Goal: Task Accomplishment & Management: Manage account settings

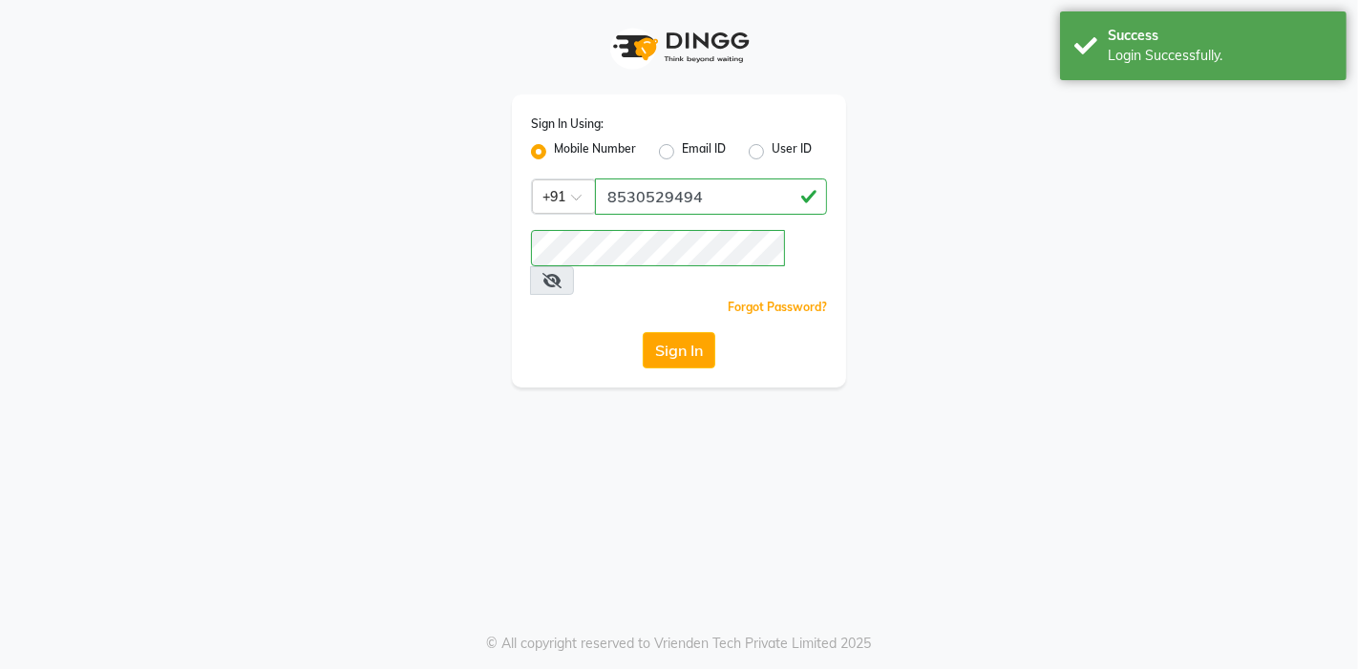
select select "service"
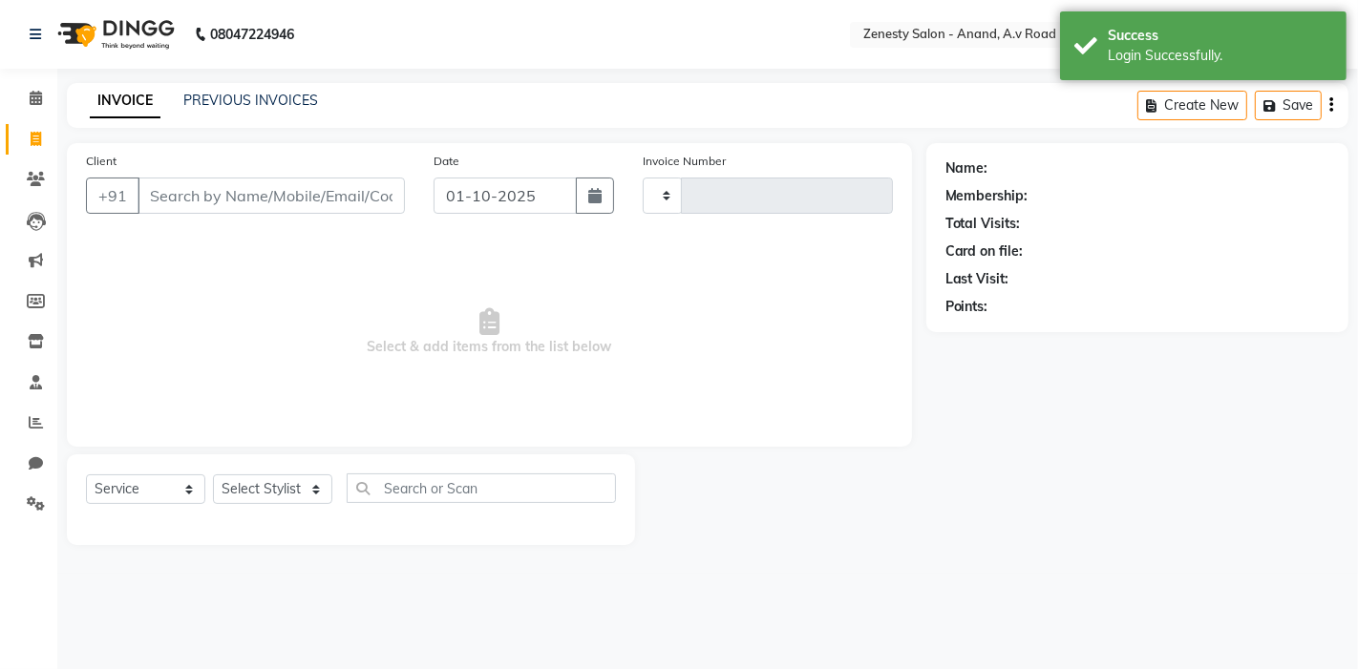
type input "1255"
select select "en"
select select "6693"
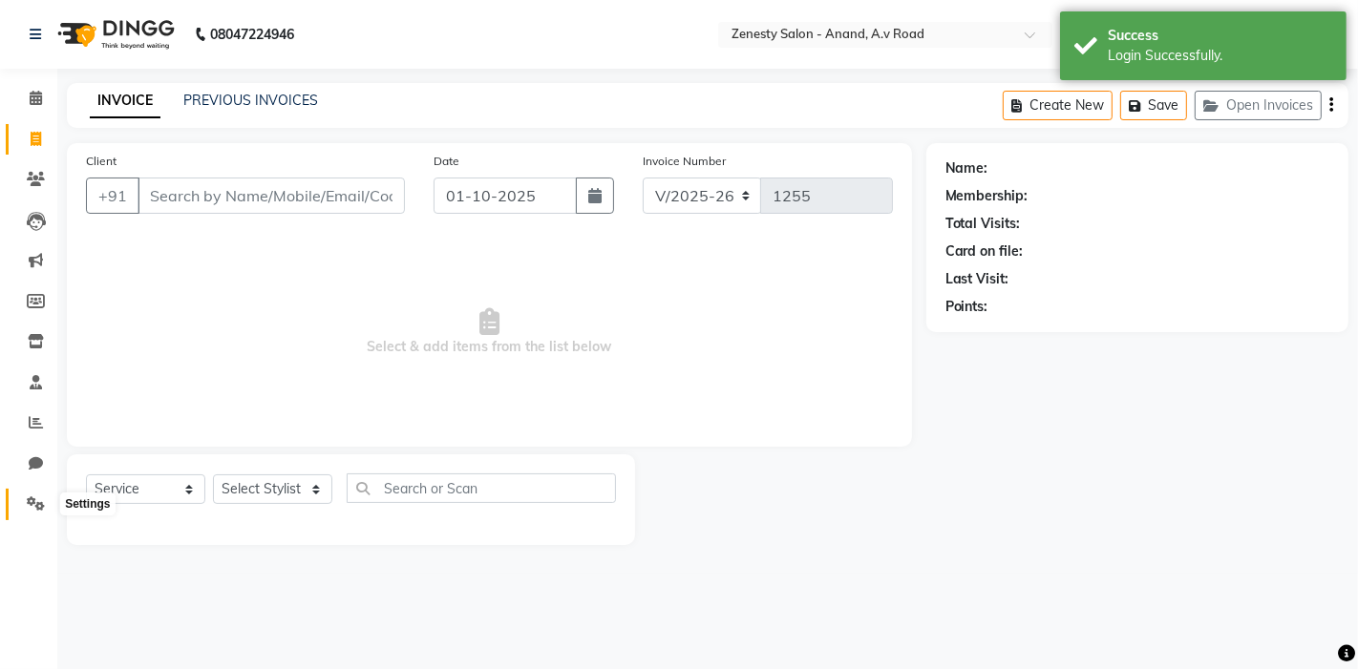
click at [32, 494] on span at bounding box center [35, 505] width 33 height 22
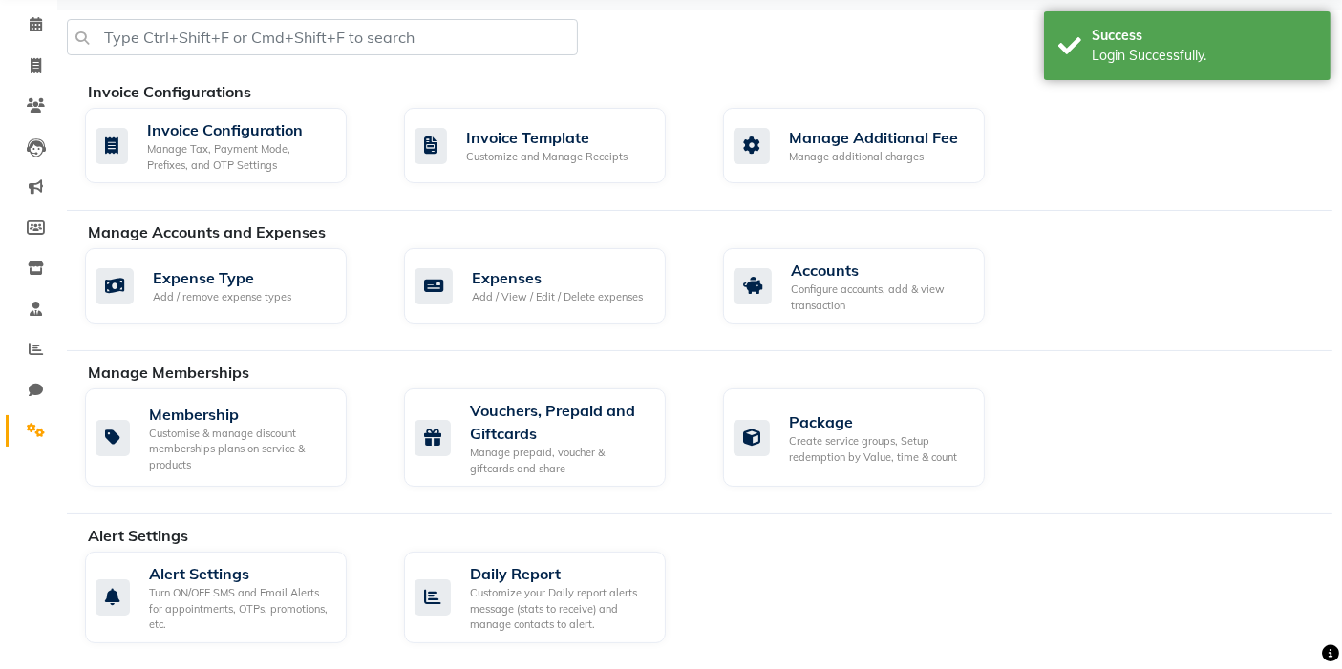
scroll to position [106, 0]
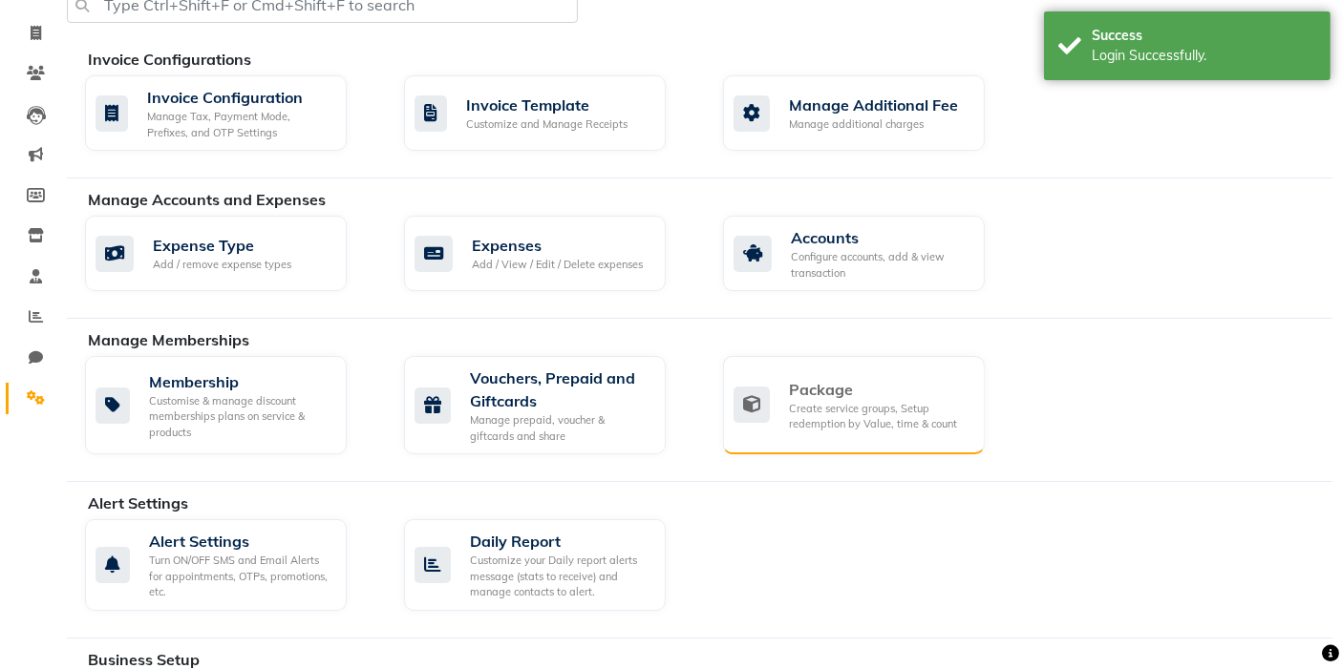
click at [823, 401] on div "Create service groups, Setup redemption by Value, time & count" at bounding box center [879, 417] width 180 height 32
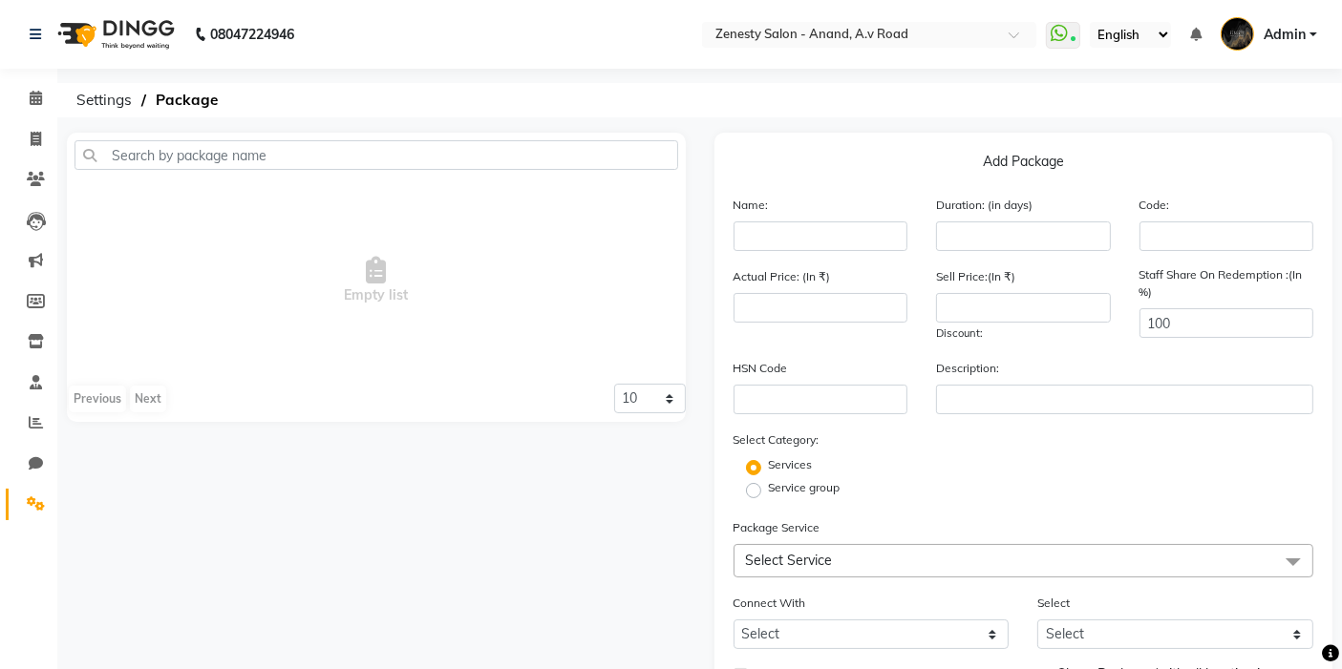
click at [861, 50] on nav "08047224946 Select Location × Zenesty Salon - Anand, A.v Road WhatsApp Status ✕…" at bounding box center [671, 34] width 1342 height 69
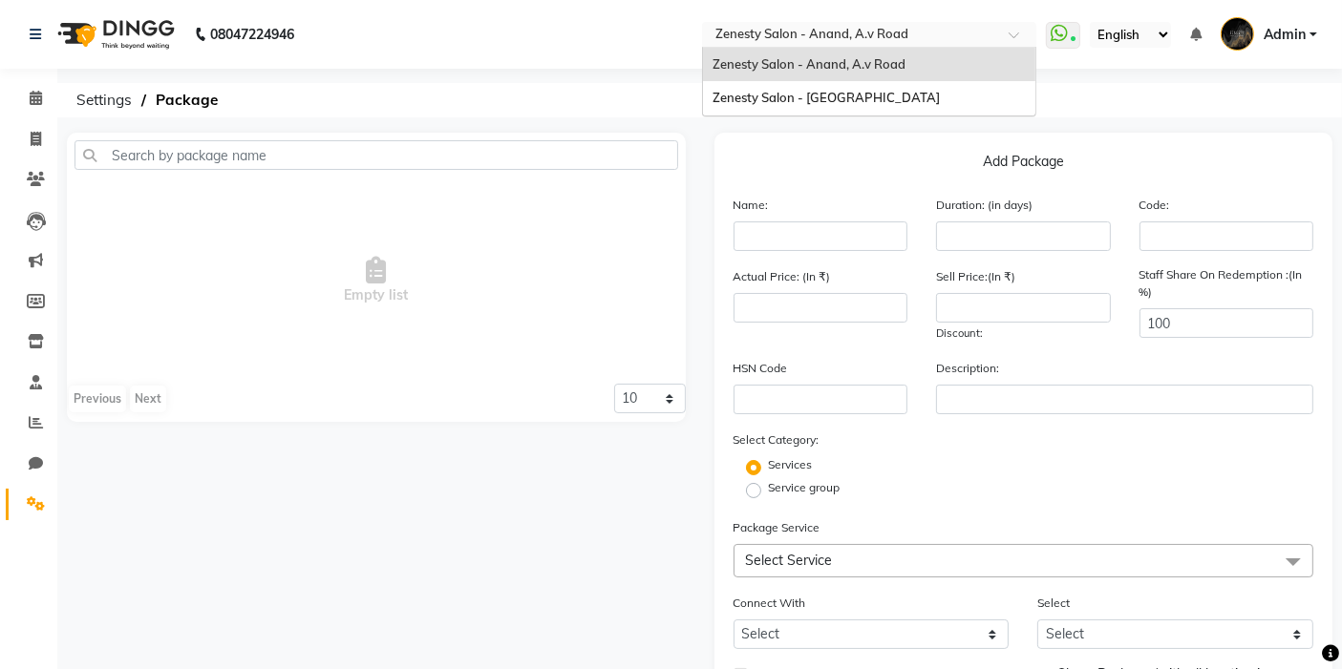
click at [828, 36] on input "text" at bounding box center [849, 36] width 277 height 19
click at [815, 92] on span "Zenesty Salon - [GEOGRAPHIC_DATA]" at bounding box center [825, 97] width 227 height 15
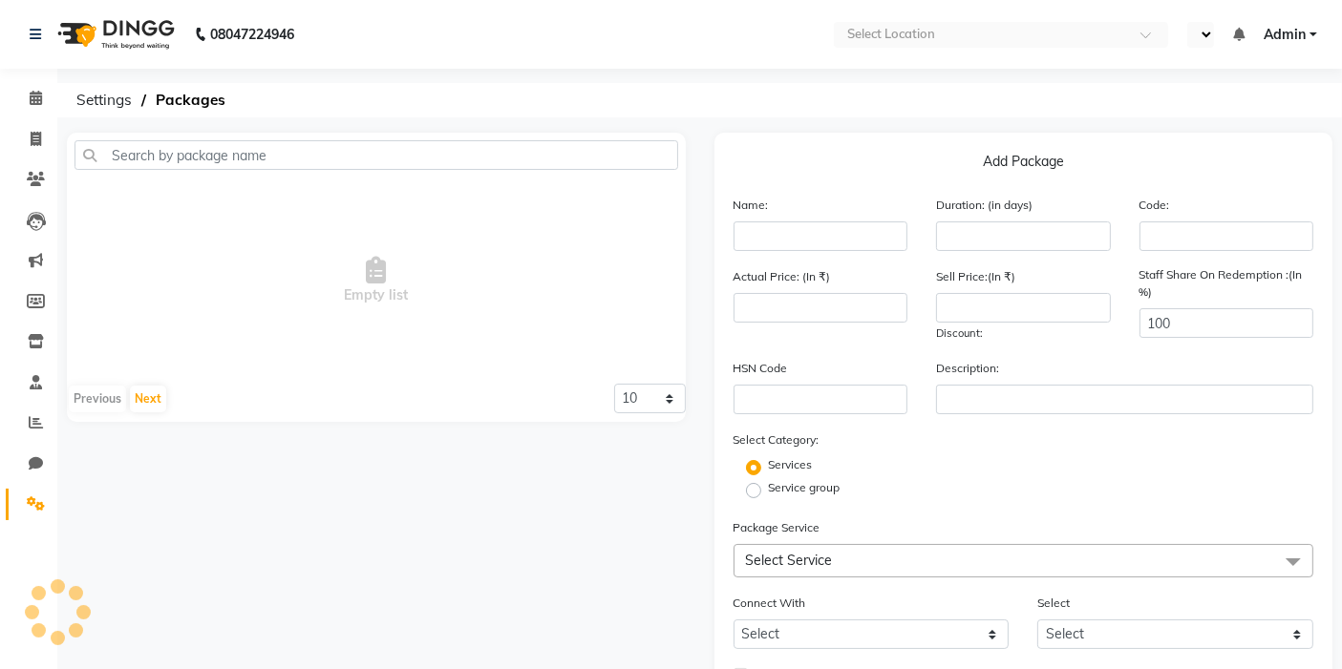
select select "en"
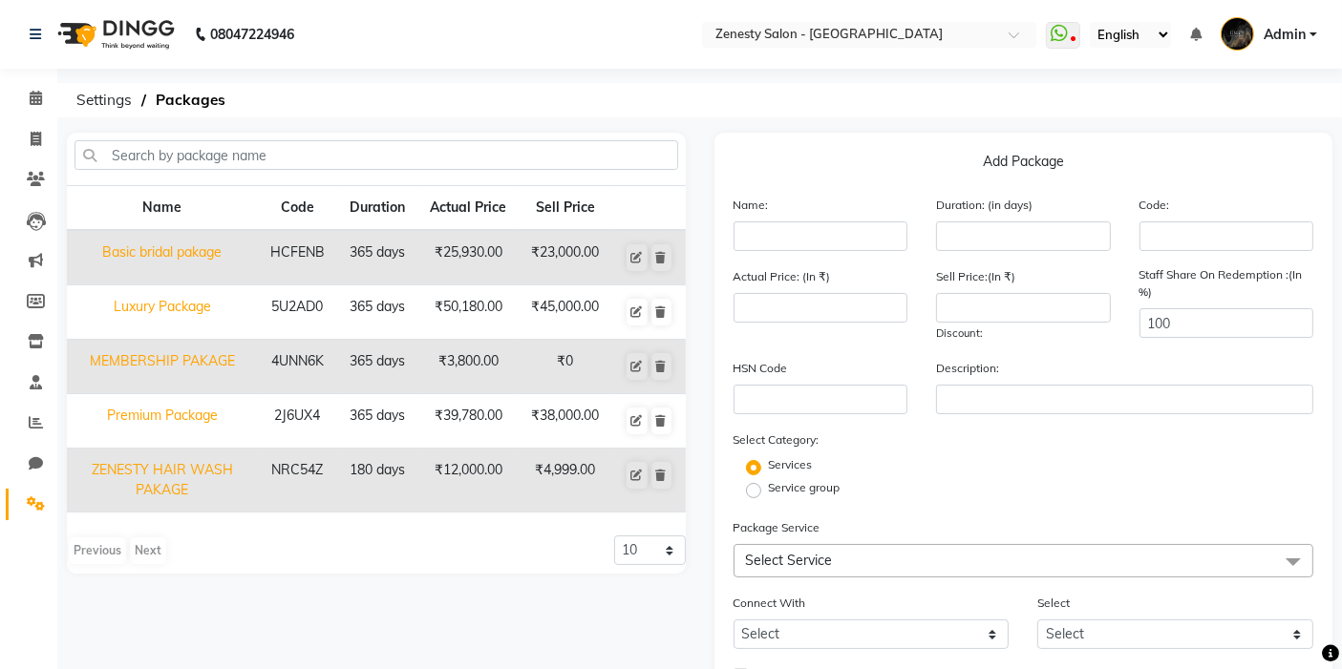
click at [215, 355] on td "MEMBERSHIP PAKAGE" at bounding box center [162, 367] width 191 height 54
type input "MEMBERSHIP PAKAGE"
type input "365"
type input "4UNN6K"
type input "3800"
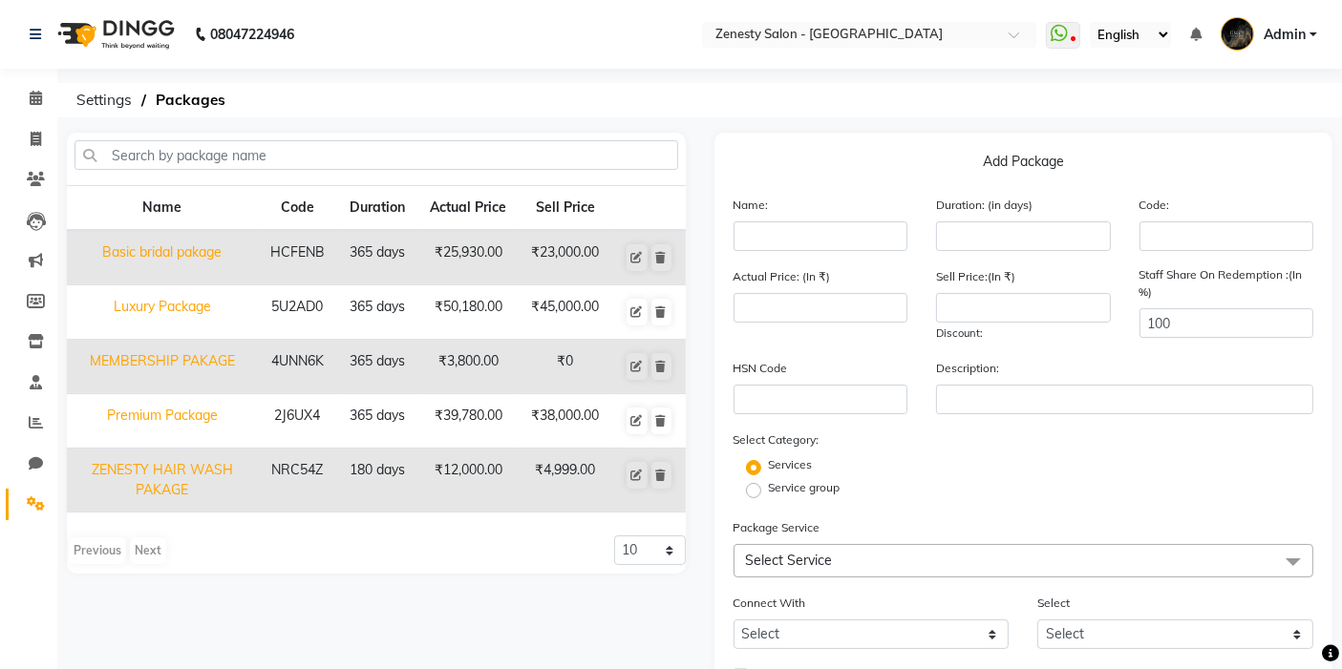
type input "0"
checkbox input "true"
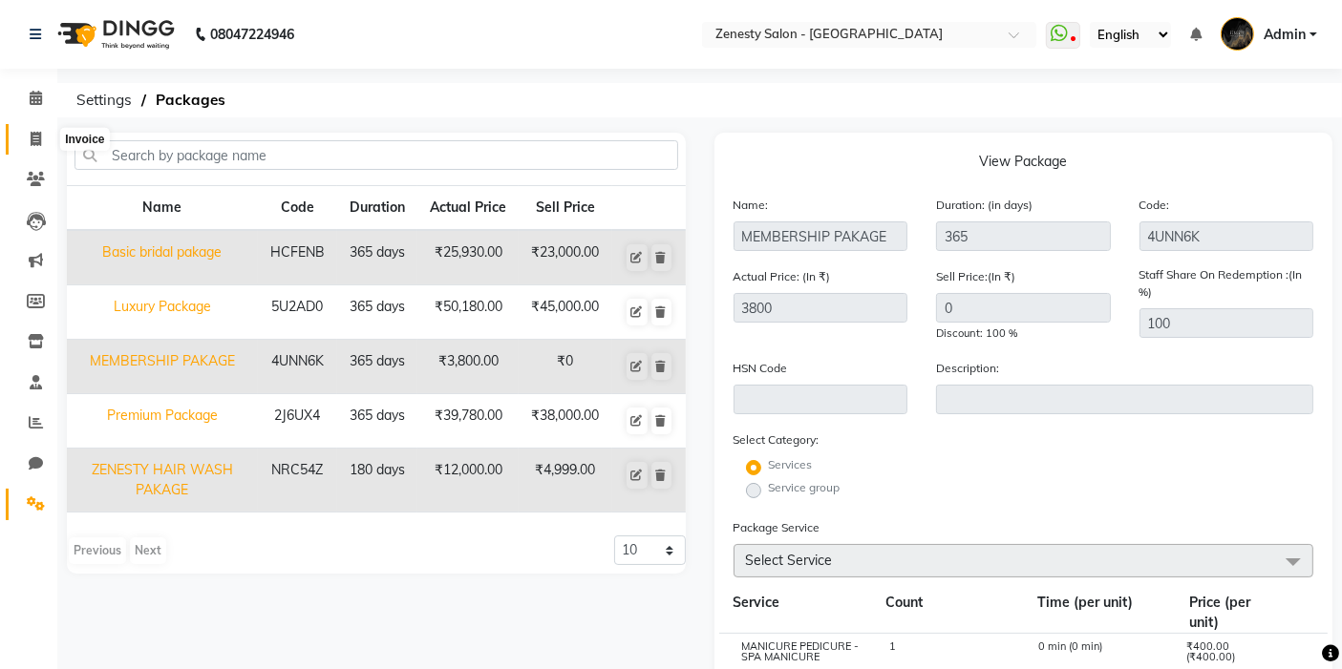
click at [36, 132] on icon at bounding box center [36, 139] width 11 height 14
select select "service"
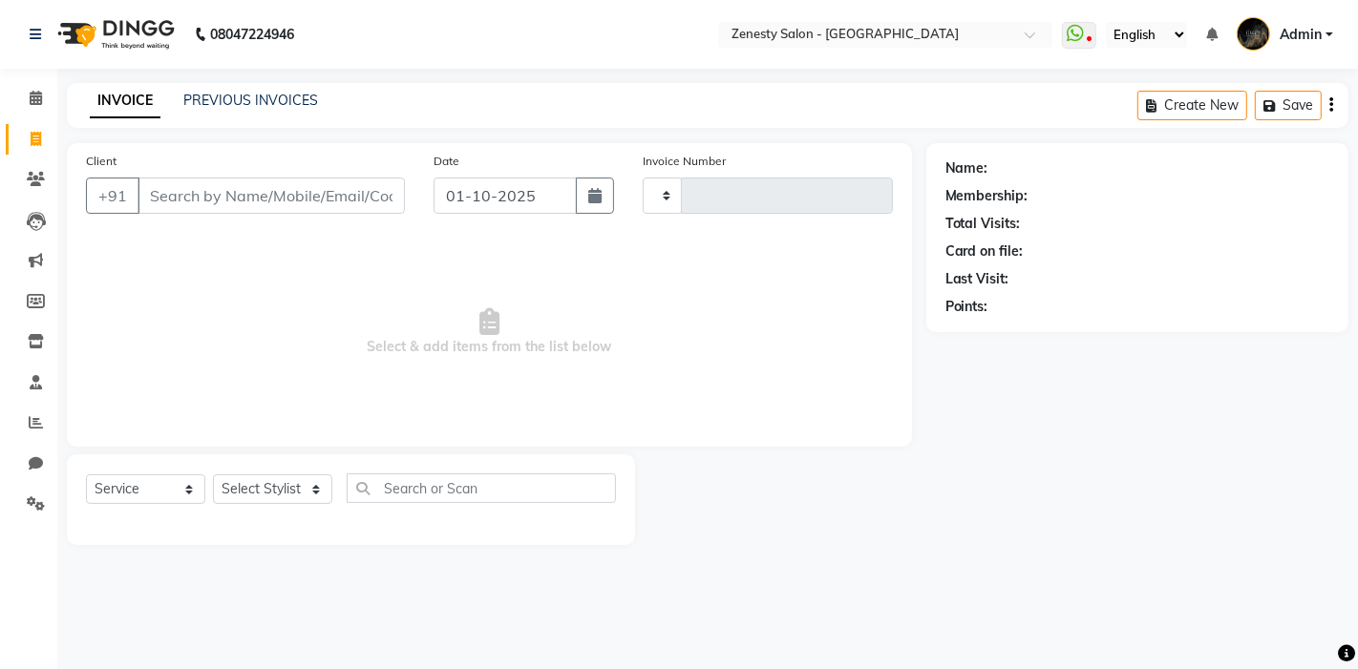
type input "6743"
select select "5713"
click at [251, 93] on link "PREVIOUS INVOICES" at bounding box center [250, 100] width 135 height 17
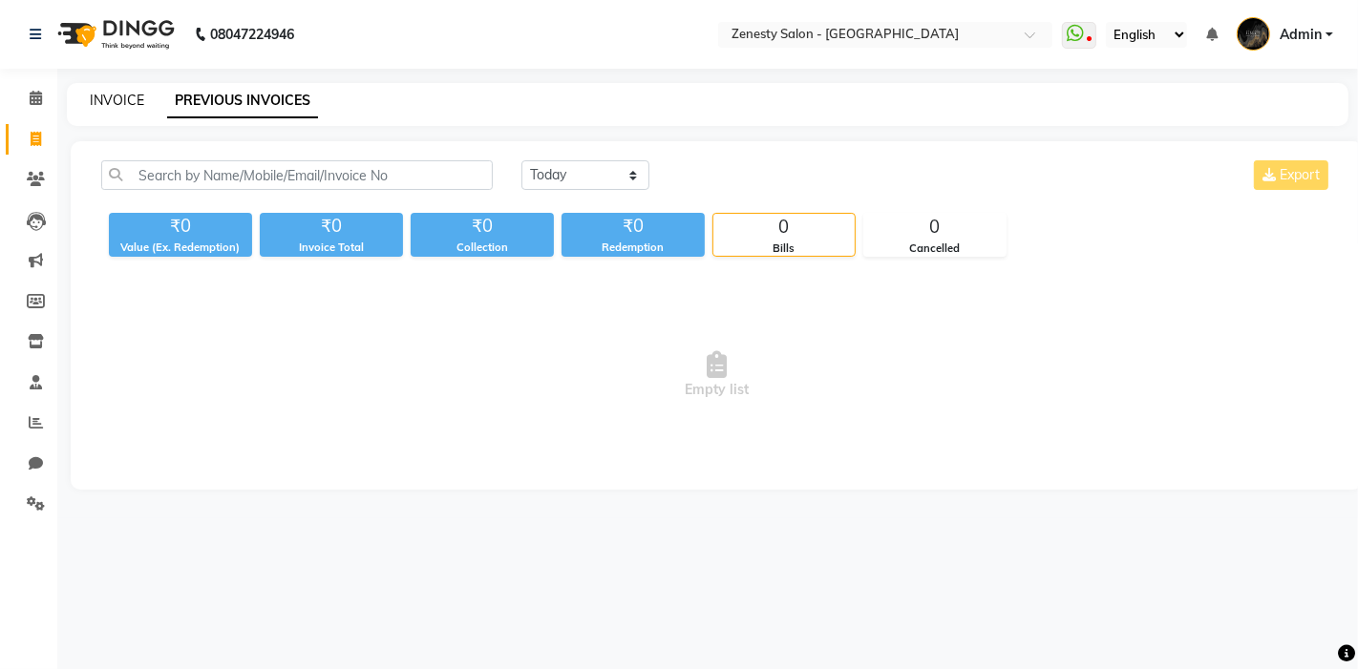
click at [127, 99] on link "INVOICE" at bounding box center [117, 100] width 54 height 17
select select "service"
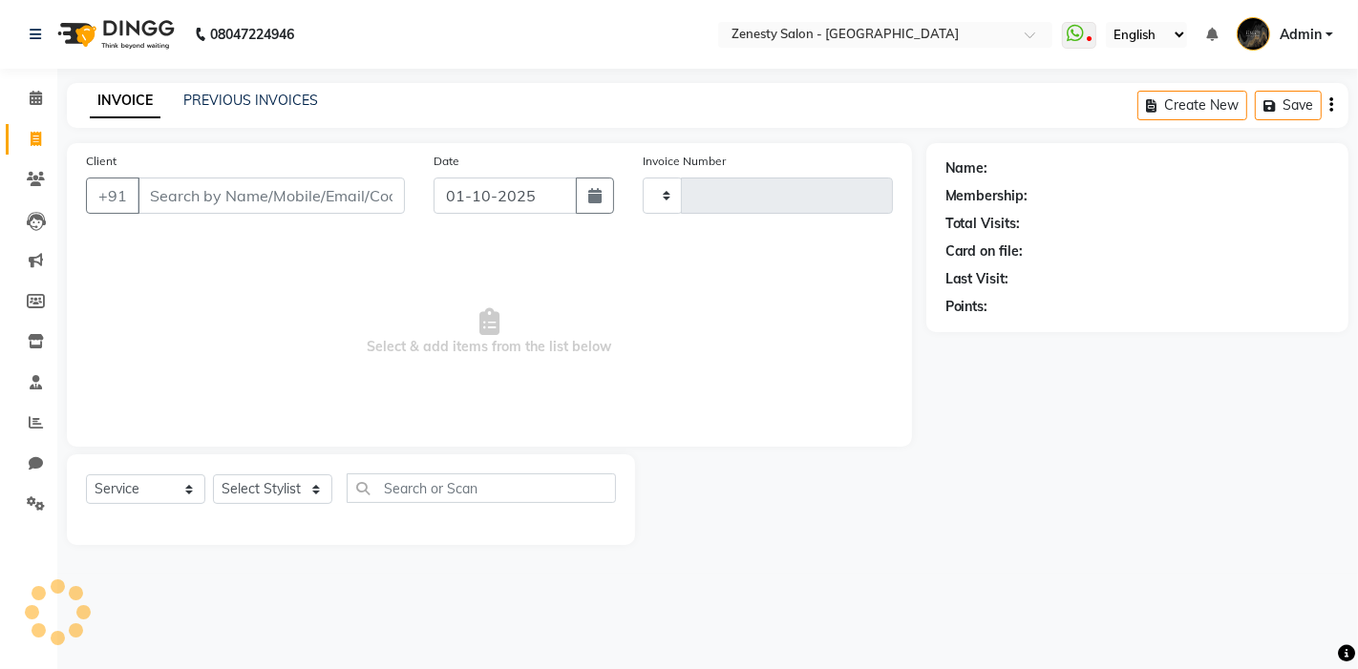
type input "6743"
select select "5713"
click at [302, 94] on link "PREVIOUS INVOICES" at bounding box center [250, 100] width 135 height 17
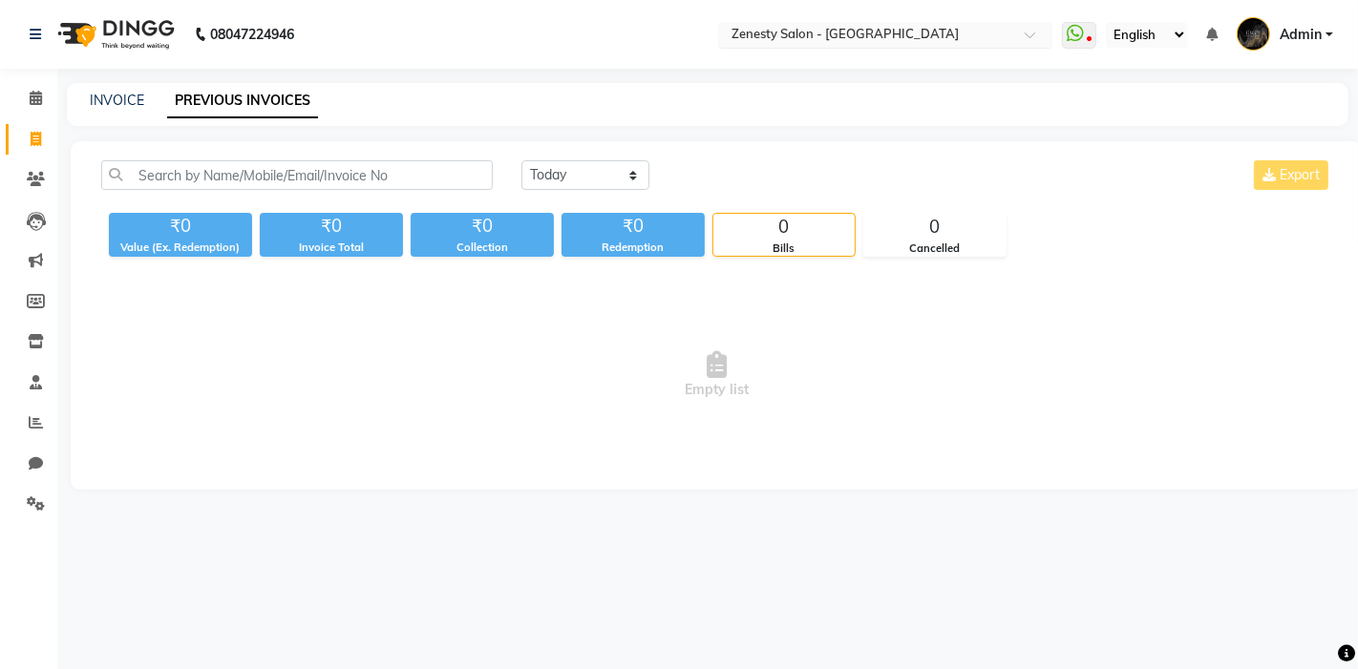
click at [899, 47] on ng-select "Select Location × Zenesty Salon - Nadiad, Petlad Road" at bounding box center [885, 35] width 334 height 26
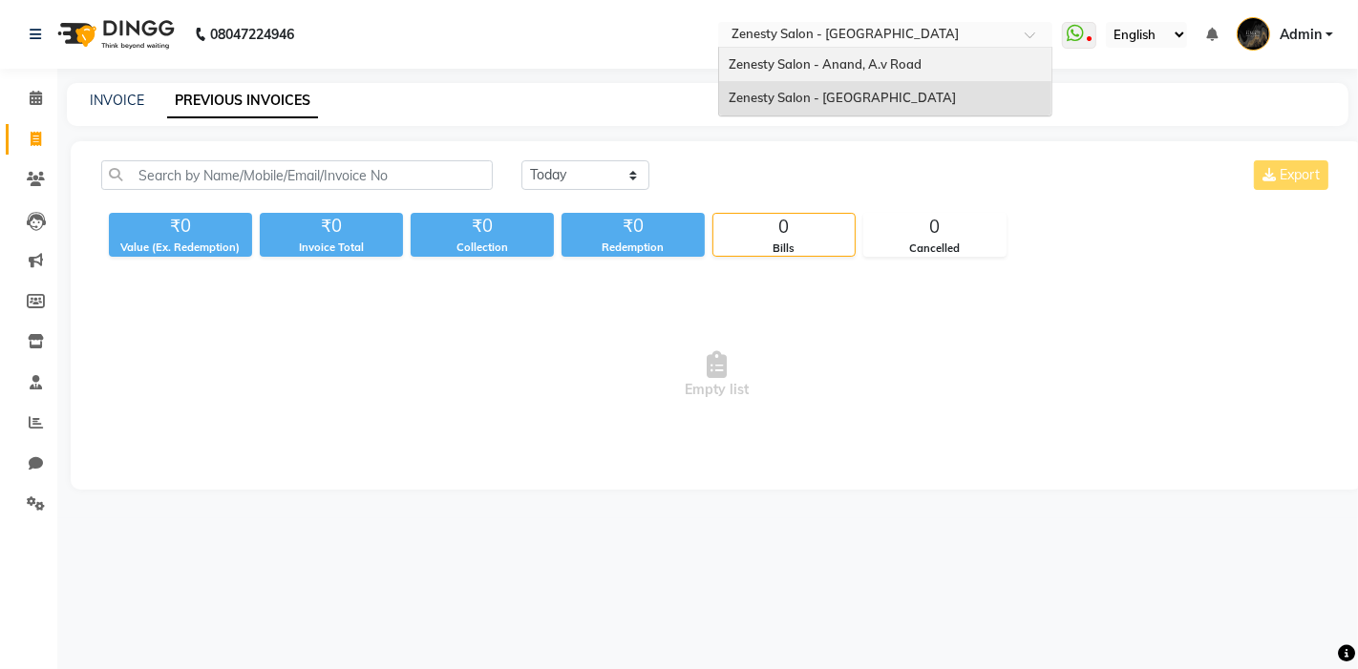
click at [866, 69] on span "Zenesty Salon - Anand, A.v Road" at bounding box center [825, 63] width 193 height 15
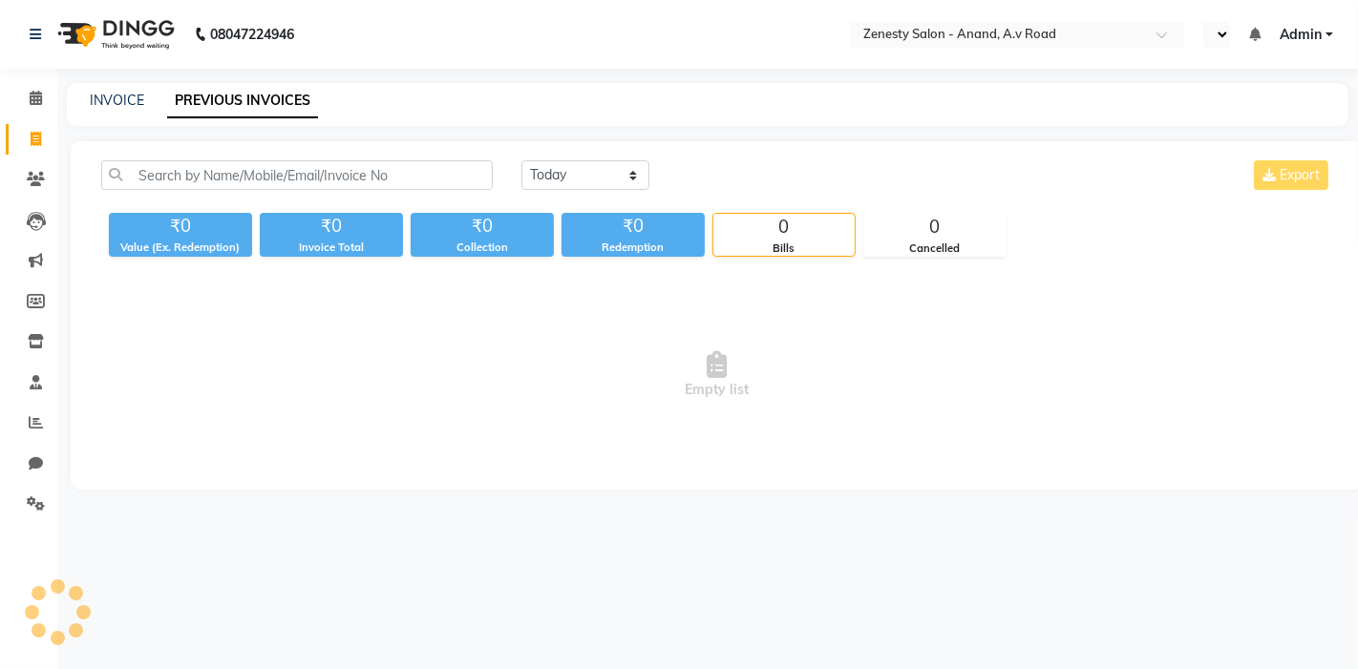
select select "en"
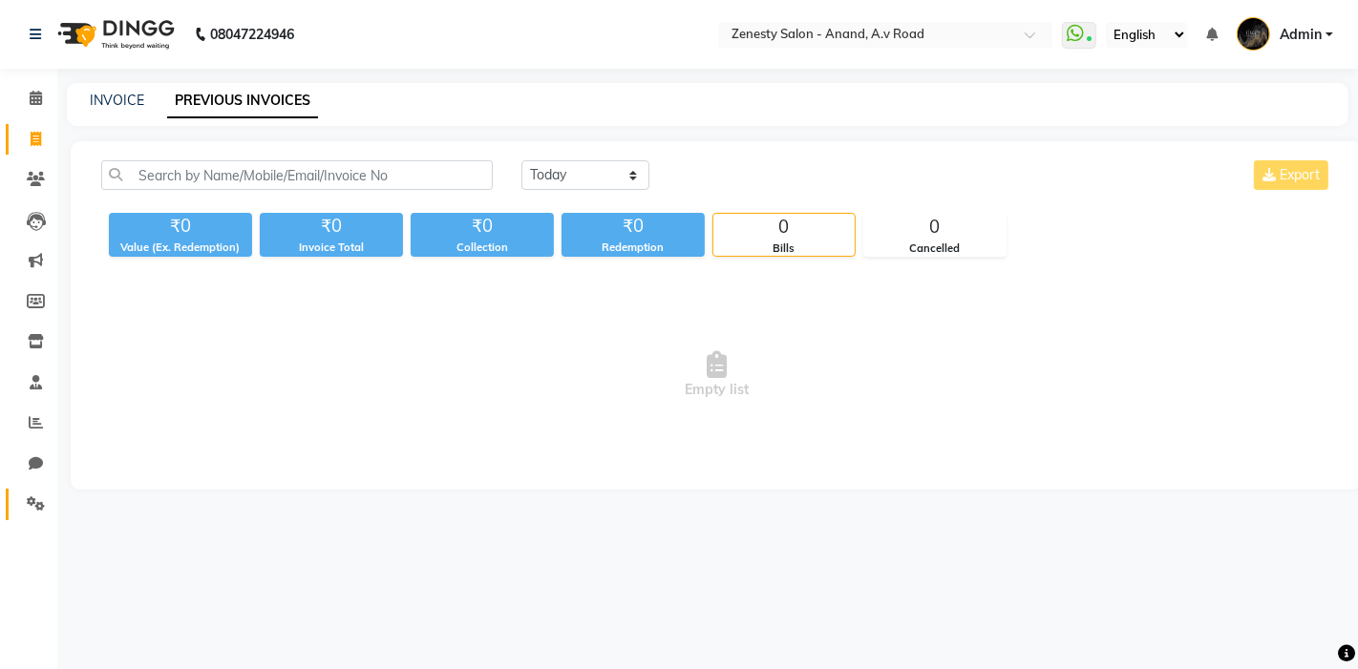
click at [40, 490] on link "Settings" at bounding box center [29, 505] width 46 height 32
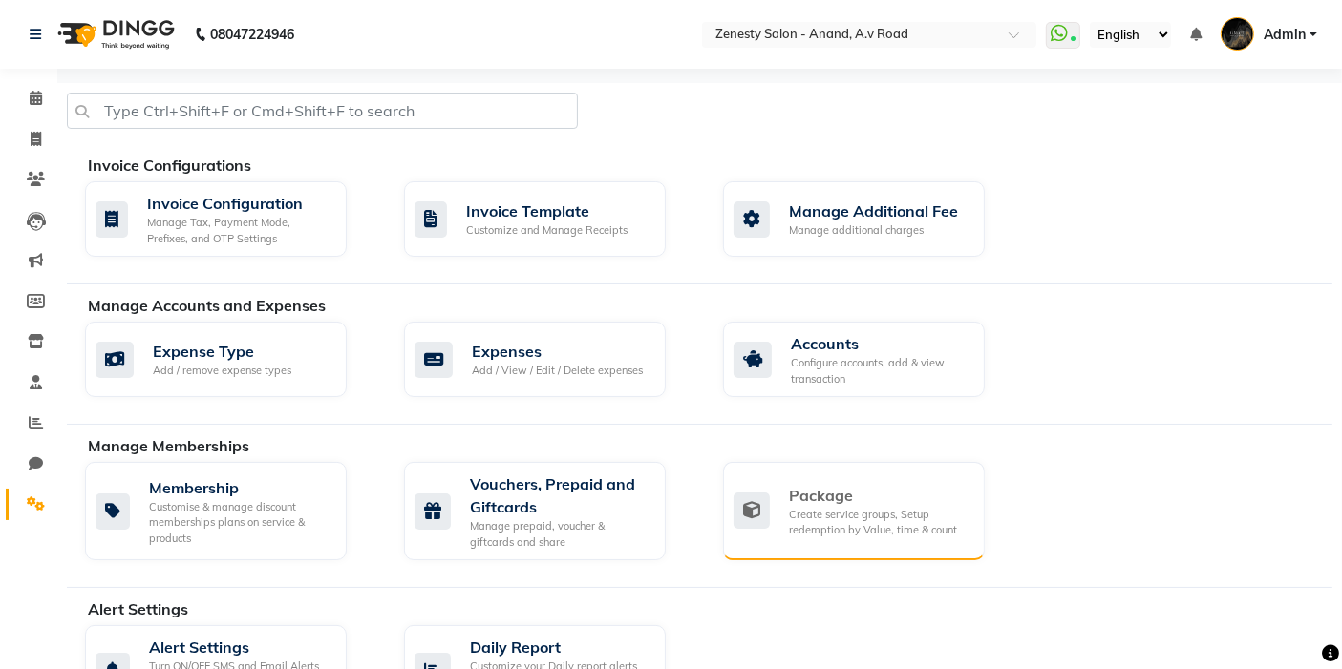
click at [838, 532] on div "Create service groups, Setup redemption by Value, time & count" at bounding box center [879, 523] width 180 height 32
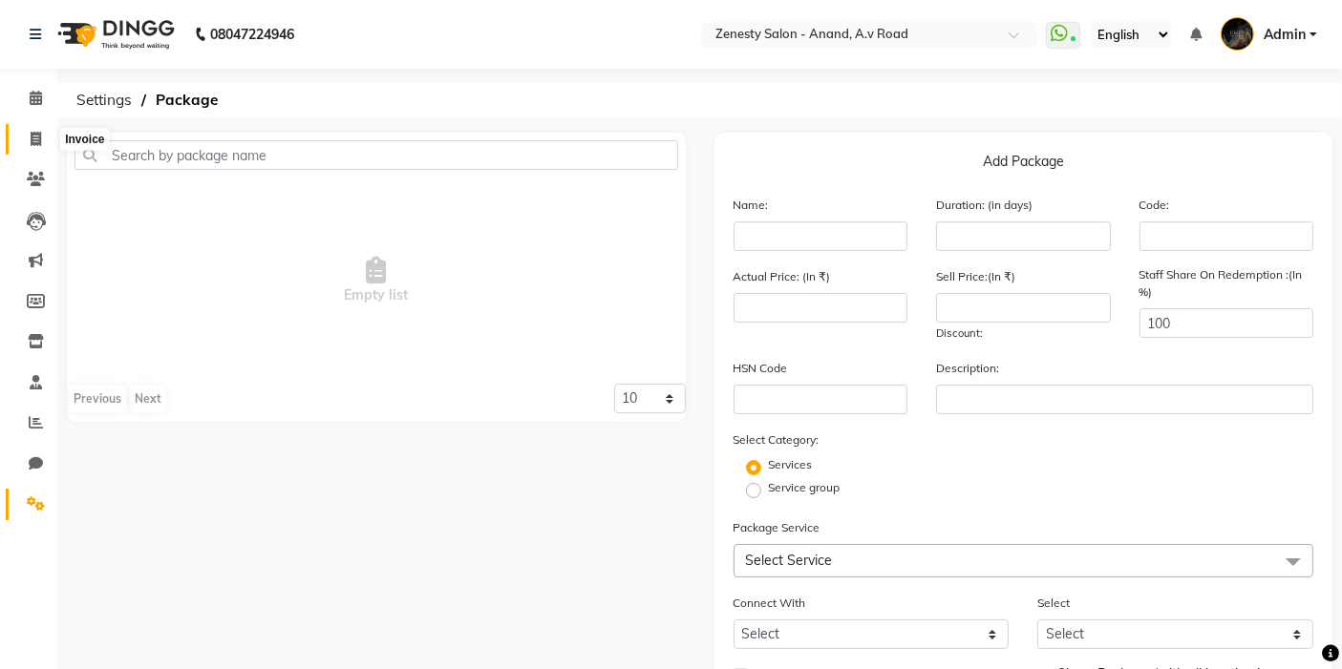
click at [35, 140] on icon at bounding box center [36, 139] width 11 height 14
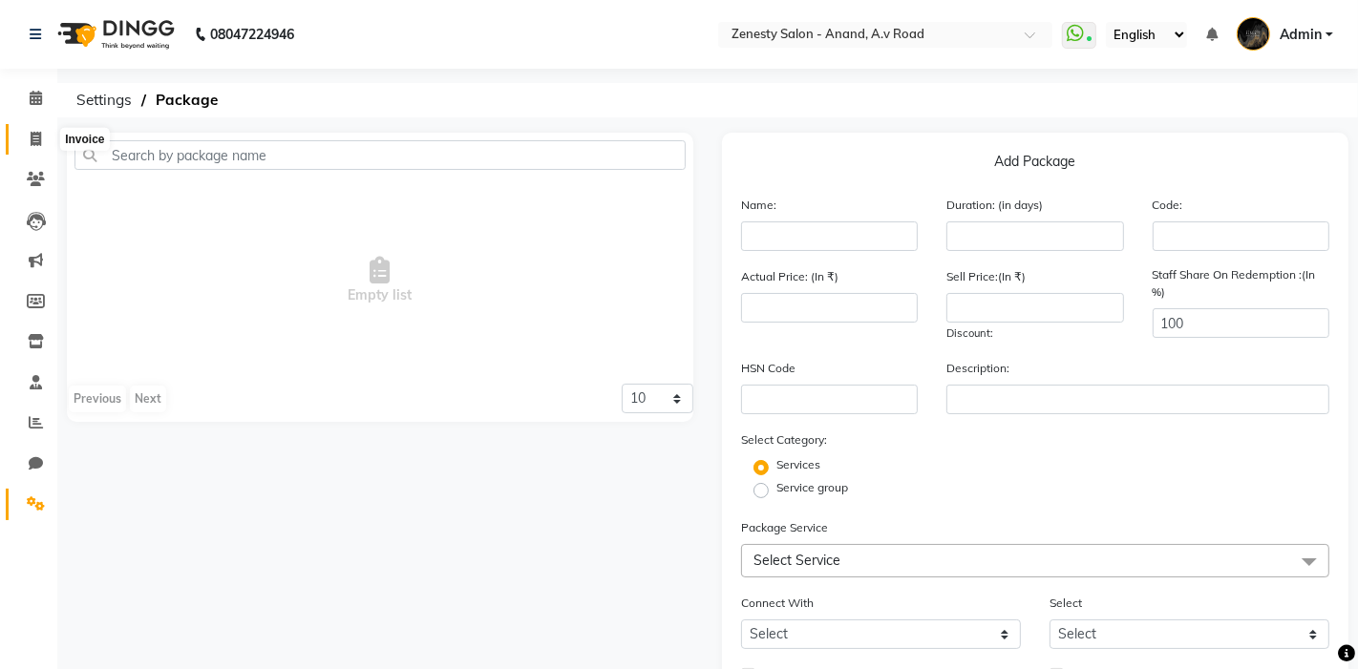
select select "service"
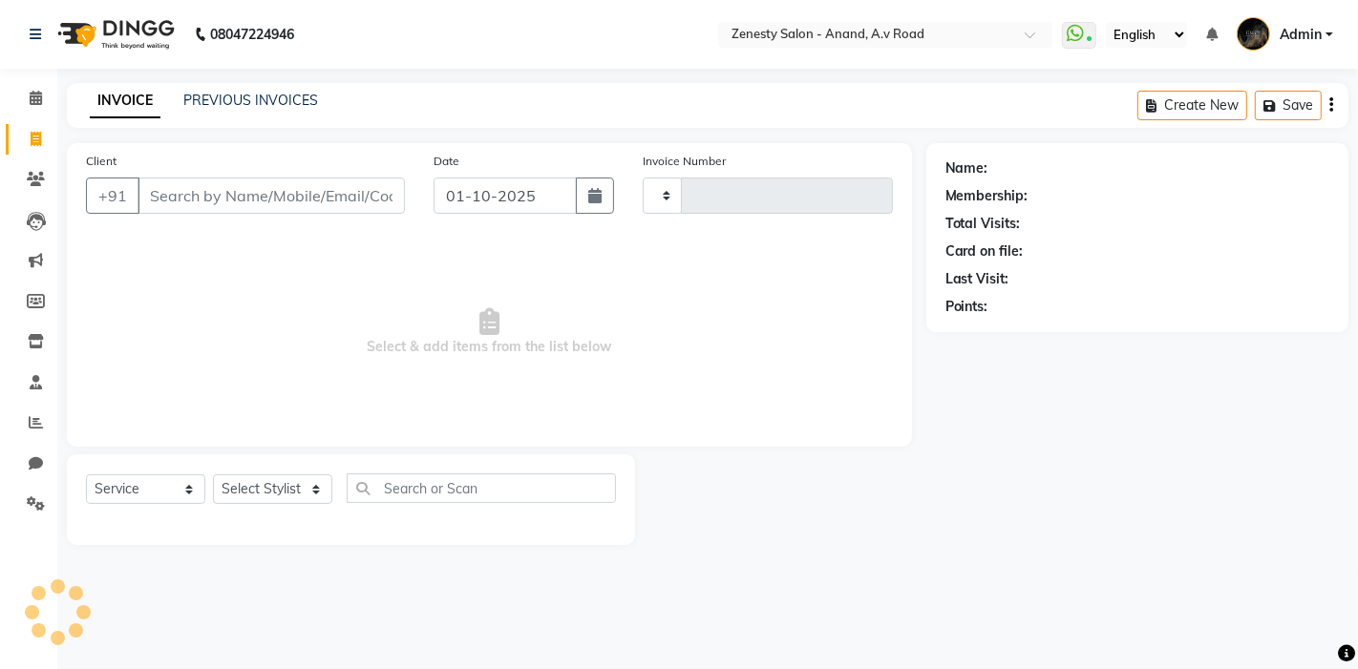
type input "1255"
select select "6693"
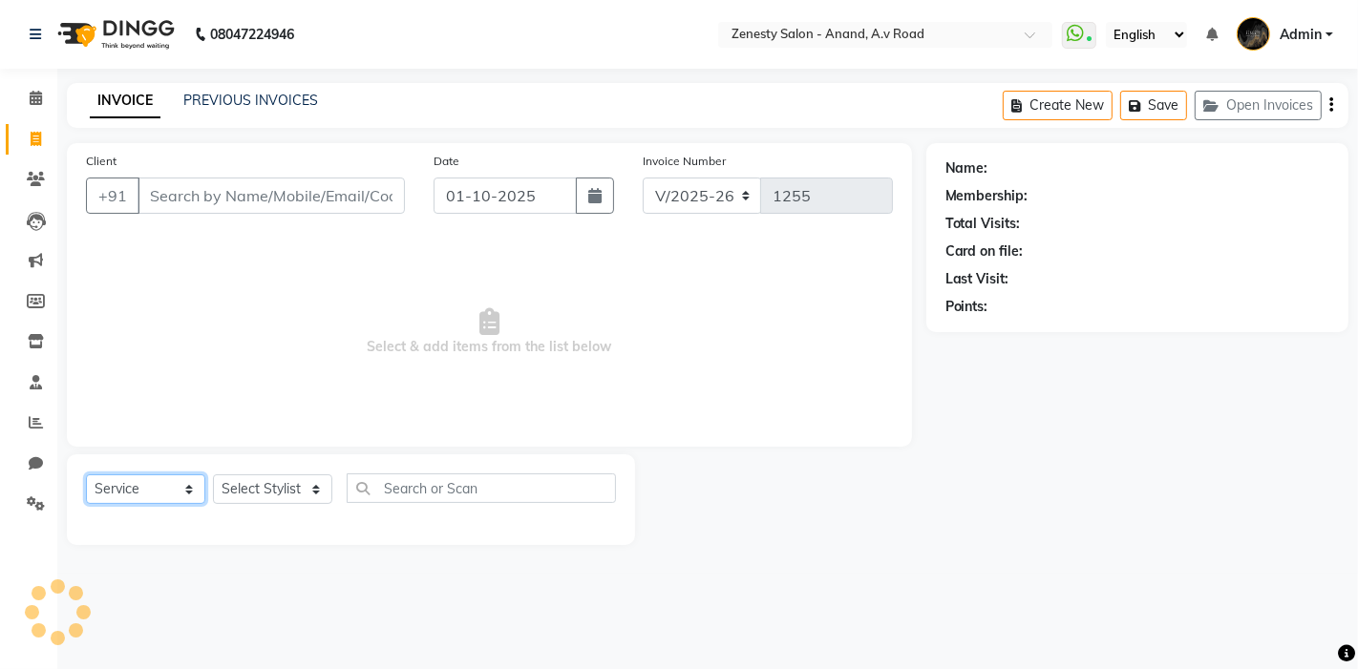
click at [178, 491] on select "Select Service Product Membership Package Voucher Prepaid Gift Card" at bounding box center [145, 490] width 119 height 30
select select "membership"
click at [86, 475] on select "Select Service Product Membership Package Voucher Prepaid Gift Card" at bounding box center [145, 490] width 119 height 30
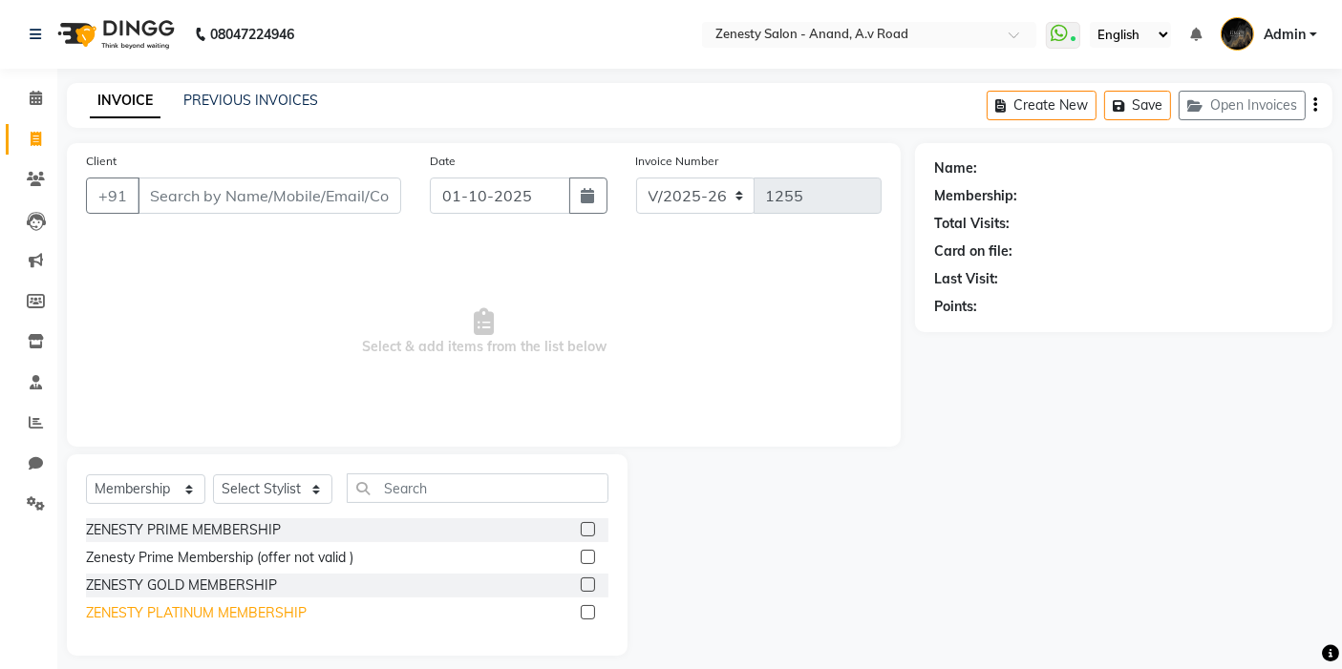
click at [219, 613] on div "ZENESTY PLATINUM MEMBERSHIP" at bounding box center [196, 614] width 221 height 20
checkbox input "false"
click at [309, 502] on select "Select Stylist [PERSON_NAME] [PERSON_NAME] Furjan [PERSON_NAME] P krishna [PERS…" at bounding box center [272, 490] width 119 height 30
select select "52207"
click at [213, 475] on select "Select Stylist [PERSON_NAME] [PERSON_NAME] Furjan [PERSON_NAME] P krishna [PERS…" at bounding box center [272, 490] width 119 height 30
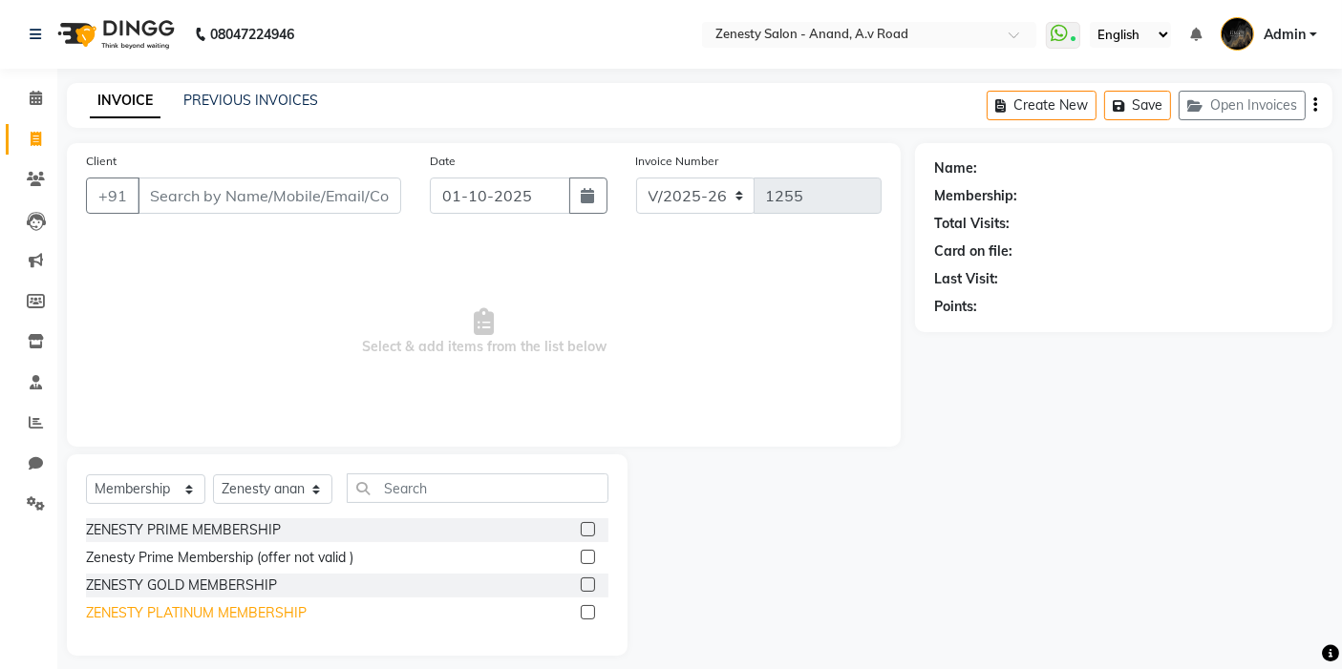
click at [287, 614] on div "ZENESTY PLATINUM MEMBERSHIP" at bounding box center [196, 614] width 221 height 20
select select "select"
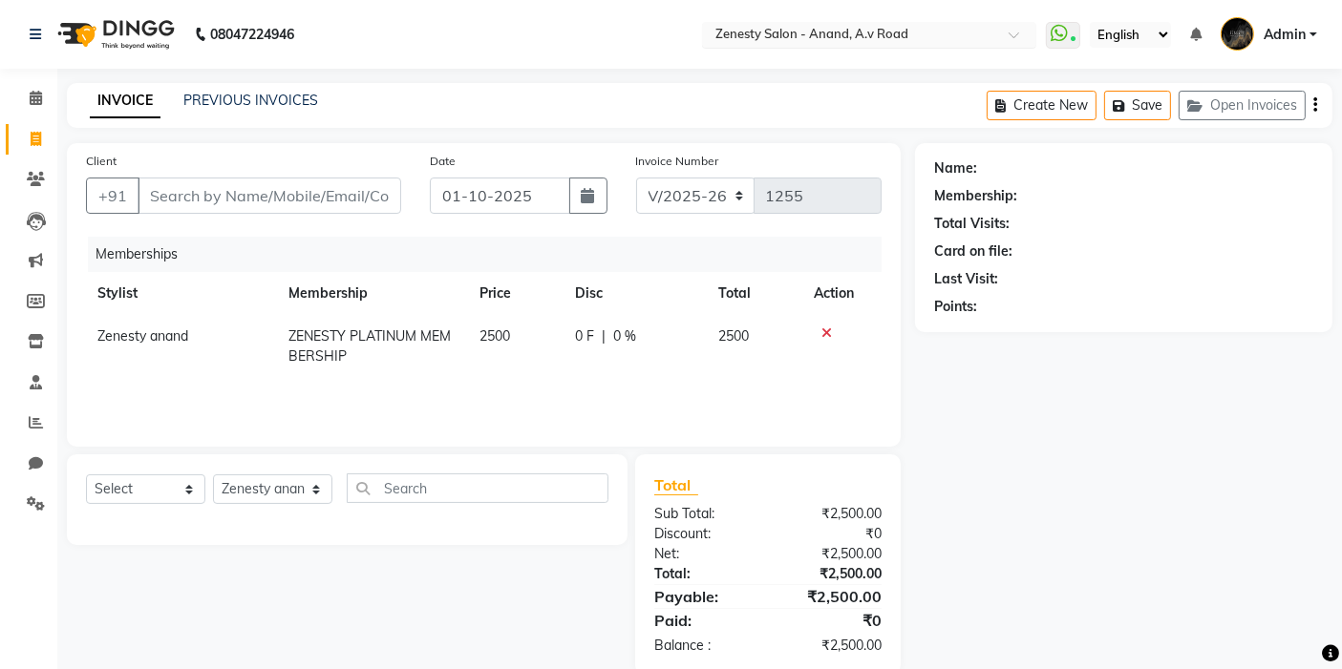
click at [899, 36] on input "text" at bounding box center [849, 36] width 277 height 19
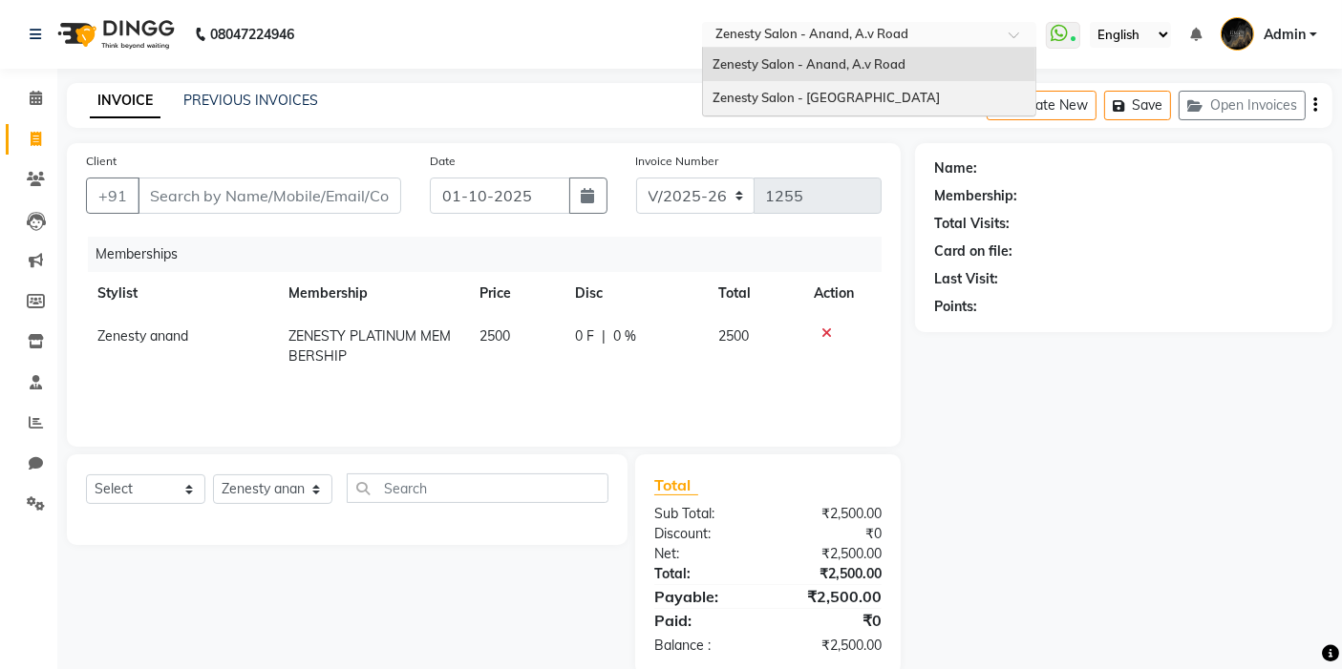
click at [899, 91] on span "Zenesty Salon - [GEOGRAPHIC_DATA]" at bounding box center [825, 97] width 227 height 15
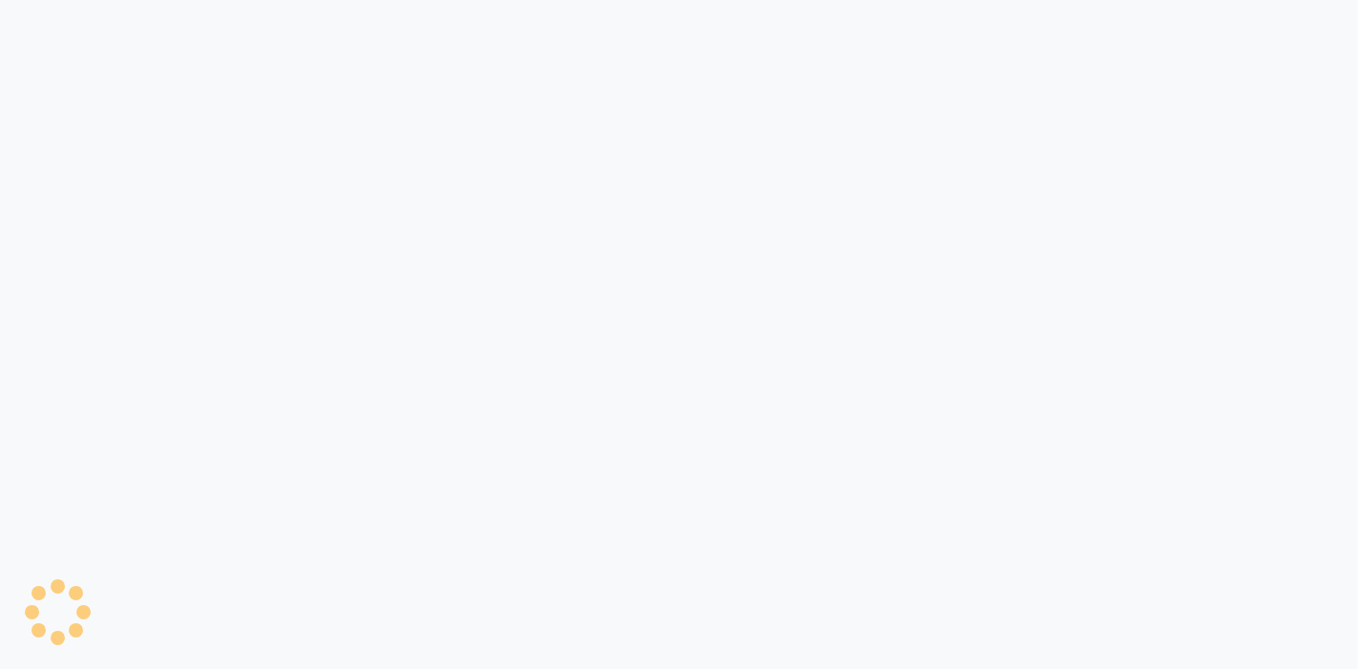
select select "service"
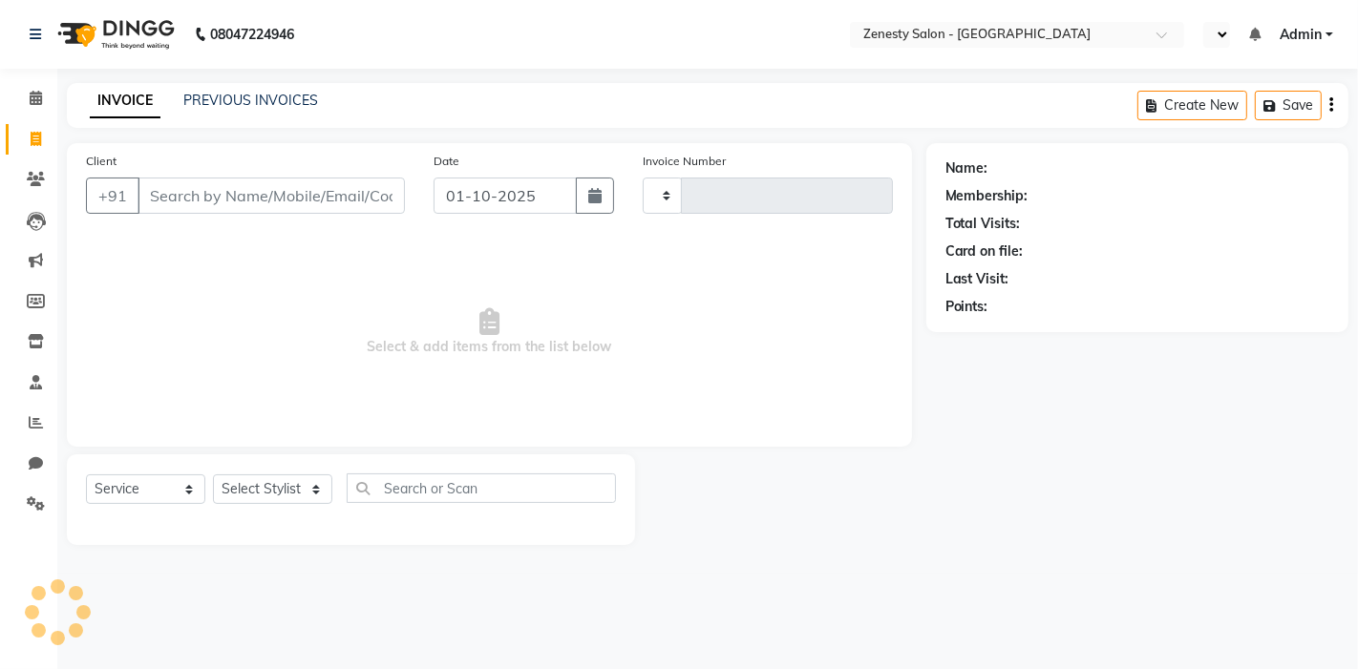
select select "en"
type input "6743"
select select "5713"
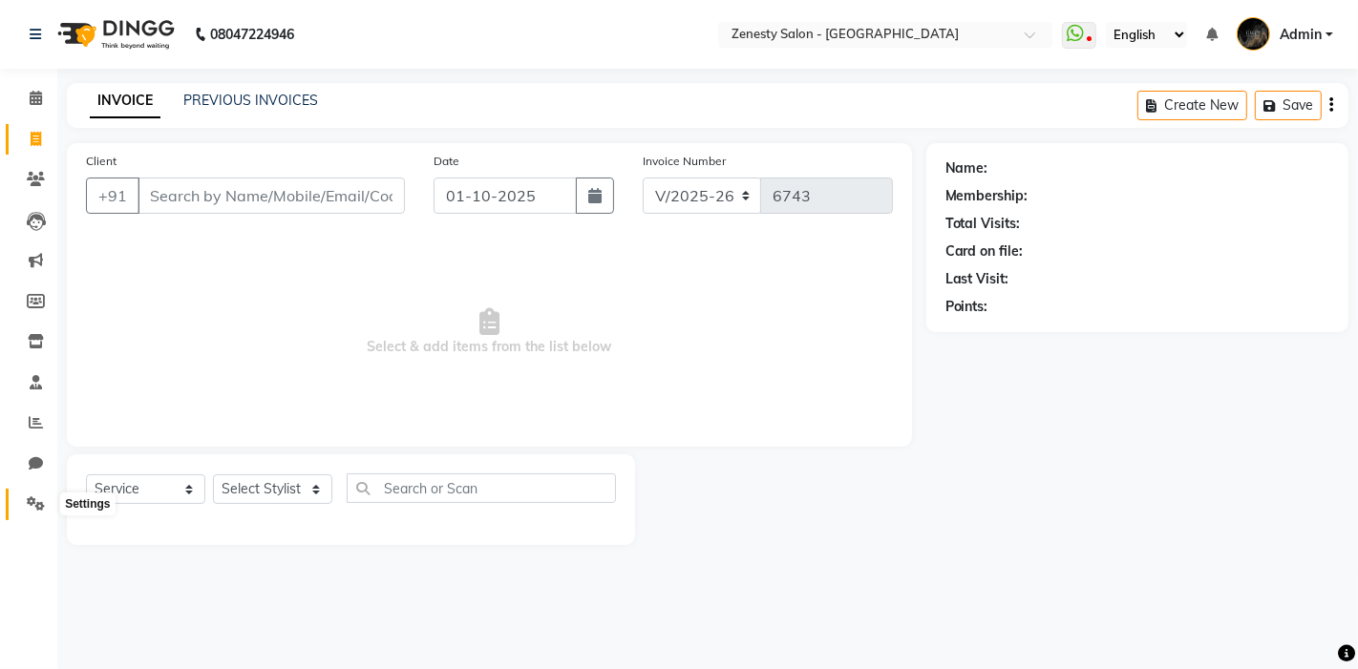
click at [35, 511] on icon at bounding box center [36, 504] width 18 height 14
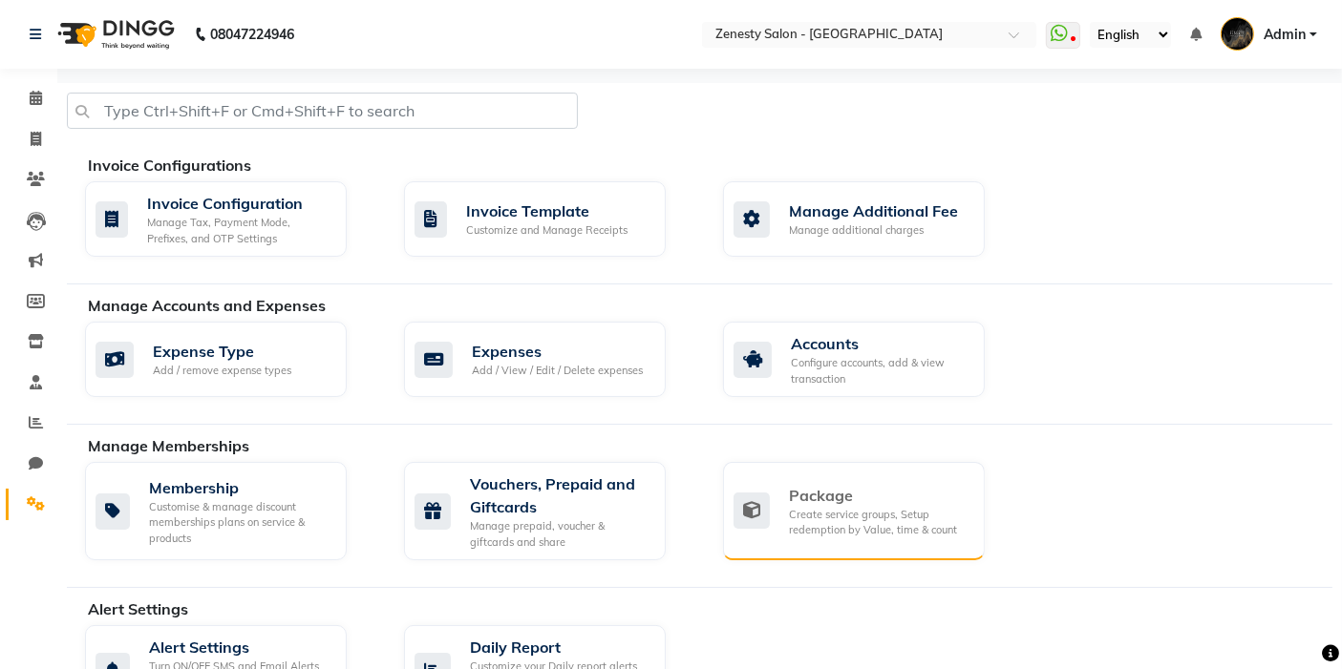
click at [779, 493] on div "Package Create service groups, Setup redemption by Value, time & count" at bounding box center [851, 511] width 236 height 54
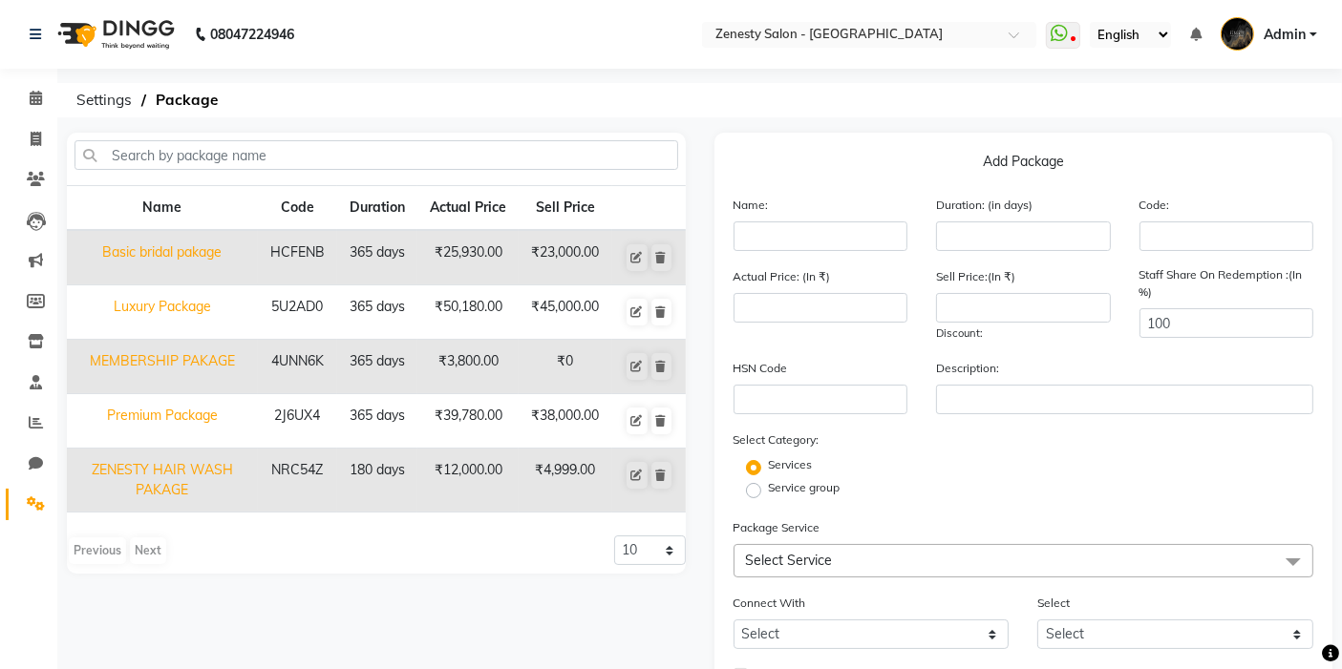
click at [185, 356] on td "MEMBERSHIP PAKAGE" at bounding box center [162, 367] width 191 height 54
type input "MEMBERSHIP PAKAGE"
type input "365"
type input "4UNN6K"
type input "3800"
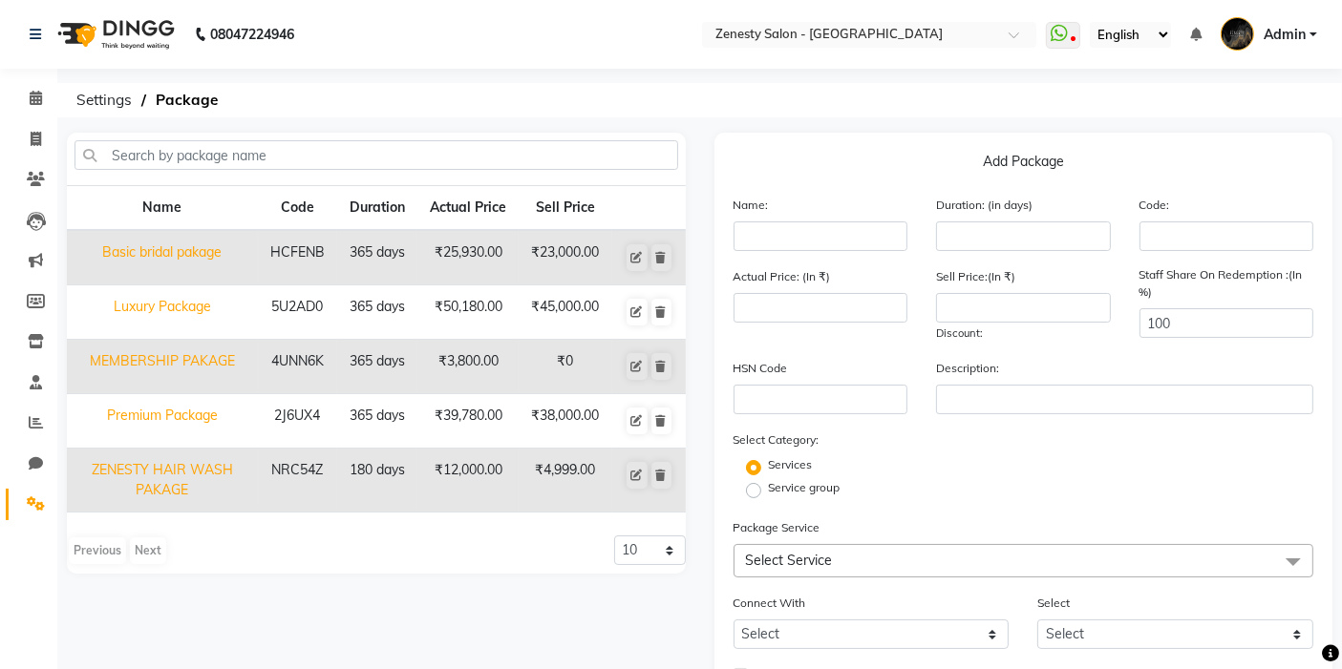
type input "0"
checkbox input "true"
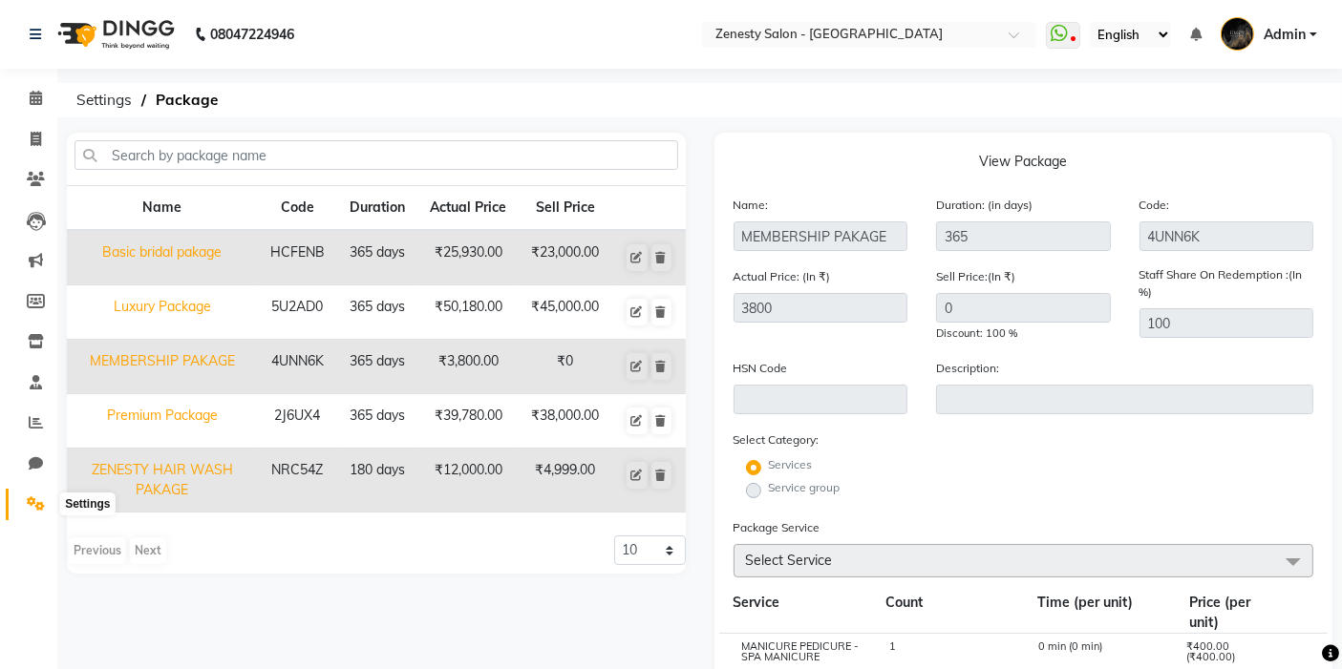
click at [36, 504] on icon at bounding box center [36, 504] width 18 height 14
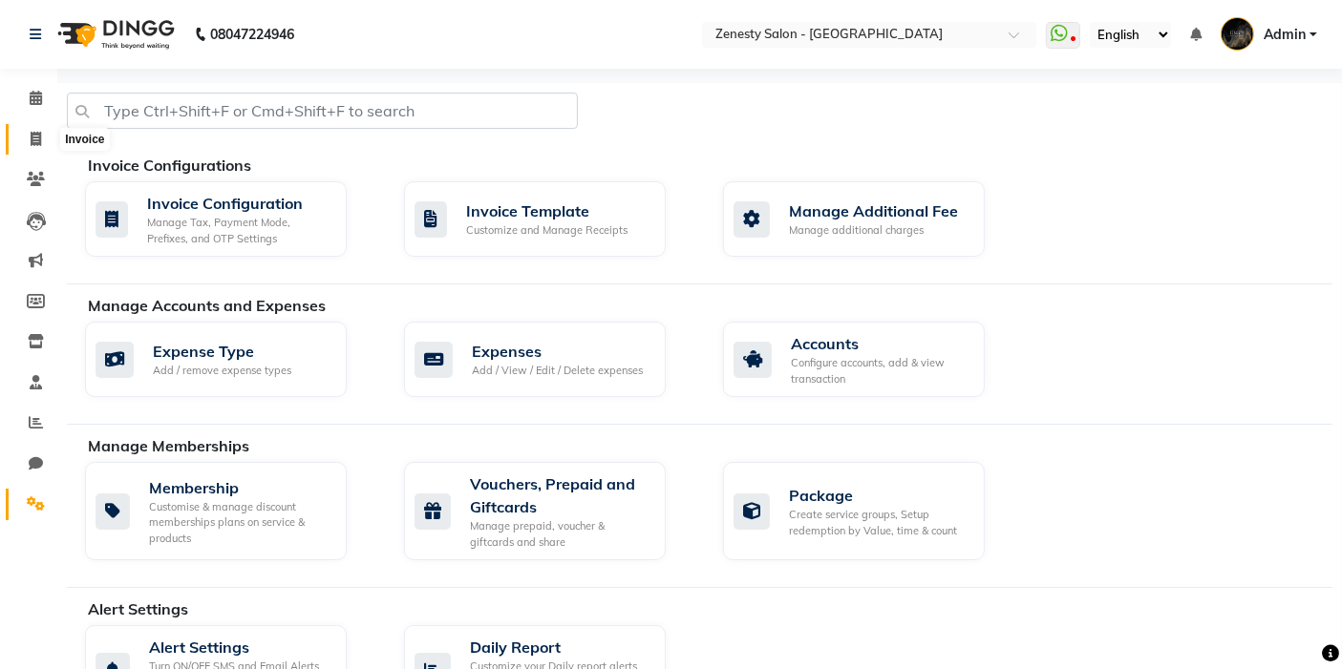
click at [21, 131] on span at bounding box center [35, 140] width 33 height 22
select select "service"
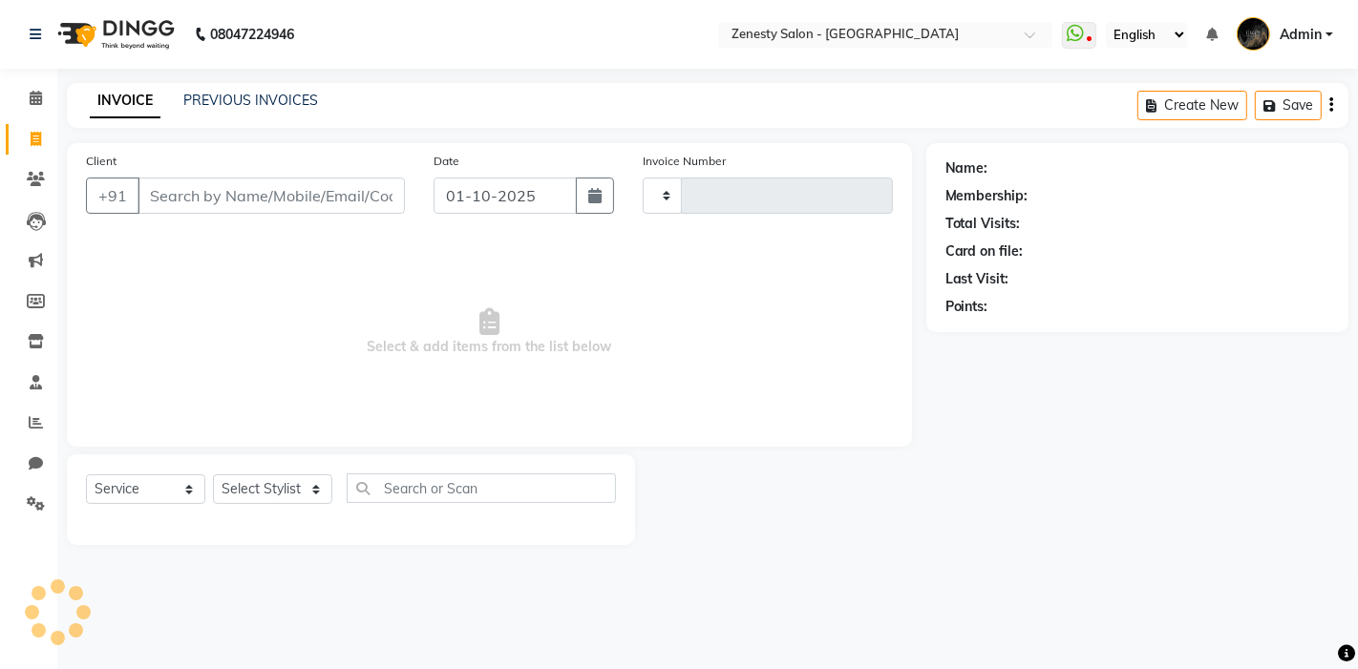
type input "6743"
select select "5713"
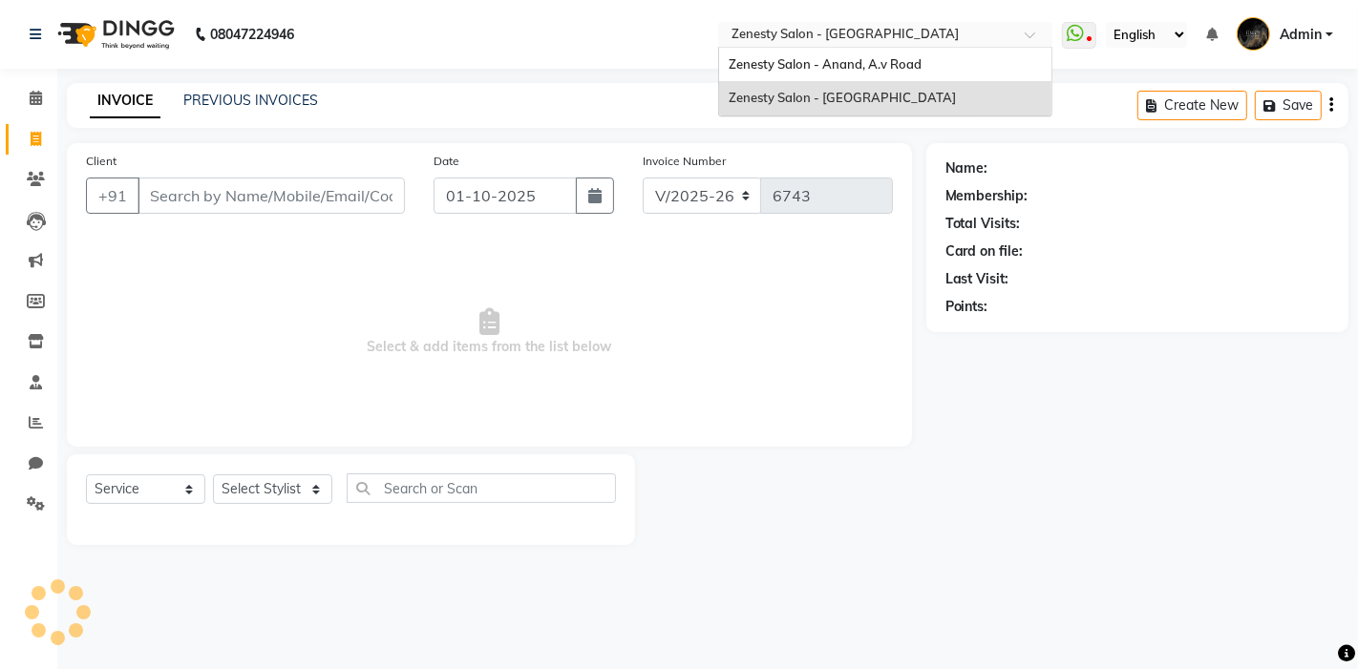
click at [916, 42] on input "text" at bounding box center [866, 36] width 277 height 19
click at [831, 66] on span "Zenesty Salon - Anand, A.v Road" at bounding box center [825, 63] width 193 height 15
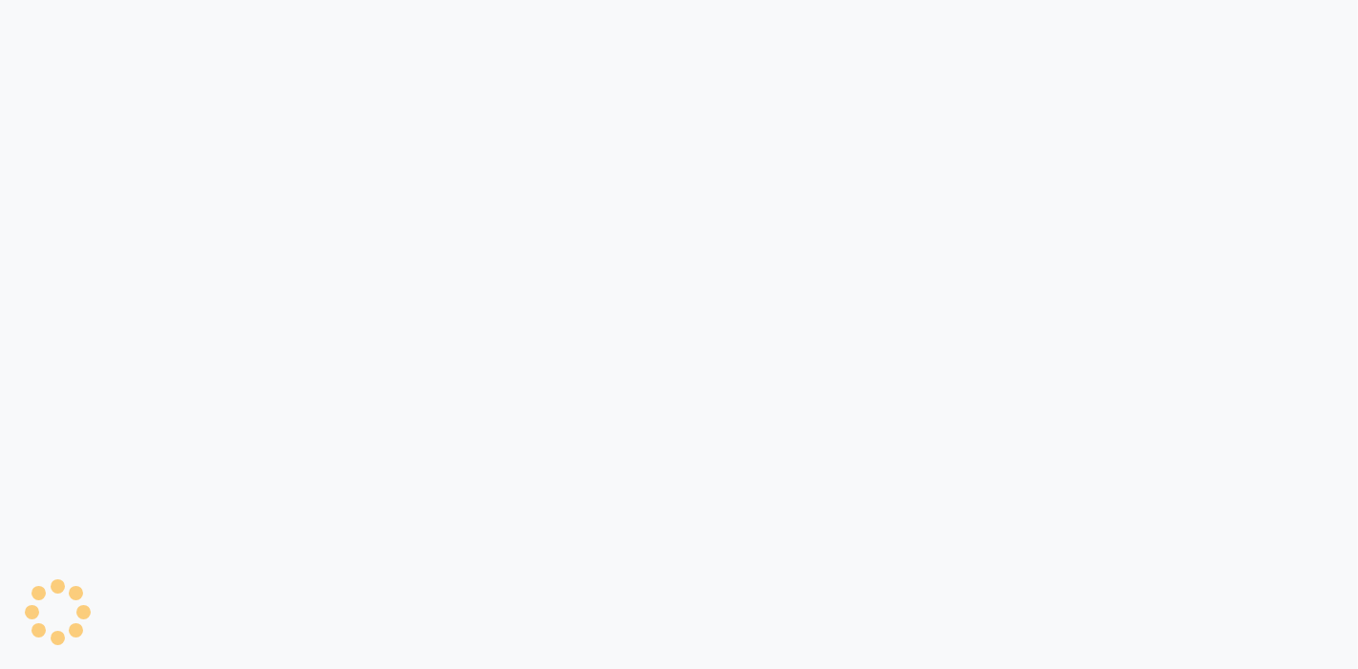
select select "service"
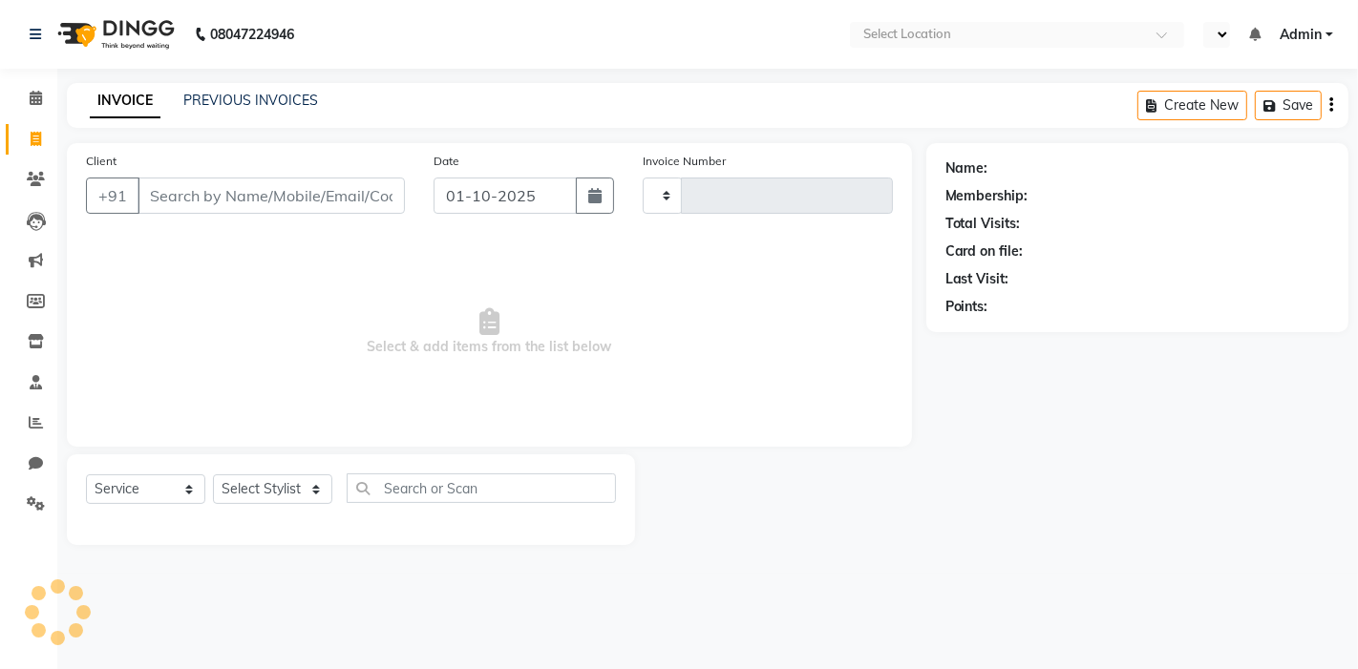
type input "1255"
select select "en"
select select "6693"
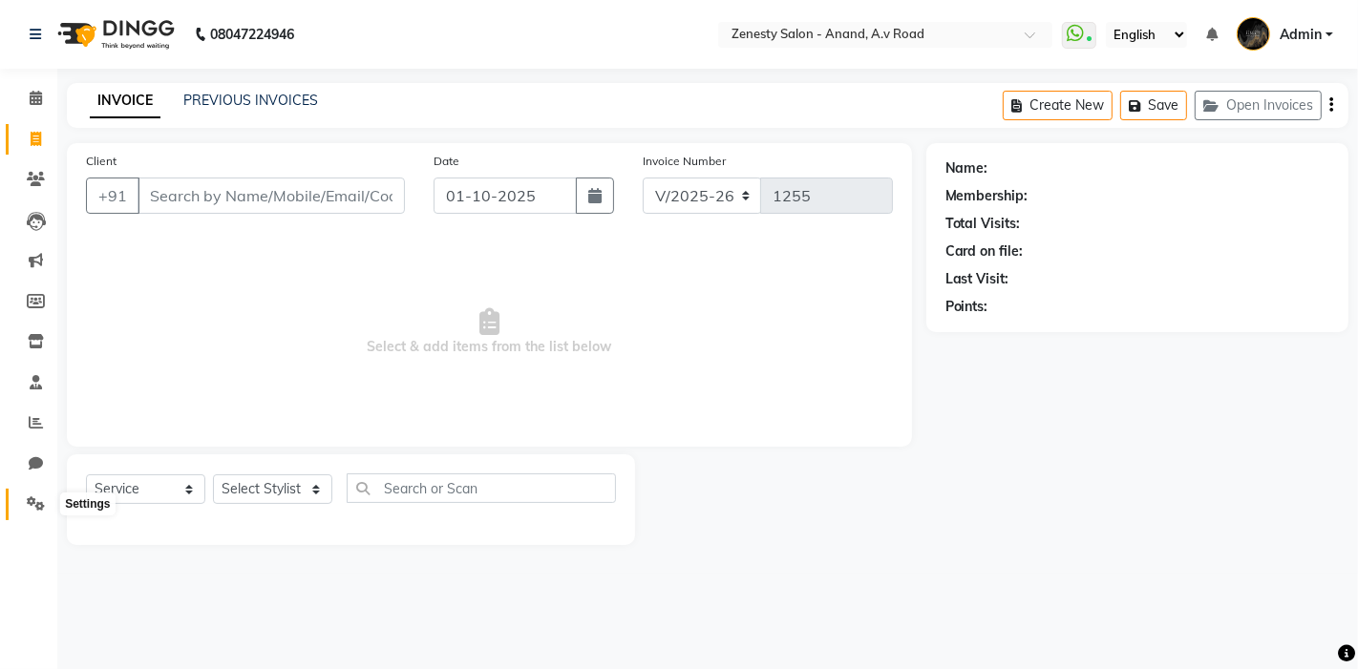
click at [47, 514] on span at bounding box center [35, 505] width 33 height 22
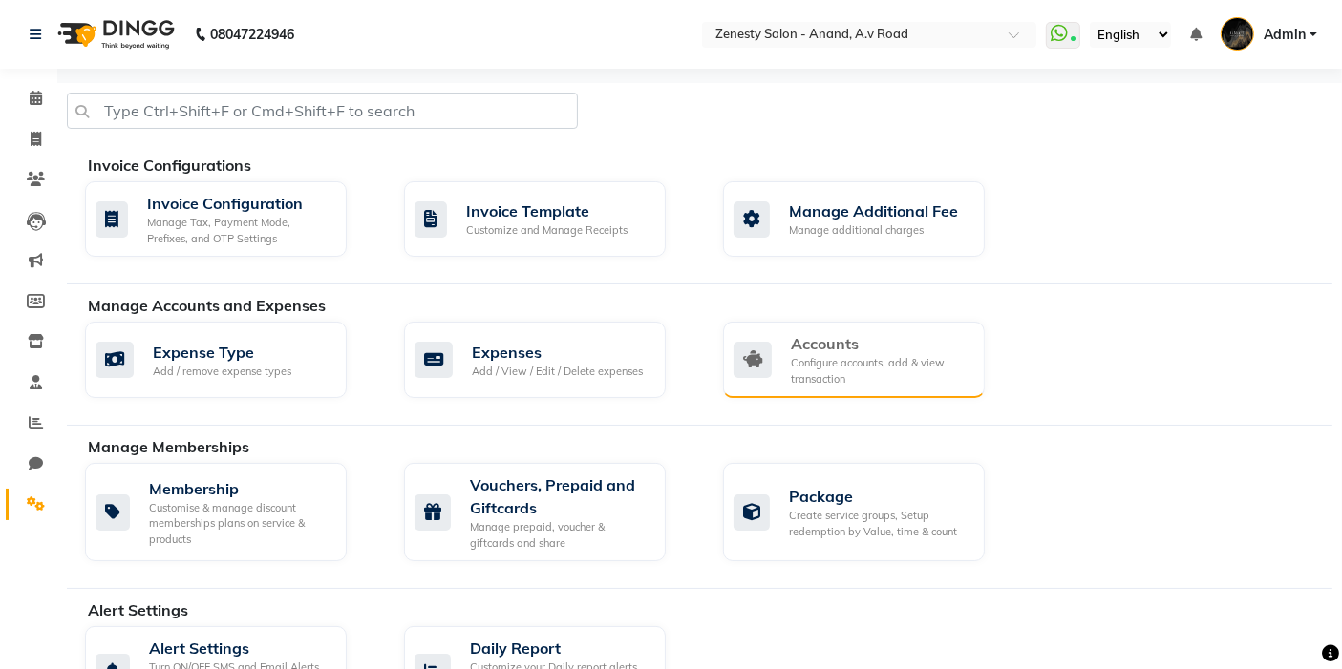
click at [810, 367] on div "Configure accounts, add & view transaction" at bounding box center [880, 371] width 179 height 32
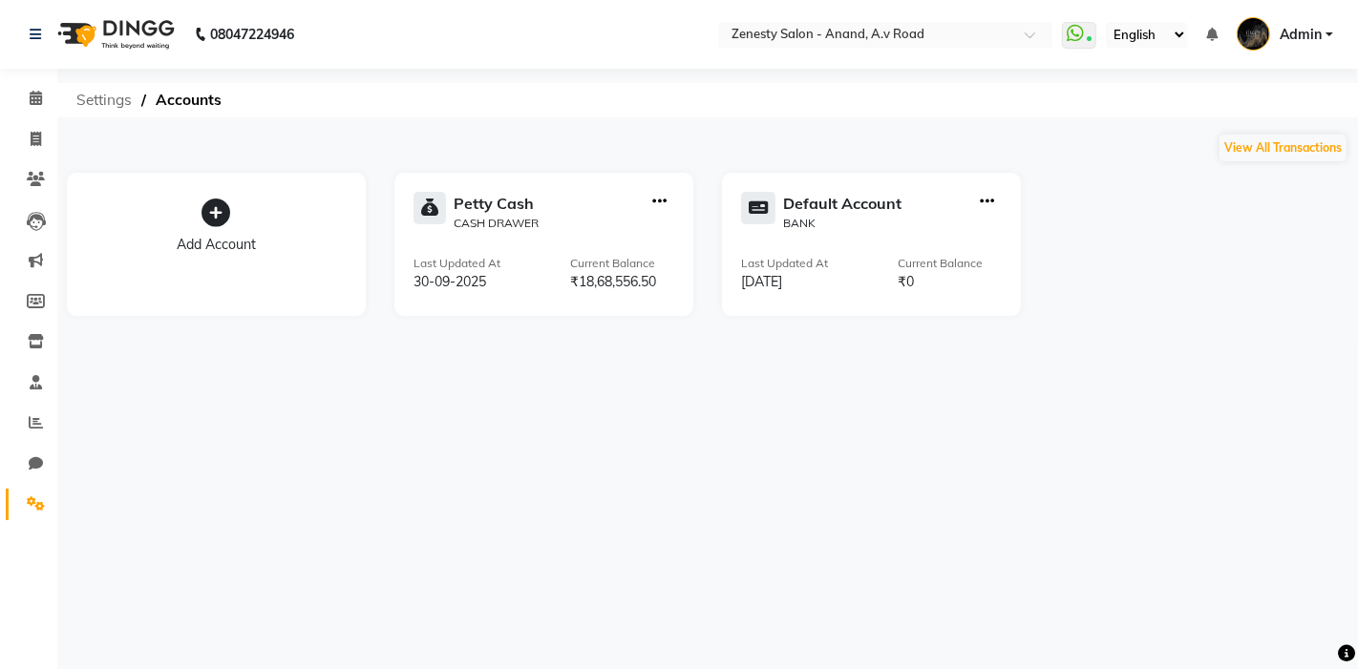
click at [126, 107] on span "Settings" at bounding box center [104, 100] width 74 height 34
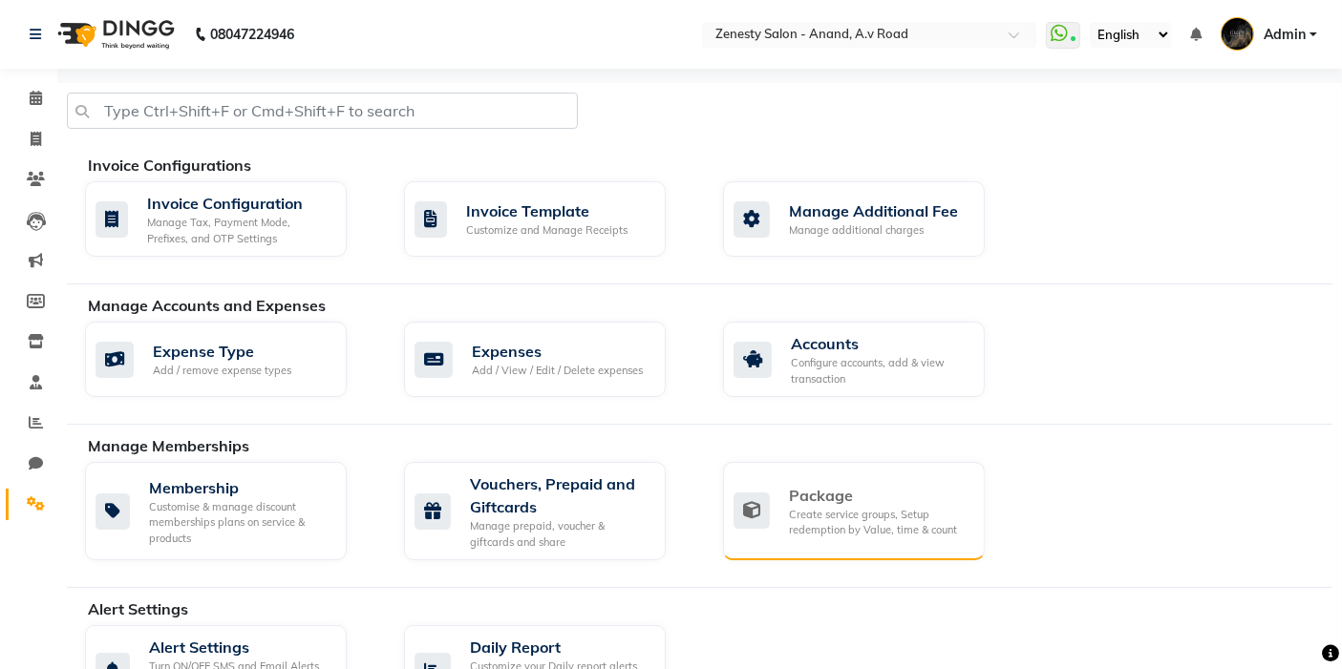
click at [807, 502] on div "Package" at bounding box center [879, 495] width 180 height 23
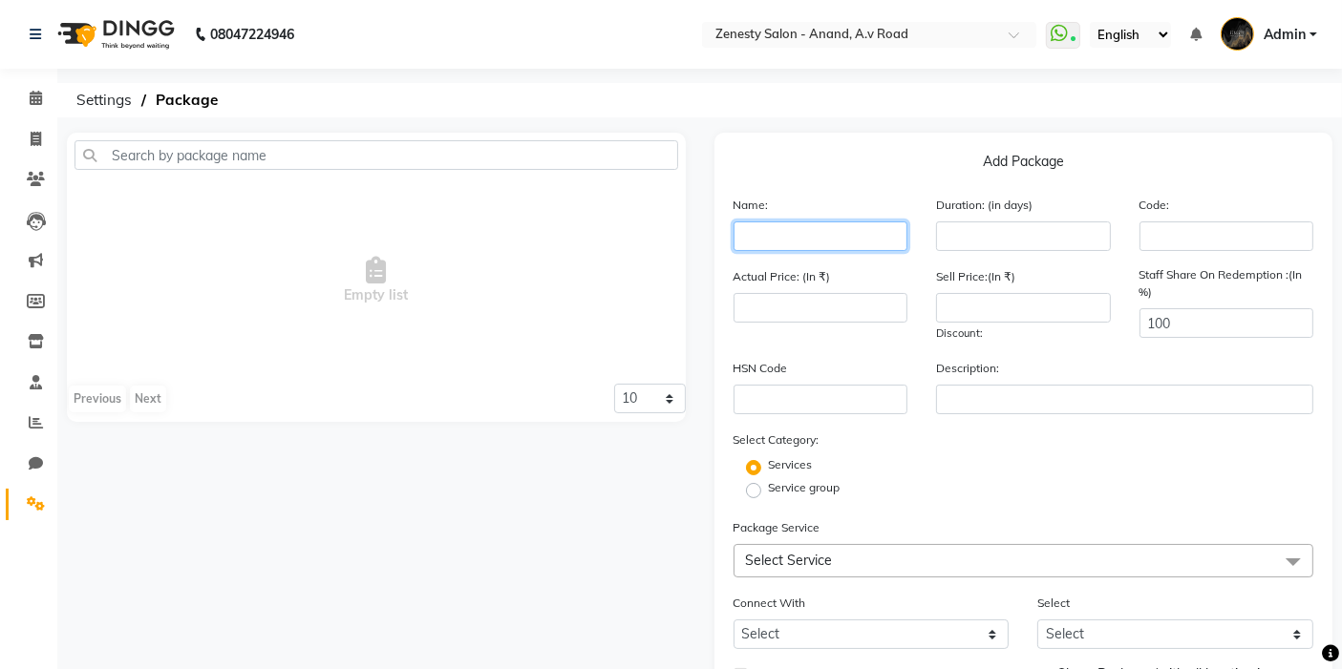
click at [797, 236] on input "text" at bounding box center [820, 237] width 175 height 30
type input "membership package"
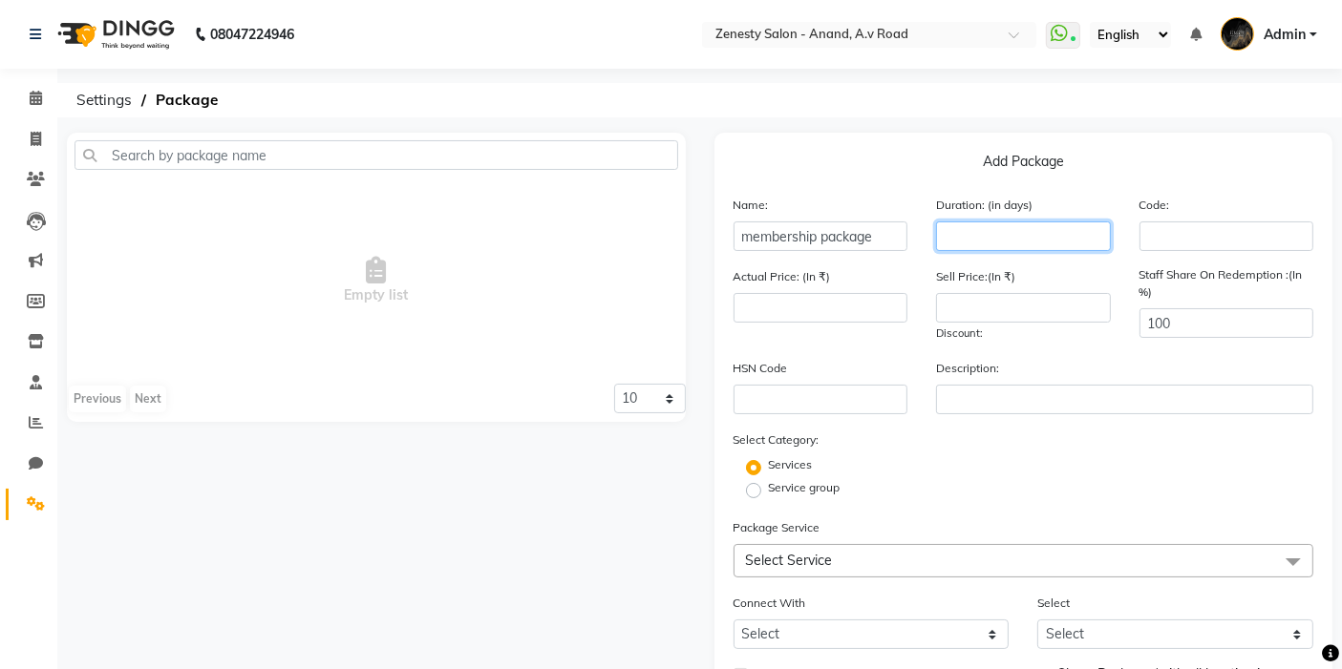
click at [995, 223] on input "number" at bounding box center [1023, 237] width 175 height 30
type input "365"
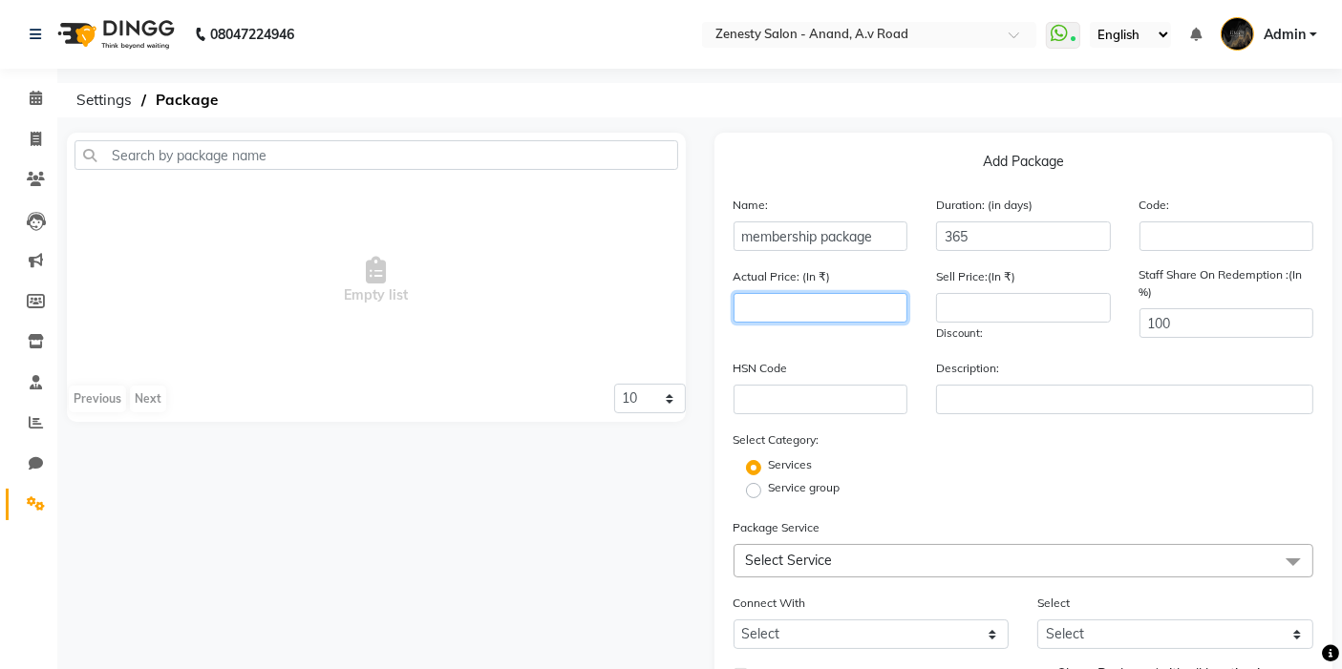
click at [755, 310] on input "number" at bounding box center [820, 308] width 175 height 30
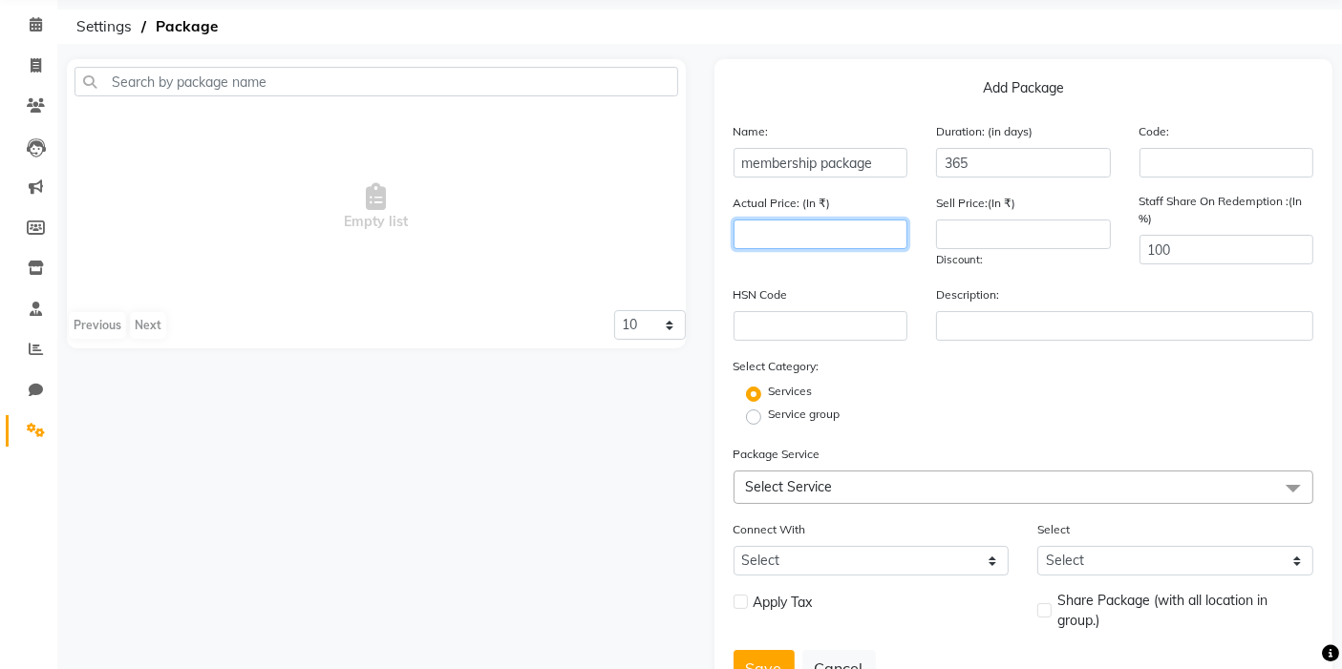
scroll to position [106, 0]
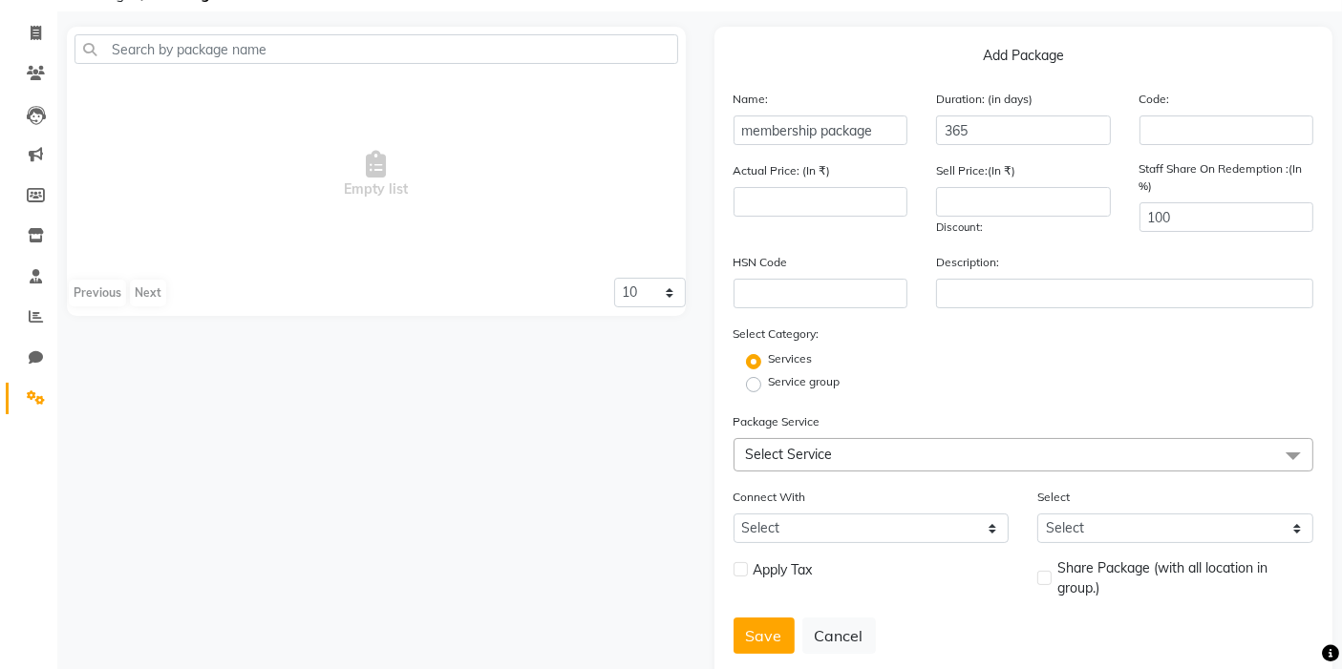
click at [791, 454] on span "Select Service" at bounding box center [789, 454] width 87 height 17
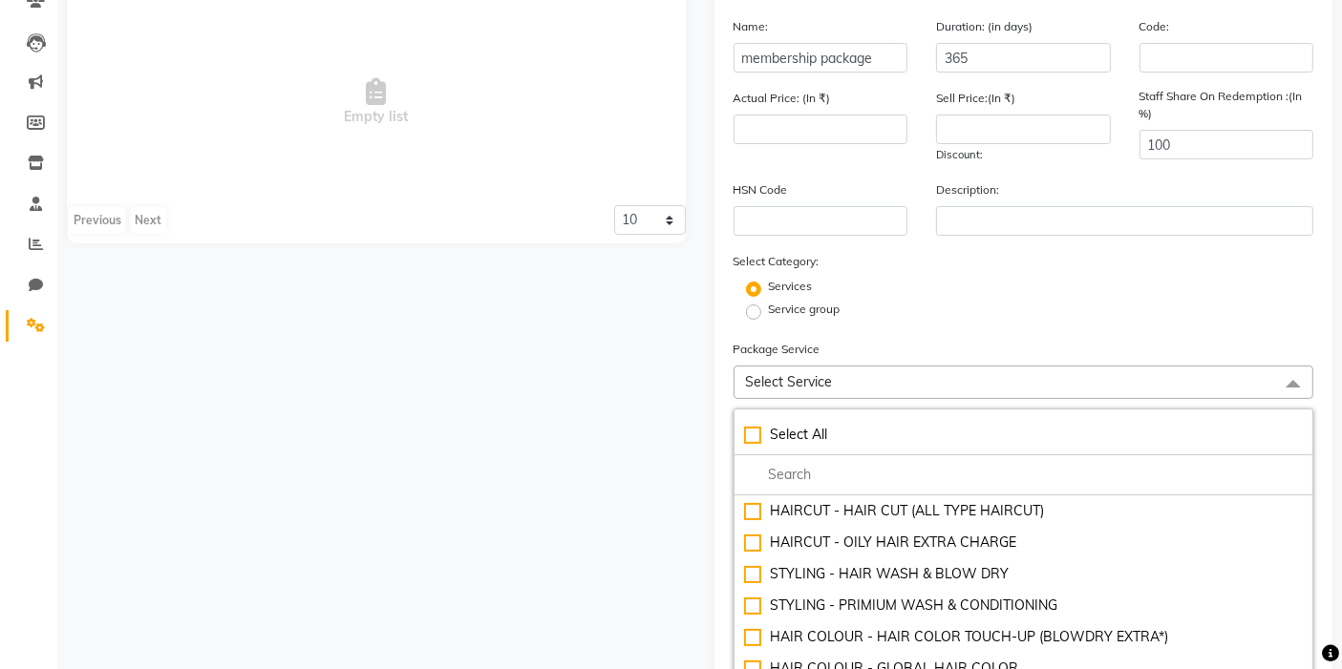
scroll to position [212, 0]
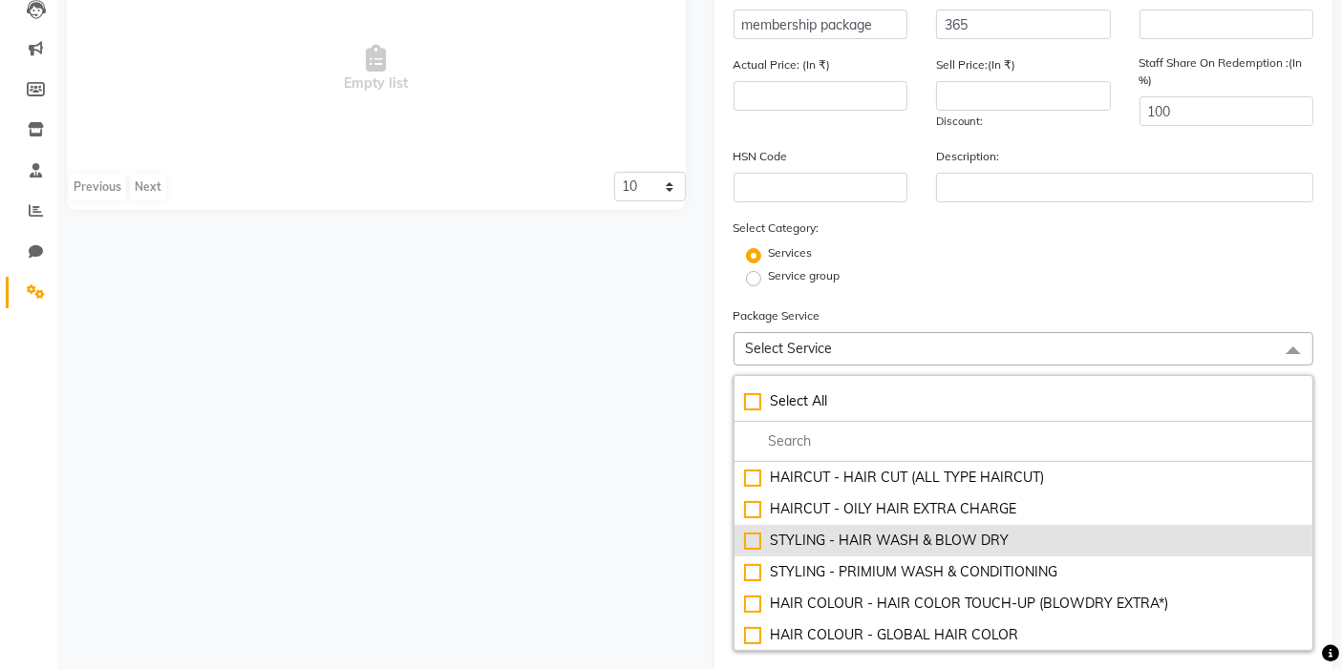
click at [755, 532] on div "STYLING - HAIR WASH & BLOW DRY" at bounding box center [1024, 541] width 560 height 20
type input "300"
checkbox input "true"
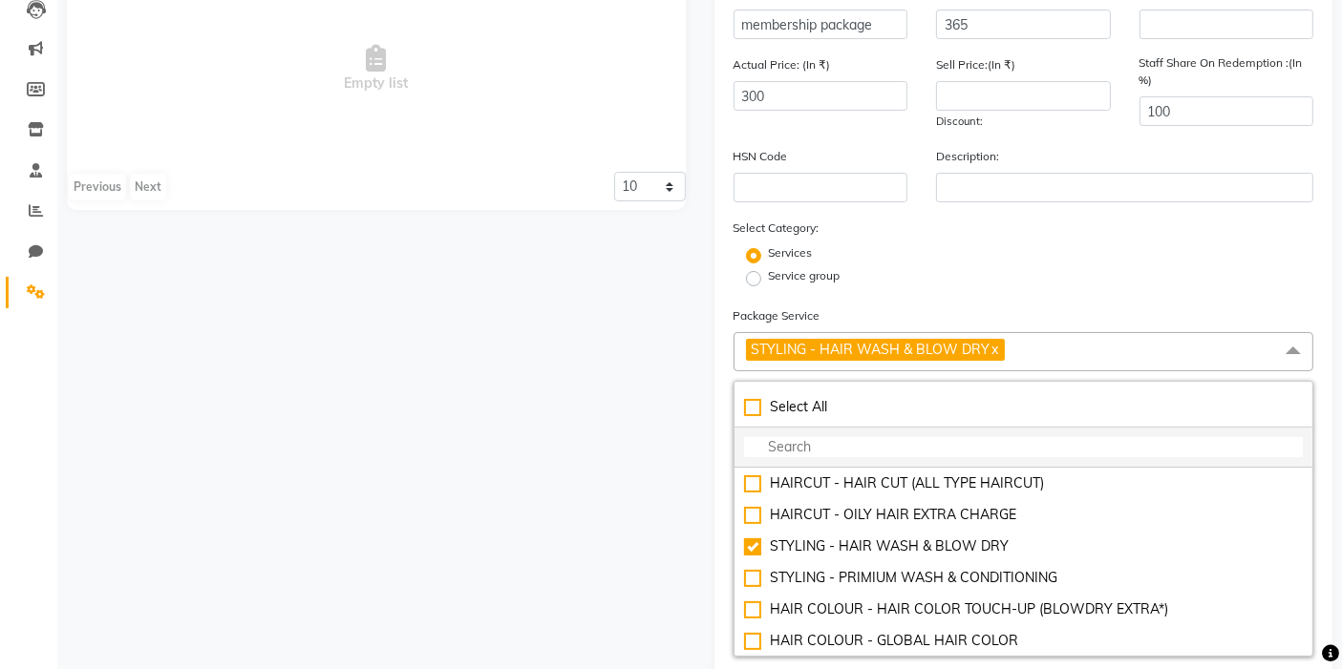
click at [823, 446] on input "multiselect-search" at bounding box center [1024, 447] width 560 height 20
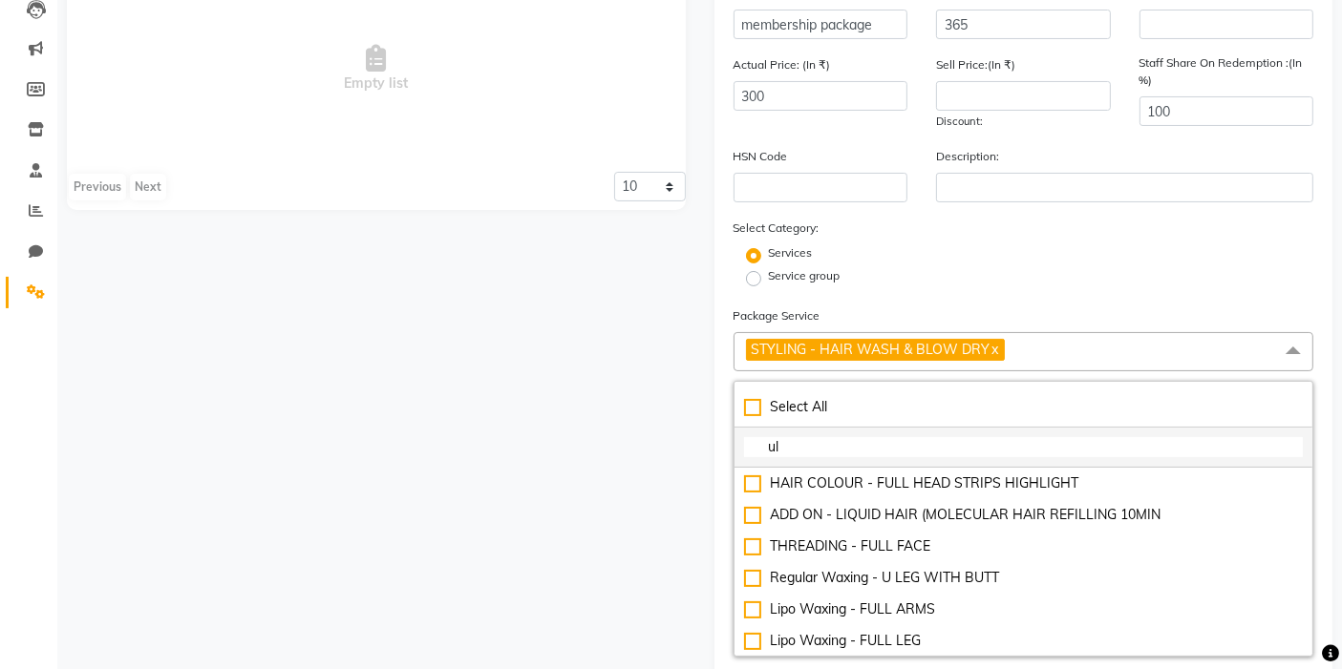
type input "u"
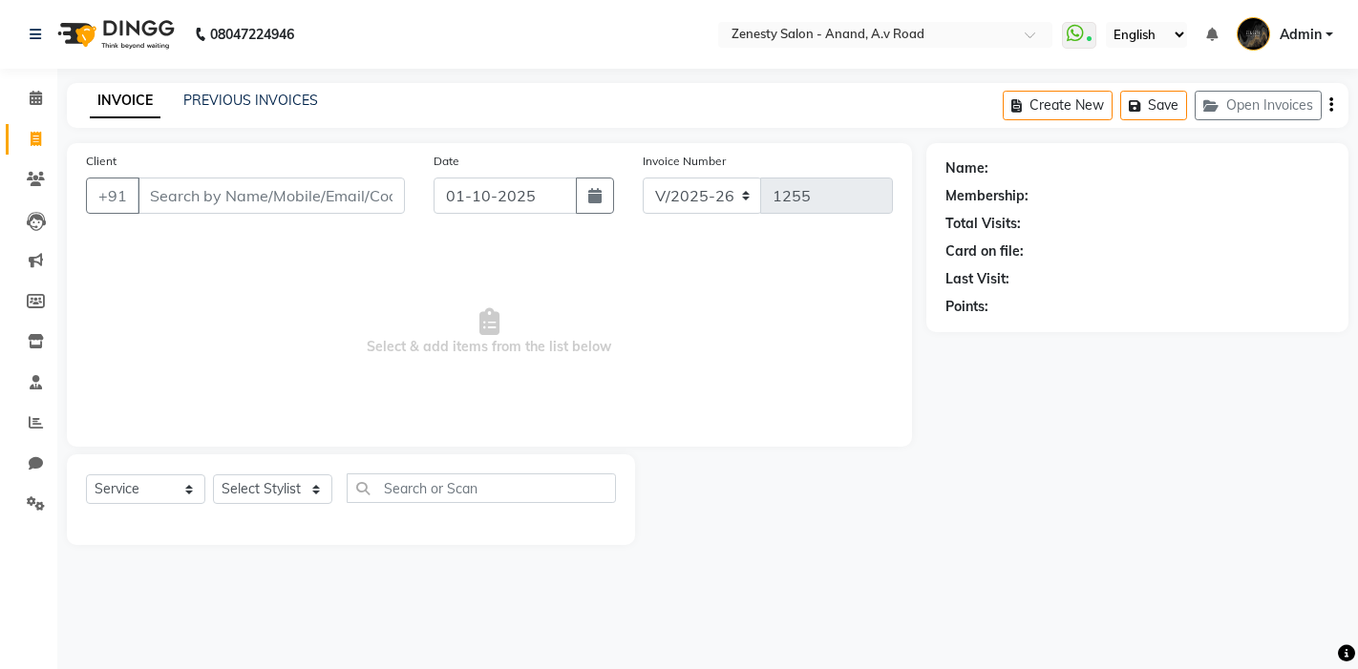
select select "6693"
select select "service"
click at [51, 498] on span at bounding box center [35, 505] width 33 height 22
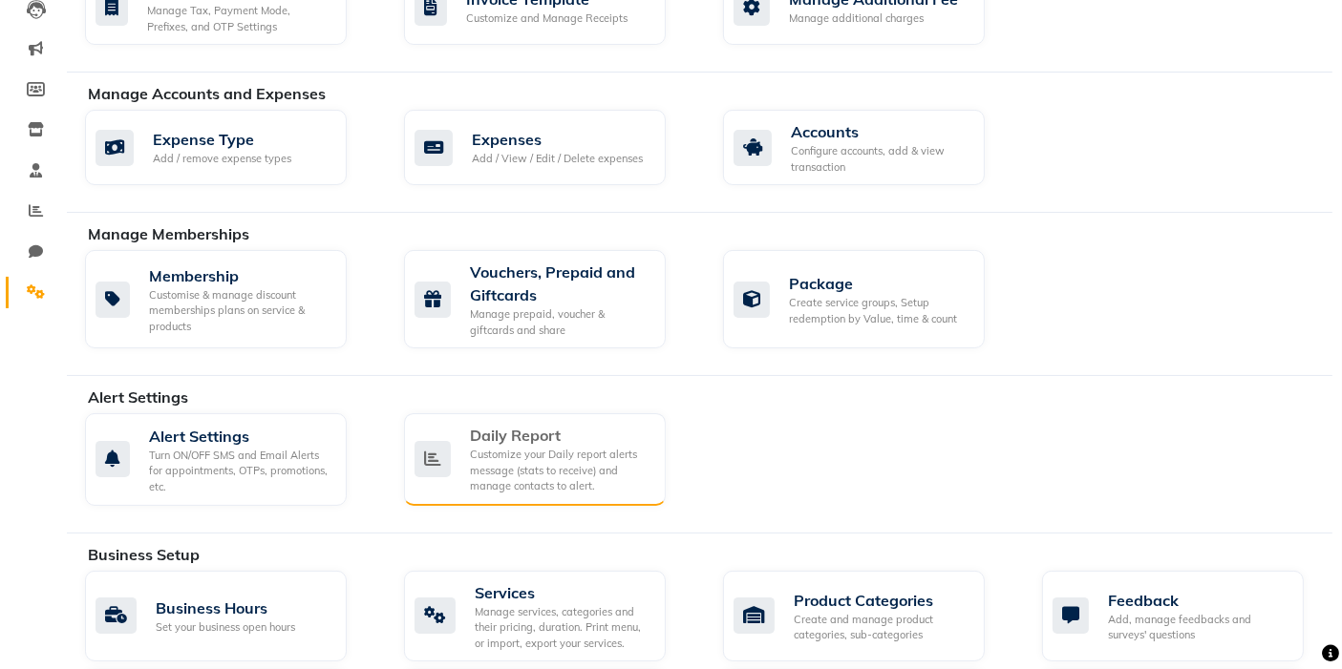
scroll to position [424, 0]
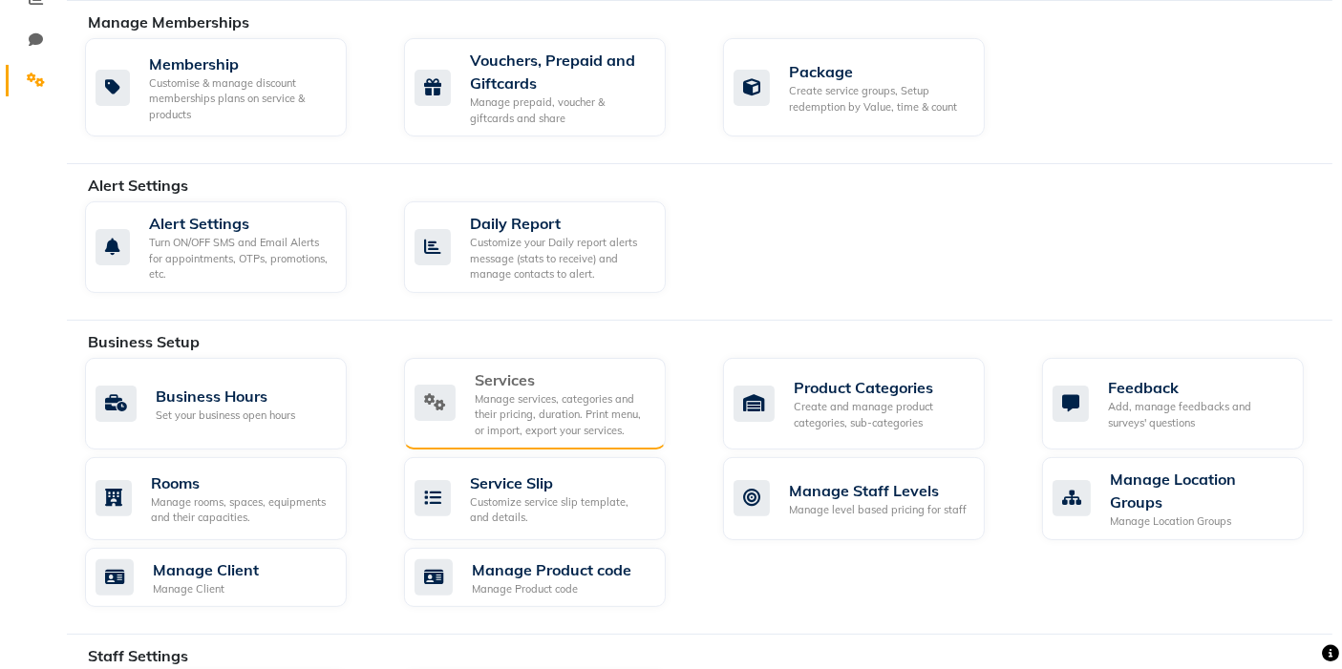
click at [563, 432] on div "Manage services, categories and their pricing, duration. Print menu, or import,…" at bounding box center [563, 416] width 176 height 48
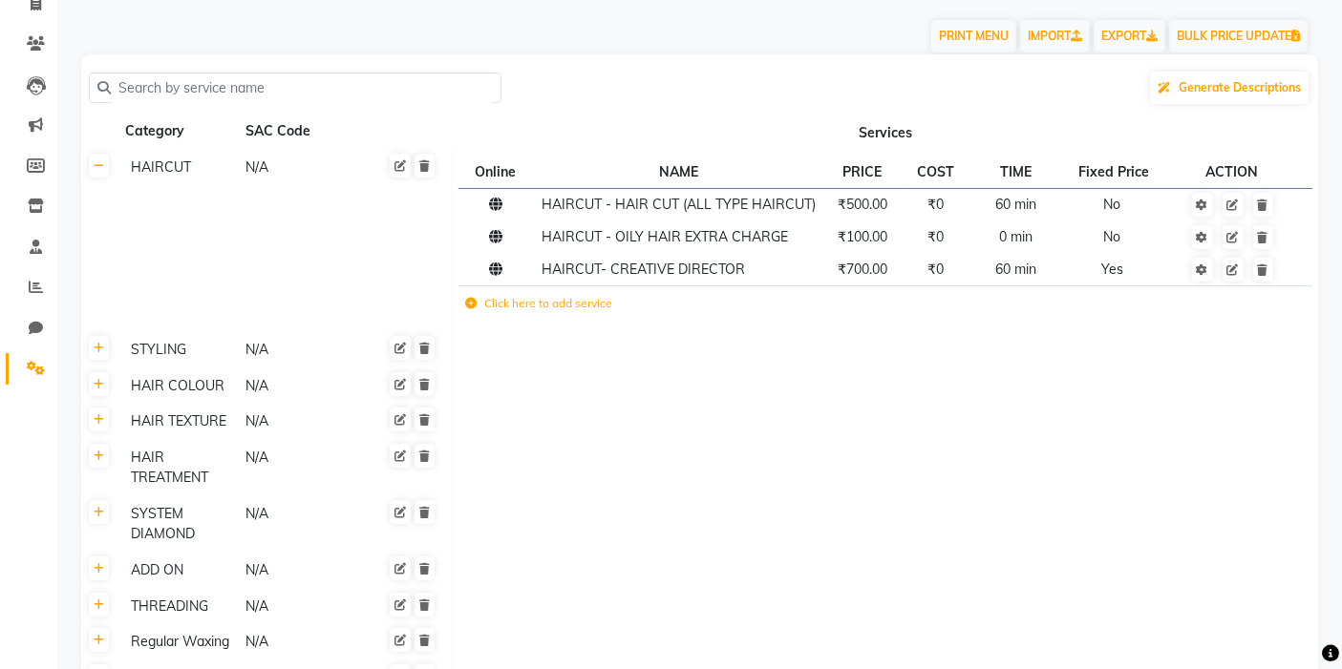
scroll to position [212, 0]
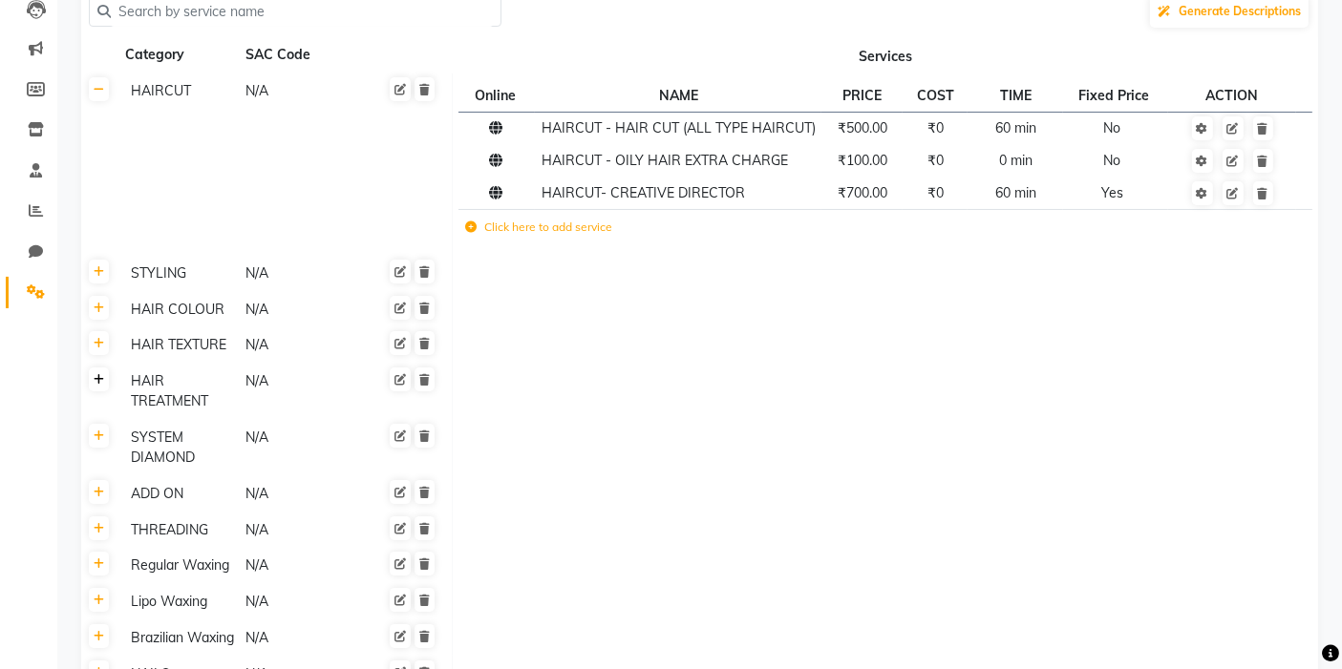
click at [103, 387] on link at bounding box center [99, 380] width 20 height 24
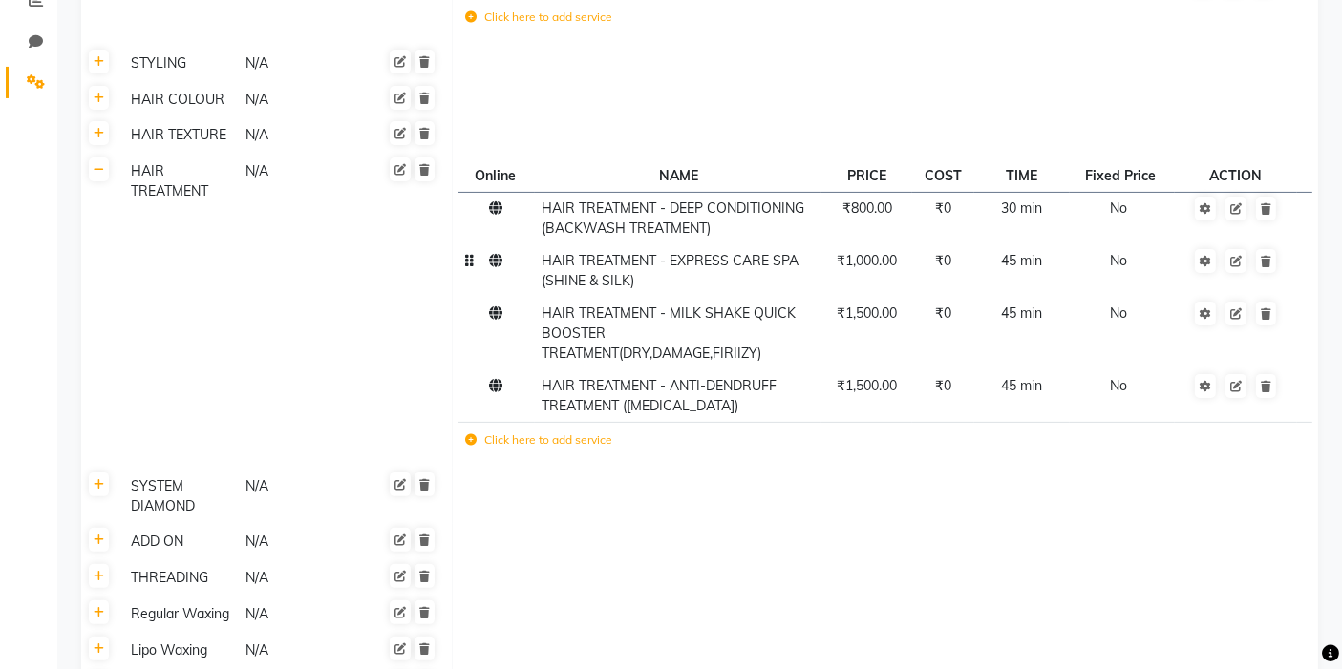
scroll to position [424, 0]
click at [513, 435] on label "Click here to add service" at bounding box center [538, 438] width 147 height 17
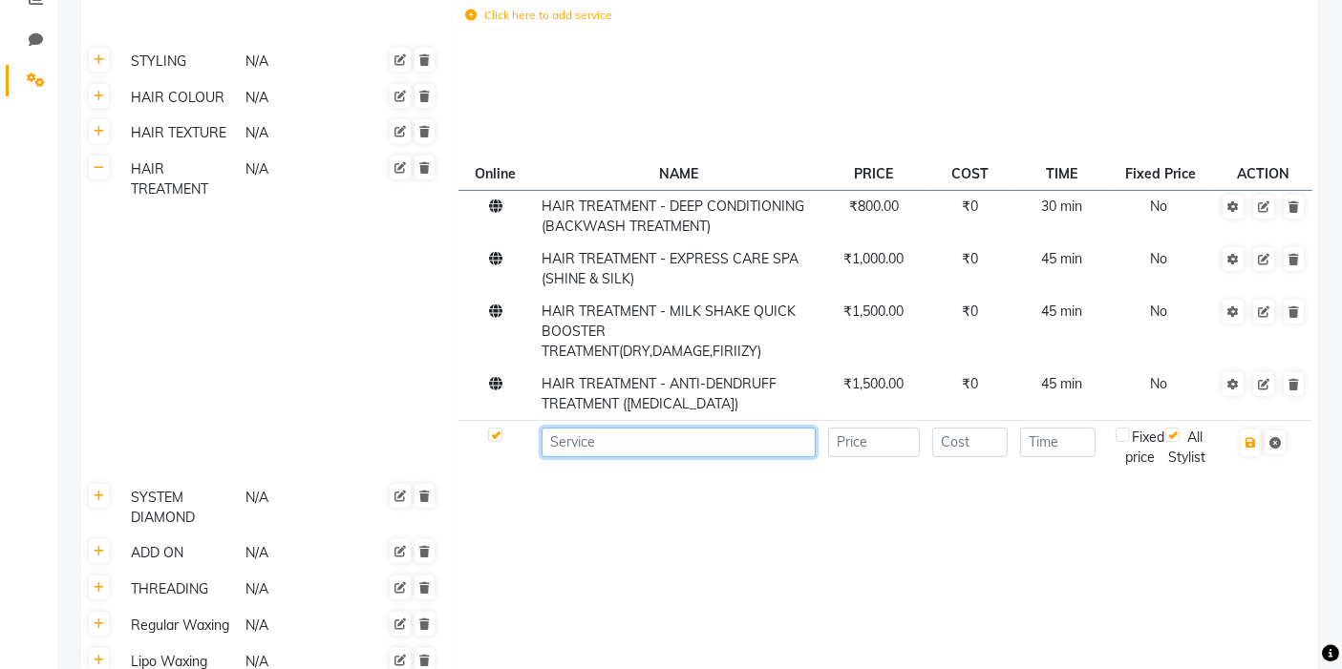
click at [699, 446] on input at bounding box center [678, 443] width 274 height 30
type input "u"
type input "ULTIME REPAIR TREATMENT(DAMAGE,DRY)"
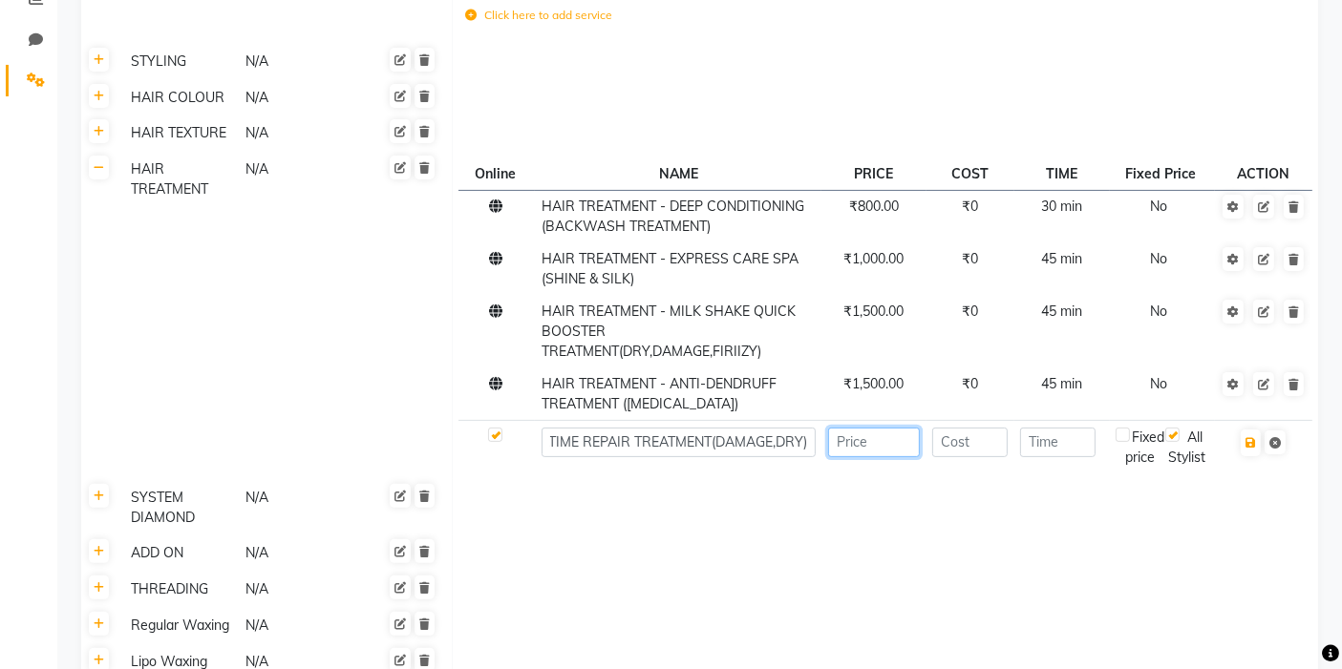
click at [861, 452] on input "number" at bounding box center [874, 443] width 92 height 30
type input "2500"
click at [1049, 437] on input "number" at bounding box center [1057, 443] width 75 height 30
type input "45"
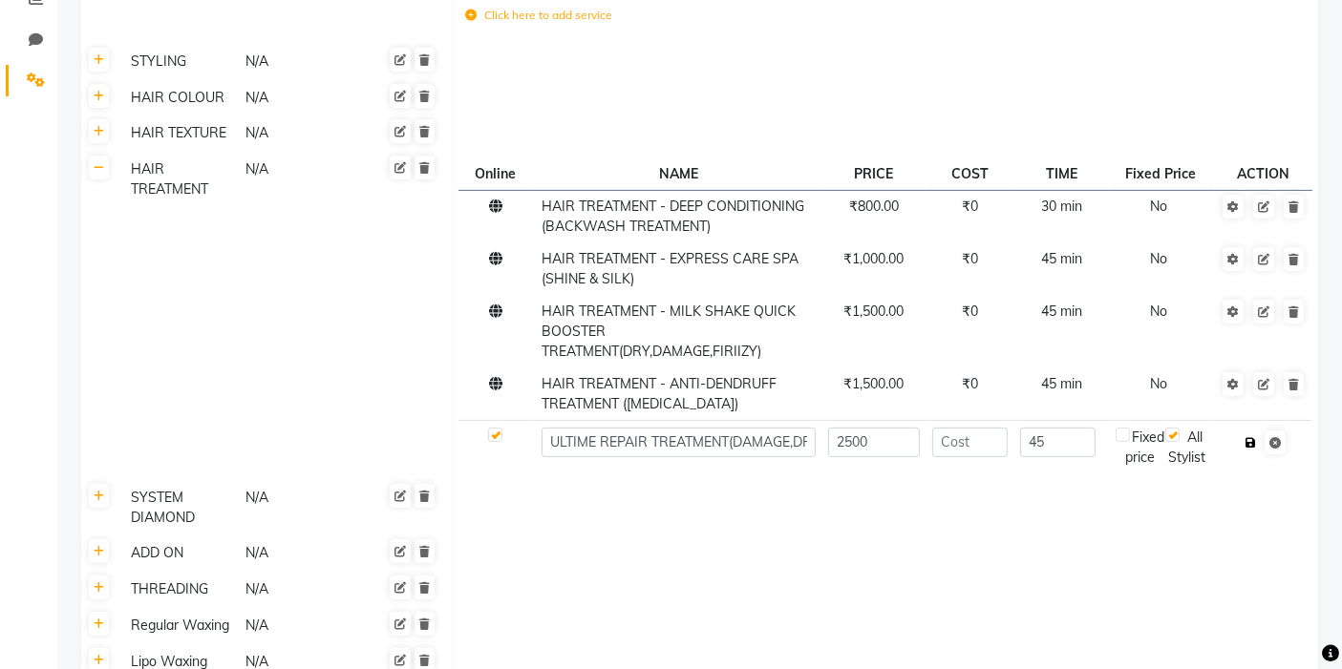
click at [1249, 448] on button "button" at bounding box center [1251, 443] width 20 height 27
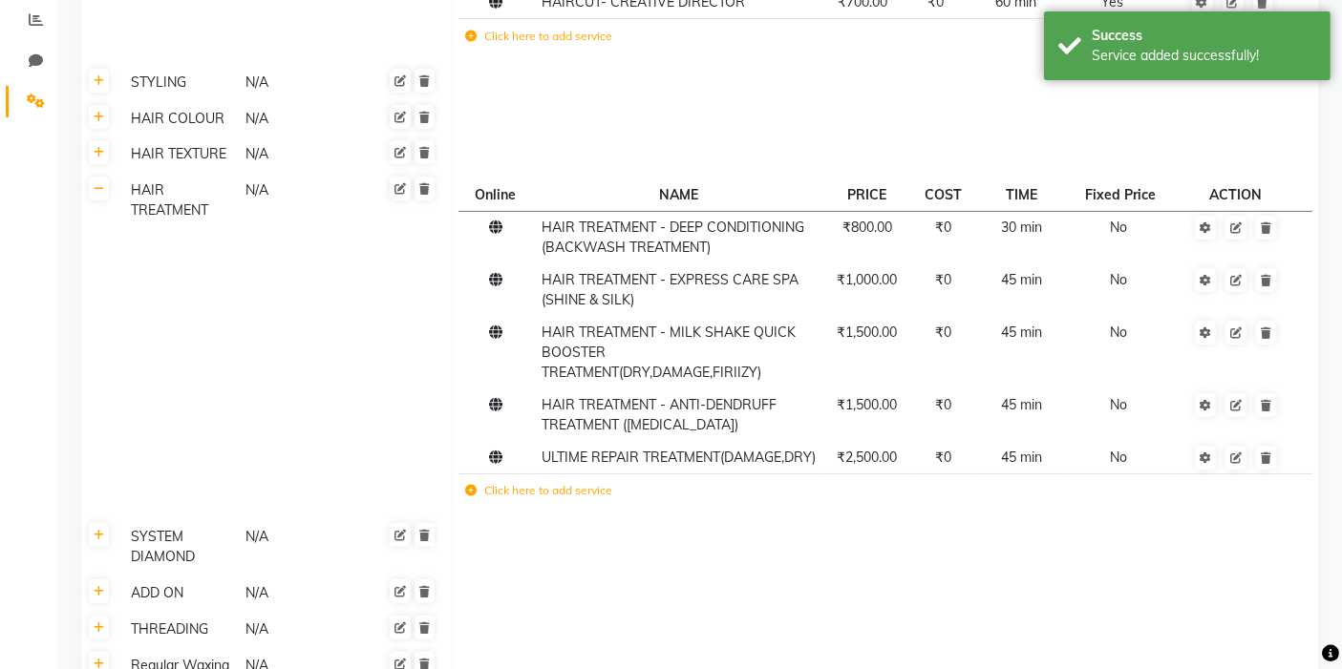
scroll to position [212, 0]
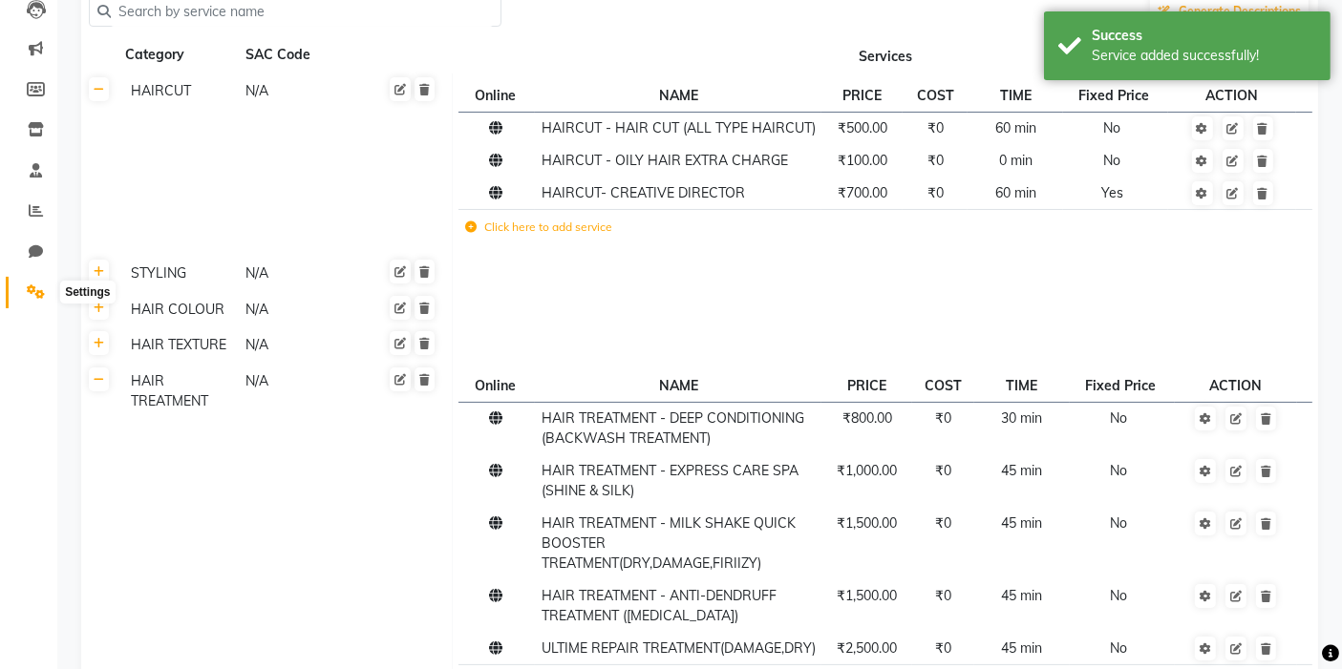
click at [33, 287] on icon at bounding box center [36, 292] width 18 height 14
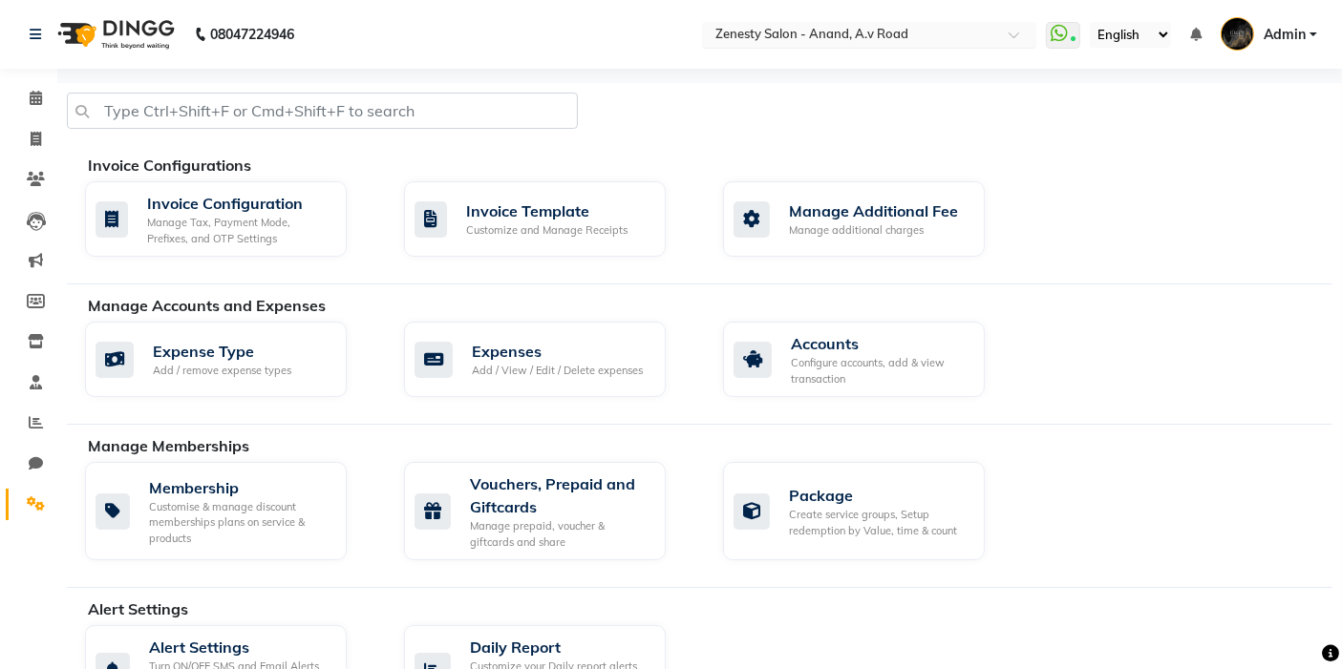
click at [954, 41] on input "text" at bounding box center [849, 36] width 277 height 19
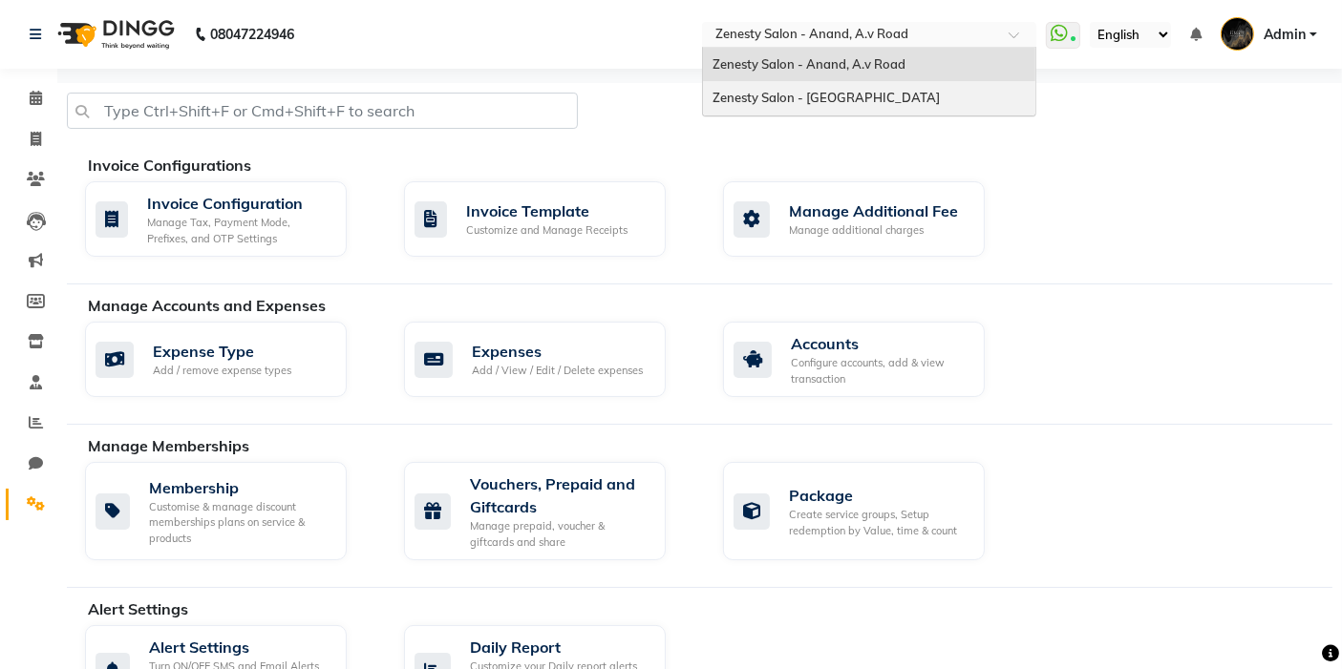
click at [889, 90] on span "Zenesty Salon - Nadiad, Petlad Road" at bounding box center [825, 97] width 227 height 15
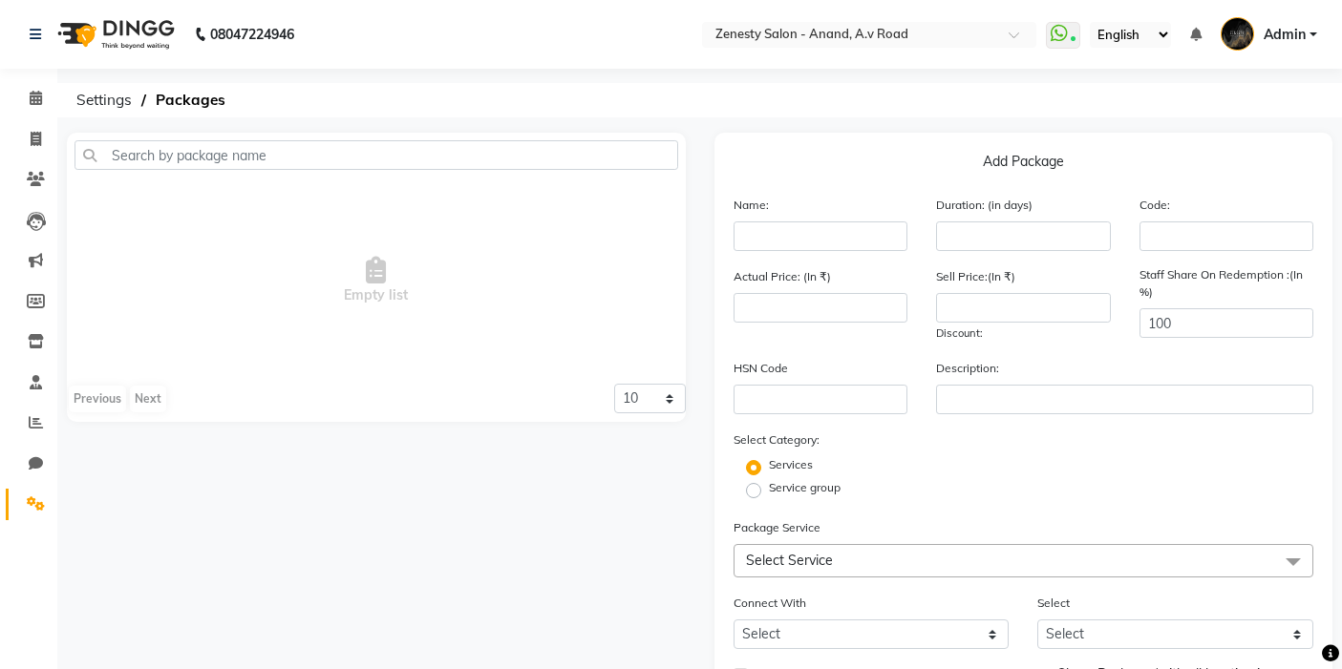
scroll to position [106, 0]
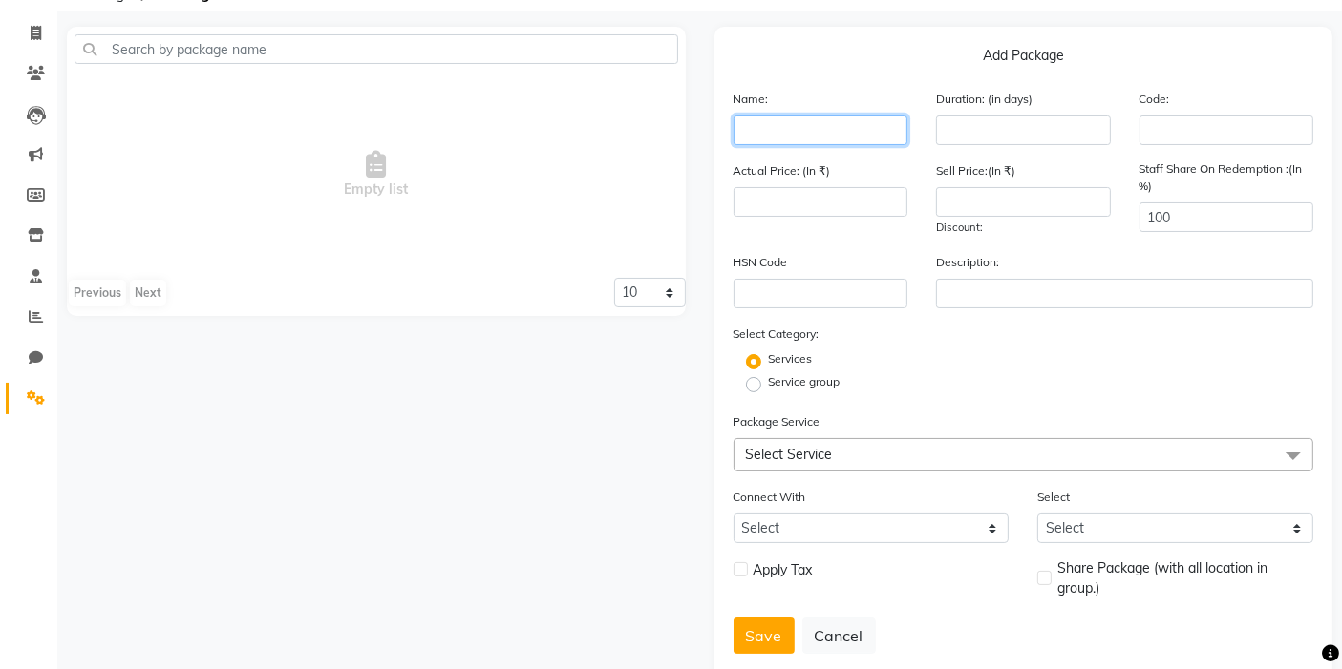
click at [856, 124] on input "text" at bounding box center [820, 131] width 175 height 30
type input "MEMBERSHIP PACKAGE"
click at [997, 120] on input "number" at bounding box center [1023, 131] width 175 height 30
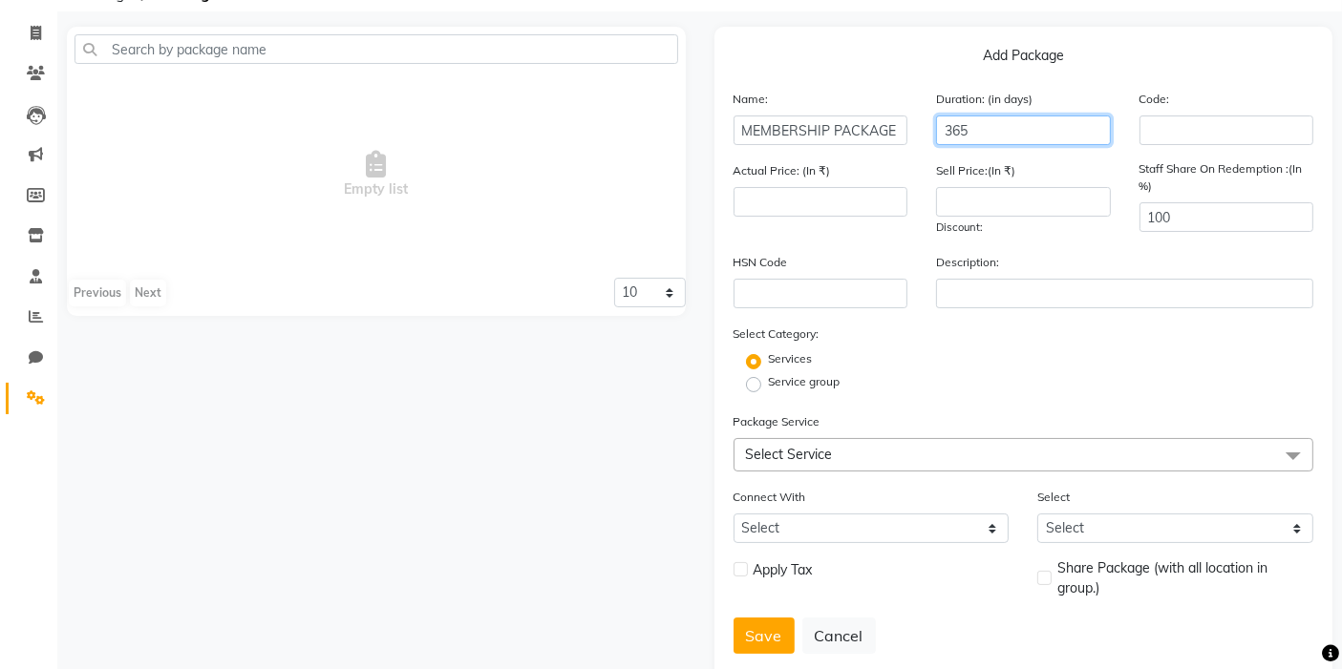
type input "365"
click at [802, 449] on span "Select Service" at bounding box center [789, 454] width 87 height 17
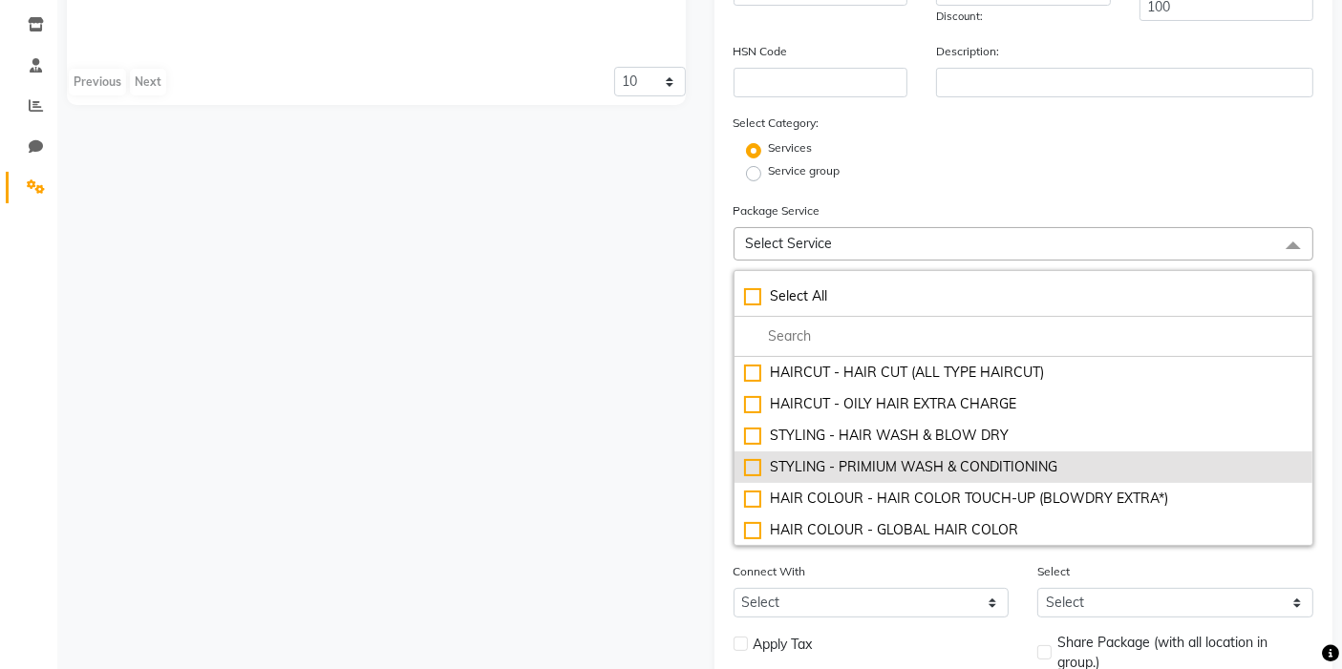
scroll to position [318, 0]
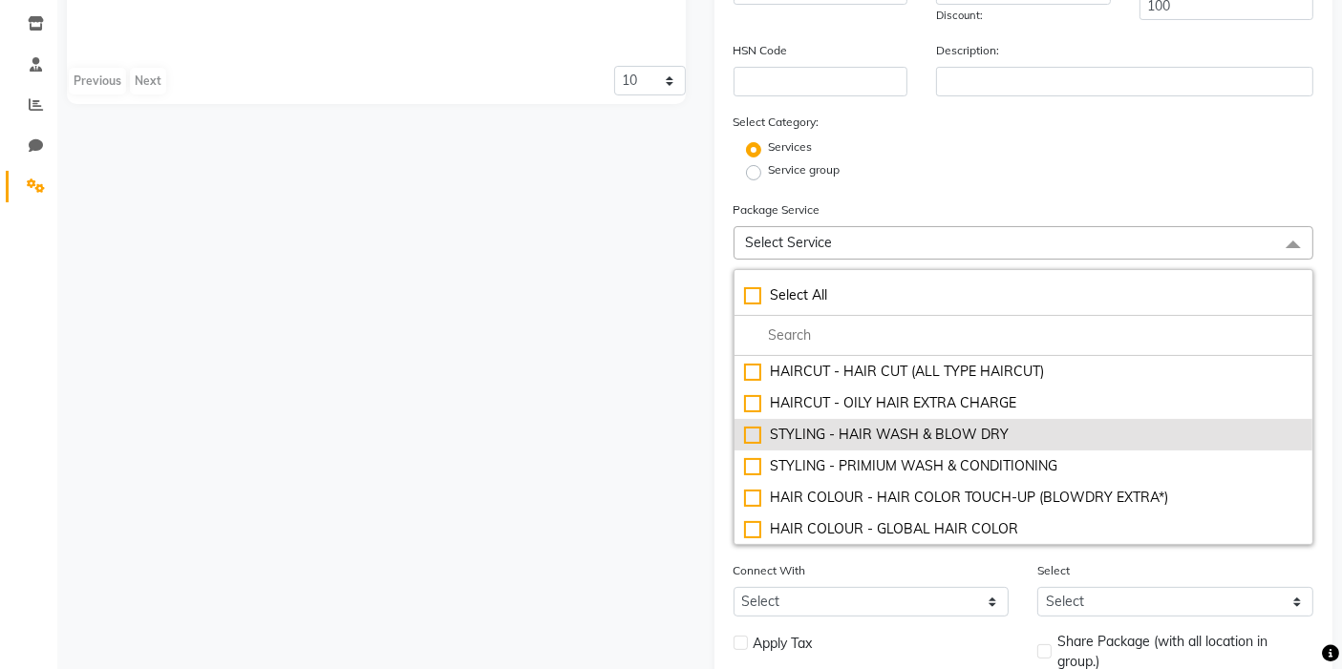
click at [772, 436] on div "STYLING - HAIR WASH & BLOW DRY" at bounding box center [1024, 435] width 560 height 20
type input "300"
checkbox input "true"
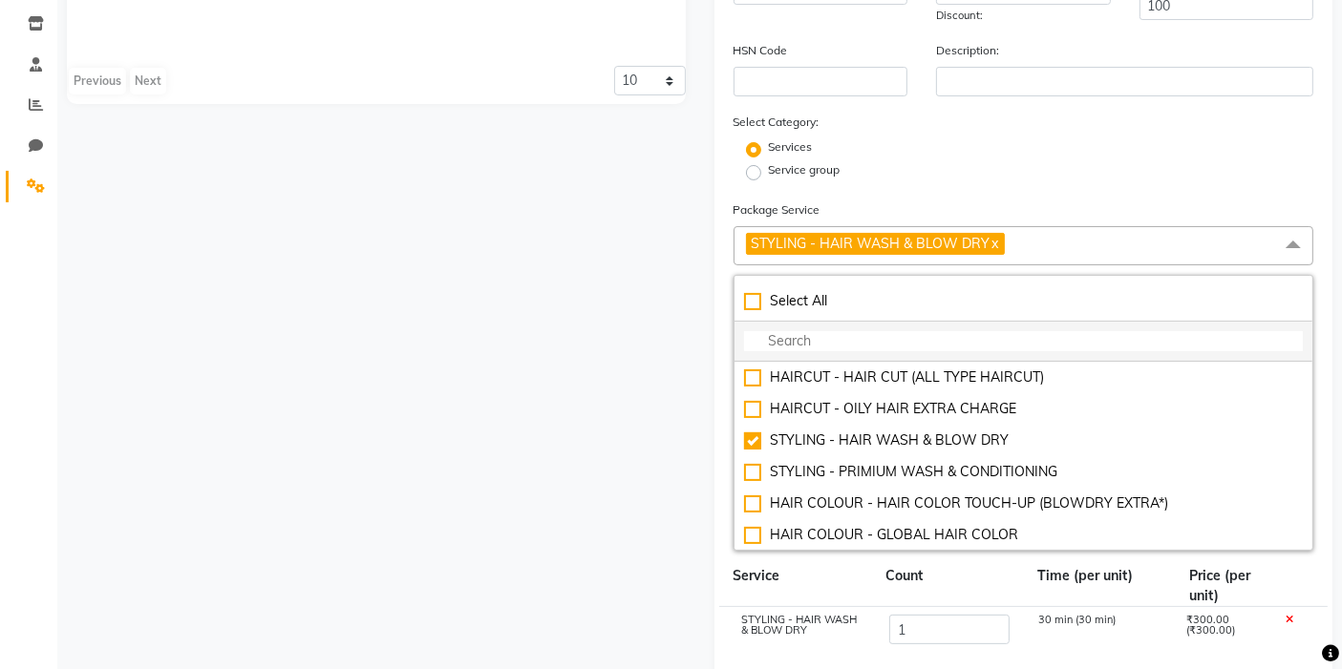
click at [821, 336] on input "multiselect-search" at bounding box center [1024, 341] width 560 height 20
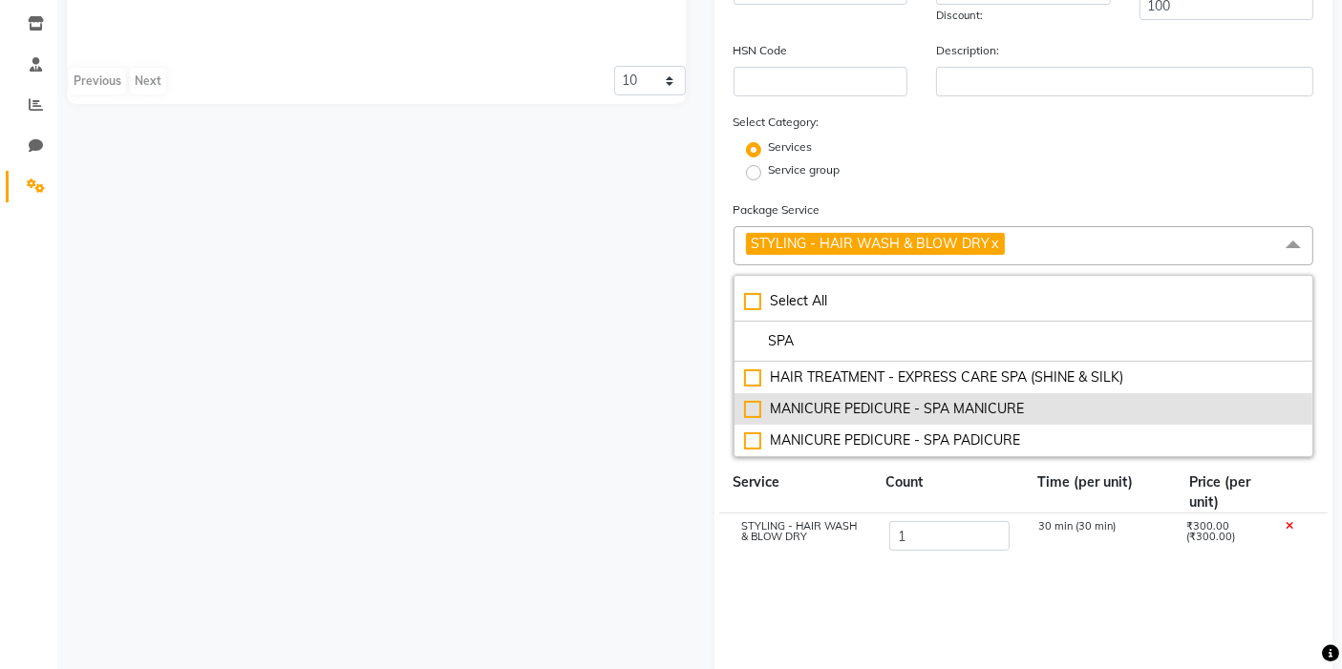
type input "SPA"
click at [755, 402] on div "MANICURE PEDICURE - SPA MANICURE" at bounding box center [1024, 409] width 560 height 20
type input "700"
checkbox input "true"
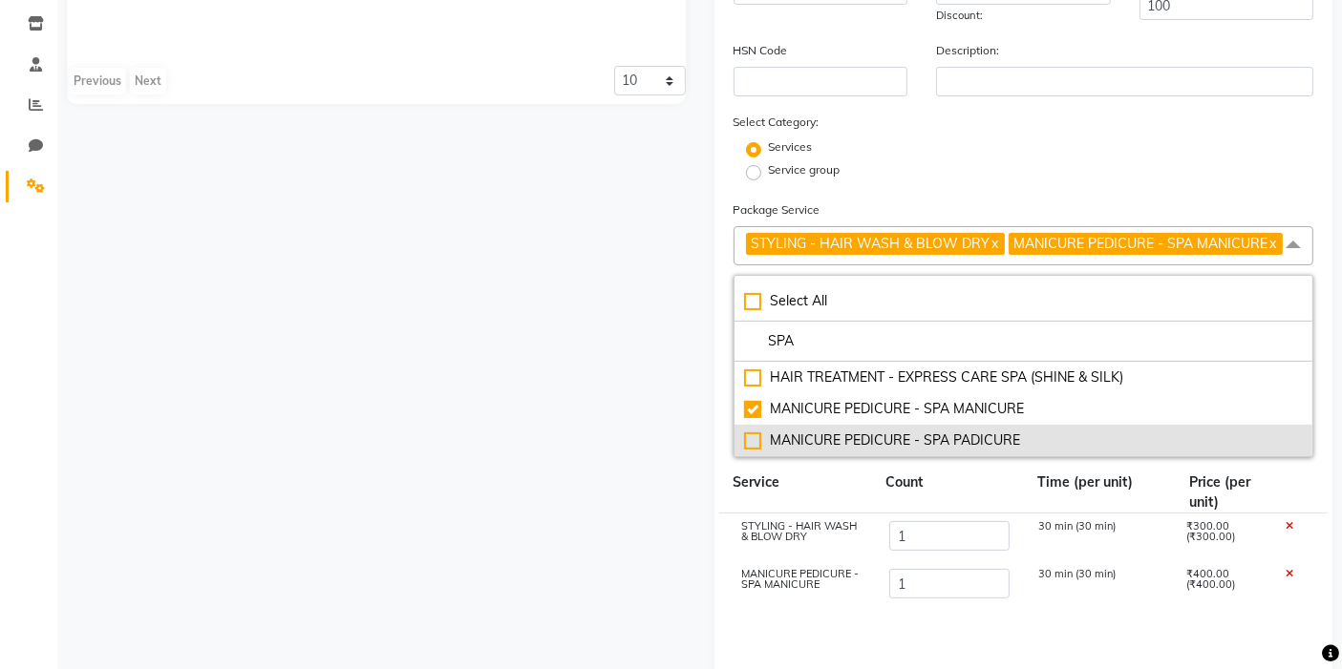
click at [753, 437] on div "MANICURE PEDICURE - SPA PADICURE" at bounding box center [1024, 441] width 560 height 20
type input "1300"
checkbox input "true"
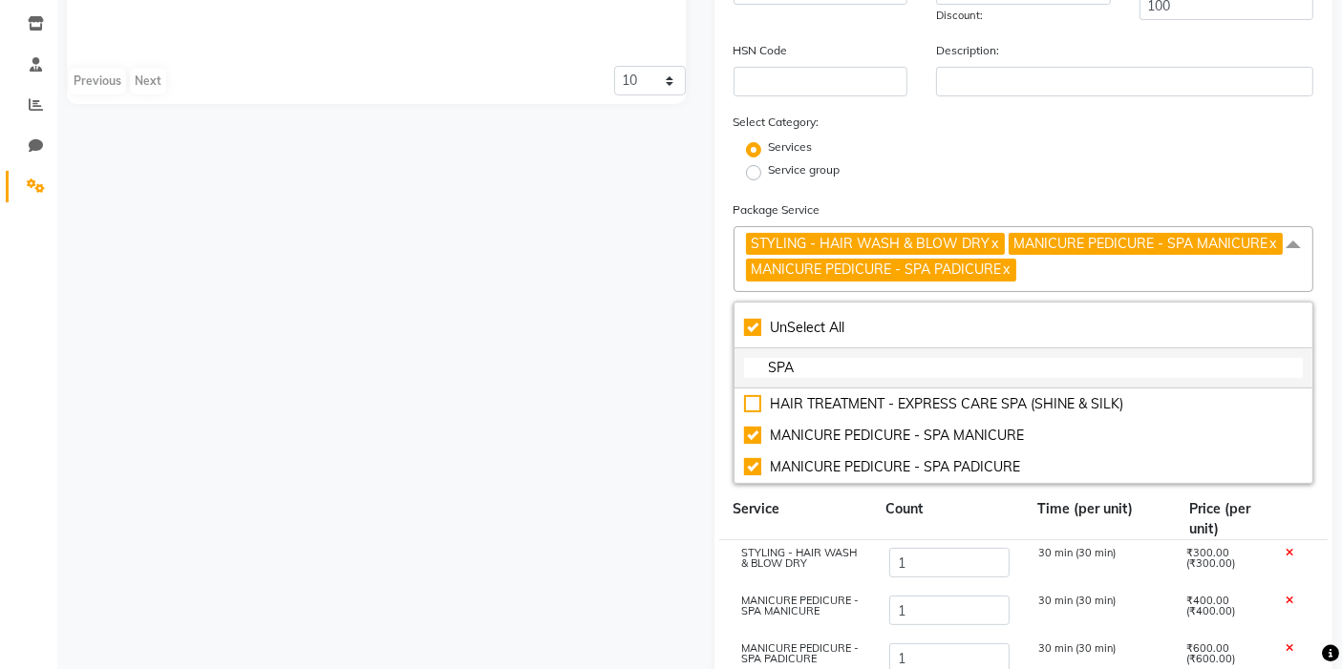
drag, startPoint x: 869, startPoint y: 370, endPoint x: 741, endPoint y: 384, distance: 128.8
click at [741, 384] on li "SPA" at bounding box center [1023, 369] width 579 height 40
checkbox input "false"
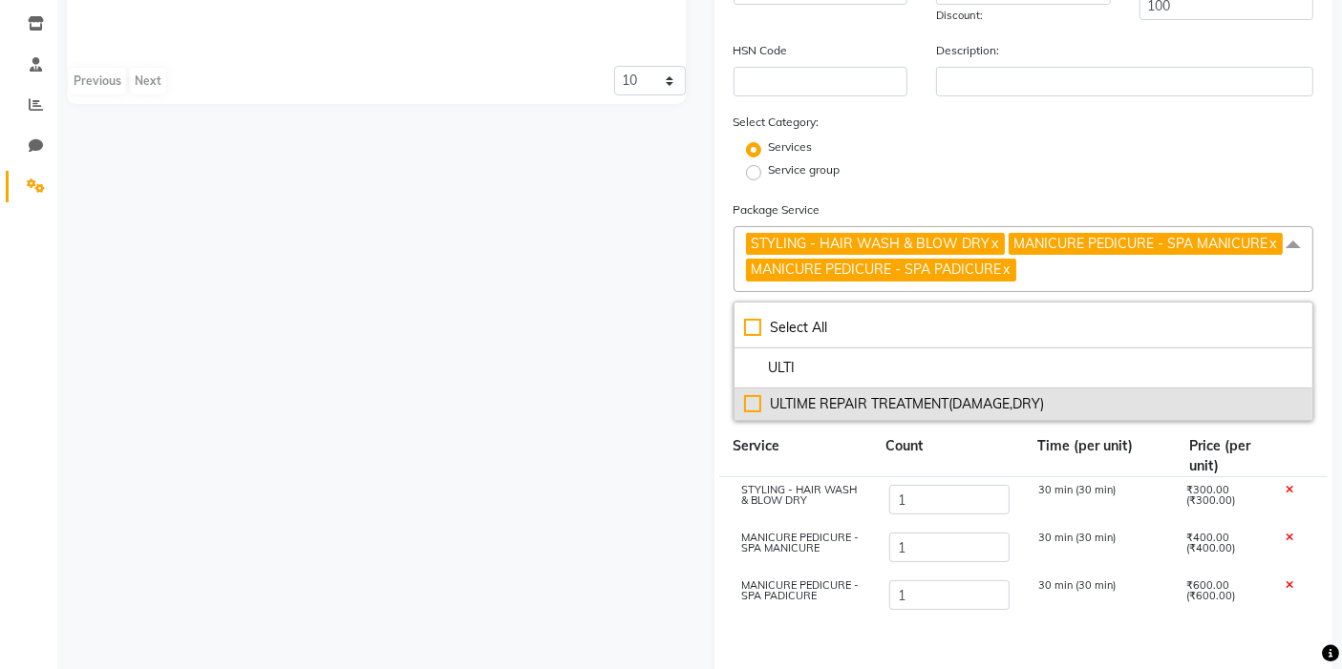
type input "ULTI"
click at [749, 411] on div "ULTIME REPAIR TREATMENT(DAMAGE,DRY)" at bounding box center [1024, 404] width 560 height 20
type input "3800"
checkbox input "true"
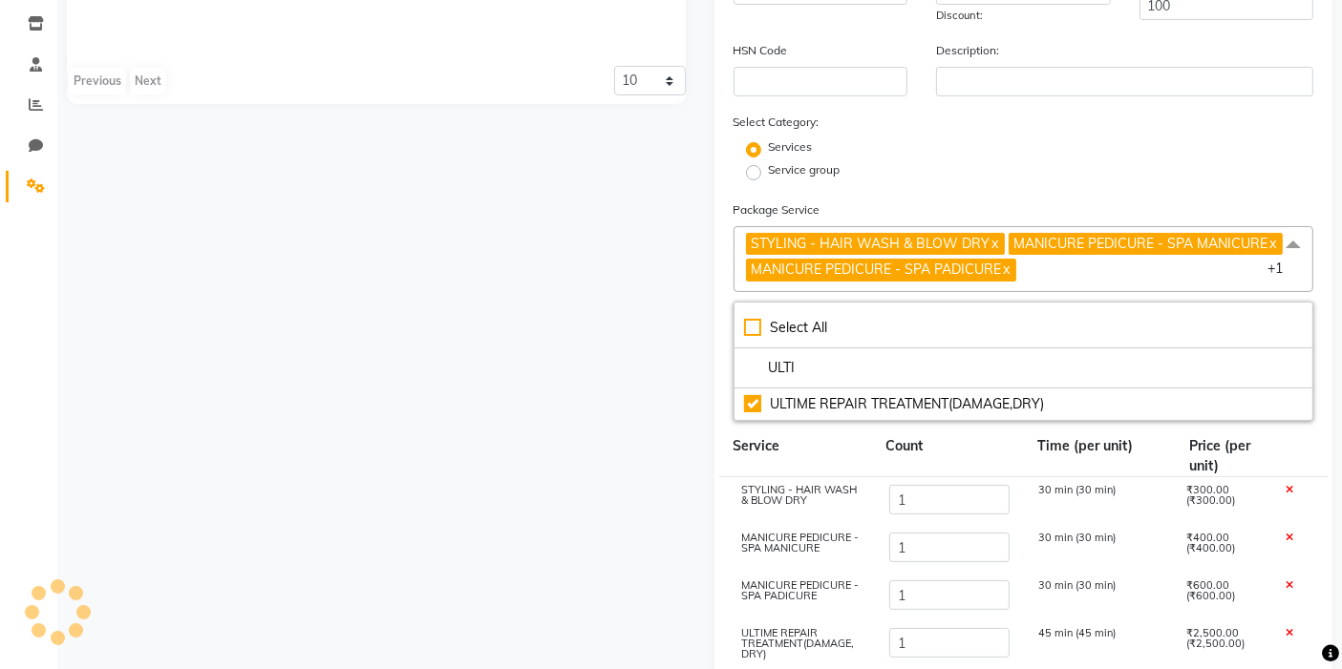
click at [976, 442] on div "Count" at bounding box center [947, 456] width 152 height 40
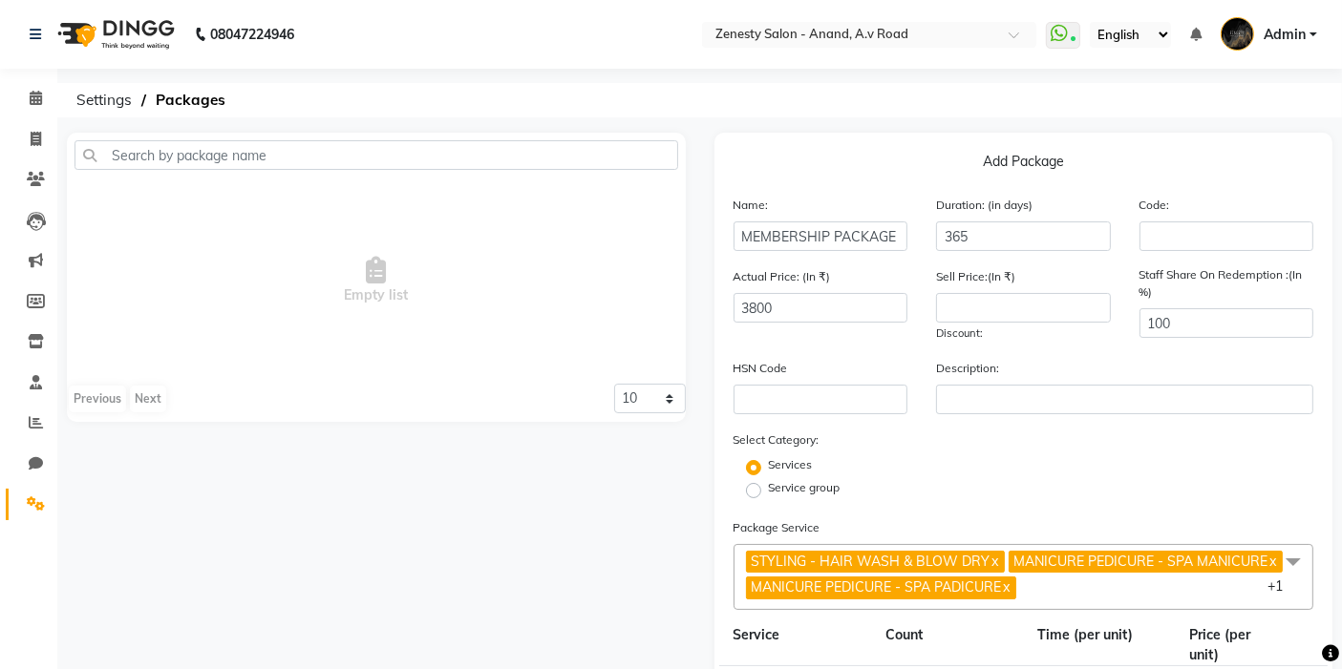
scroll to position [0, 0]
click at [1018, 317] on input "number" at bounding box center [1023, 308] width 175 height 30
type input "0"
click at [1139, 480] on div "Service group" at bounding box center [1023, 490] width 609 height 23
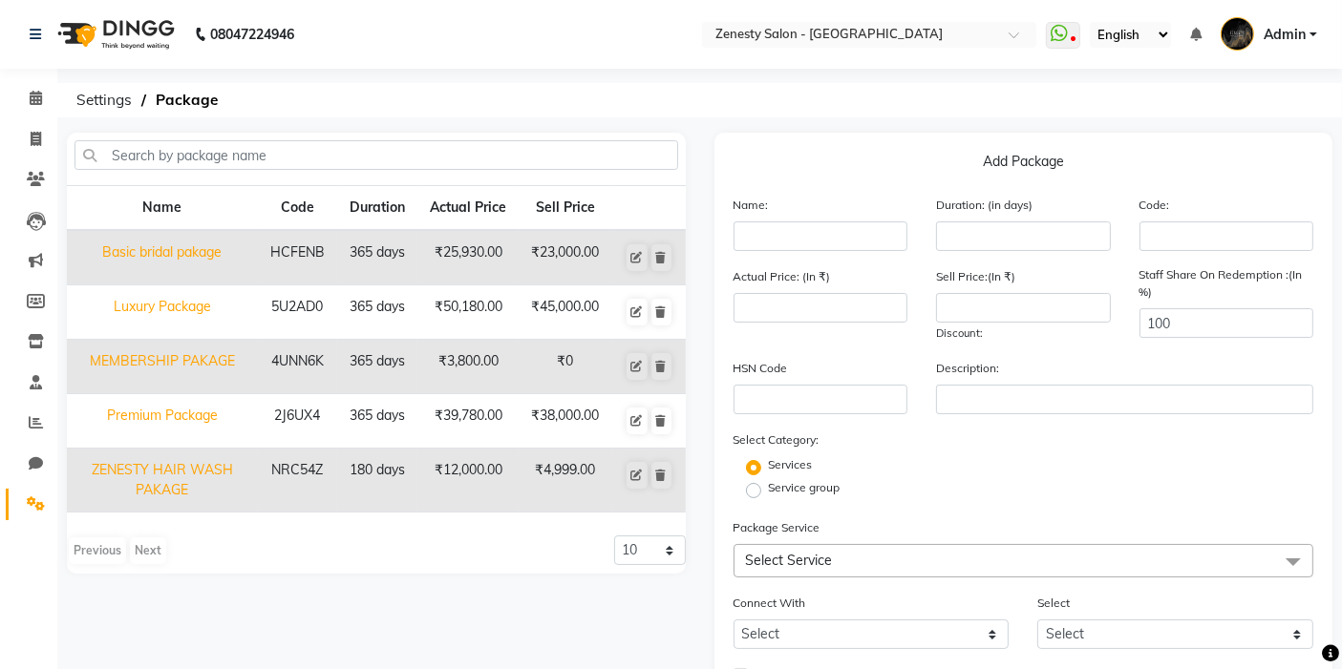
scroll to position [137, 0]
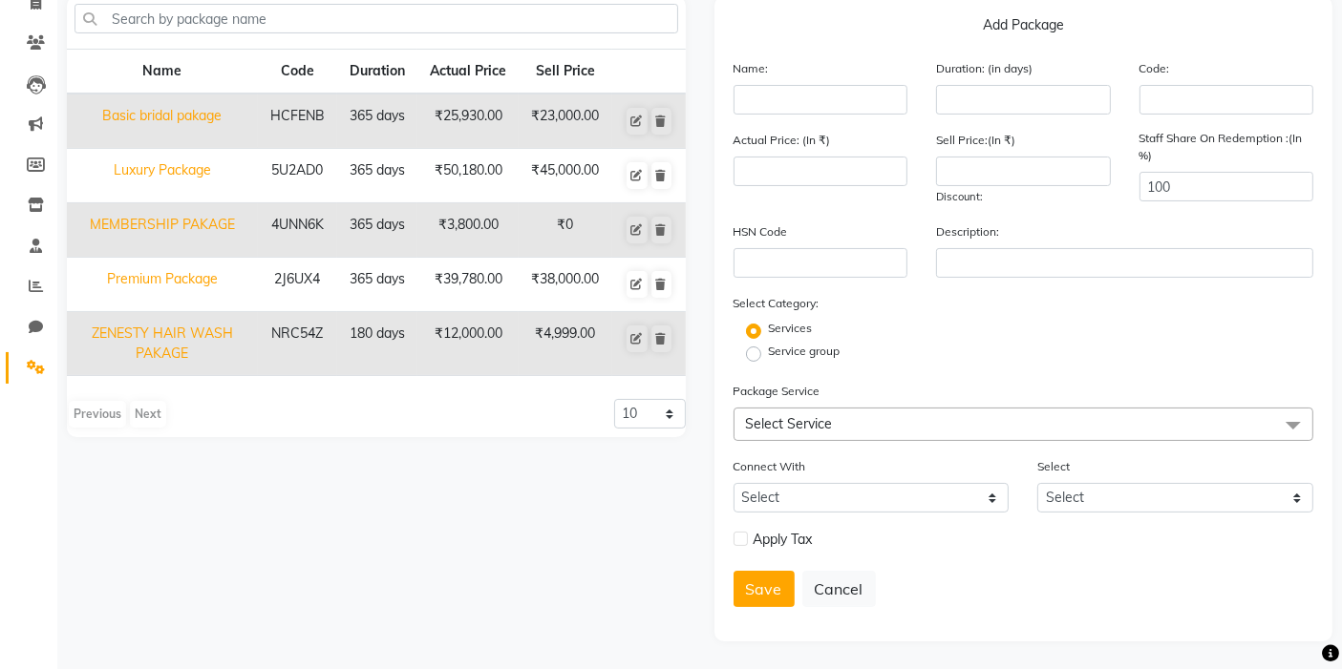
click at [133, 216] on td "MEMBERSHIP PAKAGE" at bounding box center [162, 230] width 191 height 54
type input "MEMBERSHIP PAKAGE"
type input "365"
type input "4UNN6K"
type input "3800"
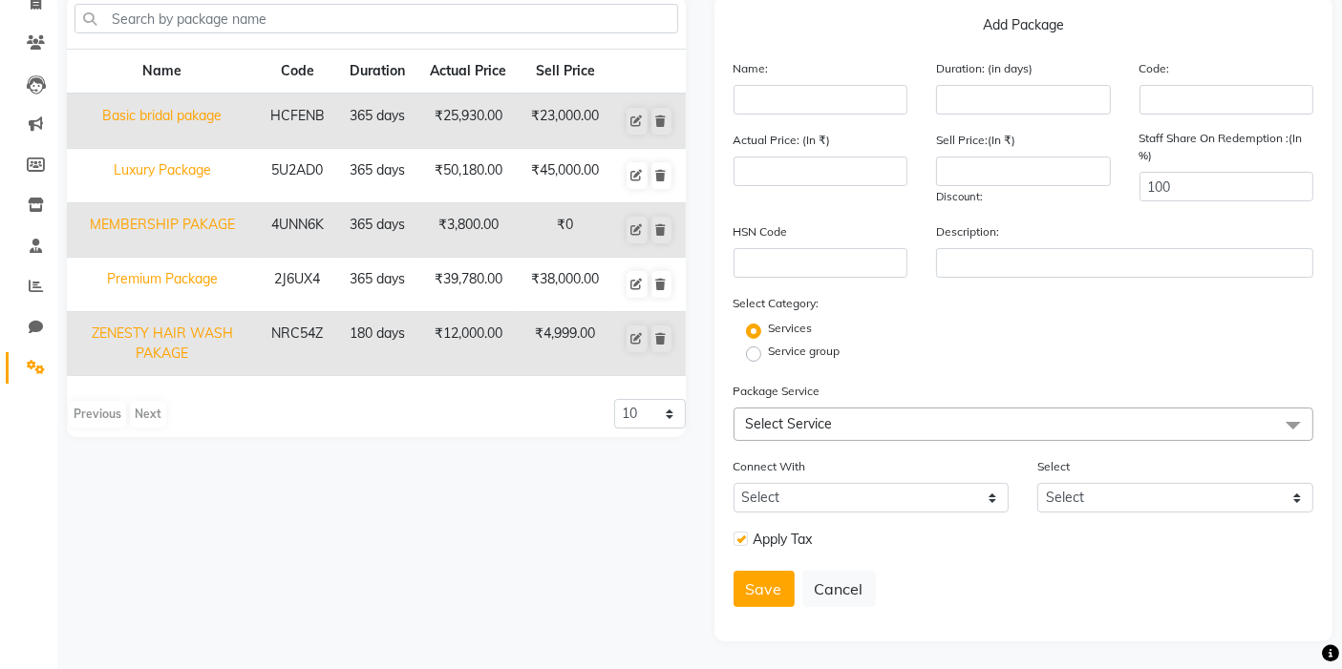
type input "0"
checkbox input "true"
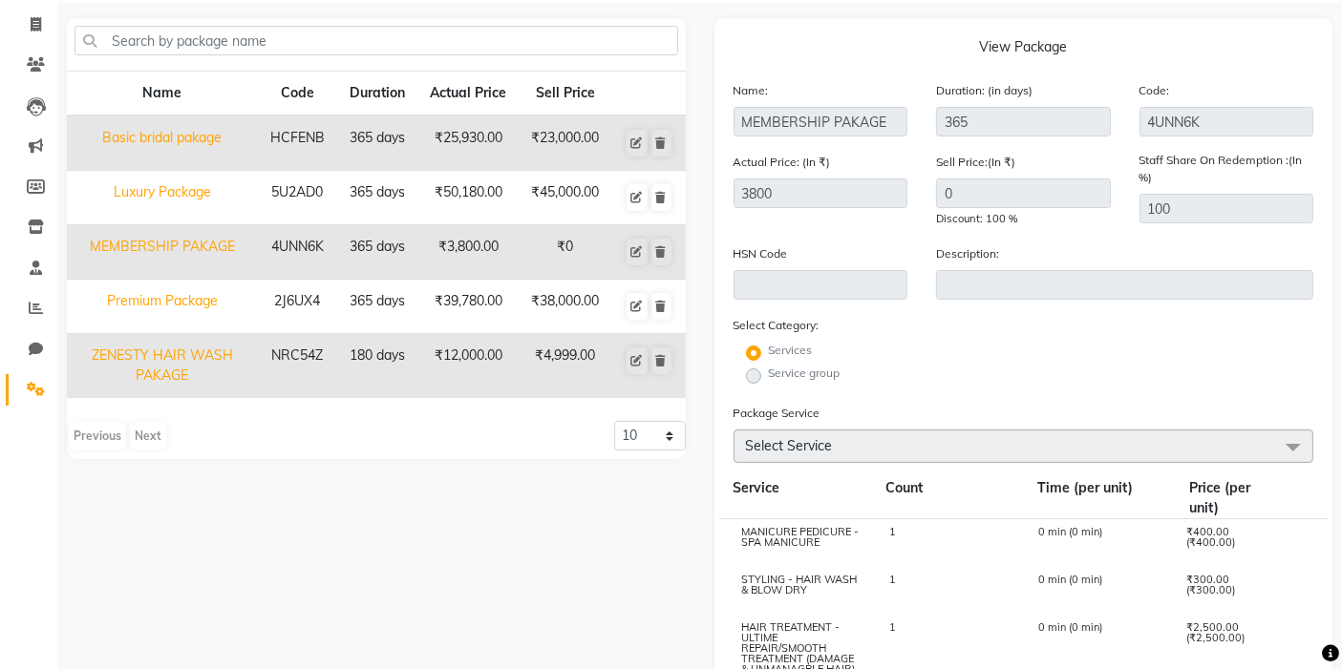
scroll to position [146, 0]
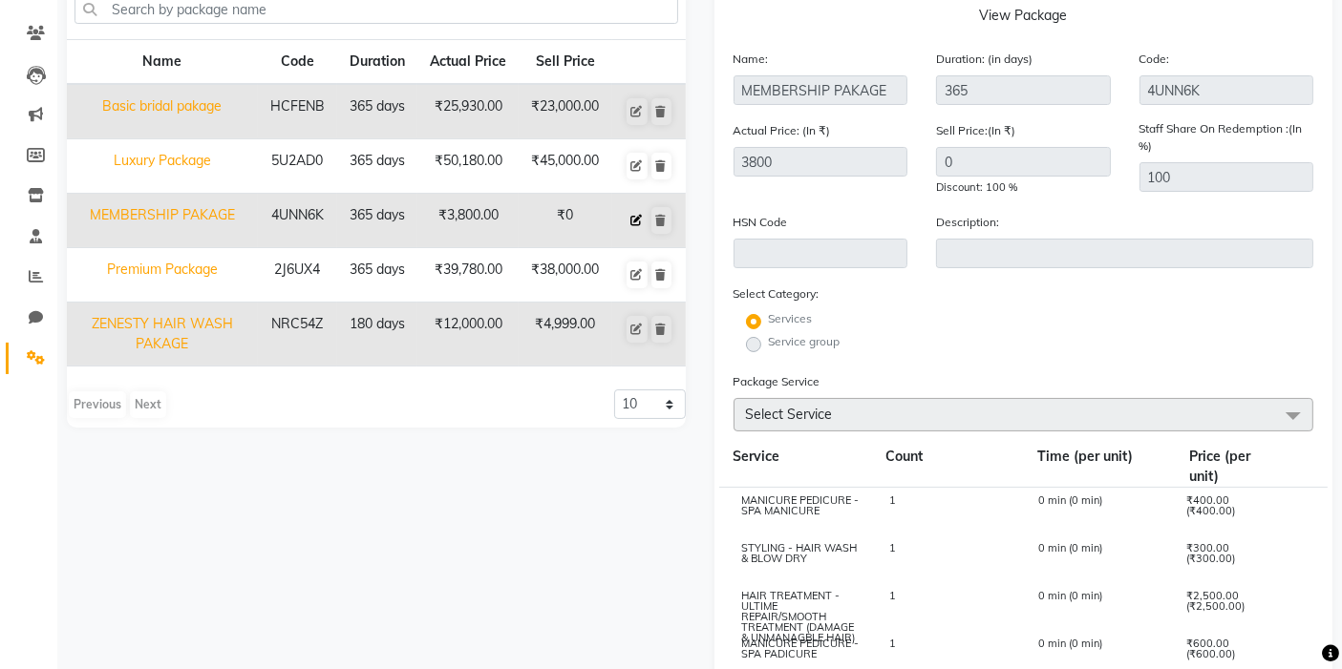
click at [628, 220] on button at bounding box center [636, 220] width 21 height 27
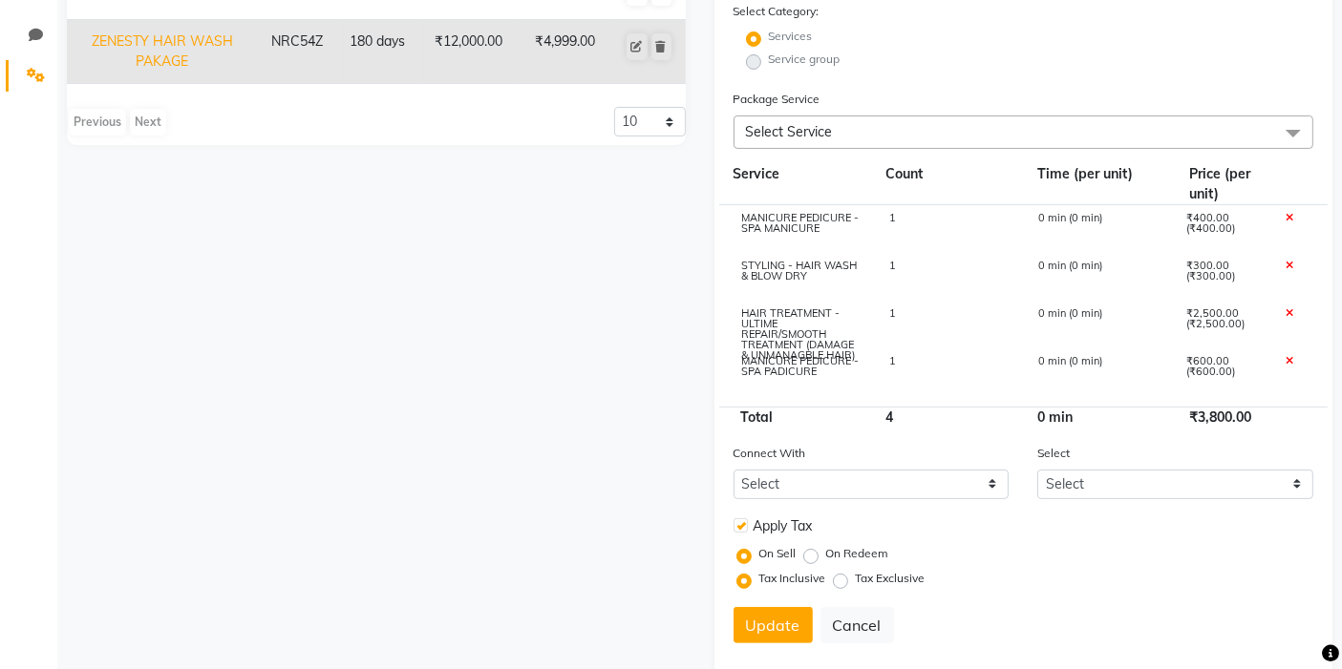
scroll to position [464, 0]
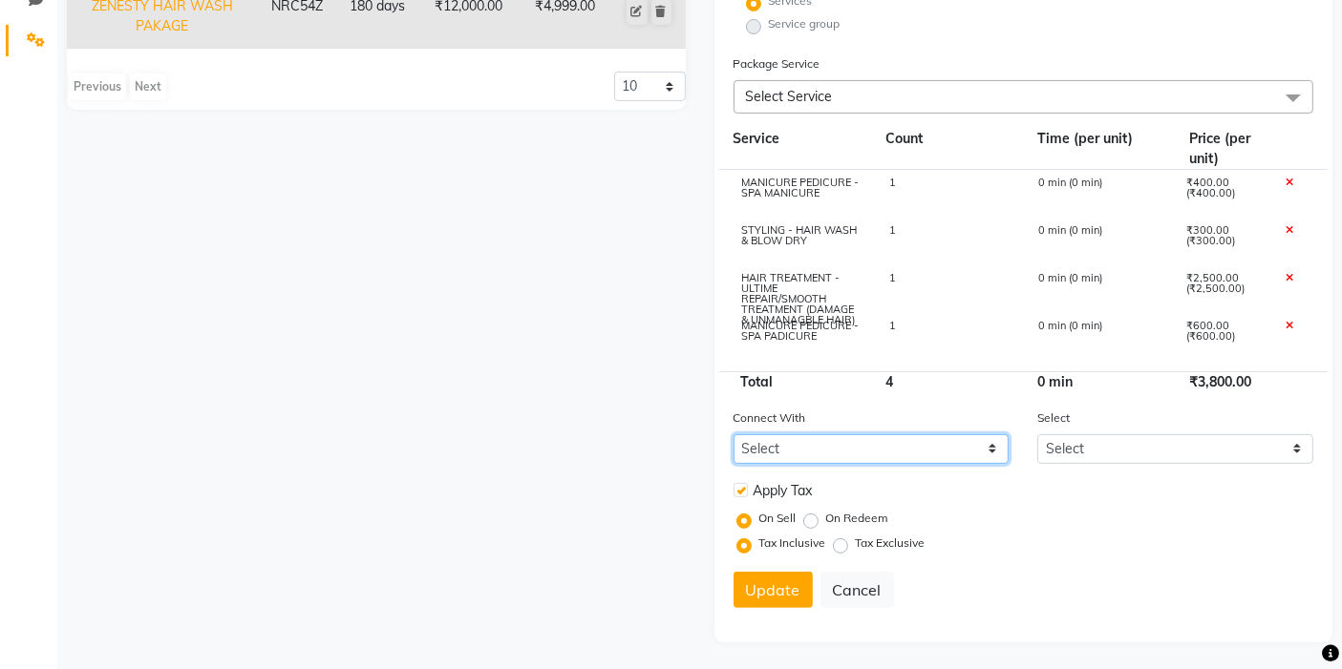
click at [815, 448] on select "Select Membership Prepaid Voucher" at bounding box center [871, 450] width 276 height 30
select select "1: M"
click at [733, 435] on select "Select Membership Prepaid Voucher" at bounding box center [871, 450] width 276 height 30
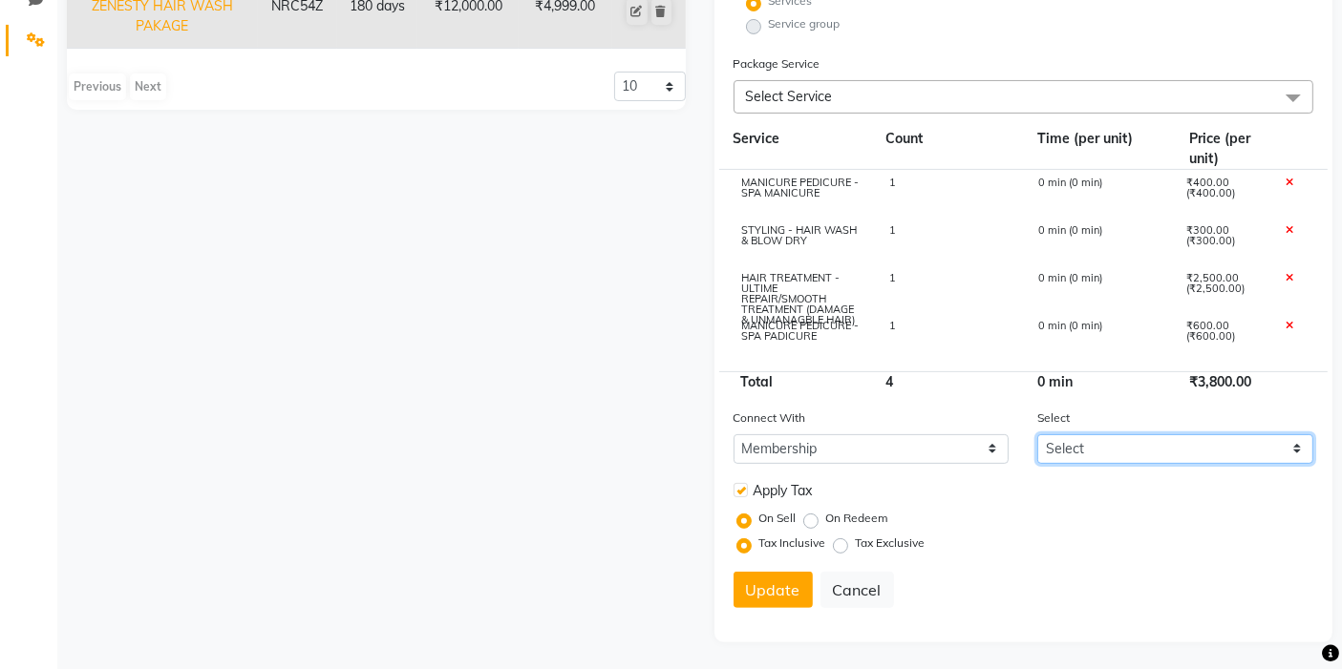
click at [1190, 435] on select "Select ZENESTY PRIME MEMBERSHIP ZENESTY GOLD MEMBERSHIP ZENESTY PLATINUM MEMBER…" at bounding box center [1175, 450] width 276 height 30
select select "3: 10346"
click at [1037, 435] on select "Select ZENESTY PRIME MEMBERSHIP ZENESTY GOLD MEMBERSHIP ZENESTY PLATINUM MEMBER…" at bounding box center [1175, 450] width 276 height 30
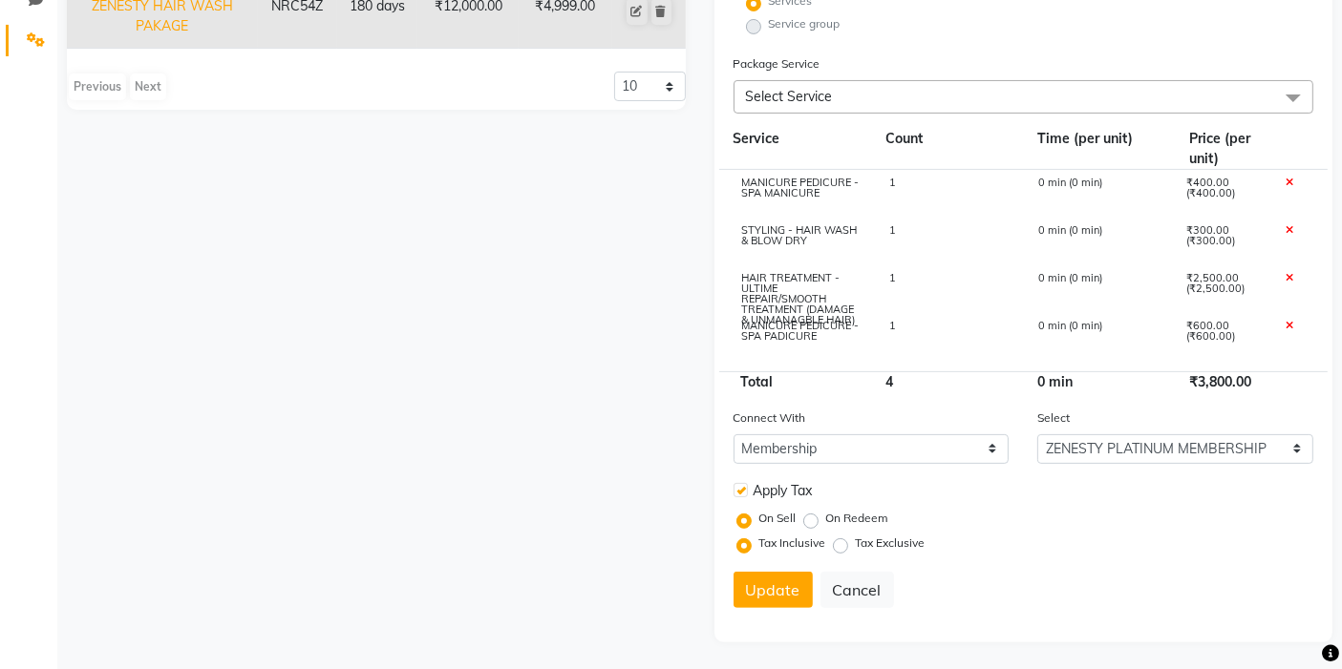
click at [1069, 520] on div "On Sell On Redeem" at bounding box center [1027, 519] width 573 height 25
click at [856, 545] on label "Tax Exclusive" at bounding box center [891, 543] width 70 height 17
click at [844, 545] on input "Tax Exclusive" at bounding box center [844, 543] width 13 height 13
radio input "true"
click at [964, 524] on div "On Sell On Redeem" at bounding box center [1027, 519] width 573 height 25
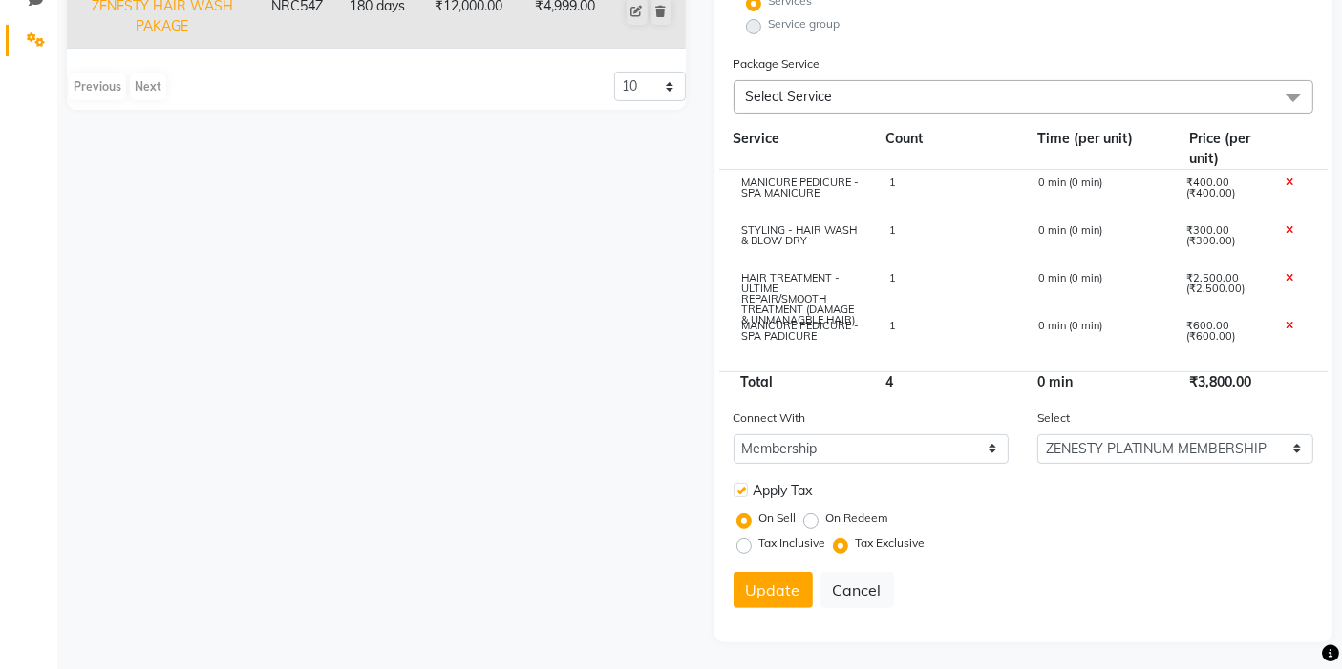
click at [798, 544] on label "Tax Inclusive" at bounding box center [792, 543] width 67 height 17
click at [754, 544] on input "Tax Inclusive" at bounding box center [747, 543] width 13 height 13
radio input "true"
click at [1003, 514] on div "On Sell On Redeem" at bounding box center [1027, 519] width 573 height 25
click at [761, 589] on button "Update" at bounding box center [772, 590] width 79 height 36
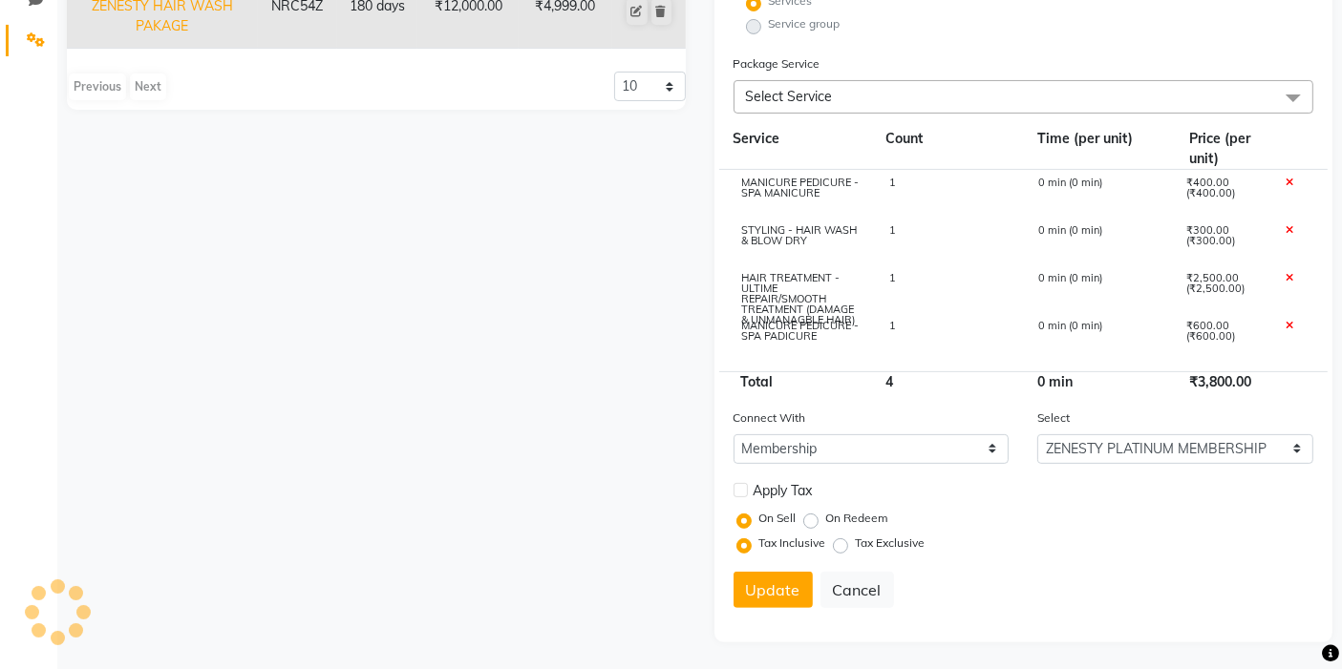
select select
checkbox input "false"
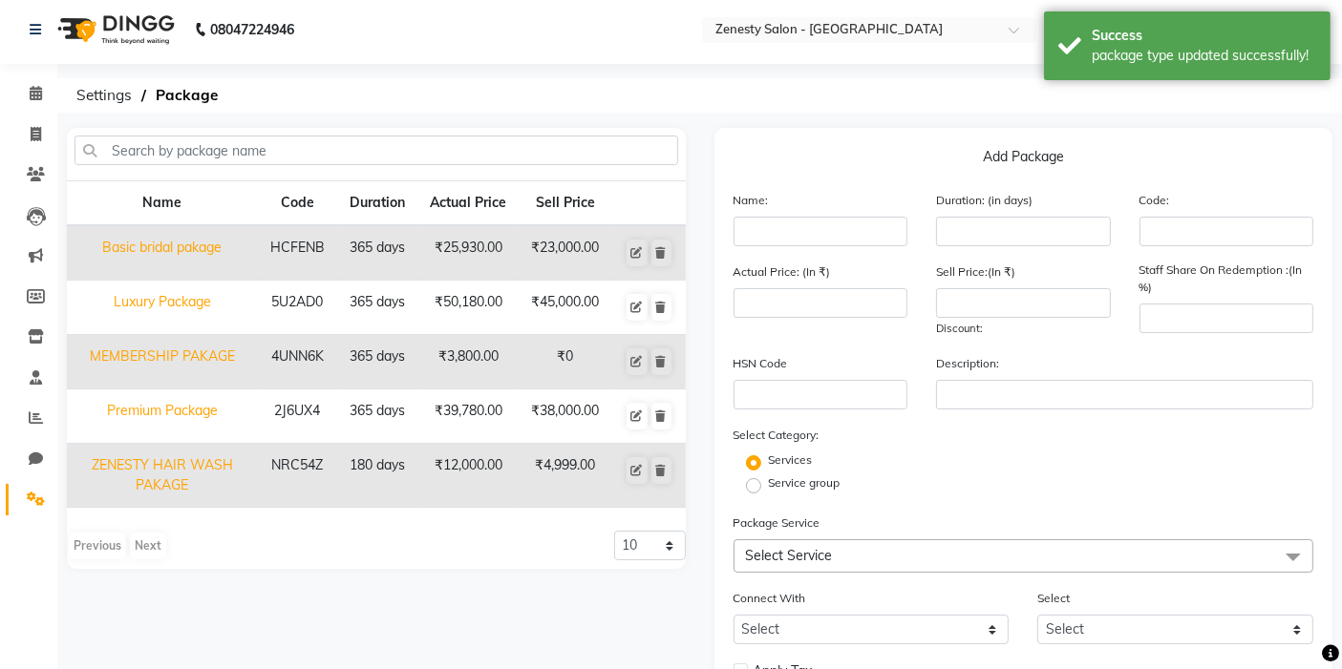
scroll to position [0, 0]
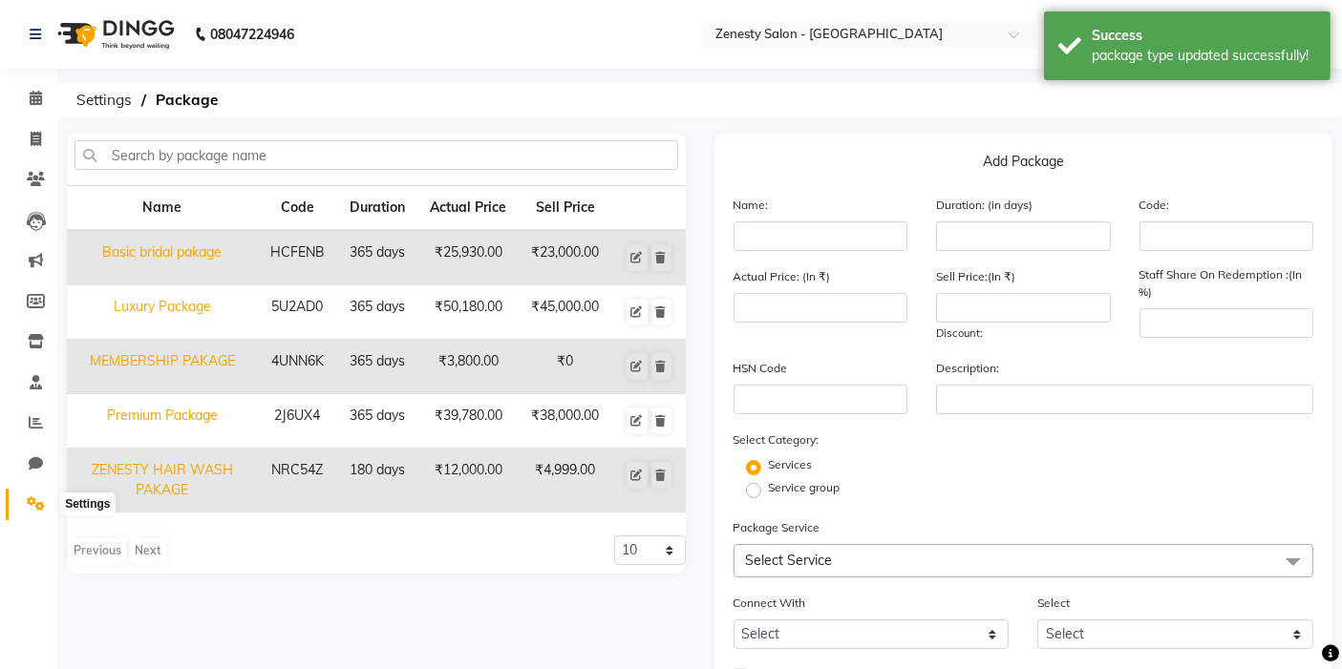
click at [35, 506] on icon at bounding box center [36, 504] width 18 height 14
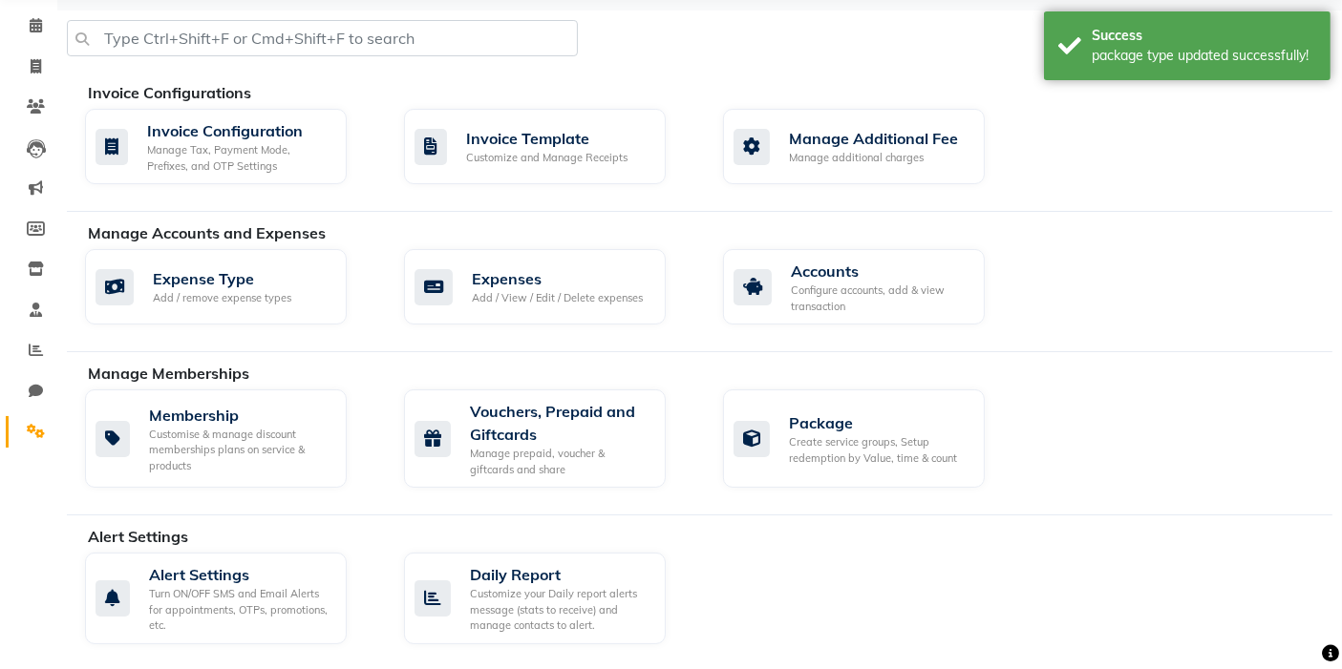
scroll to position [106, 0]
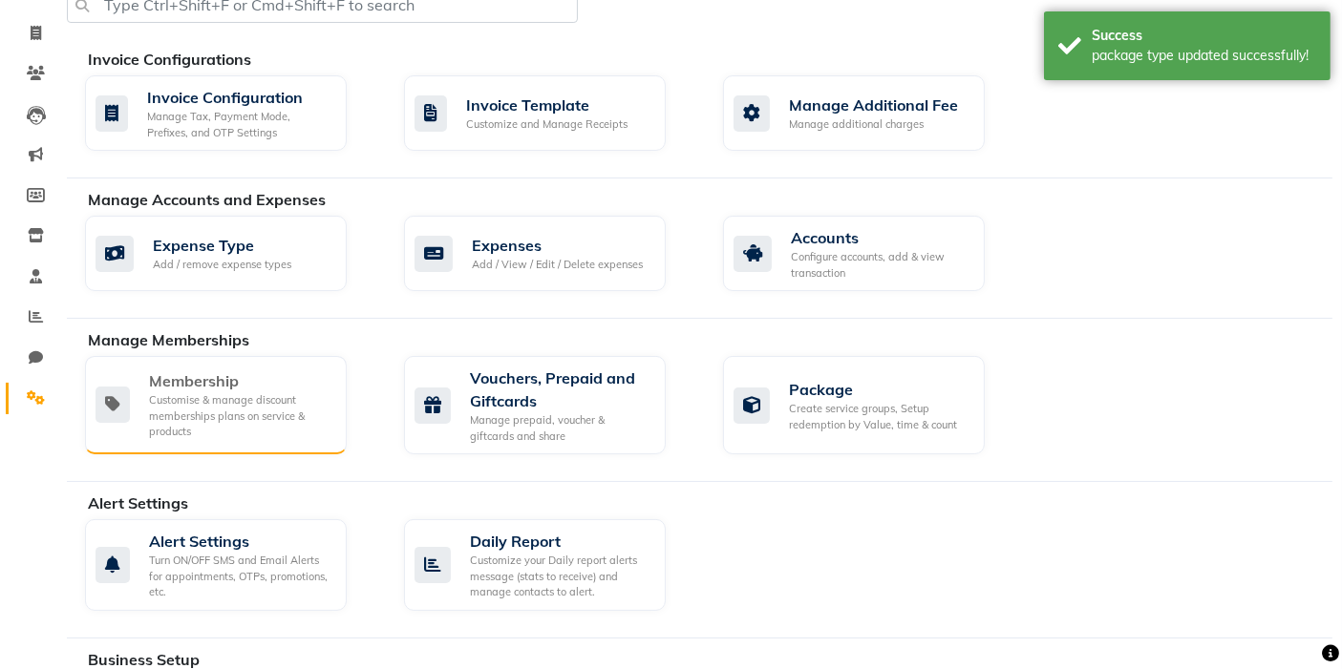
click at [222, 437] on div "Membership Customise & manage discount memberships plans on service & products" at bounding box center [216, 405] width 262 height 98
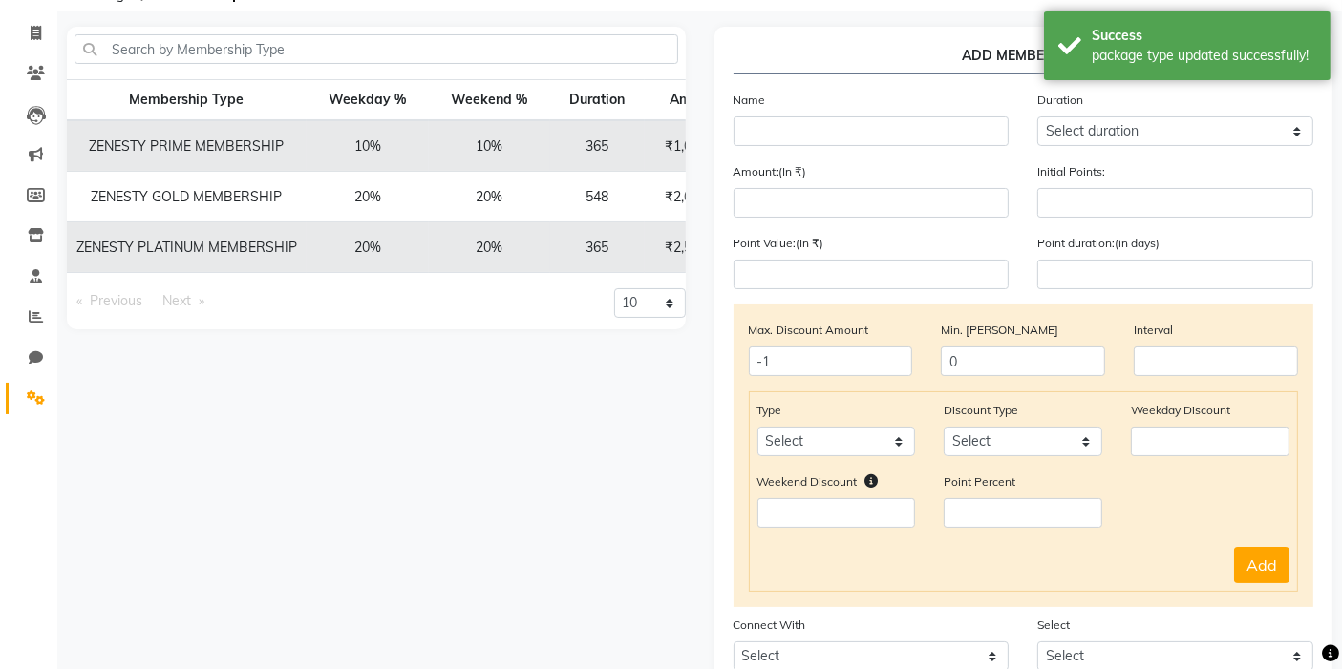
click at [240, 258] on td "ZENESTY PLATINUM MEMBERSHIP" at bounding box center [187, 248] width 240 height 51
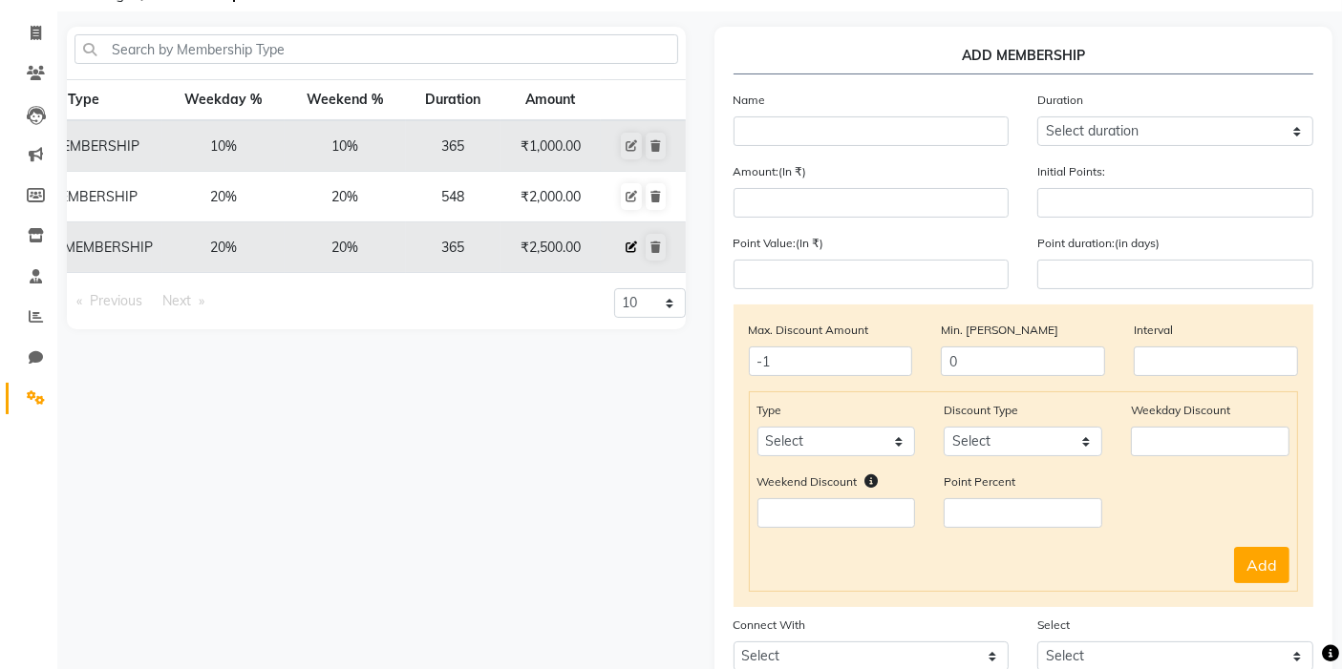
click at [627, 249] on icon at bounding box center [631, 247] width 11 height 11
select select
type input "0"
select select
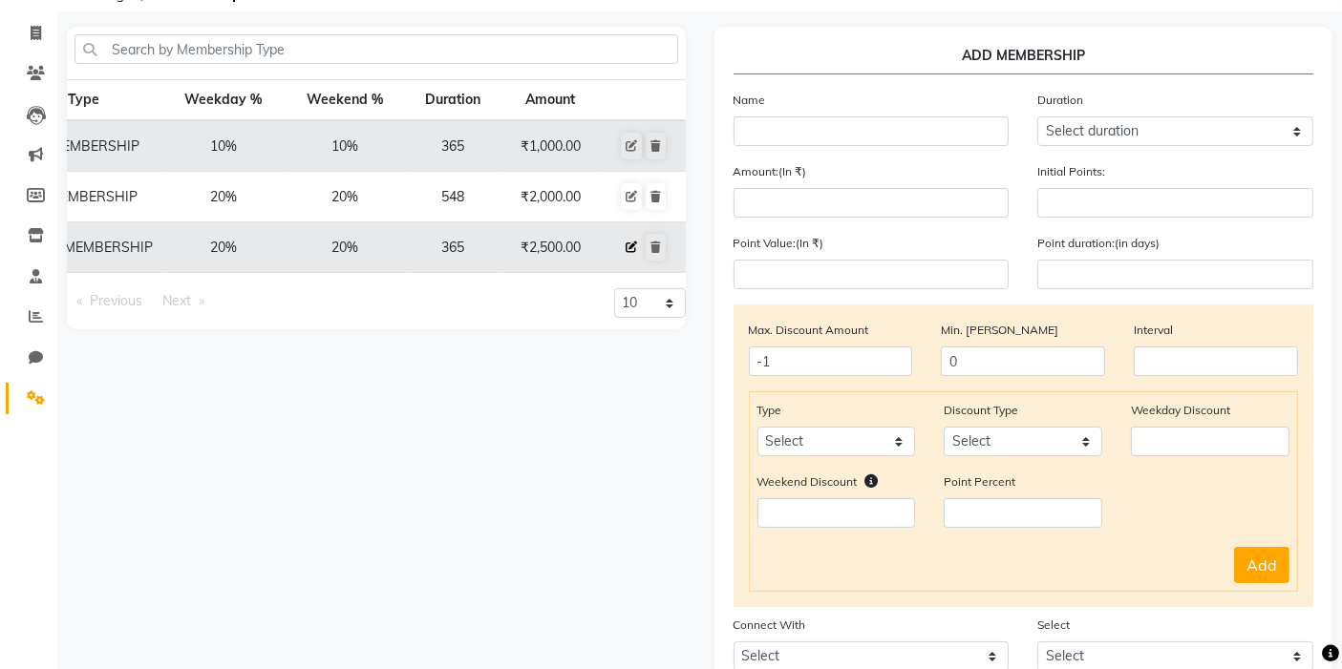
checkbox input "false"
type input "ZENESTY PLATINUM MEMBERSHIP"
select select "4: 365"
type input "2500"
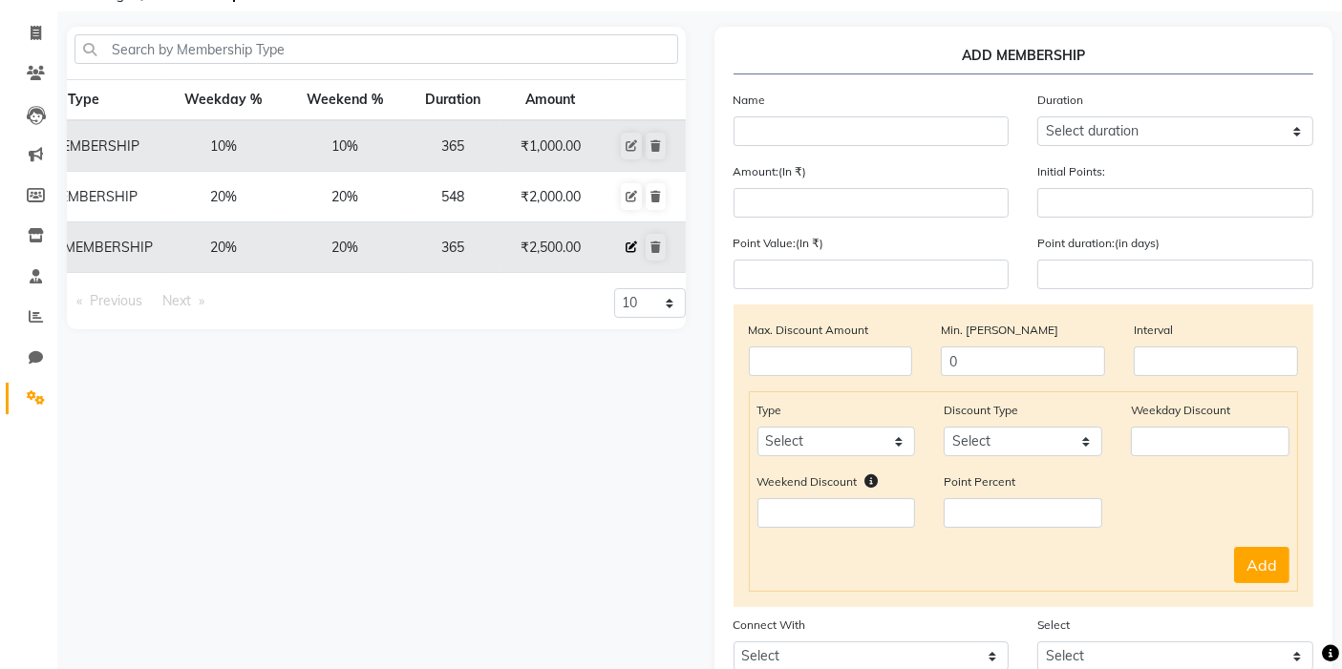
type input "0"
type input "-1"
type input "365"
select select "1: PK"
checkbox input "true"
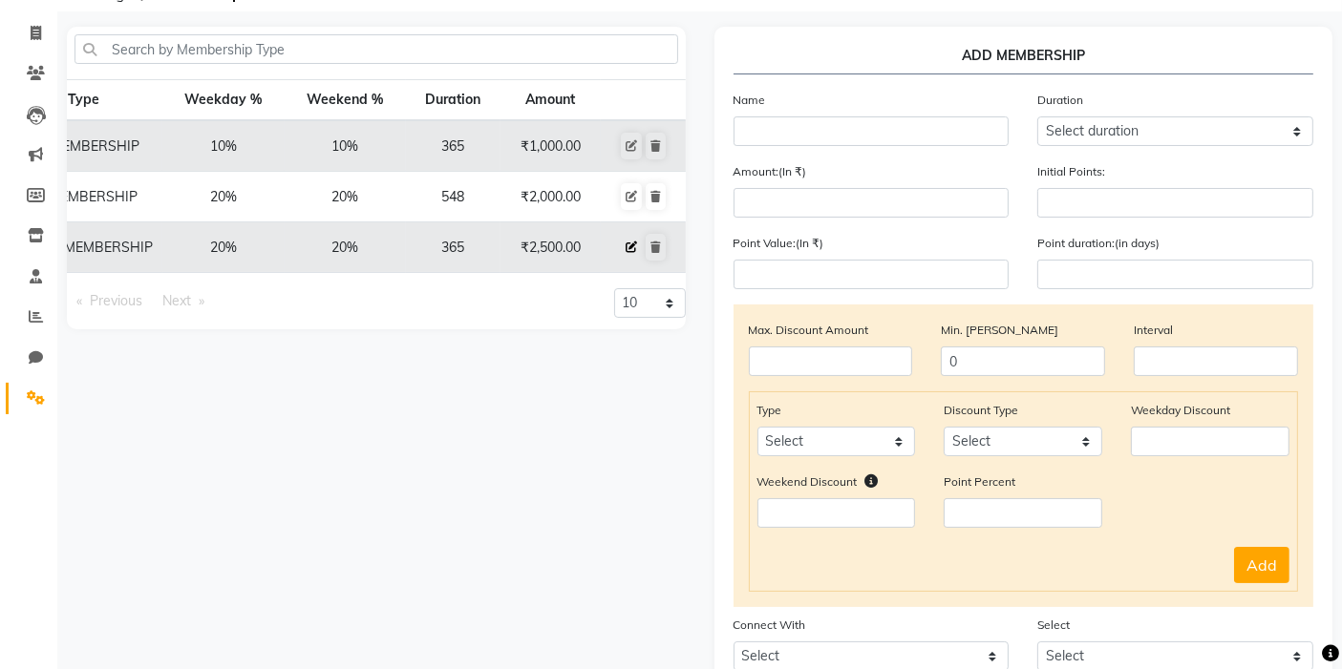
checkbox input "true"
select select "5: 33202"
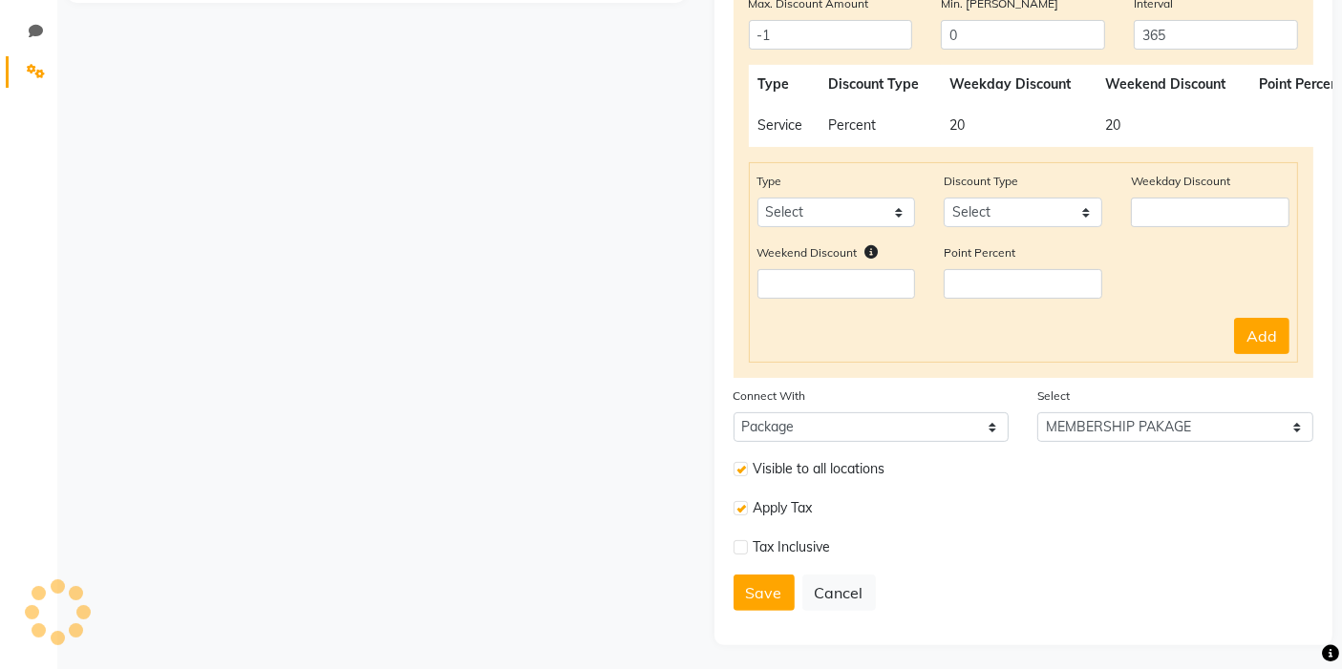
scroll to position [436, 0]
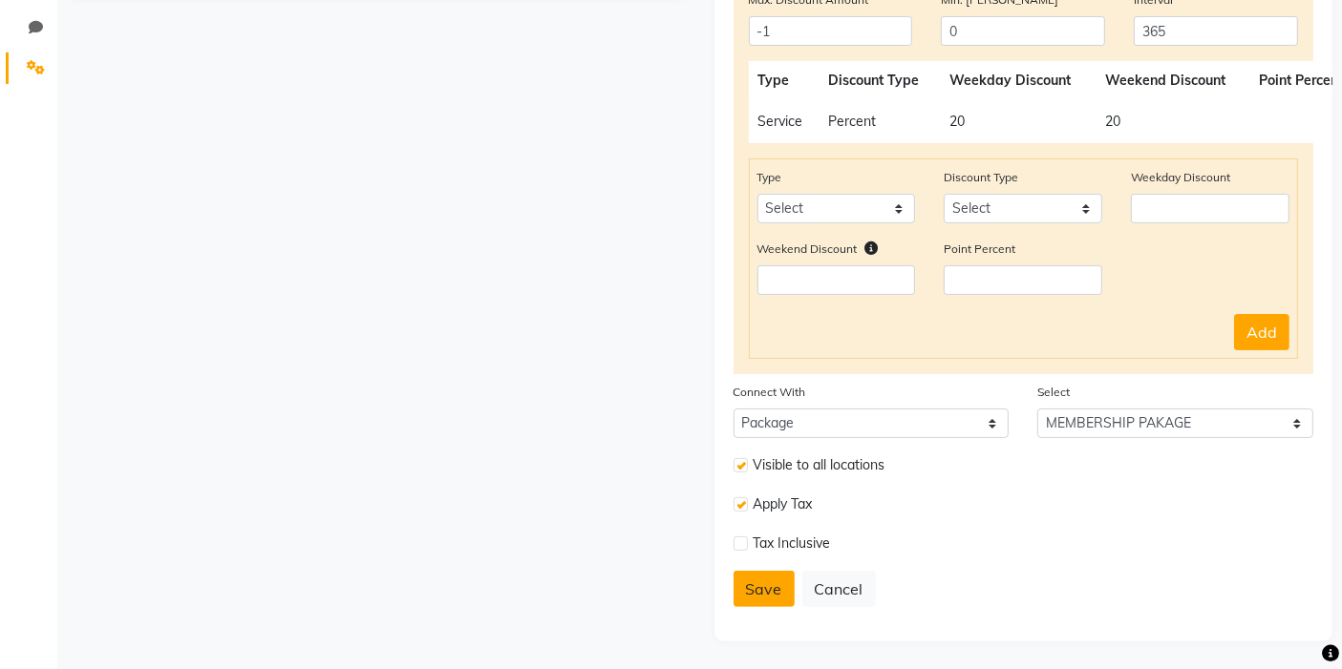
click at [763, 581] on button "Save" at bounding box center [763, 589] width 61 height 36
select select
type input "0"
select select
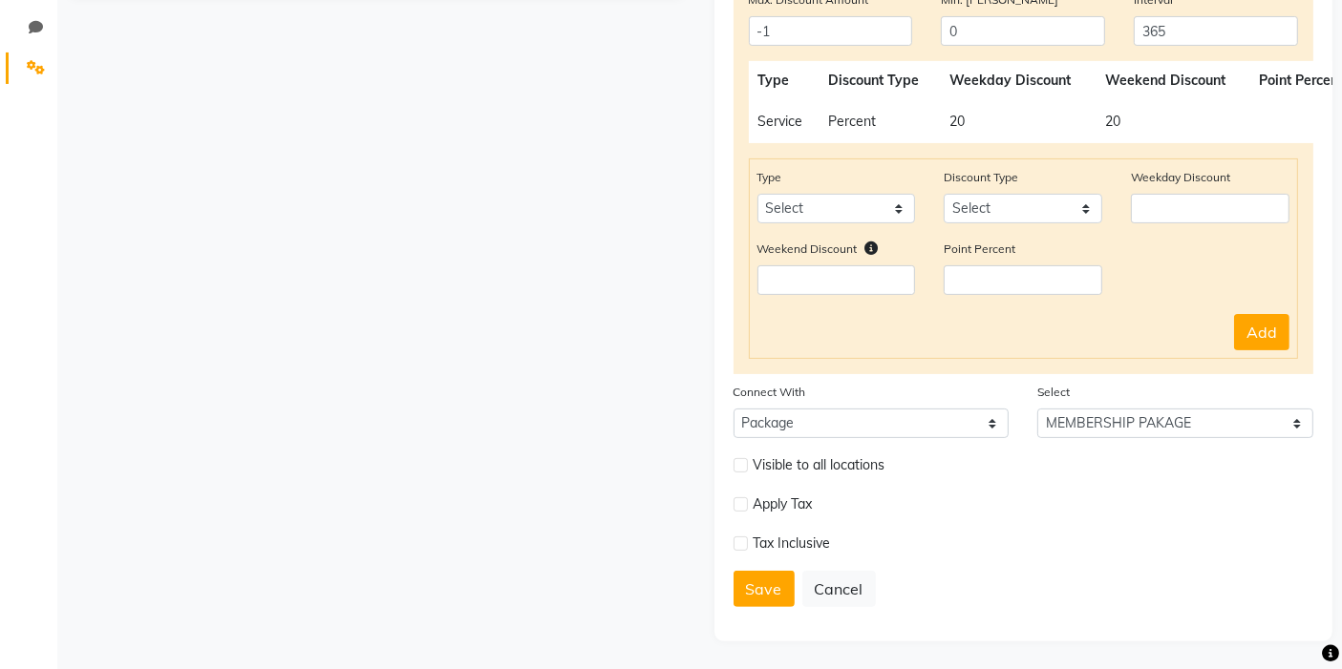
checkbox input "false"
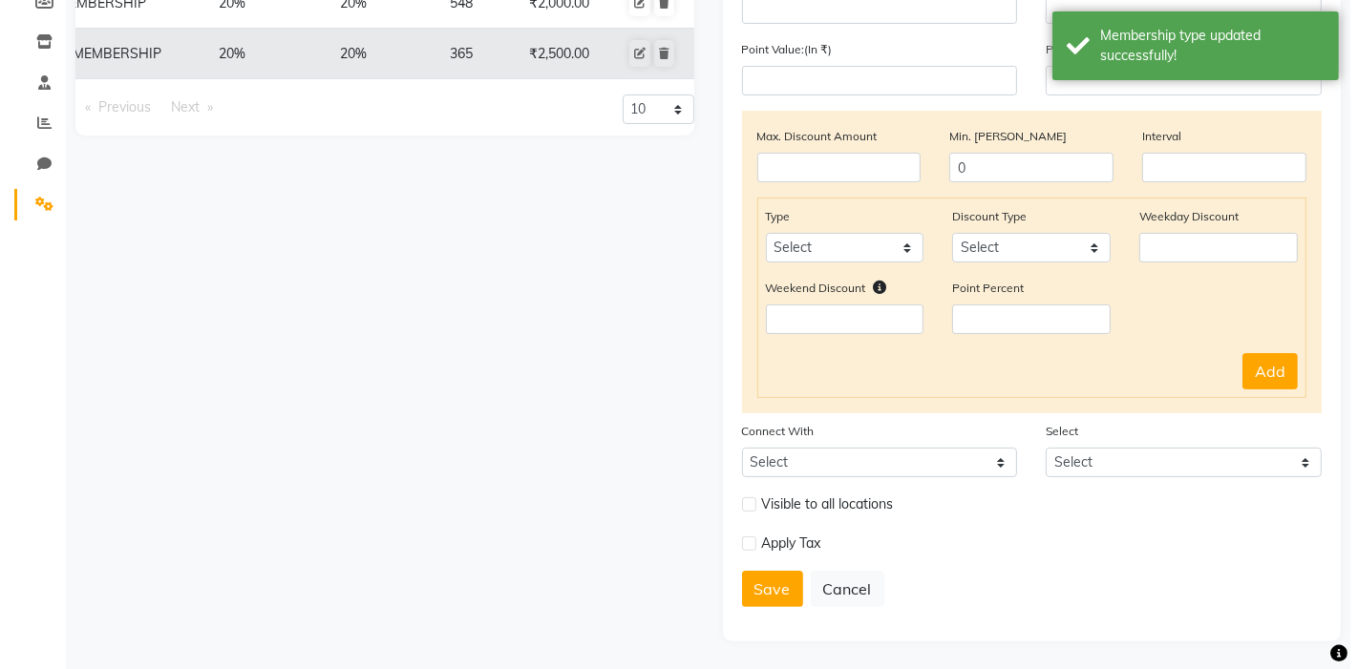
scroll to position [0, 0]
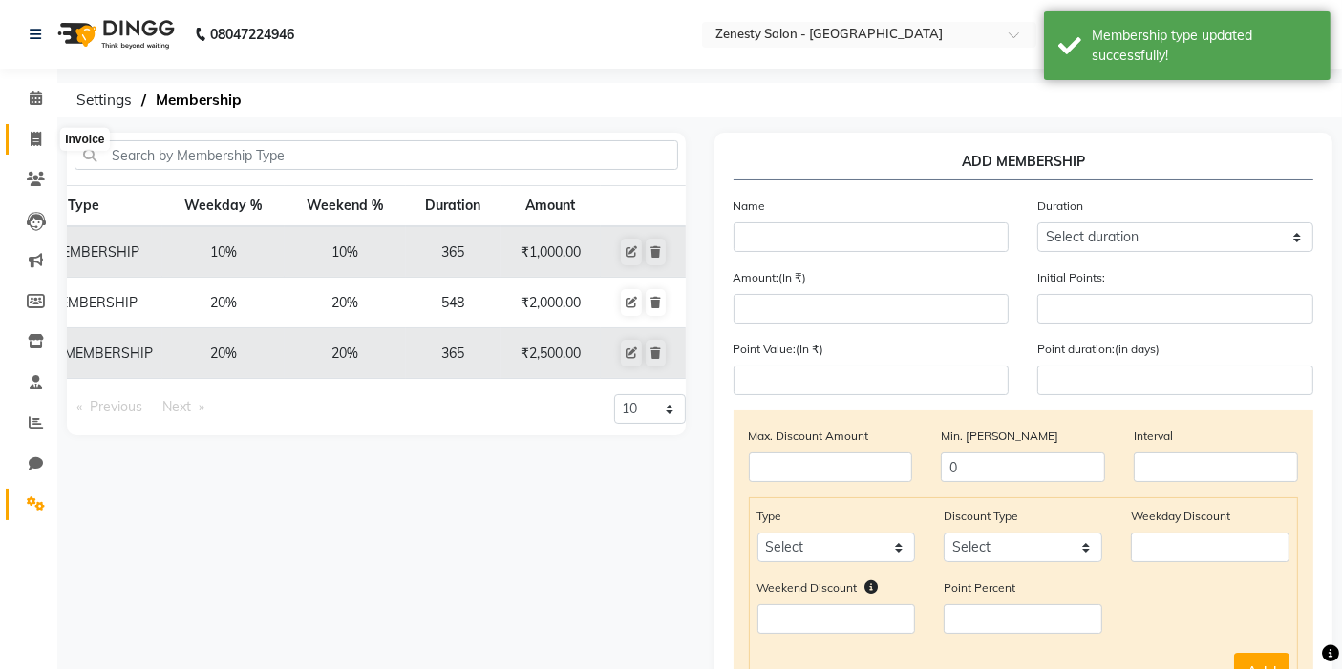
click at [33, 132] on icon at bounding box center [36, 139] width 11 height 14
select select "service"
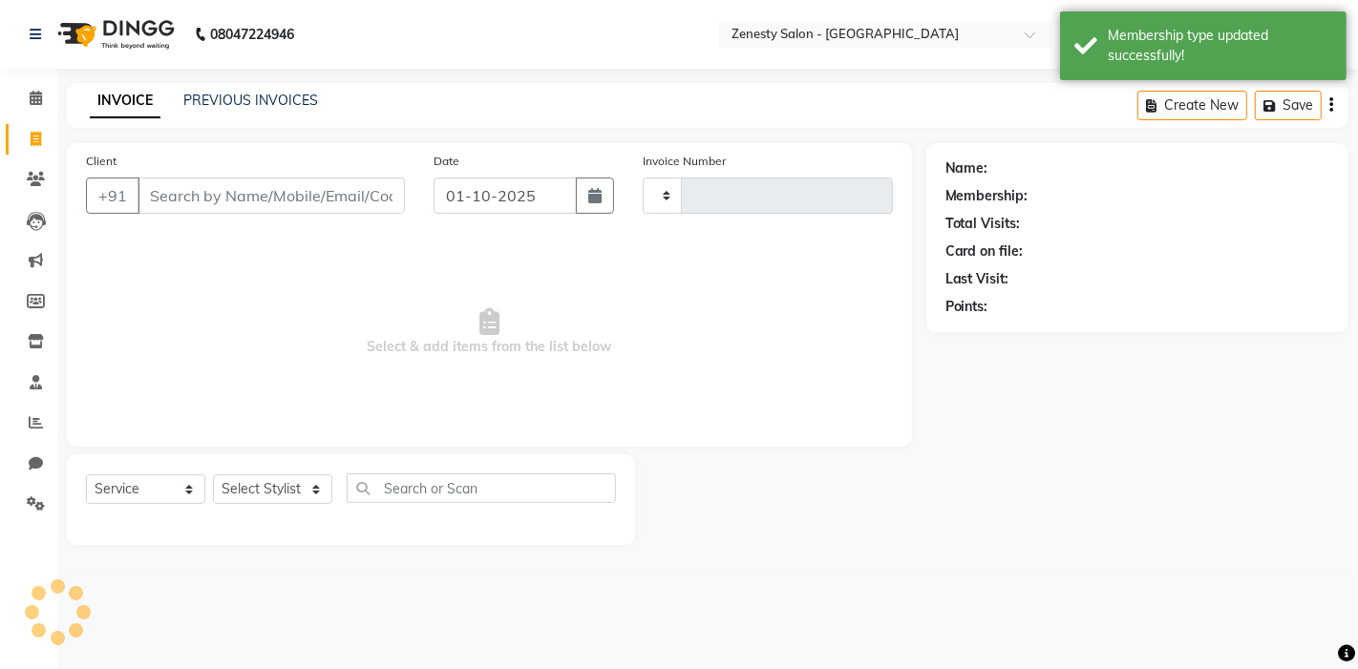
type input "6743"
select select "5713"
click at [835, 27] on input "text" at bounding box center [866, 36] width 277 height 19
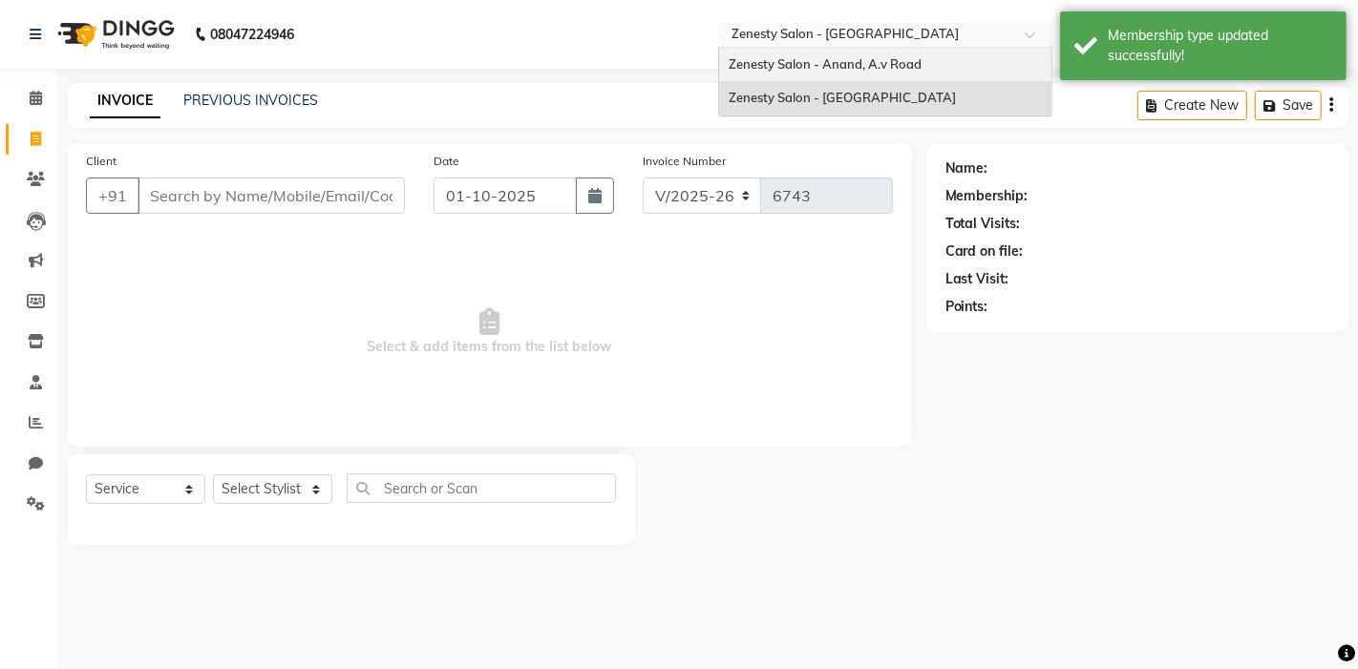
click at [813, 68] on span "Zenesty Salon - Anand, A.v Road" at bounding box center [825, 63] width 193 height 15
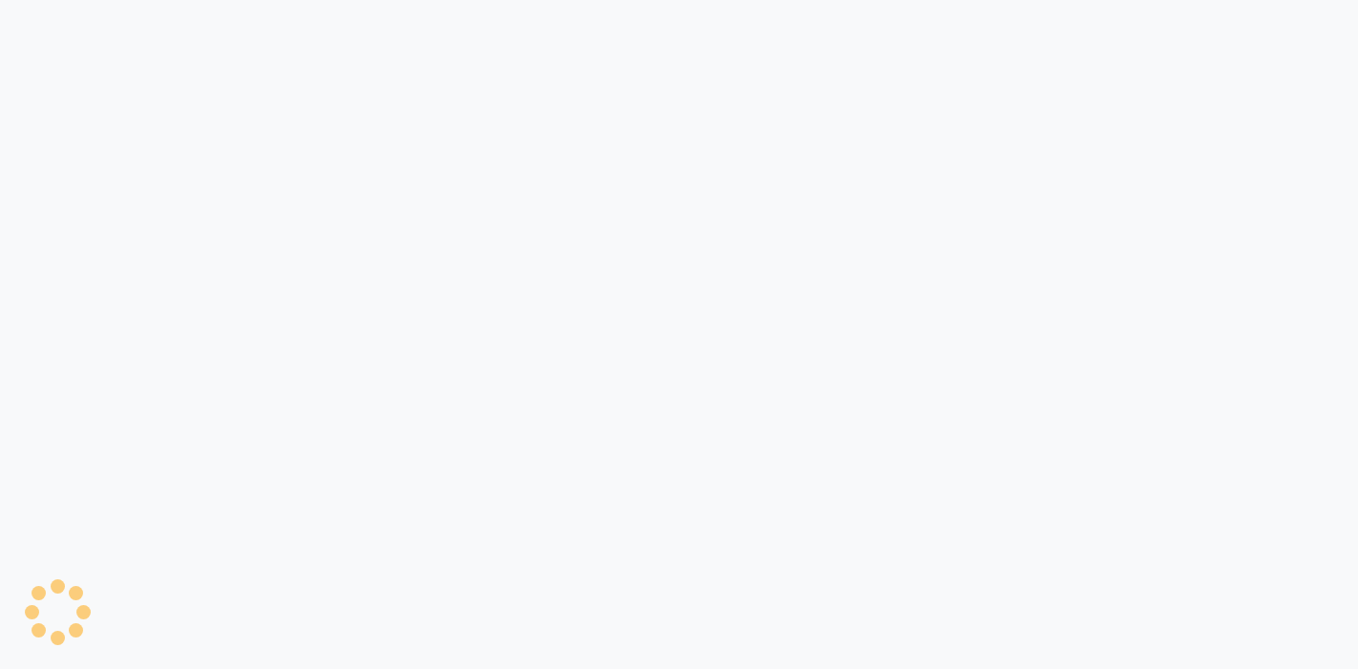
select select "6693"
select select "service"
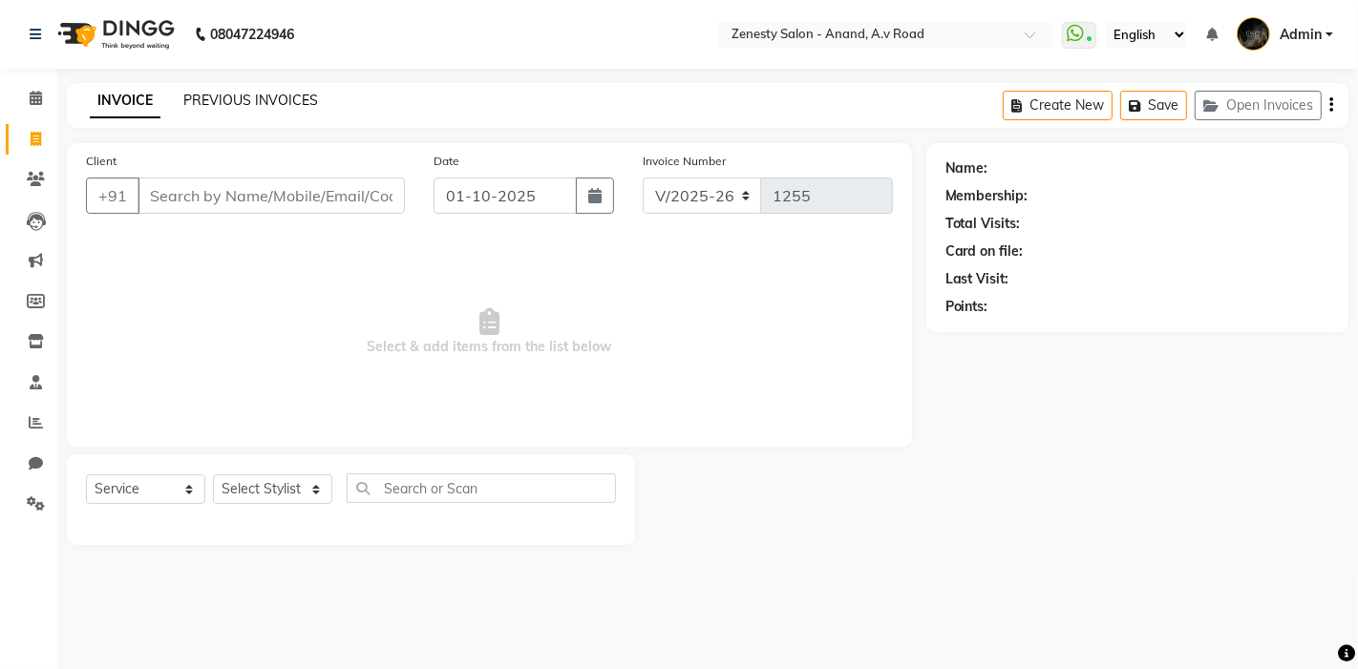
click at [250, 100] on link "PREVIOUS INVOICES" at bounding box center [250, 100] width 135 height 17
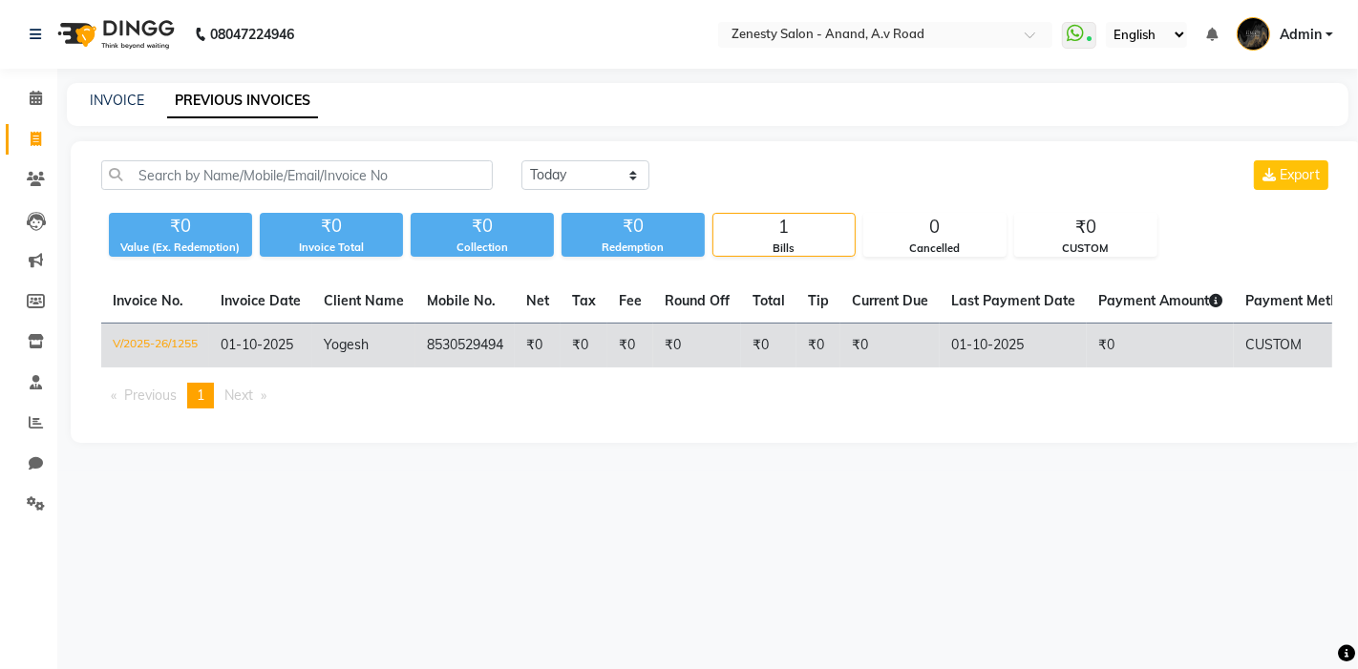
click at [1151, 350] on td "₹0" at bounding box center [1160, 346] width 147 height 45
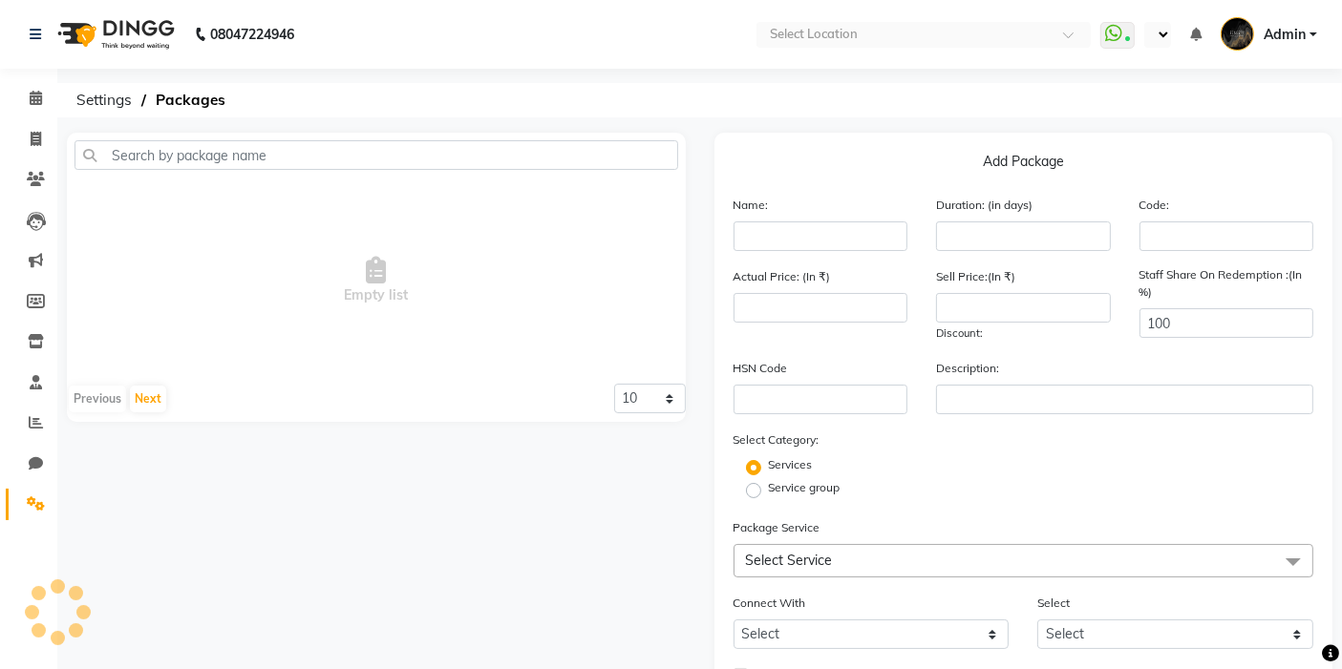
select select "en"
click at [40, 490] on link "Settings" at bounding box center [29, 505] width 46 height 32
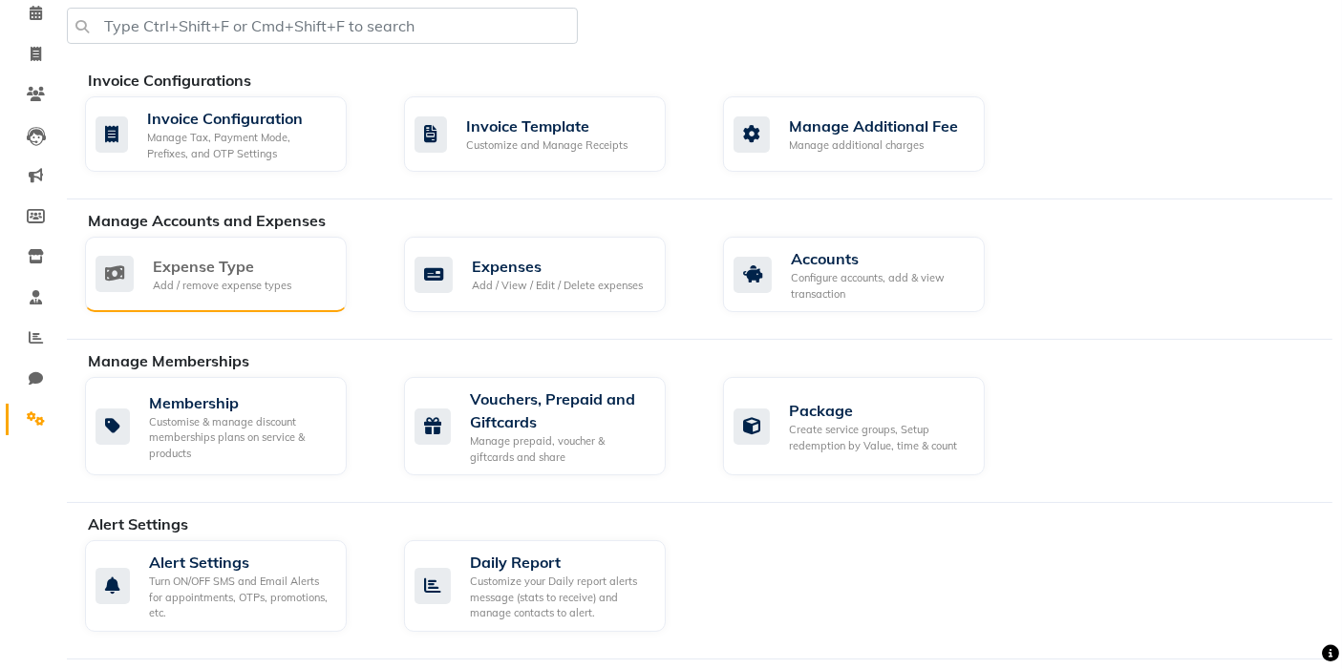
scroll to position [106, 0]
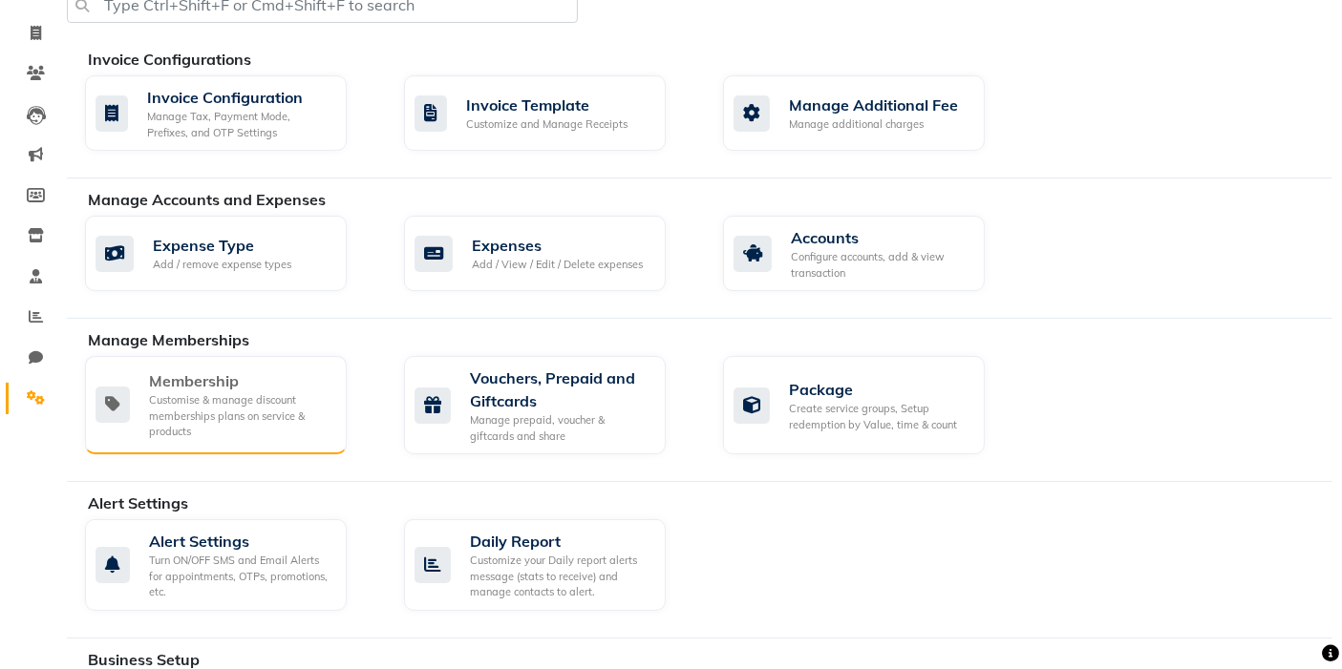
click at [223, 372] on div "Membership" at bounding box center [240, 381] width 182 height 23
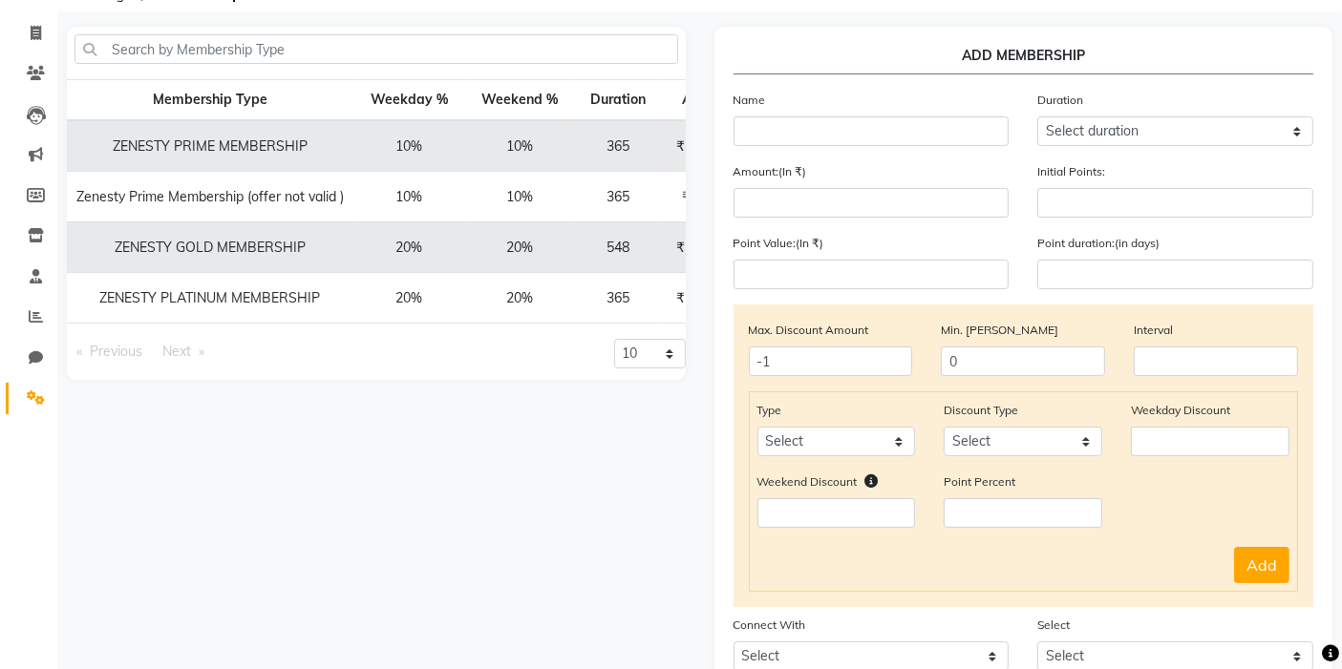
drag, startPoint x: 486, startPoint y: 355, endPoint x: 669, endPoint y: 356, distance: 182.4
click at [669, 356] on div "Previous page 1 / 1 Next page 10 20 50 100" at bounding box center [376, 359] width 647 height 41
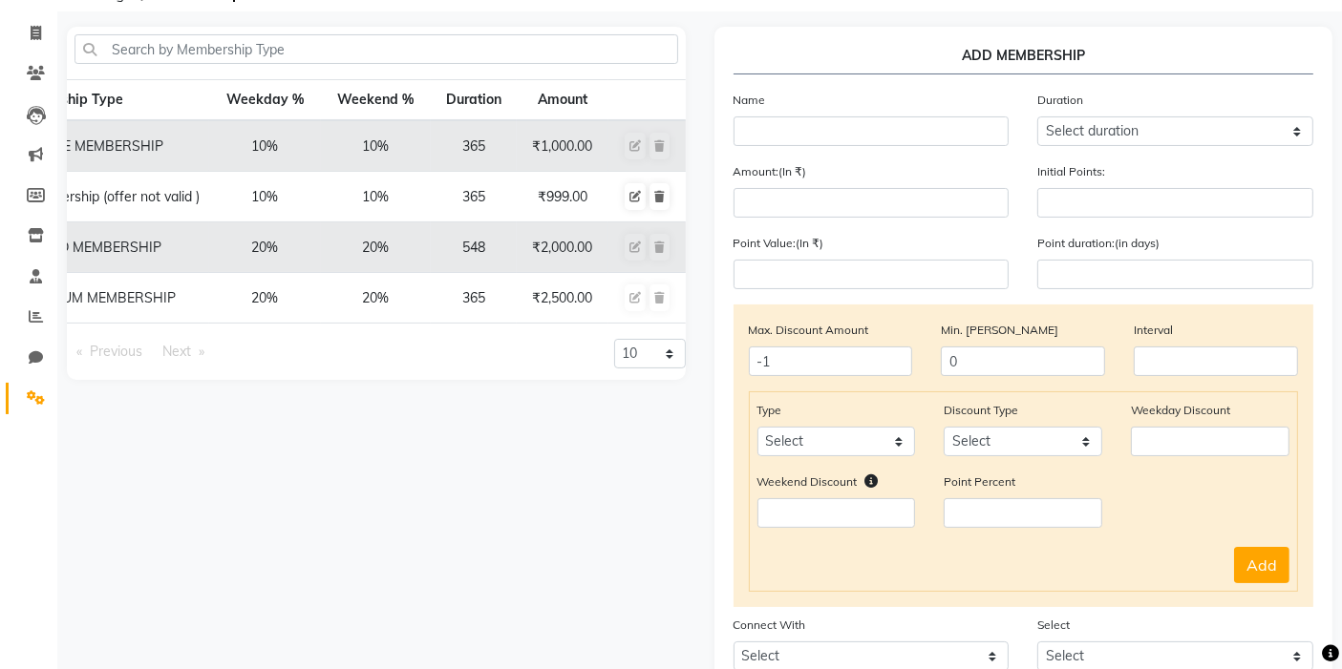
click at [467, 300] on td "365" at bounding box center [474, 298] width 86 height 51
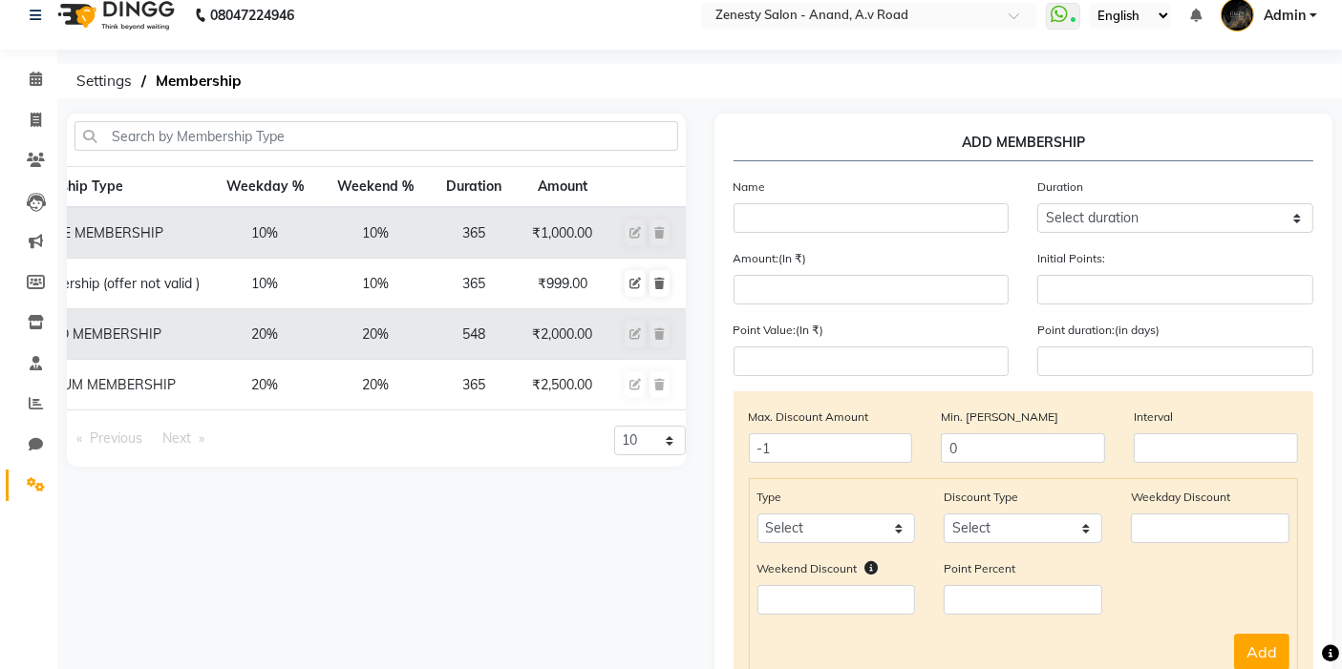
scroll to position [0, 0]
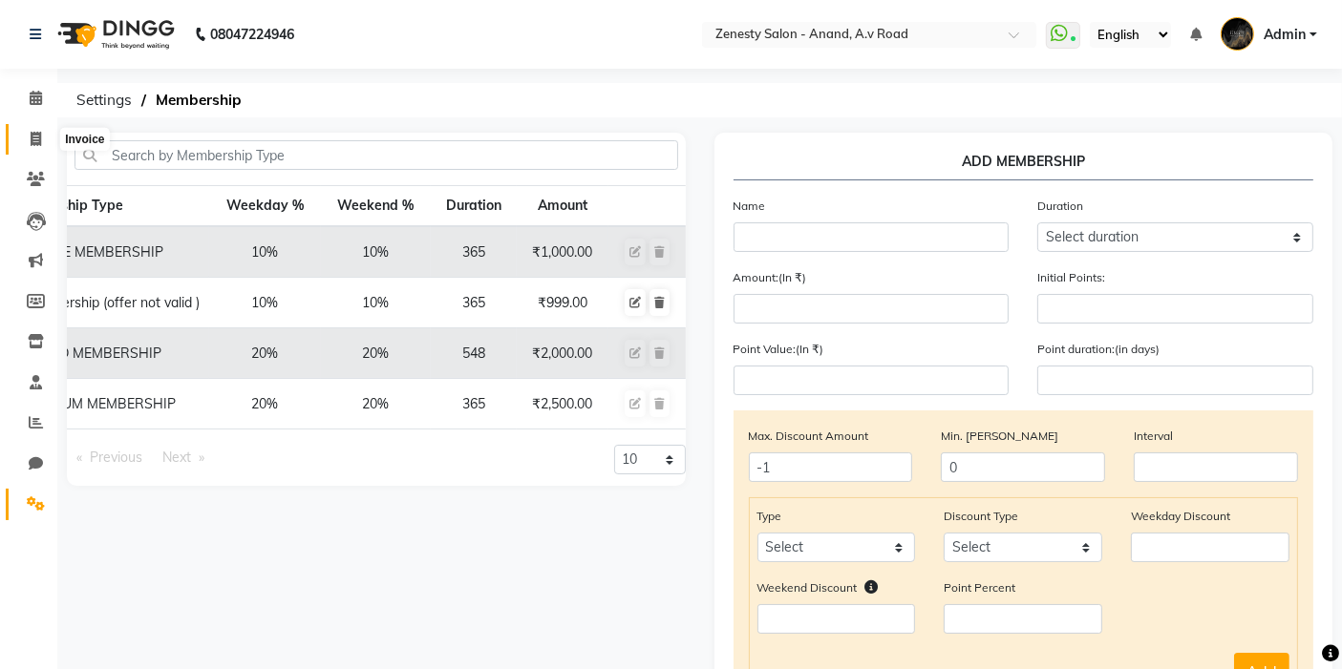
click at [38, 138] on icon at bounding box center [36, 139] width 11 height 14
select select "service"
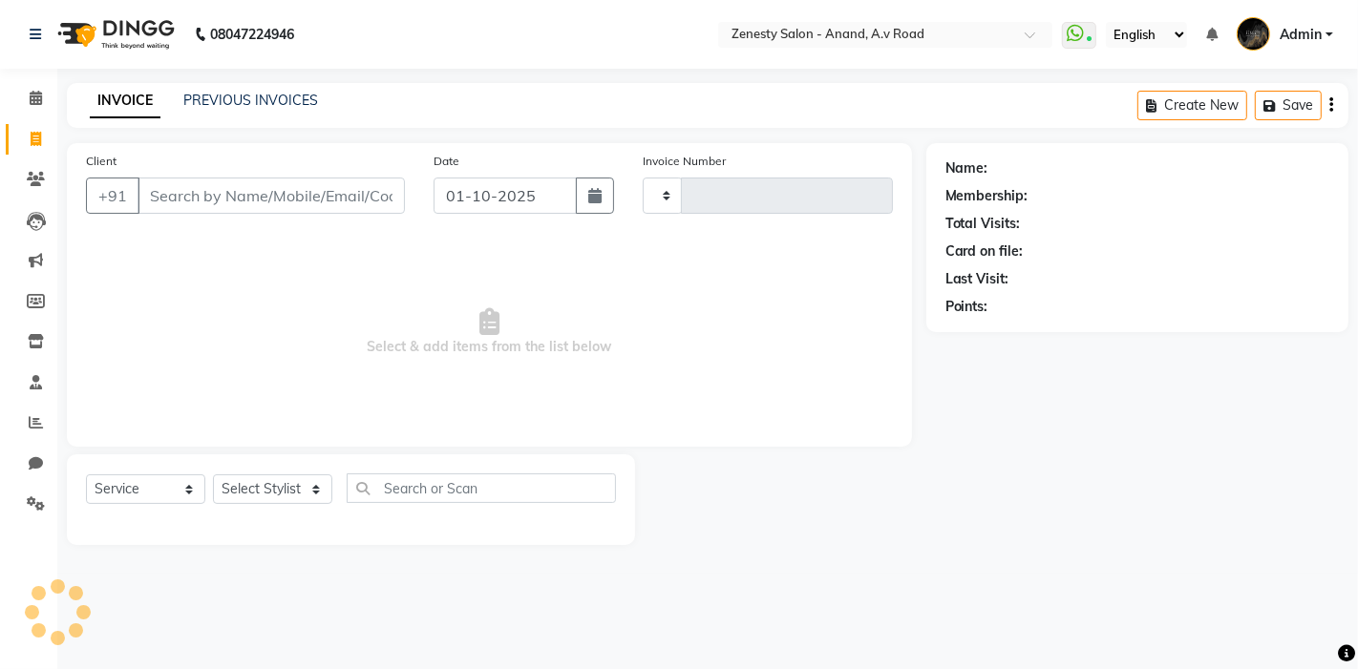
type input "1255"
select select "6693"
click at [229, 203] on input "Client" at bounding box center [271, 196] width 267 height 36
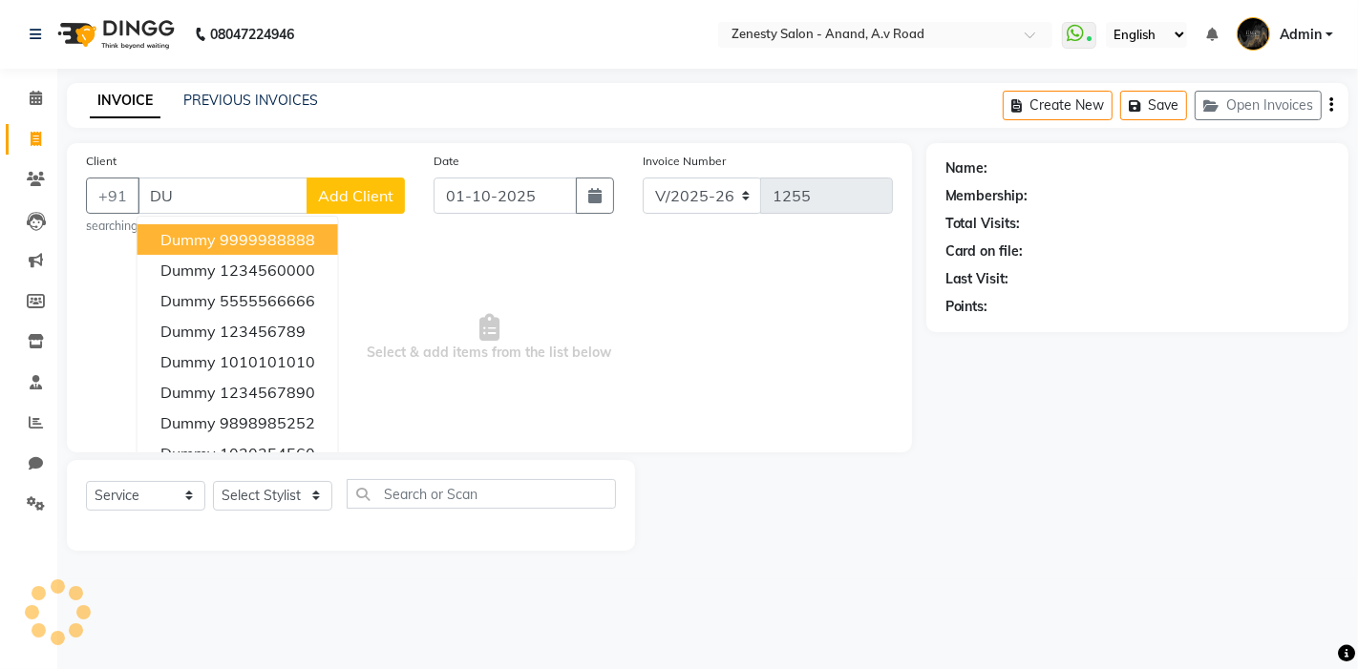
type input "D"
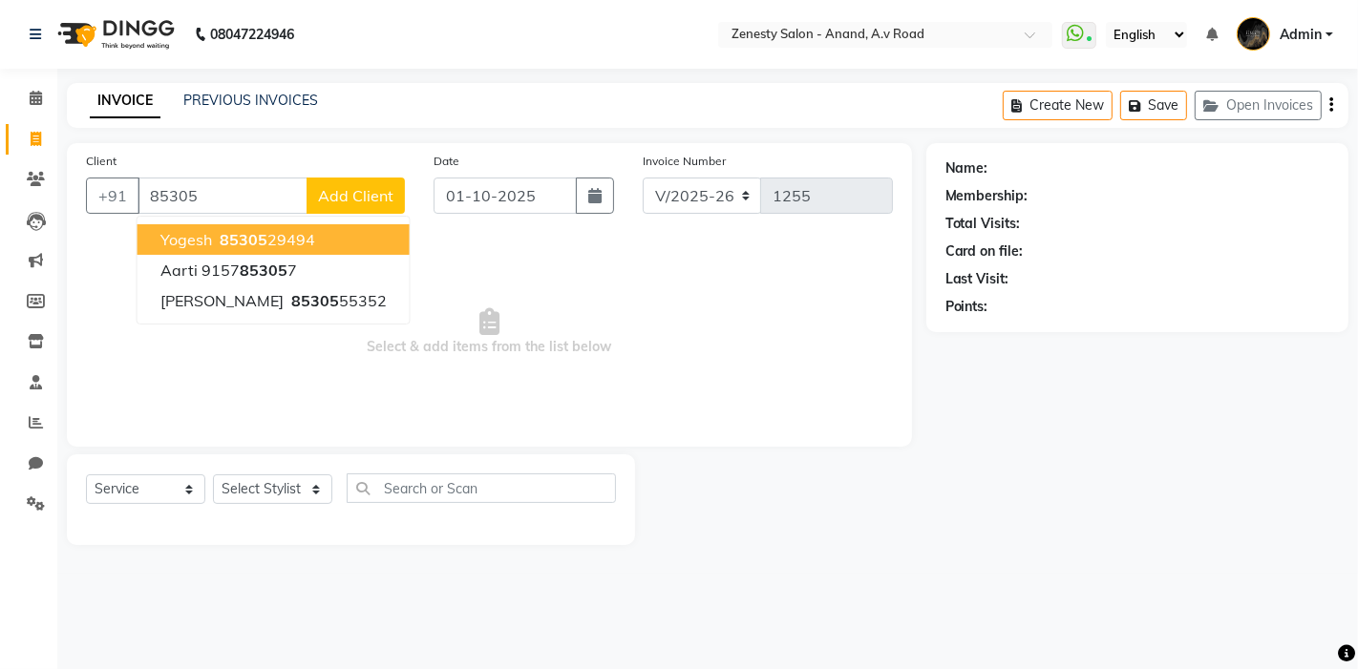
click at [216, 233] on ngb-highlight "85305 29494" at bounding box center [265, 239] width 99 height 19
type input "8530529494"
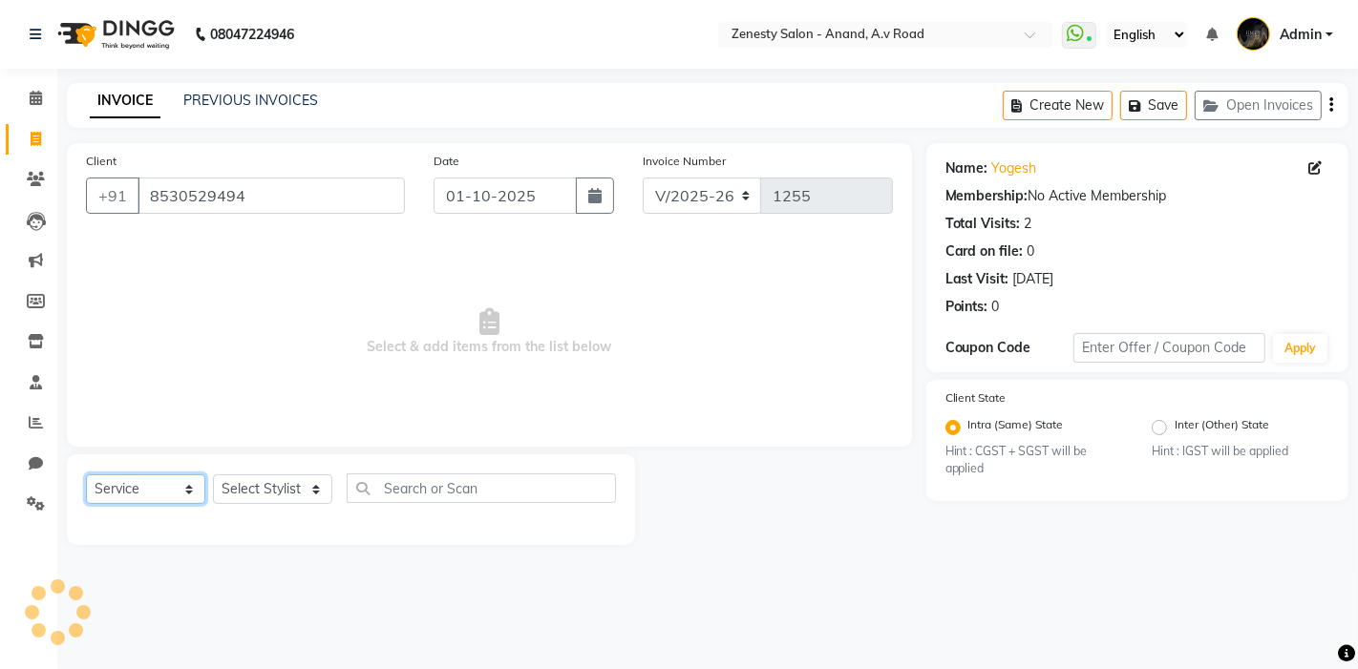
click at [150, 483] on select "Select Service Product Membership Package Voucher Prepaid Gift Card" at bounding box center [145, 490] width 119 height 30
select select "membership"
click at [86, 475] on select "Select Service Product Membership Package Voucher Prepaid Gift Card" at bounding box center [145, 490] width 119 height 30
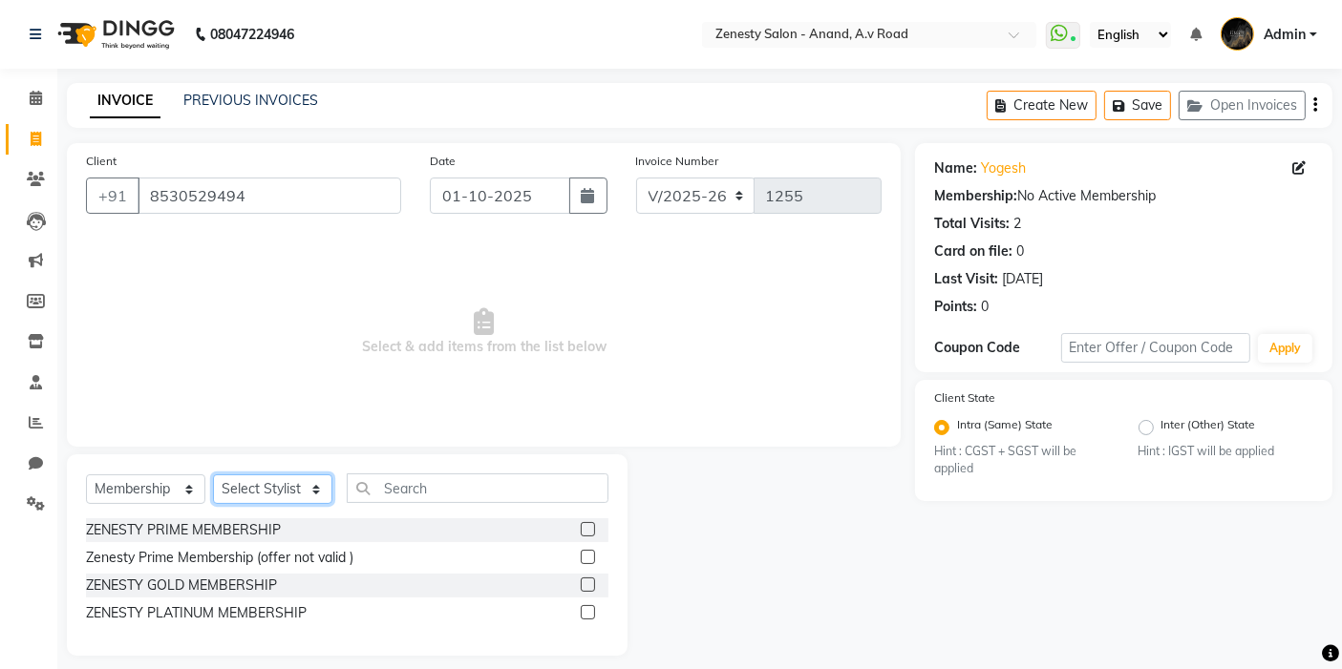
click at [297, 497] on select "Select Stylist [PERSON_NAME] [PERSON_NAME] Furjan [PERSON_NAME] P krishna [PERS…" at bounding box center [272, 490] width 119 height 30
drag, startPoint x: 291, startPoint y: 481, endPoint x: 295, endPoint y: 505, distance: 24.2
click at [291, 481] on select "Select Stylist [PERSON_NAME] [PERSON_NAME] Furjan [PERSON_NAME] P krishna [PERS…" at bounding box center [272, 490] width 119 height 30
click at [207, 607] on div "ZENESTY PLATINUM MEMBERSHIP" at bounding box center [196, 614] width 221 height 20
checkbox input "false"
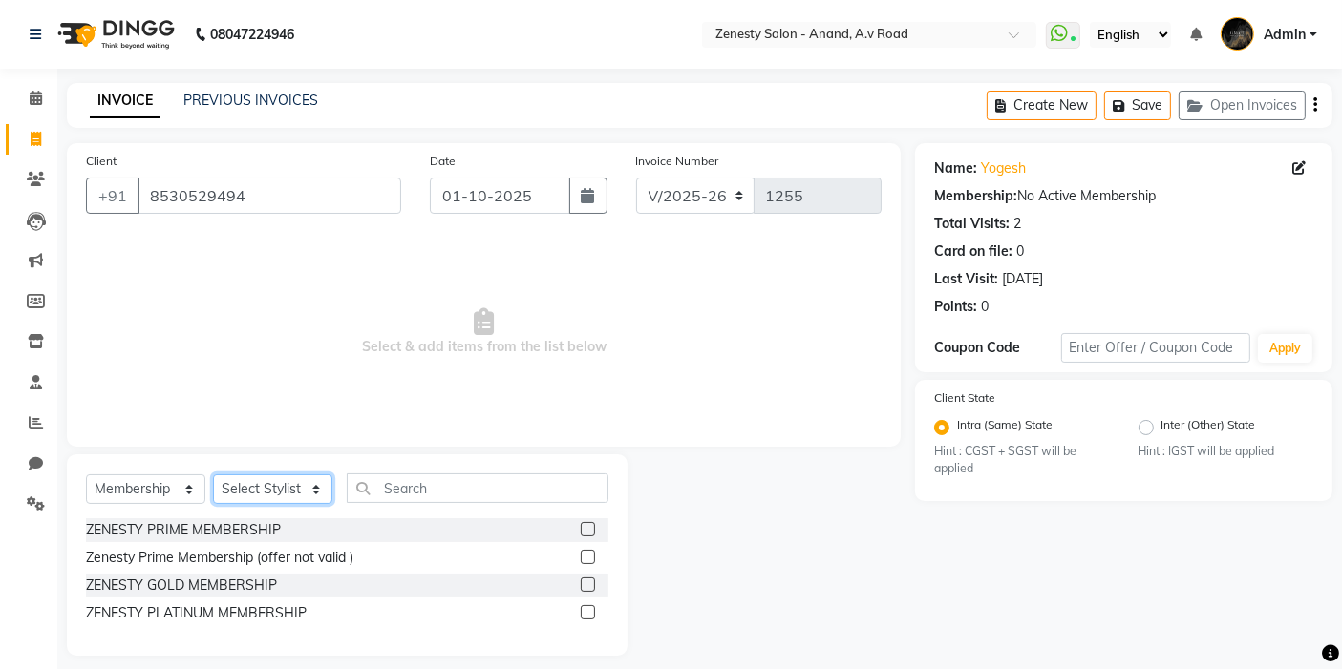
click at [300, 495] on select "Select Stylist [PERSON_NAME] [PERSON_NAME] Furjan [PERSON_NAME] P krishna [PERS…" at bounding box center [272, 490] width 119 height 30
select select "52207"
click at [213, 475] on select "Select Stylist [PERSON_NAME] [PERSON_NAME] Furjan [PERSON_NAME] P krishna [PERS…" at bounding box center [272, 490] width 119 height 30
click at [265, 612] on div "ZENESTY PLATINUM MEMBERSHIP" at bounding box center [196, 614] width 221 height 20
select select "select"
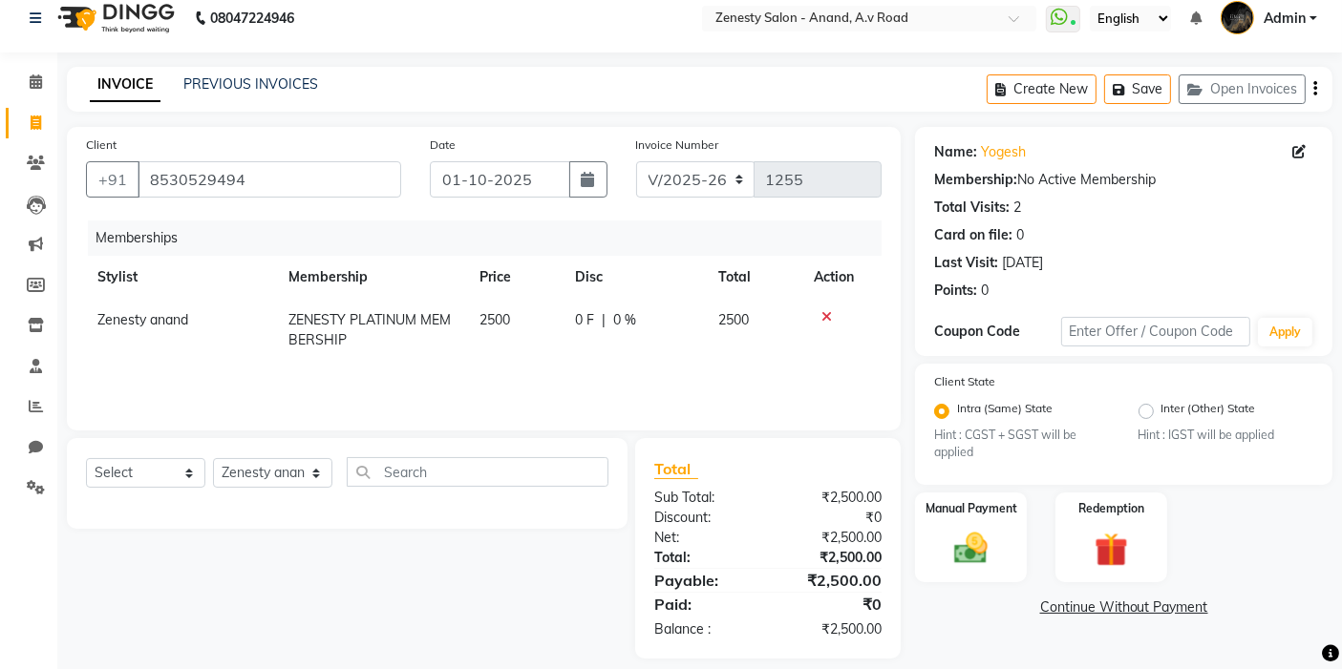
scroll to position [32, 0]
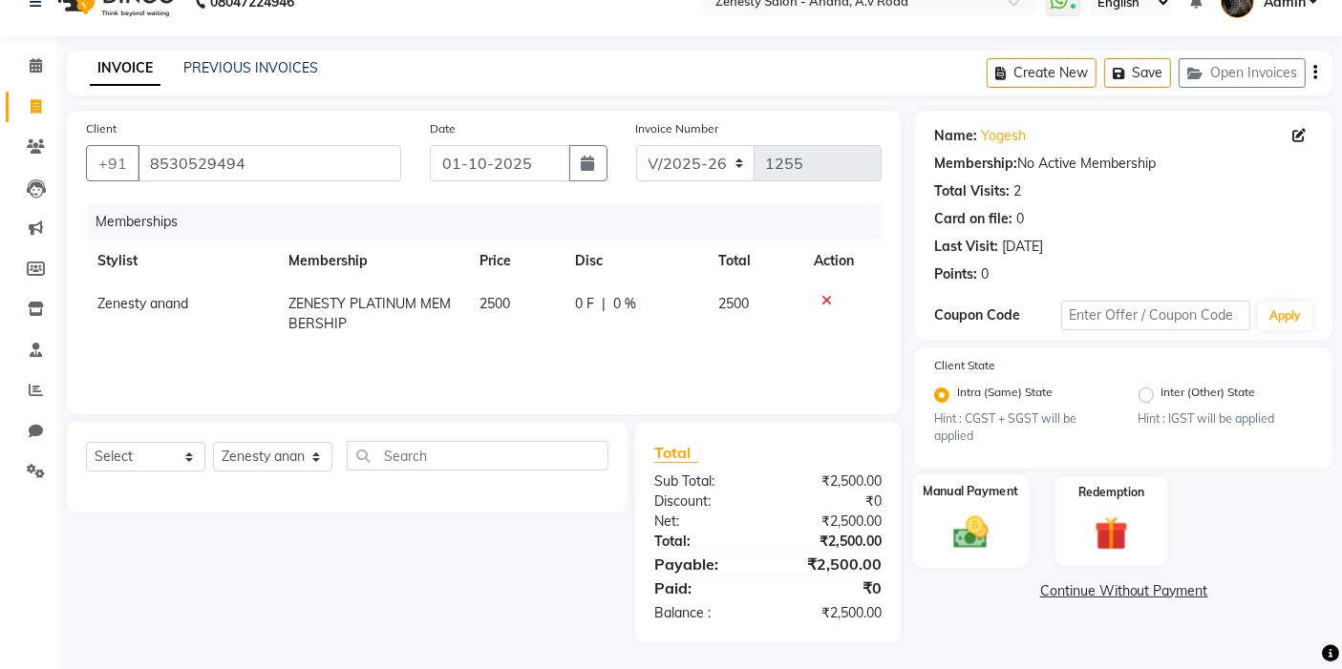
click at [981, 538] on img at bounding box center [971, 532] width 57 height 40
click at [1213, 587] on span "CUSTOM" at bounding box center [1225, 593] width 55 height 22
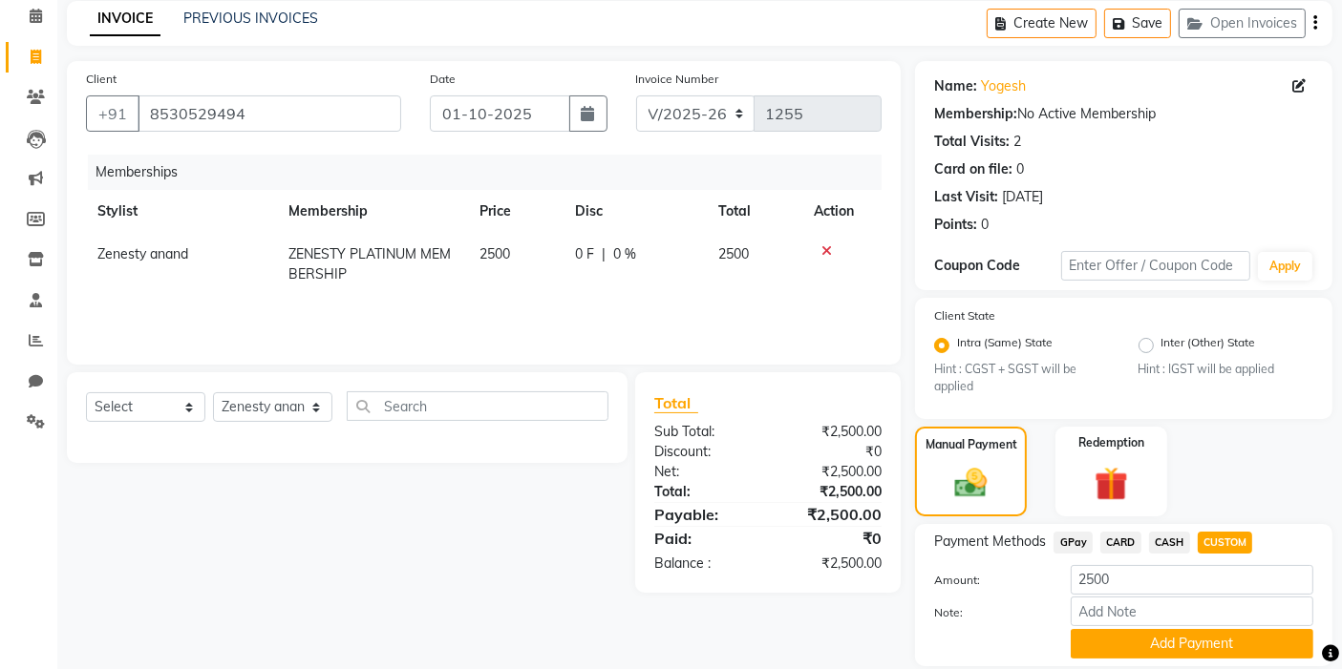
scroll to position [145, 0]
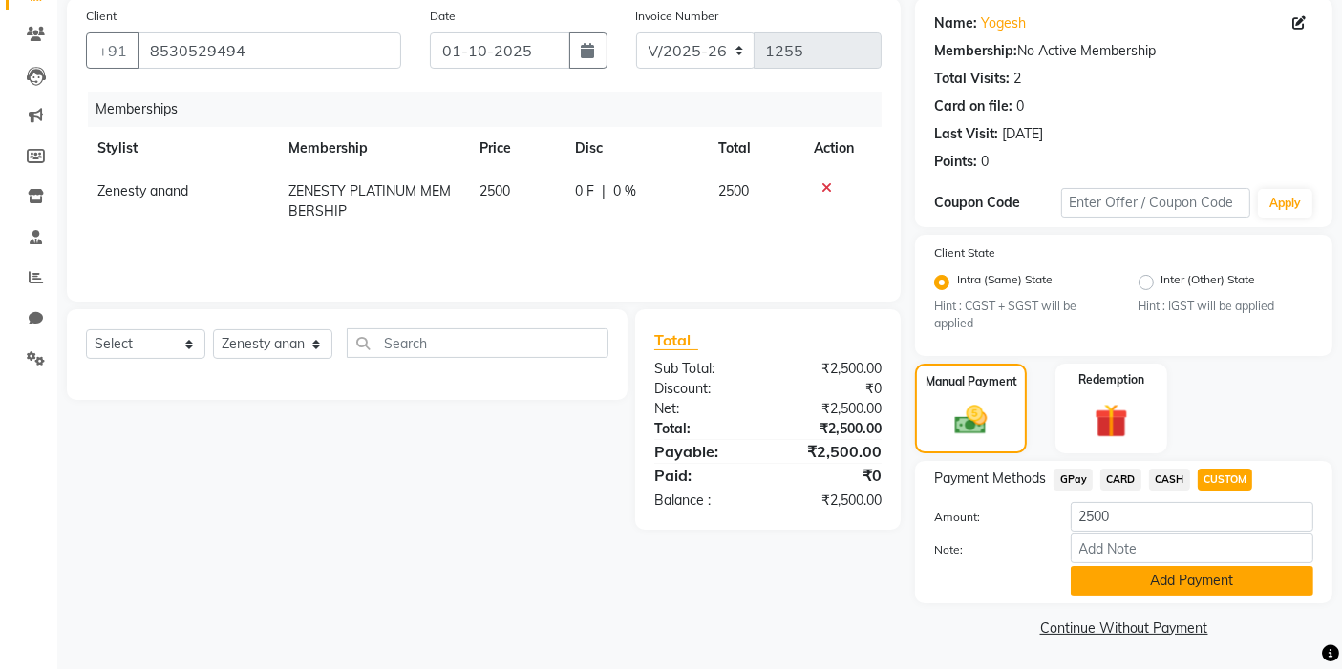
click at [1115, 577] on button "Add Payment" at bounding box center [1192, 581] width 243 height 30
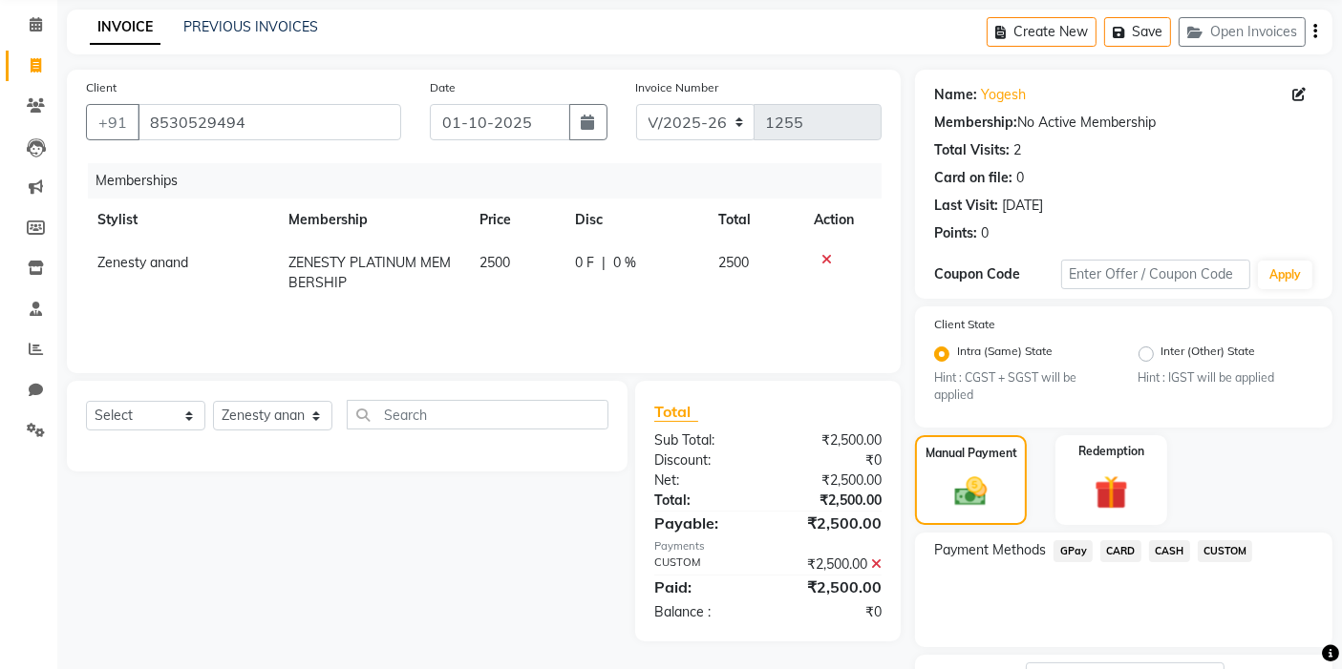
scroll to position [225, 0]
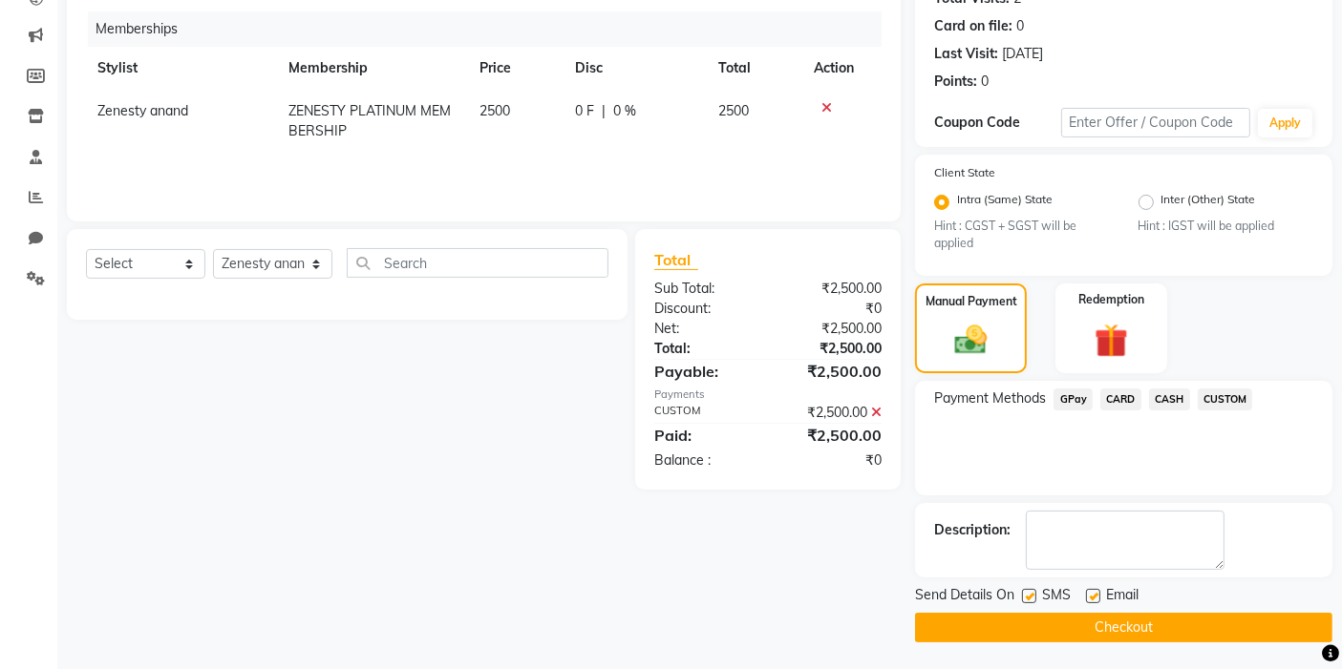
click at [1227, 399] on span "CUSTOM" at bounding box center [1225, 400] width 55 height 22
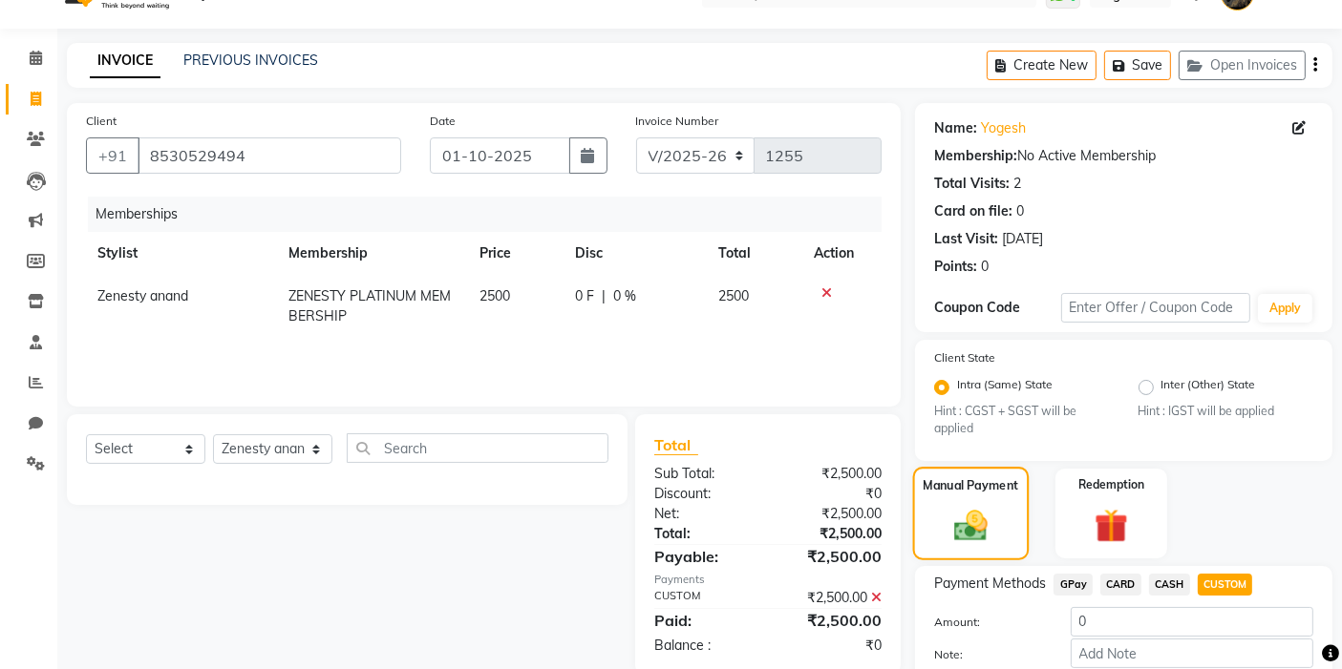
scroll to position [252, 0]
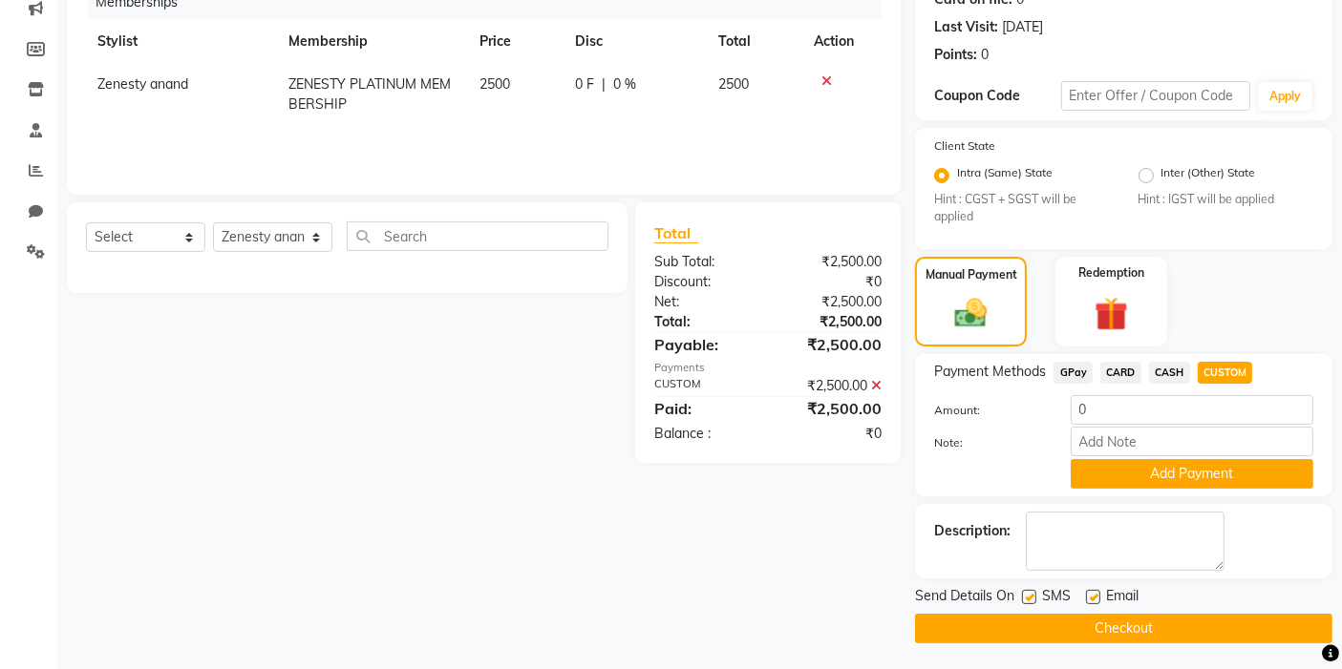
click at [1211, 367] on span "CUSTOM" at bounding box center [1225, 373] width 55 height 22
click at [1137, 631] on button "Checkout" at bounding box center [1123, 629] width 417 height 30
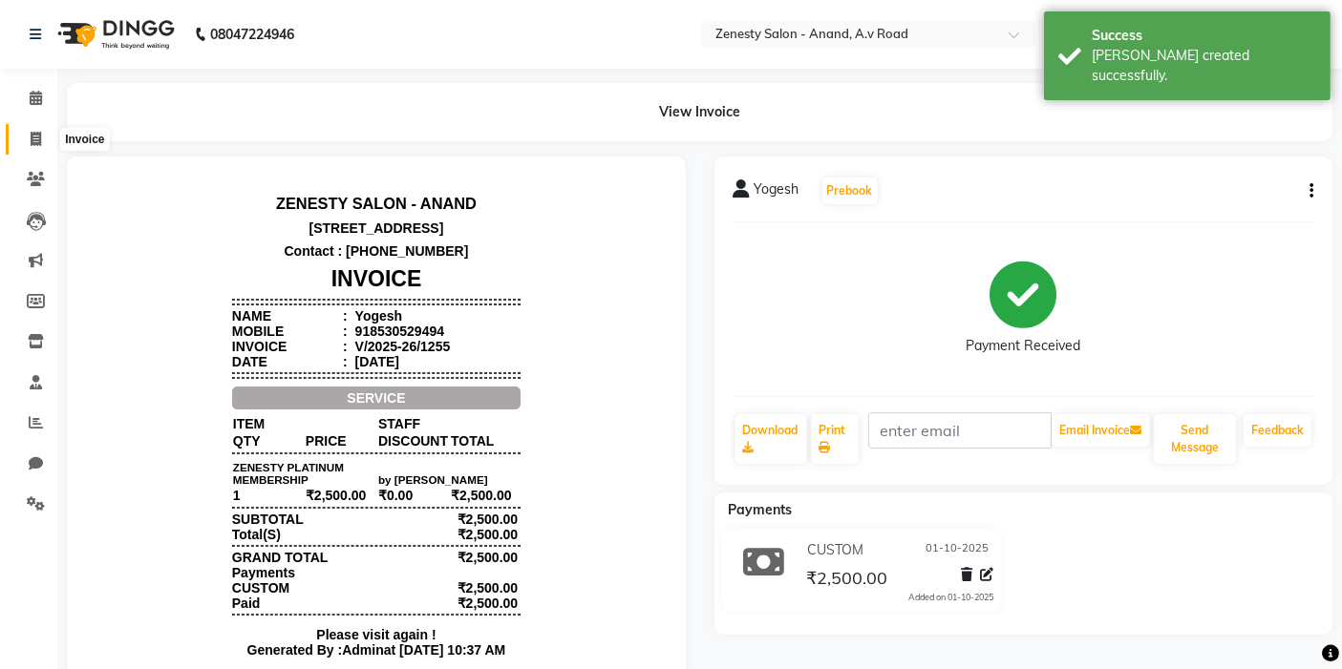
click at [31, 141] on icon at bounding box center [36, 139] width 11 height 14
select select "service"
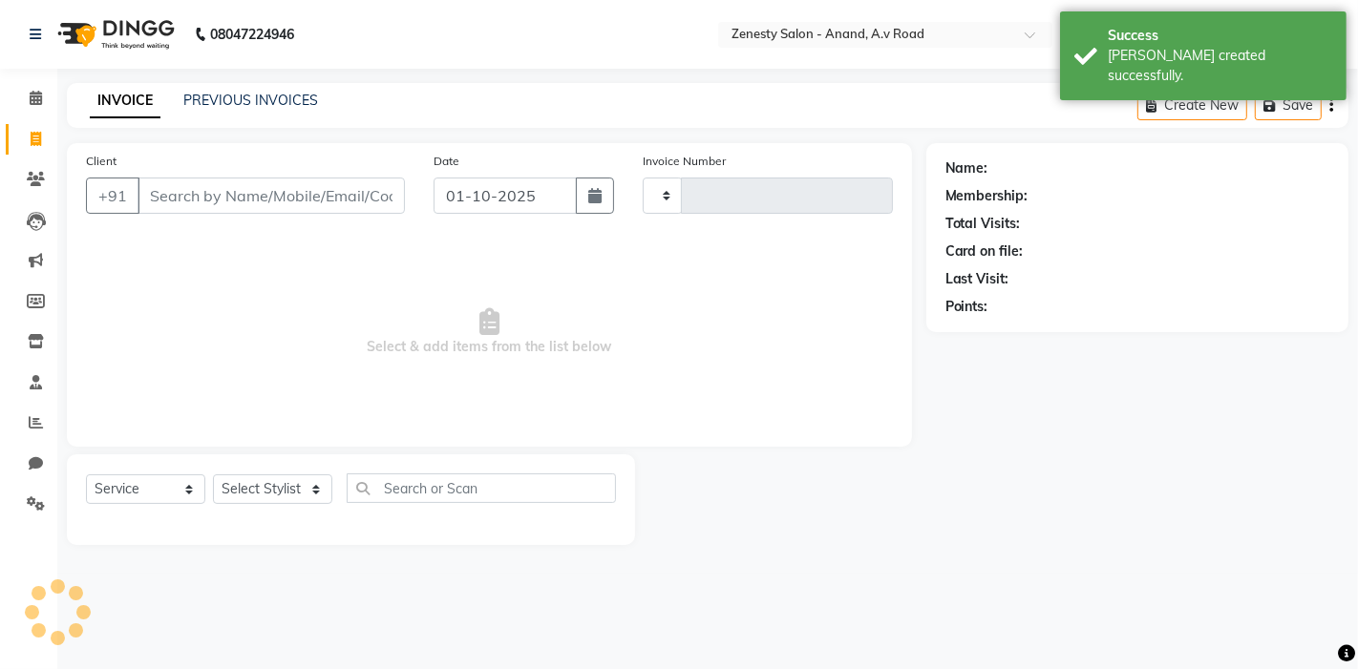
type input "1256"
select select "6693"
click at [272, 201] on input "Client" at bounding box center [271, 196] width 267 height 36
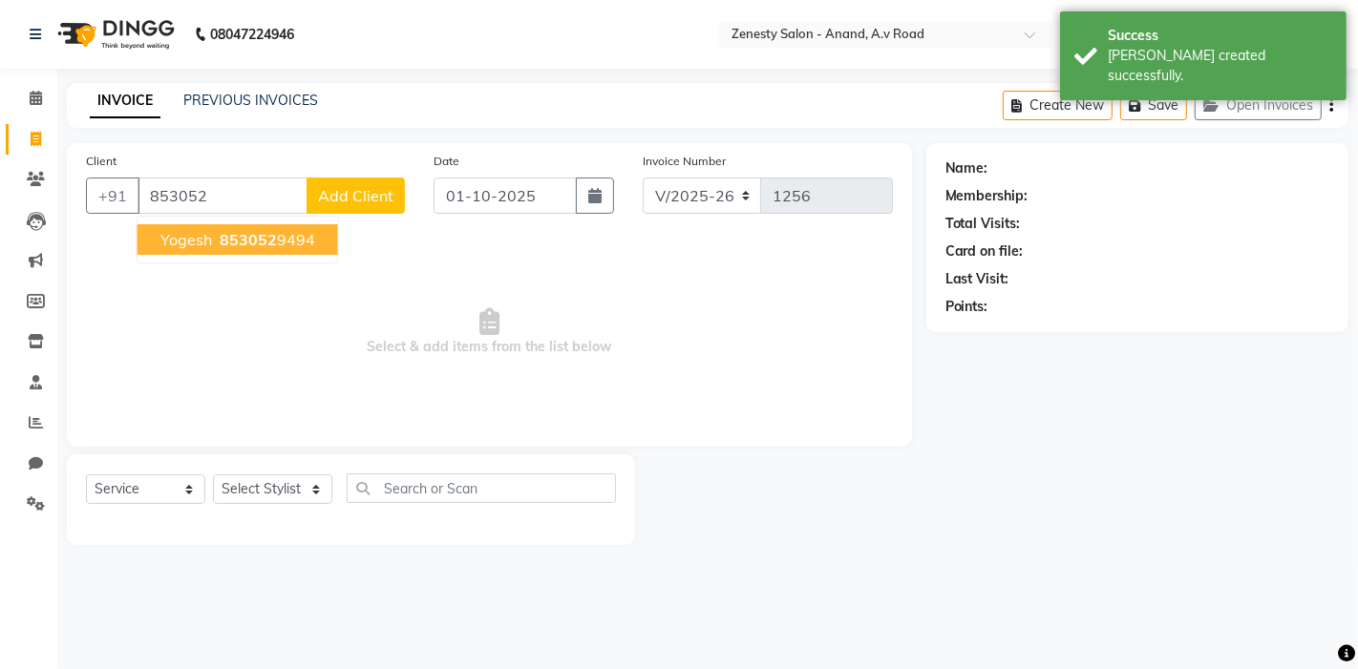
click at [272, 239] on ngb-highlight "853052 9494" at bounding box center [265, 239] width 99 height 19
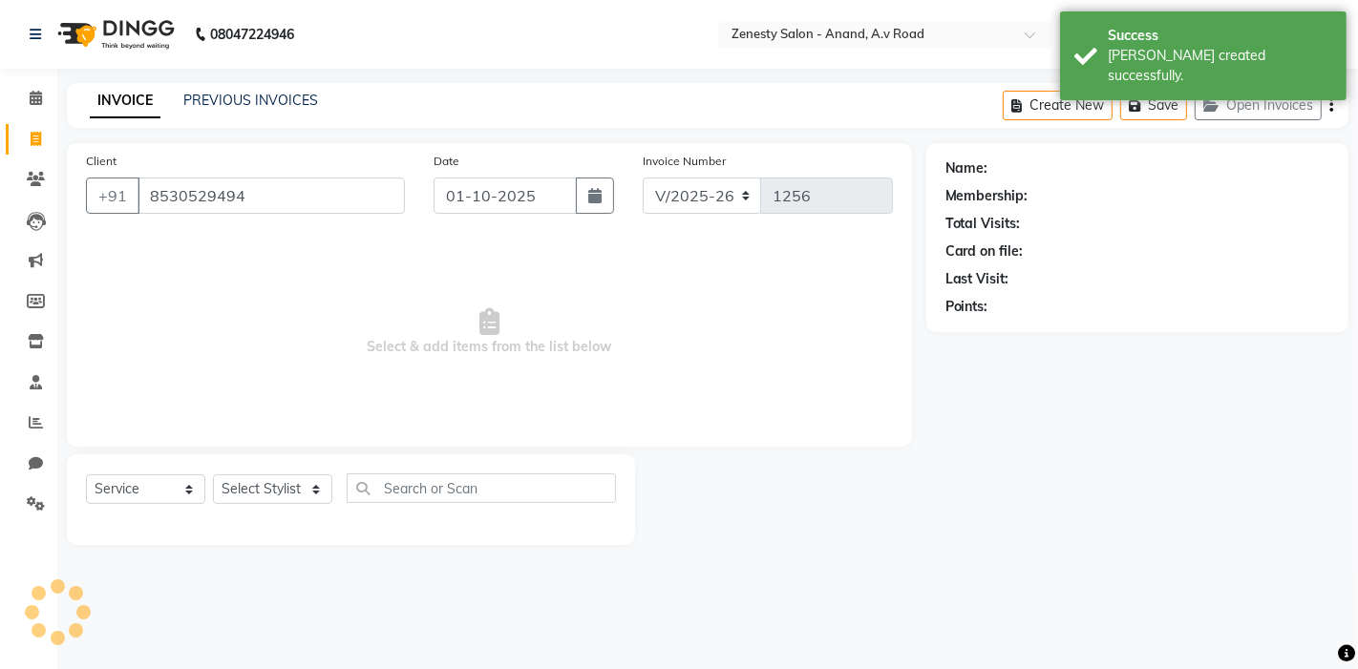
type input "8530529494"
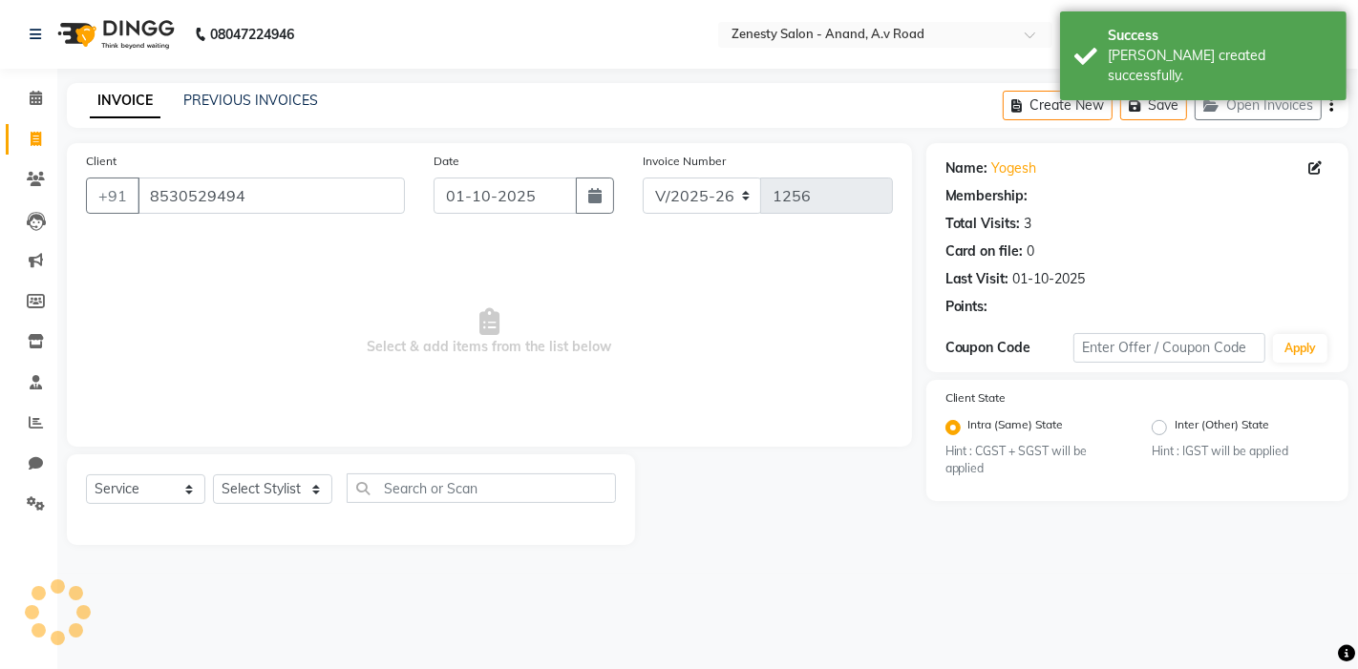
select select "1: Object"
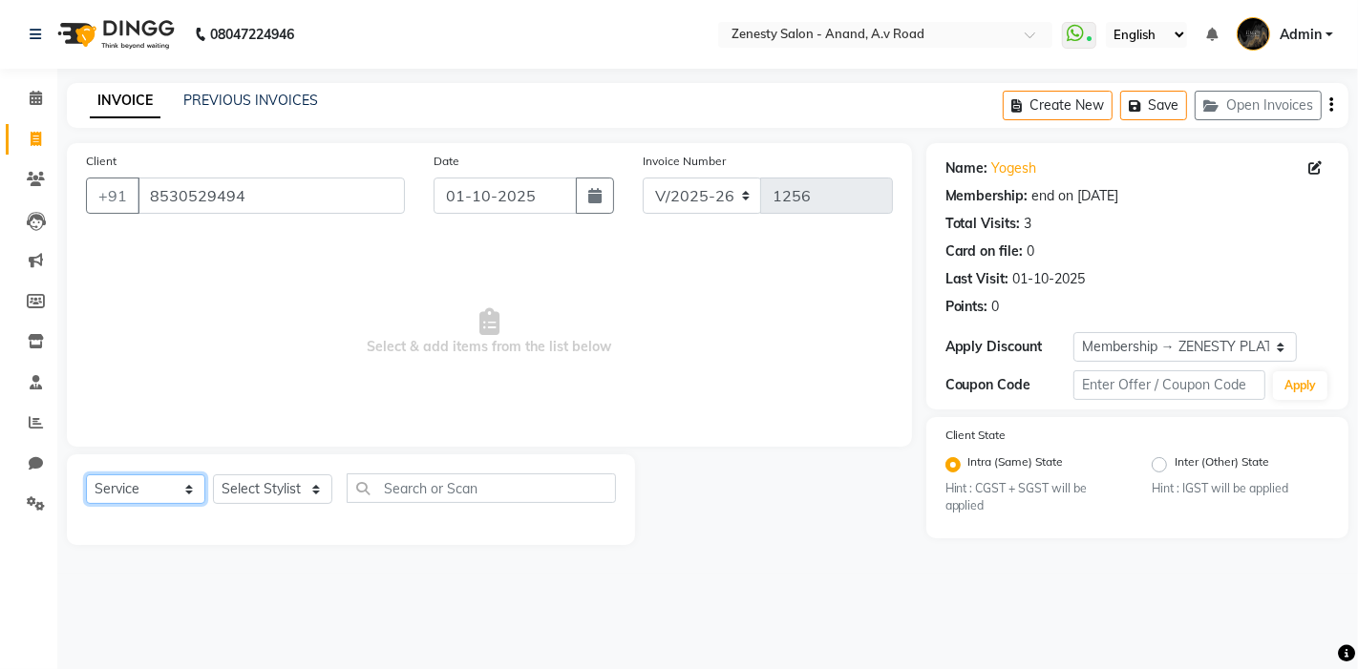
click at [127, 489] on select "Select Service Product Membership Package Voucher Prepaid Gift Card" at bounding box center [145, 490] width 119 height 30
select select "package"
click at [86, 475] on select "Select Service Product Membership Package Voucher Prepaid Gift Card" at bounding box center [145, 490] width 119 height 30
click at [259, 494] on select "Select Stylist [PERSON_NAME] [PERSON_NAME] Furjan [PERSON_NAME] P krishna [PERS…" at bounding box center [272, 490] width 119 height 30
select select "52207"
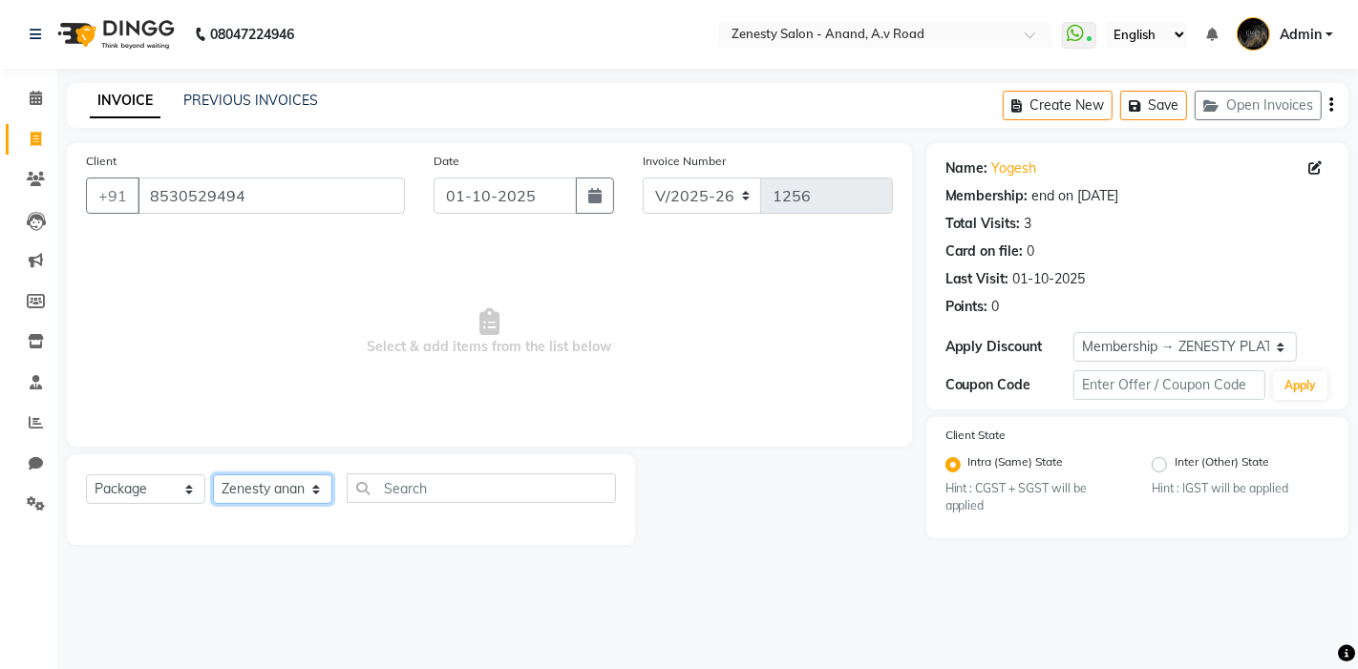
click at [213, 475] on select "Select Stylist [PERSON_NAME] [PERSON_NAME] Furjan [PERSON_NAME] P krishna [PERS…" at bounding box center [272, 490] width 119 height 30
click at [395, 474] on input "text" at bounding box center [481, 489] width 269 height 30
type input "H"
click at [173, 498] on select "Select Service Product Membership Package Voucher Prepaid Gift Card" at bounding box center [145, 490] width 119 height 30
click at [86, 475] on select "Select Service Product Membership Package Voucher Prepaid Gift Card" at bounding box center [145, 490] width 119 height 30
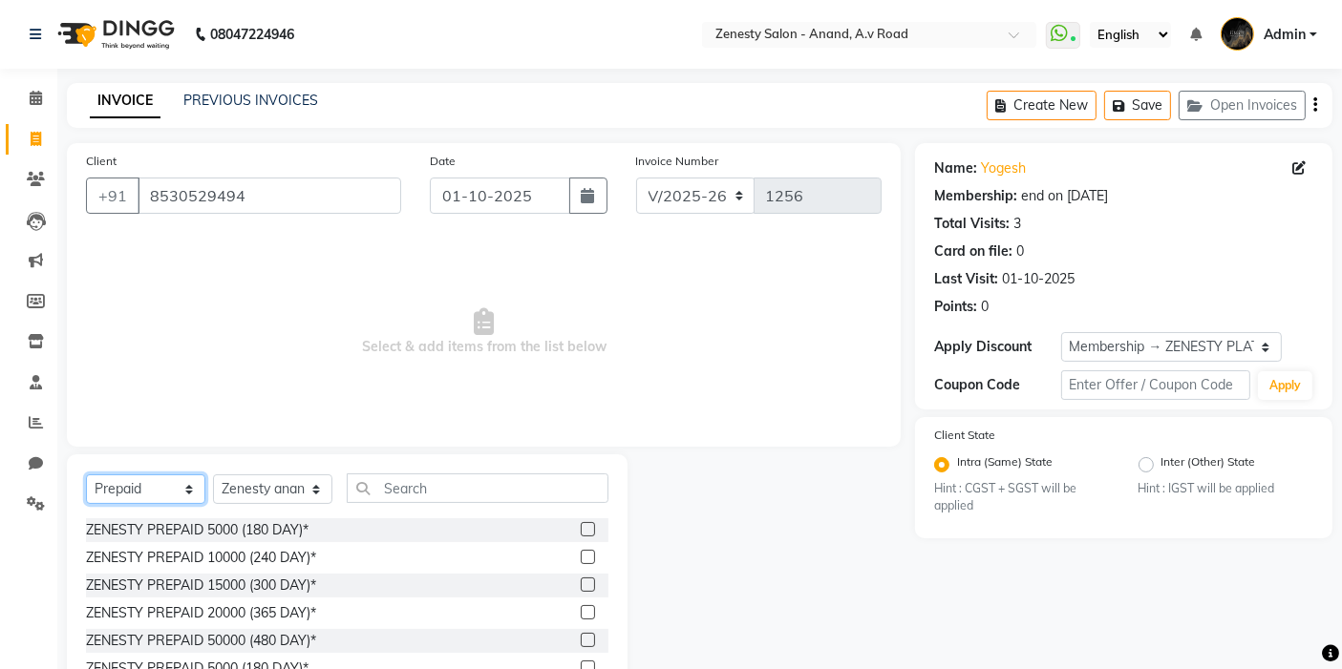
click at [157, 477] on select "Select Service Product Membership Package Voucher Prepaid Gift Card" at bounding box center [145, 490] width 119 height 30
click at [86, 475] on select "Select Service Product Membership Package Voucher Prepaid Gift Card" at bounding box center [145, 490] width 119 height 30
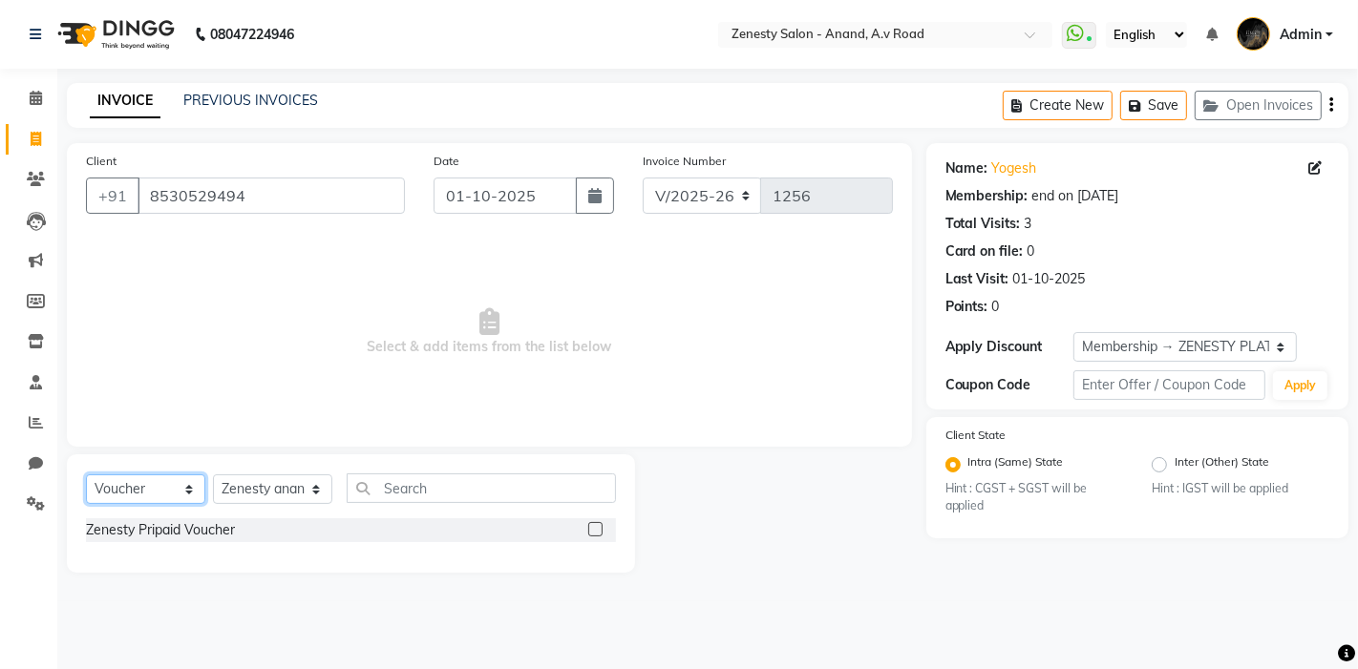
drag, startPoint x: 155, startPoint y: 492, endPoint x: 106, endPoint y: 476, distance: 51.3
click at [155, 492] on select "Select Service Product Membership Package Voucher Prepaid Gift Card" at bounding box center [145, 490] width 119 height 30
click at [86, 475] on select "Select Service Product Membership Package Voucher Prepaid Gift Card" at bounding box center [145, 490] width 119 height 30
click at [132, 477] on select "Select Service Product Membership Package Voucher Prepaid Gift Card" at bounding box center [145, 490] width 119 height 30
click at [86, 475] on select "Select Service Product Membership Package Voucher Prepaid Gift Card" at bounding box center [145, 490] width 119 height 30
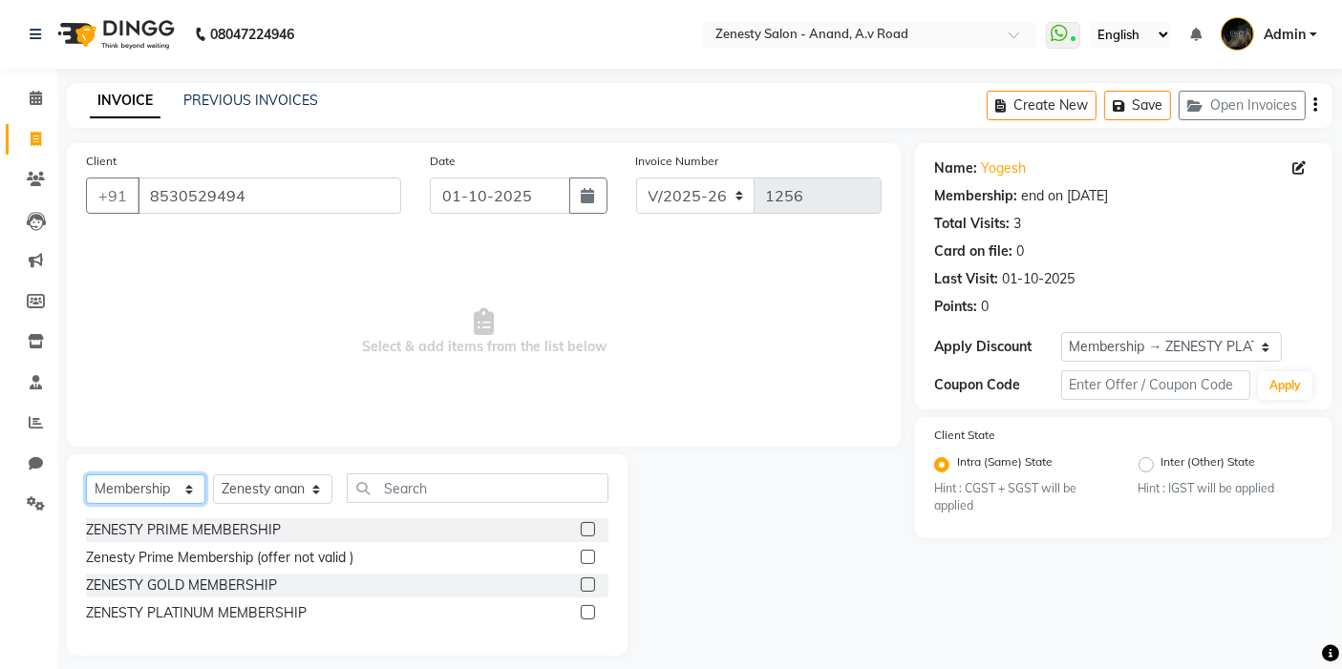
click at [146, 494] on select "Select Service Product Membership Package Voucher Prepaid Gift Card" at bounding box center [145, 490] width 119 height 30
select select "product"
click at [86, 475] on select "Select Service Product Membership Package Voucher Prepaid Gift Card" at bounding box center [145, 490] width 119 height 30
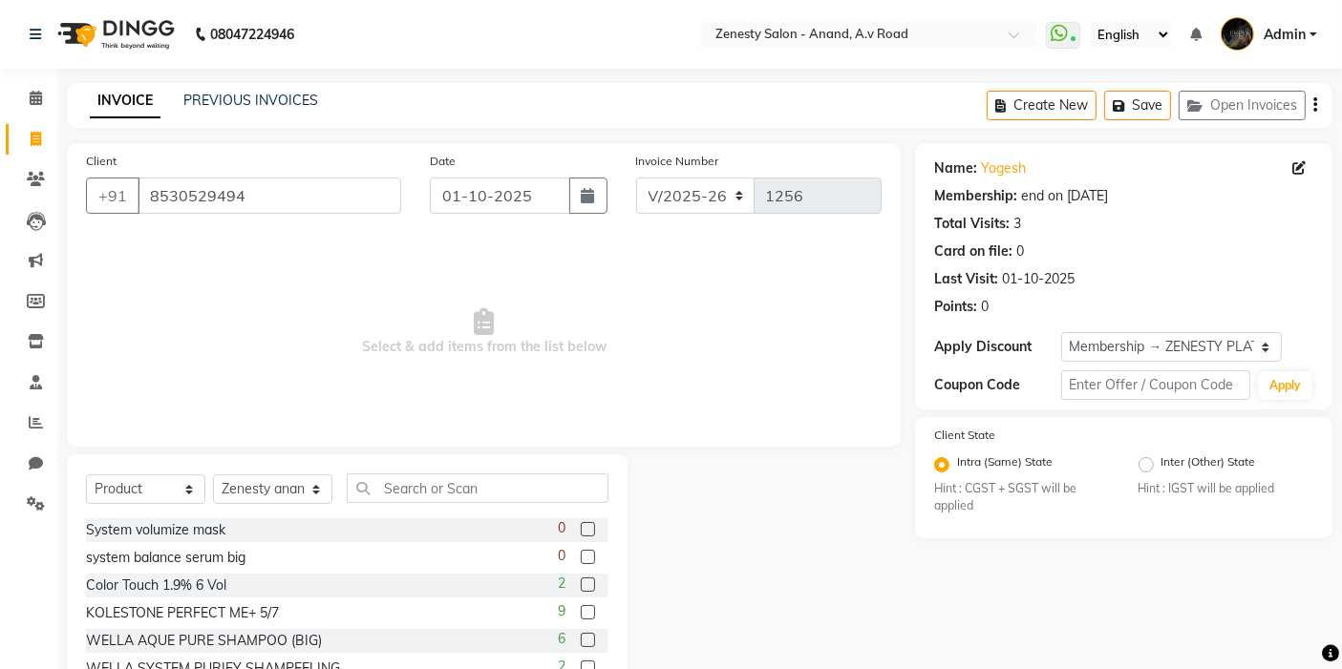
click at [144, 466] on div "Select Service Product Membership Package Voucher Prepaid Gift Card Select Styl…" at bounding box center [347, 596] width 561 height 282
click at [252, 97] on link "PREVIOUS INVOICES" at bounding box center [250, 100] width 135 height 17
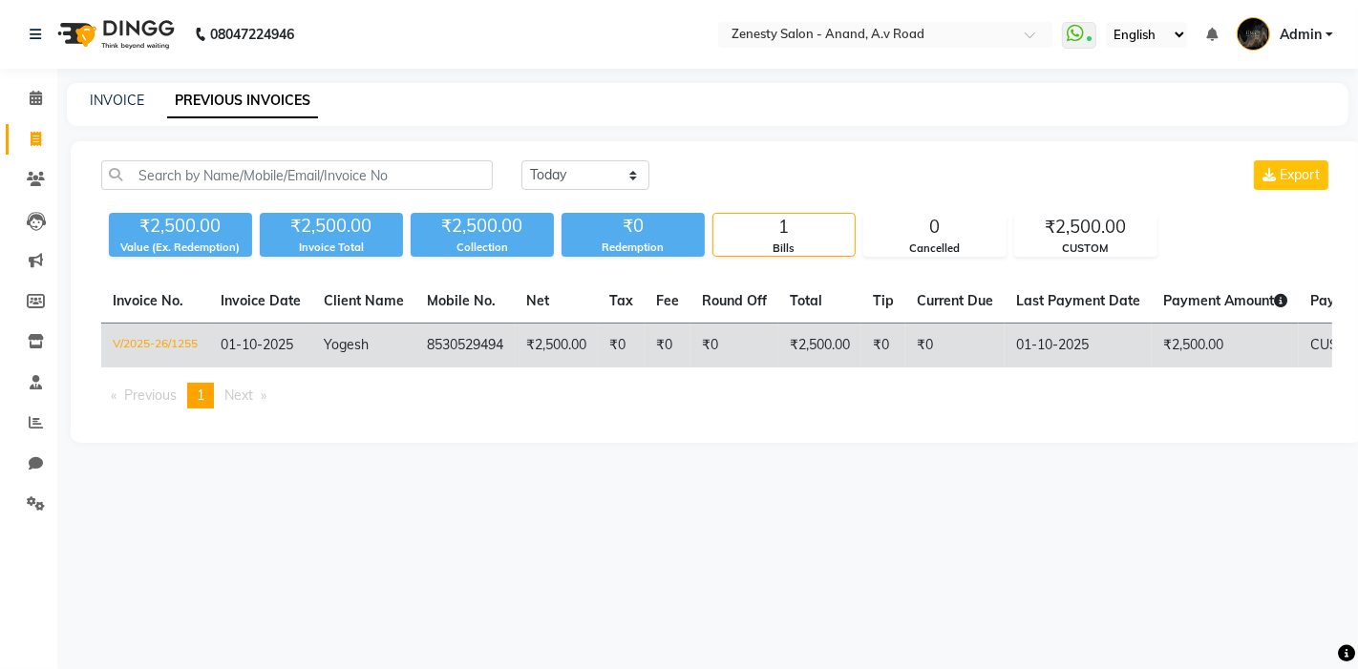
click at [968, 346] on td "₹0" at bounding box center [954, 346] width 99 height 45
click at [466, 334] on td "8530529494" at bounding box center [464, 346] width 99 height 45
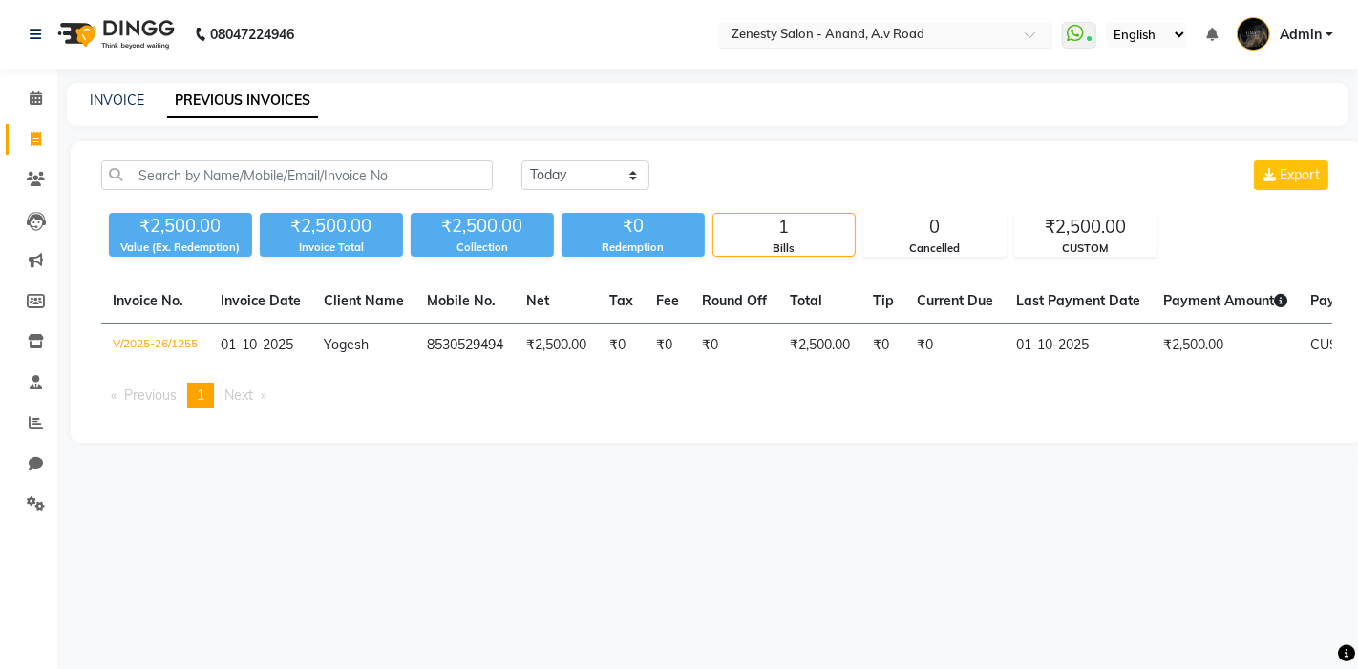
click at [753, 47] on ng-select "Select Location × Zenesty Salon - Anand, A.v Road" at bounding box center [885, 35] width 334 height 26
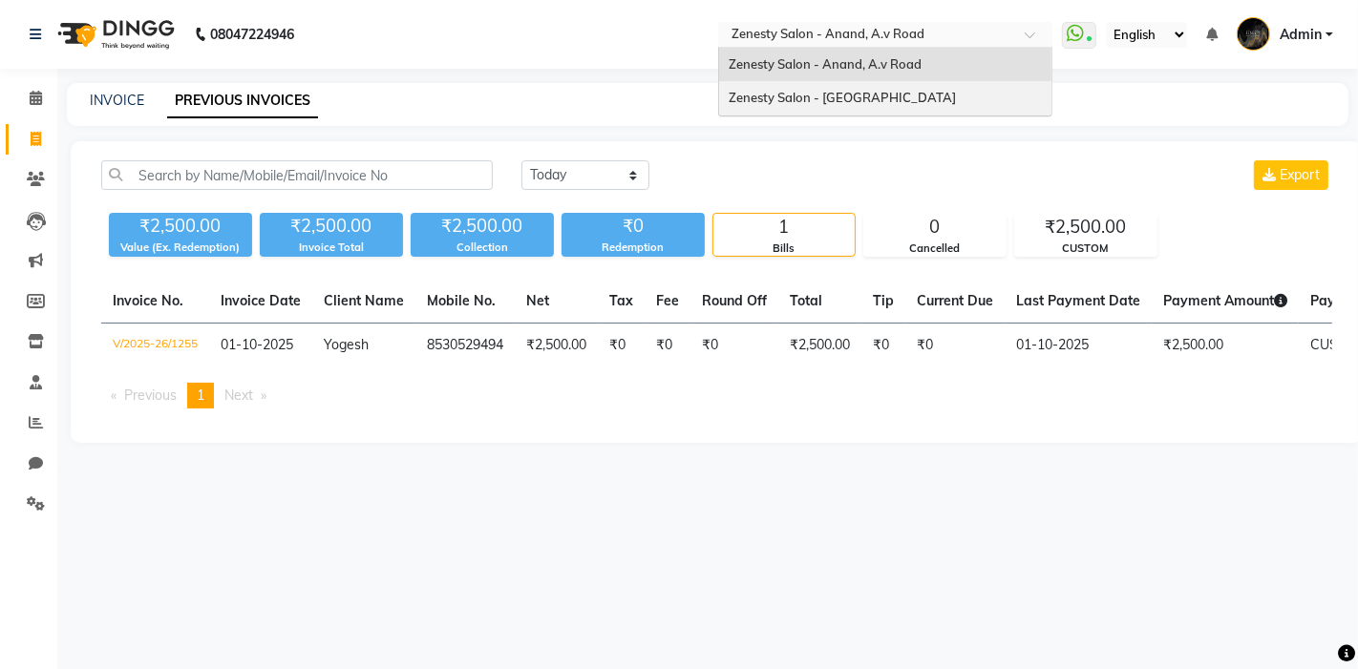
click at [782, 83] on div "Zenesty Salon - Nadiad, Petlad Road" at bounding box center [885, 98] width 332 height 34
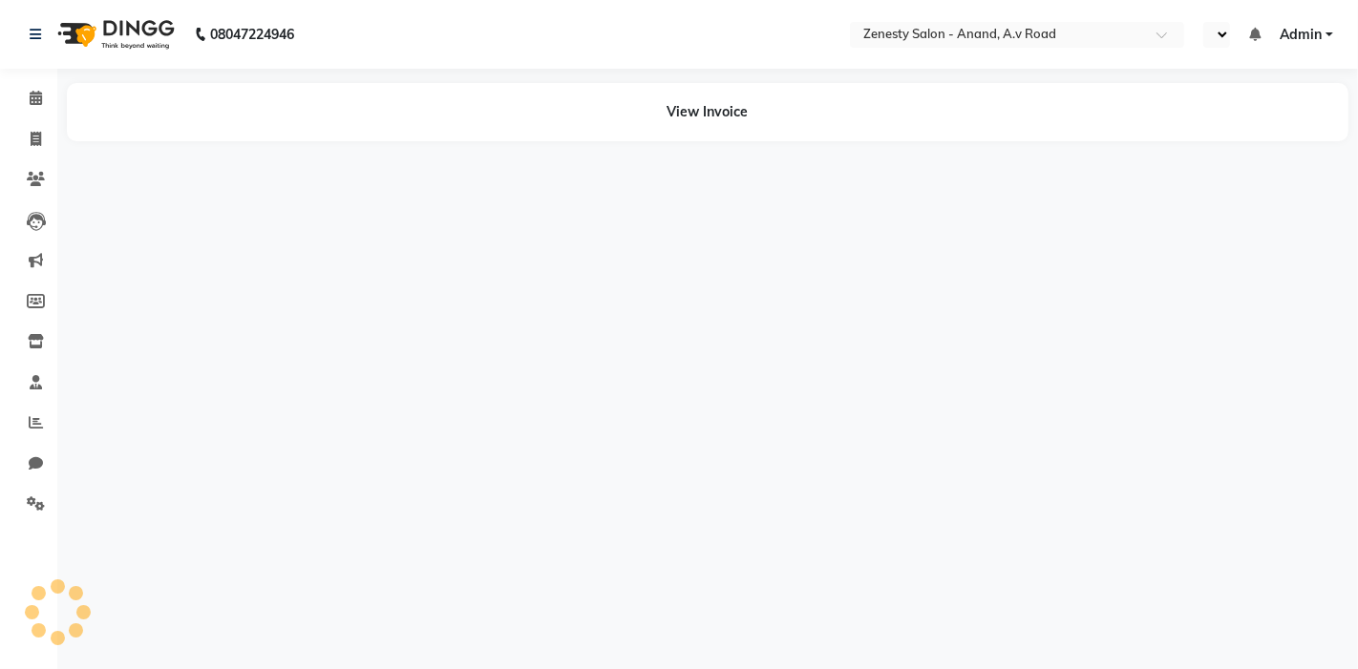
select select "en"
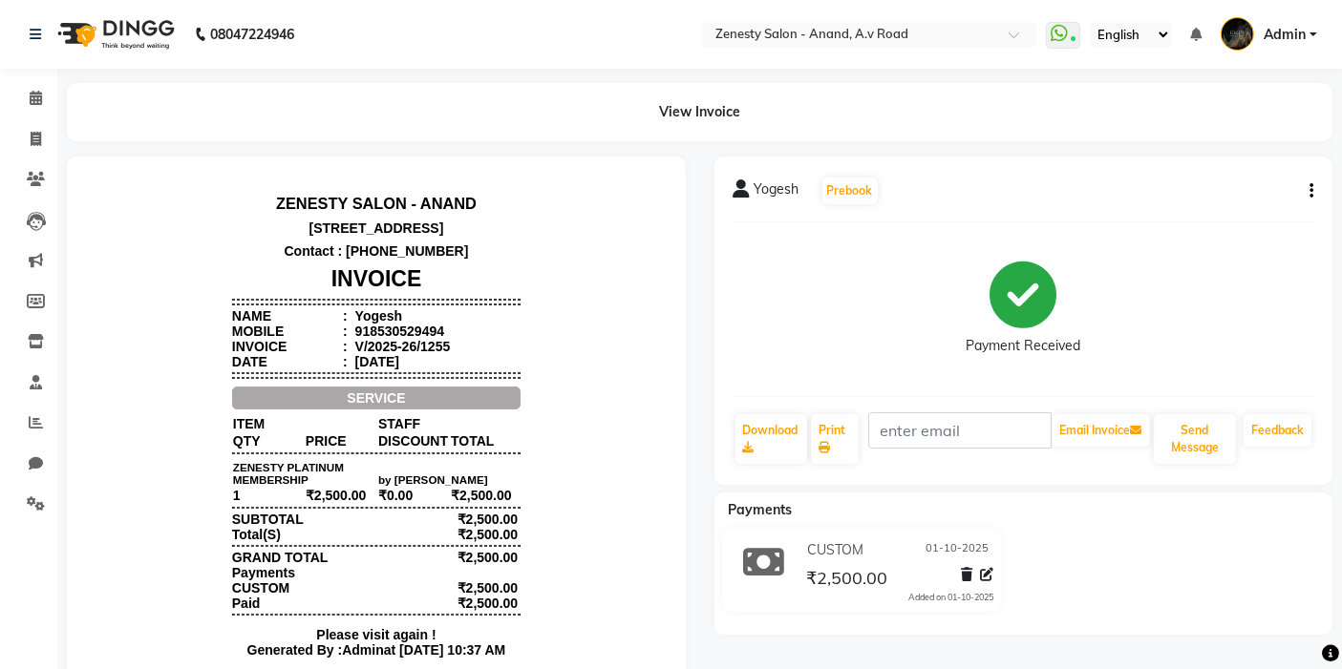
click at [1304, 182] on button "button" at bounding box center [1307, 191] width 11 height 20
click at [1250, 191] on div "Edit Invoice" at bounding box center [1234, 203] width 96 height 24
select select "service"
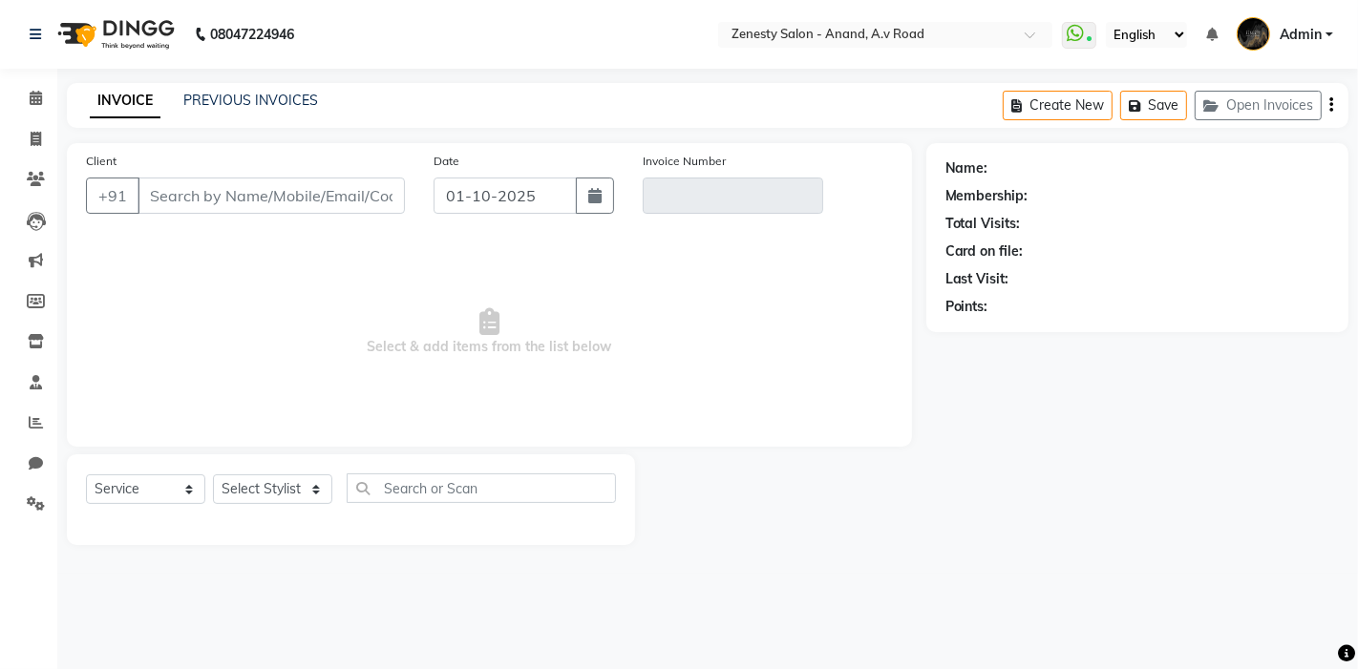
type input "8530529494"
type input "V/2025-26/1255"
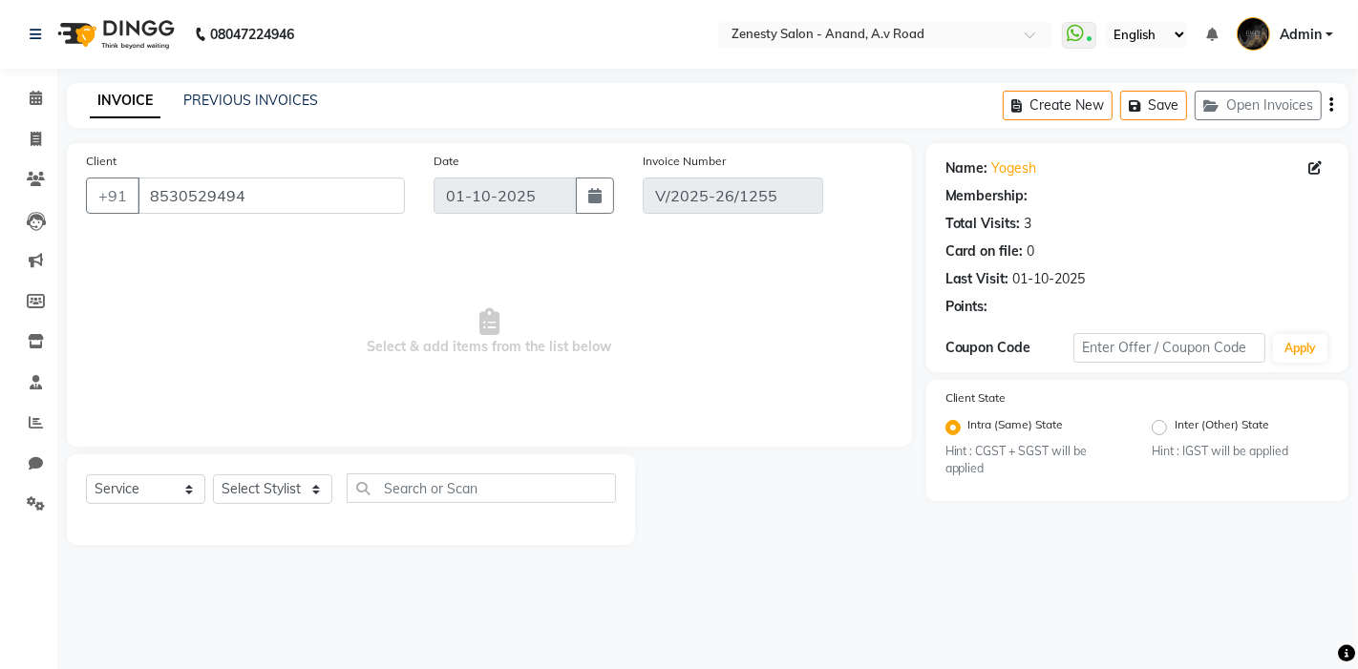
select select "1: Object"
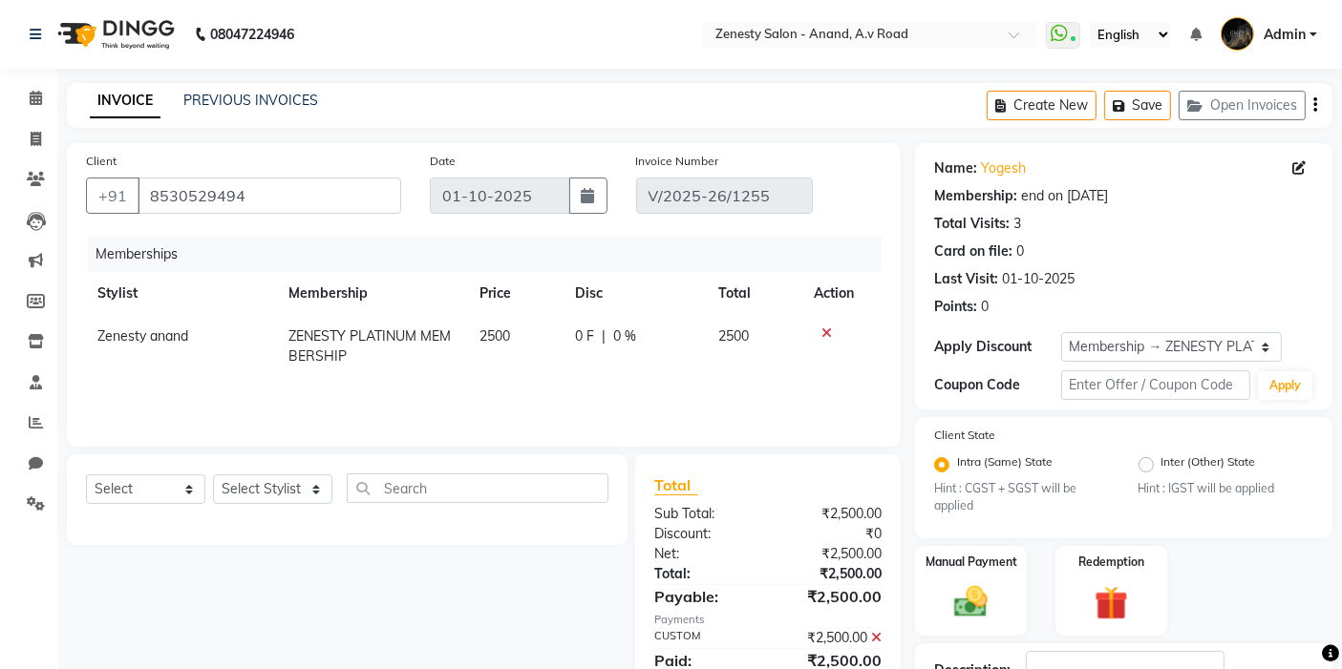
click at [825, 329] on icon at bounding box center [826, 333] width 11 height 13
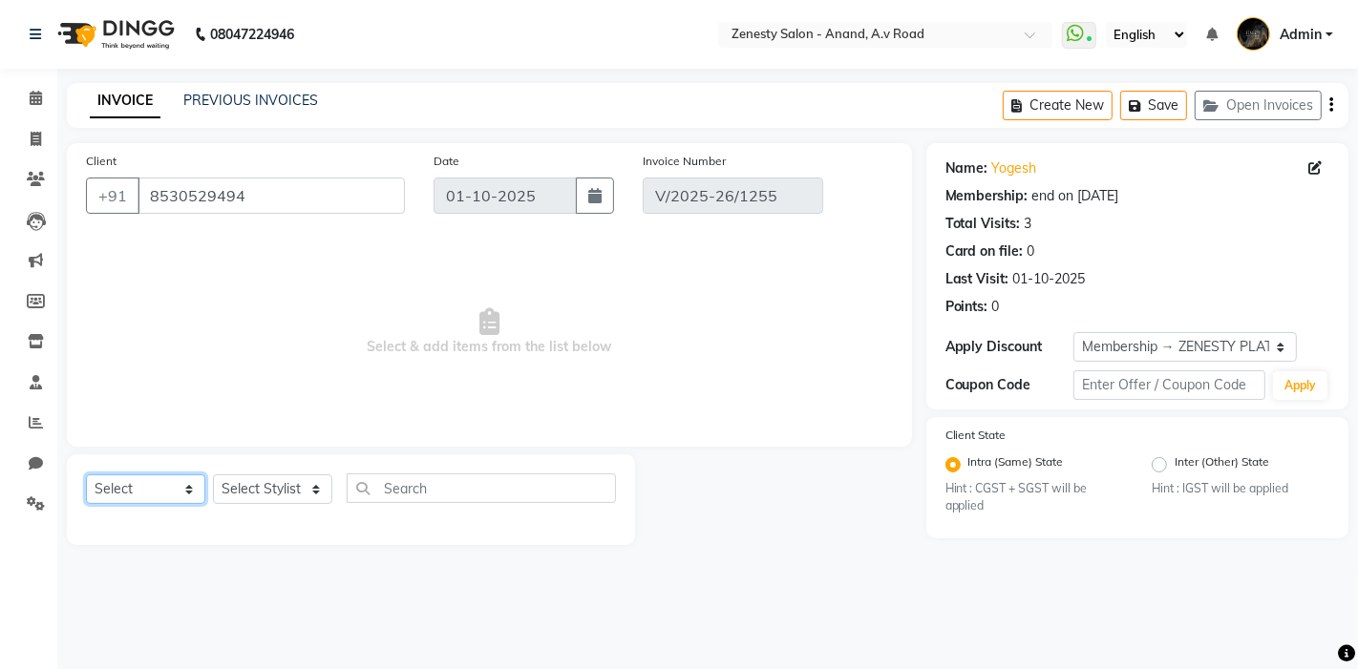
click at [188, 492] on select "Select Service Product Membership Package Voucher Prepaid Gift Card" at bounding box center [145, 490] width 119 height 30
select select "service"
click at [86, 475] on select "Select Service Product Membership Package Voucher Prepaid Gift Card" at bounding box center [145, 490] width 119 height 30
click at [272, 489] on select "Select Stylist [PERSON_NAME] [PERSON_NAME] Furjan [PERSON_NAME] P krishna [PERS…" at bounding box center [272, 490] width 119 height 30
select select "52207"
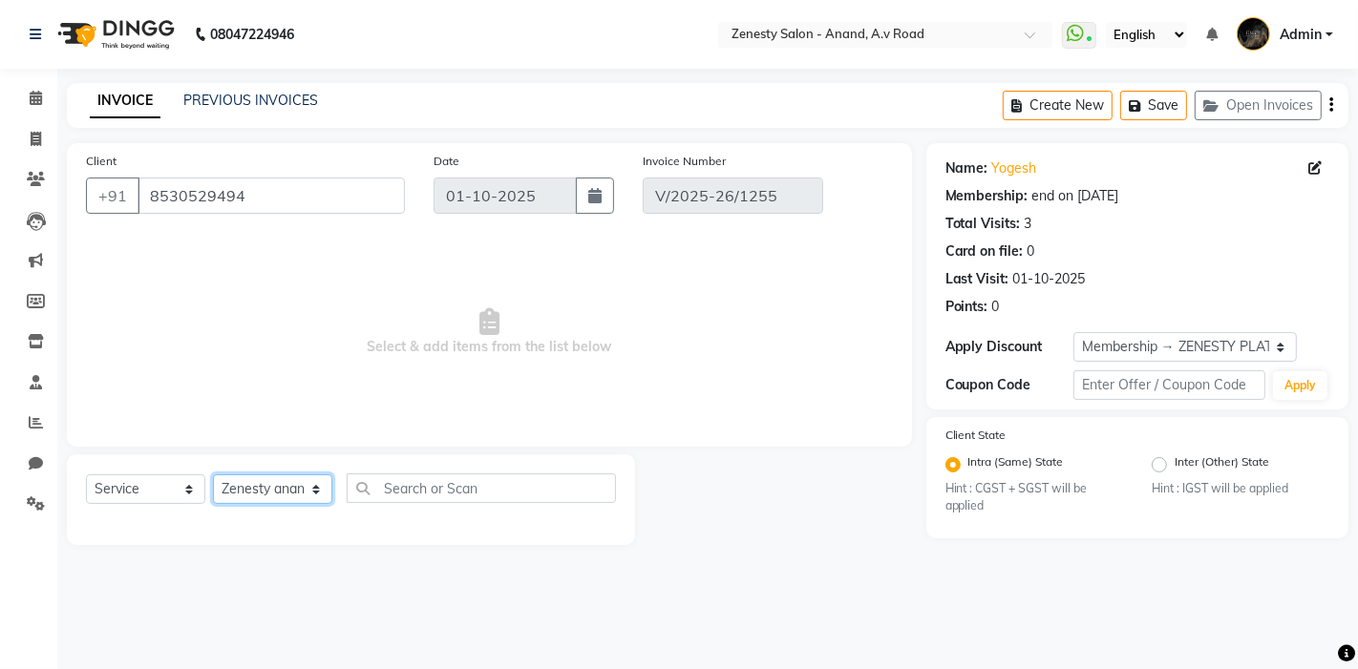
click at [213, 475] on select "Select Stylist [PERSON_NAME] [PERSON_NAME] Furjan [PERSON_NAME] P krishna [PERS…" at bounding box center [272, 490] width 119 height 30
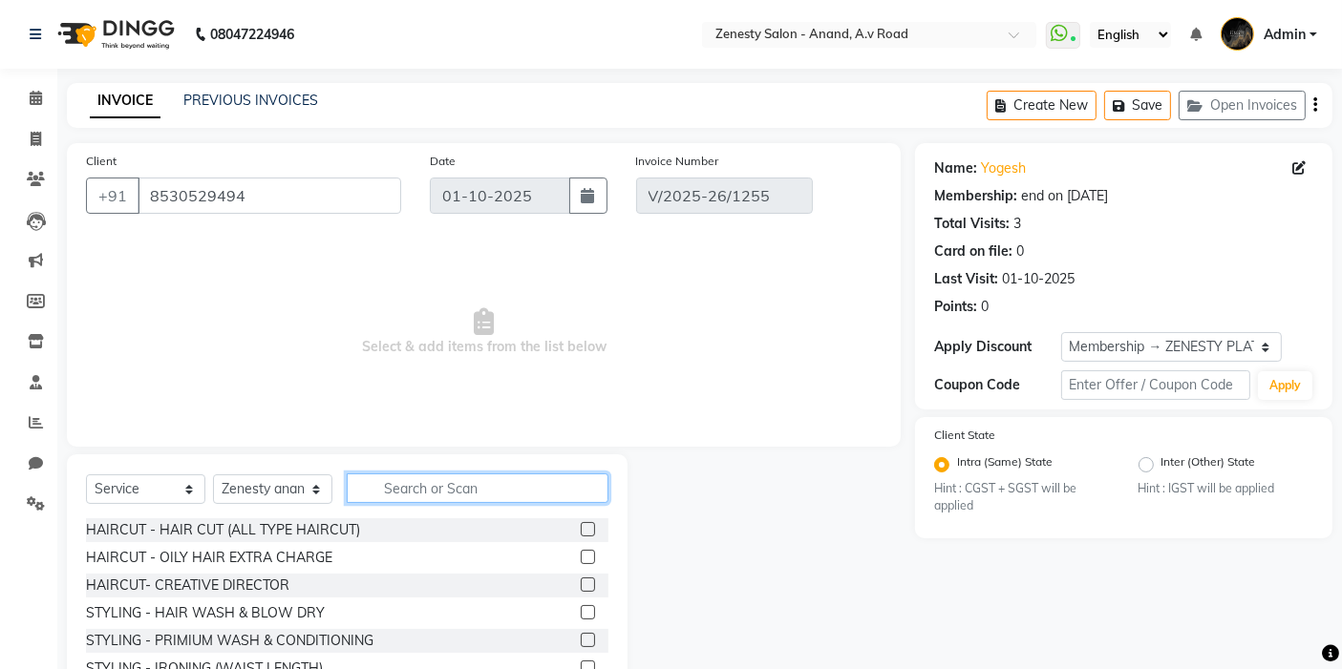
click at [394, 495] on input "text" at bounding box center [478, 489] width 262 height 30
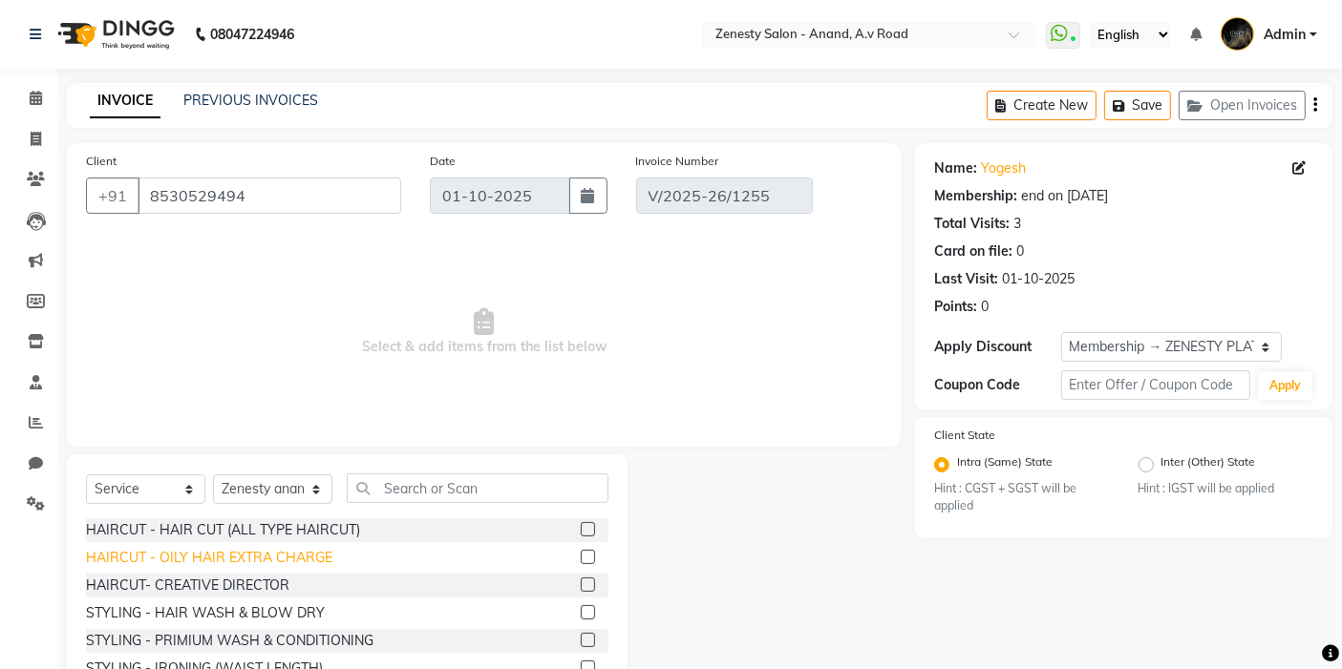
click at [311, 558] on div "HAIRCUT - OILY HAIR EXTRA CHARGE" at bounding box center [209, 558] width 246 height 20
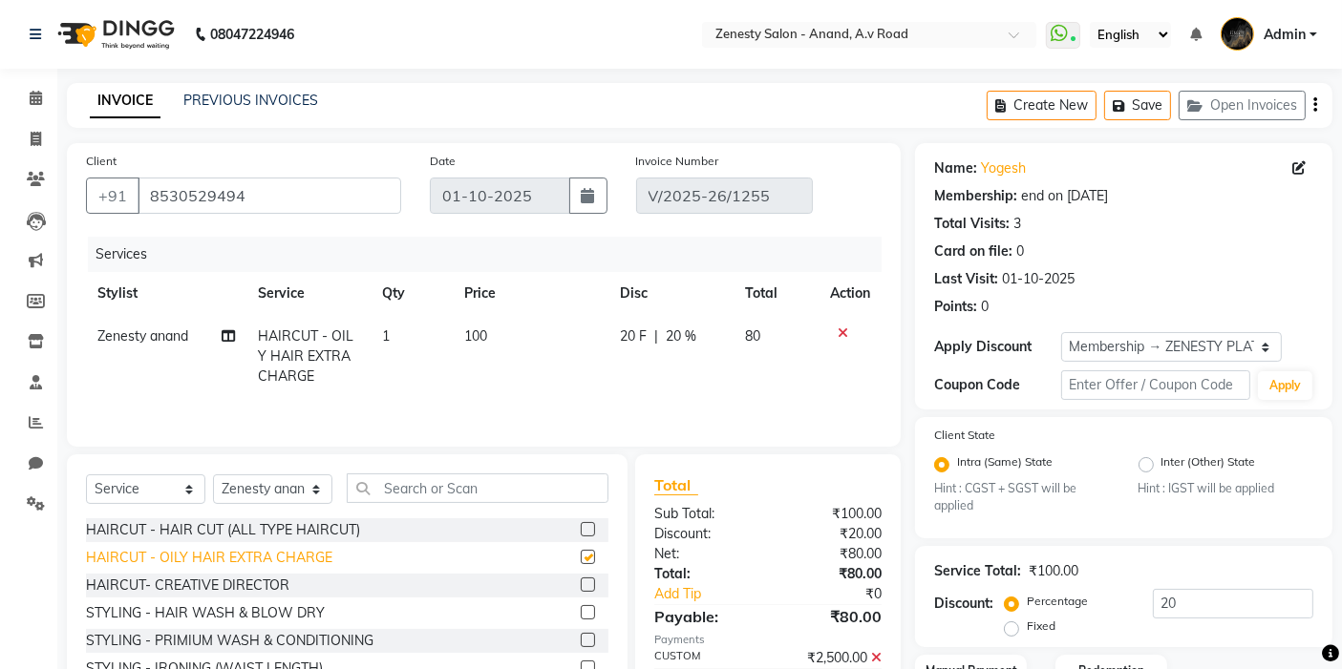
checkbox input "false"
click at [677, 339] on span "20 %" at bounding box center [681, 337] width 31 height 20
select select "52207"
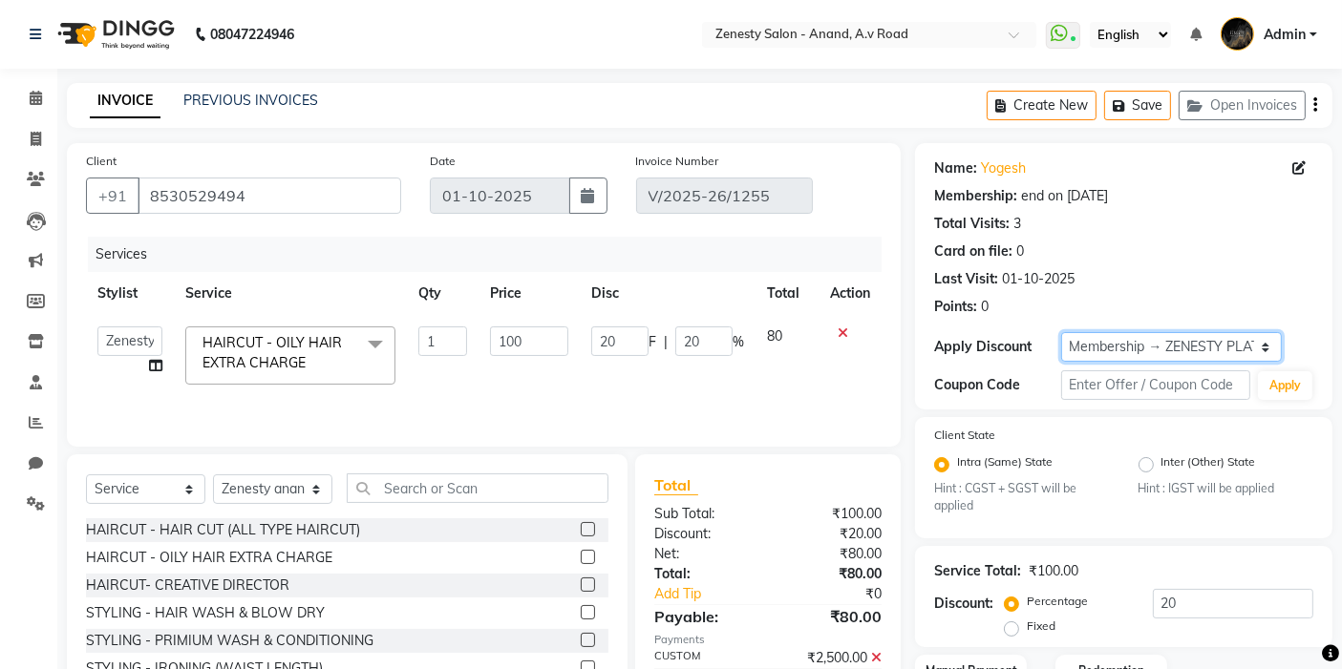
drag, startPoint x: 1091, startPoint y: 348, endPoint x: 1123, endPoint y: 417, distance: 76.9
click at [1091, 348] on select "Select Membership → ZENESTY PLATINUM MEMBERSHIP" at bounding box center [1171, 347] width 221 height 30
select select "0:"
click at [1061, 332] on select "Select Membership → ZENESTY PLATINUM MEMBERSHIP" at bounding box center [1171, 347] width 221 height 30
type input "0"
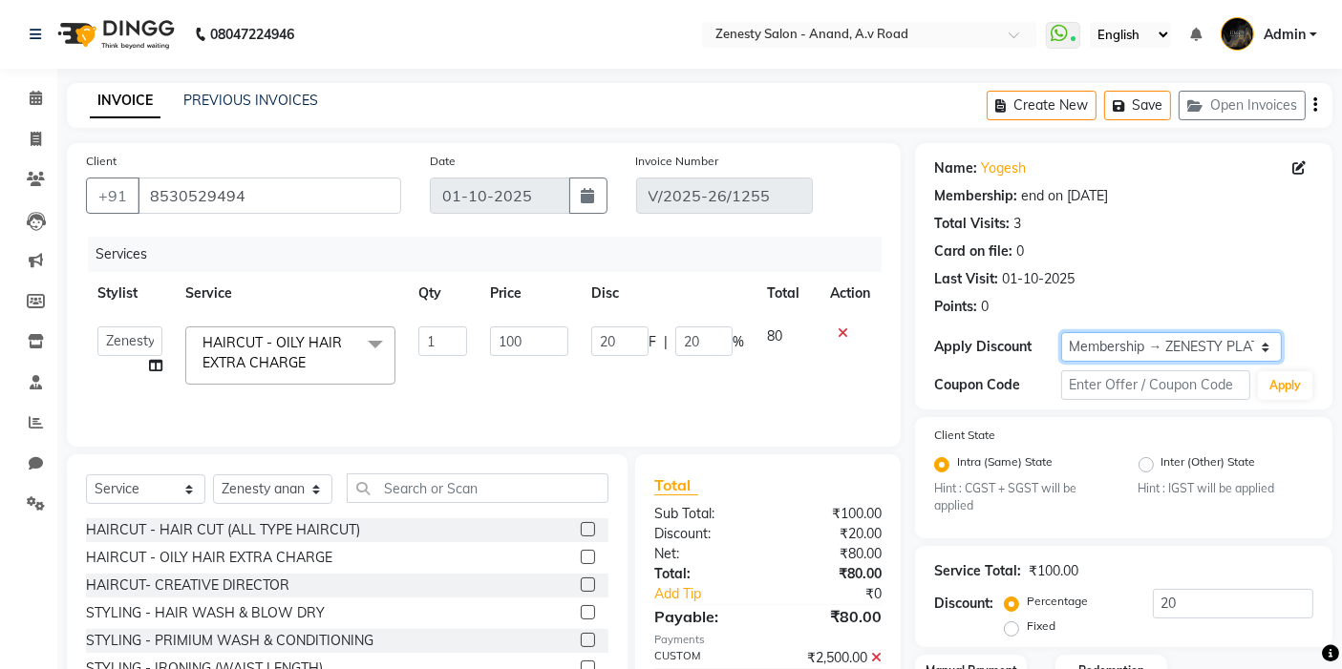
type input "0"
drag, startPoint x: 702, startPoint y: 353, endPoint x: 647, endPoint y: 356, distance: 55.5
click at [647, 356] on td "0 F | 0 %" at bounding box center [668, 355] width 176 height 81
type input "100"
click at [647, 356] on td "0 F | 100 %" at bounding box center [668, 355] width 176 height 81
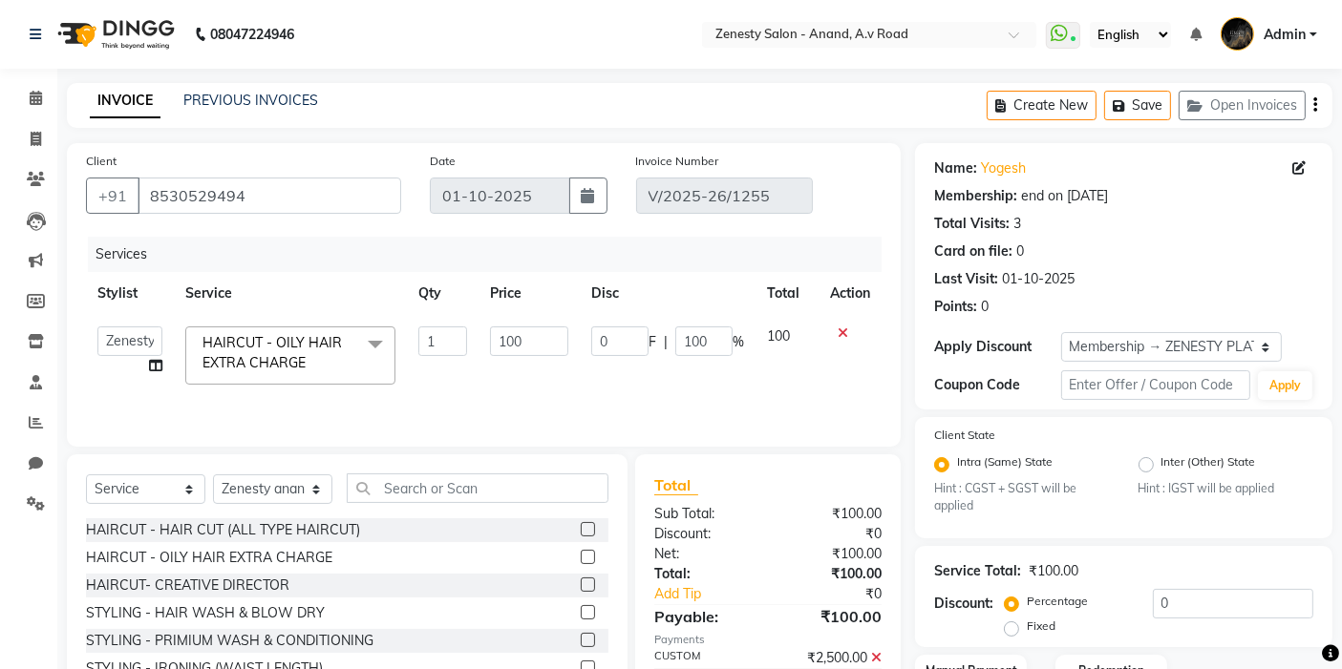
select select "52207"
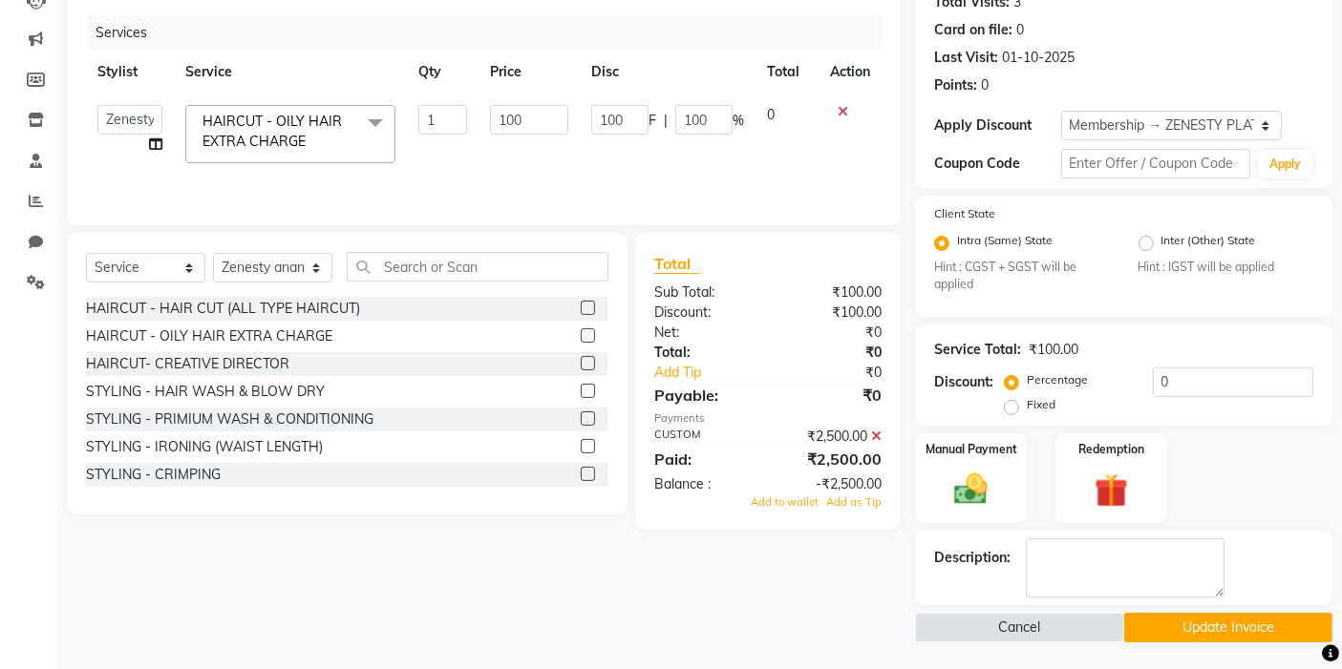
click at [1220, 624] on button "Update Invoice" at bounding box center [1228, 628] width 208 height 30
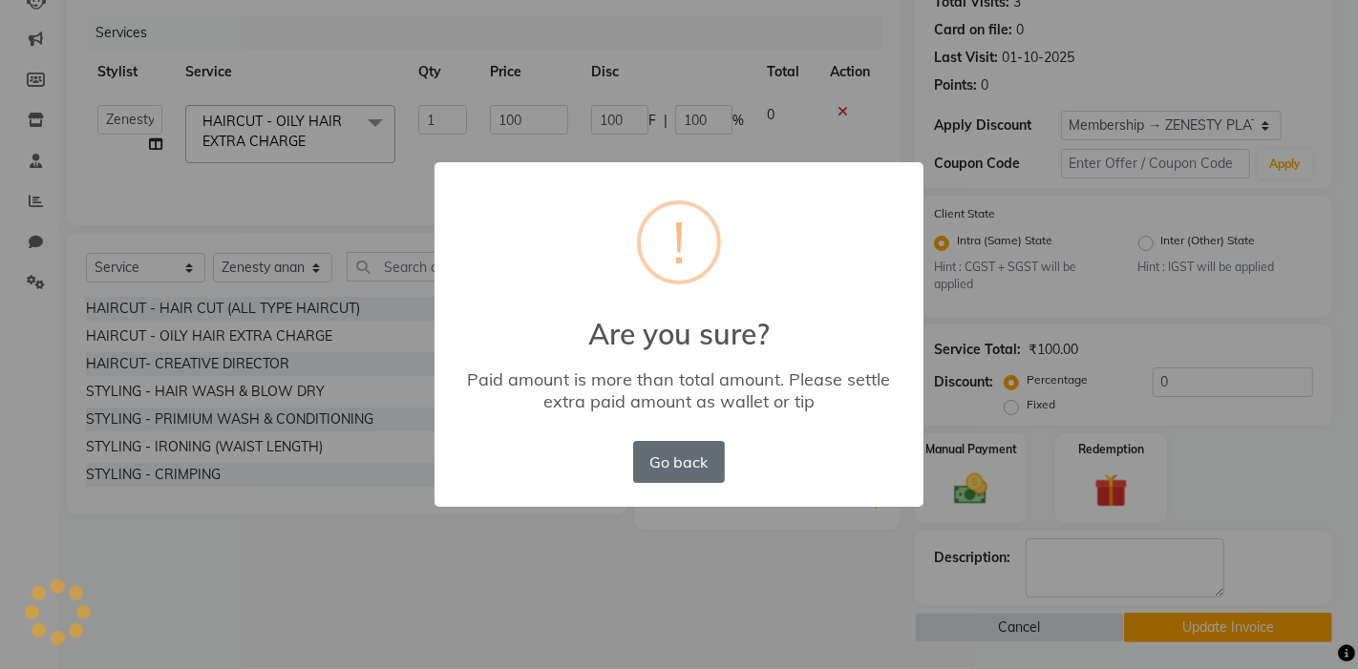
click at [701, 459] on button "Go back" at bounding box center [679, 462] width 92 height 42
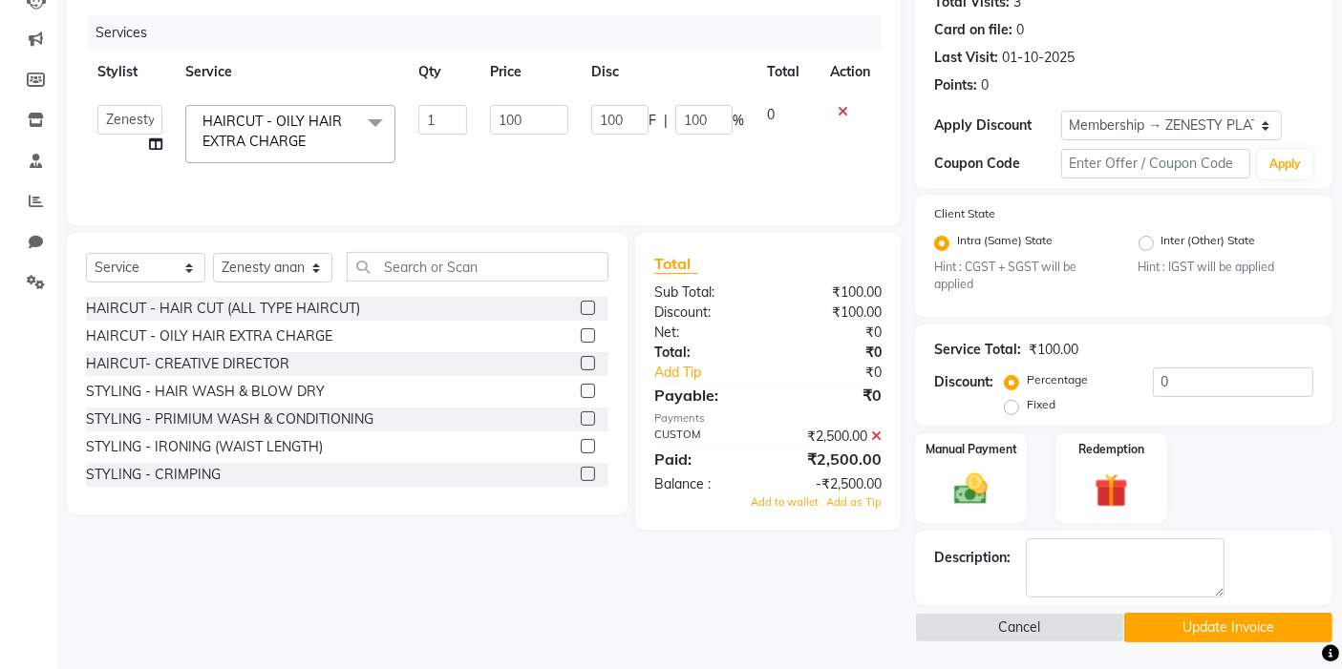
click at [1145, 527] on div "Name: Yogesh Membership: end on 01-10-2026 Total Visits: 3 Card on file: 0 Last…" at bounding box center [1131, 282] width 432 height 721
click at [876, 430] on icon at bounding box center [876, 436] width 11 height 13
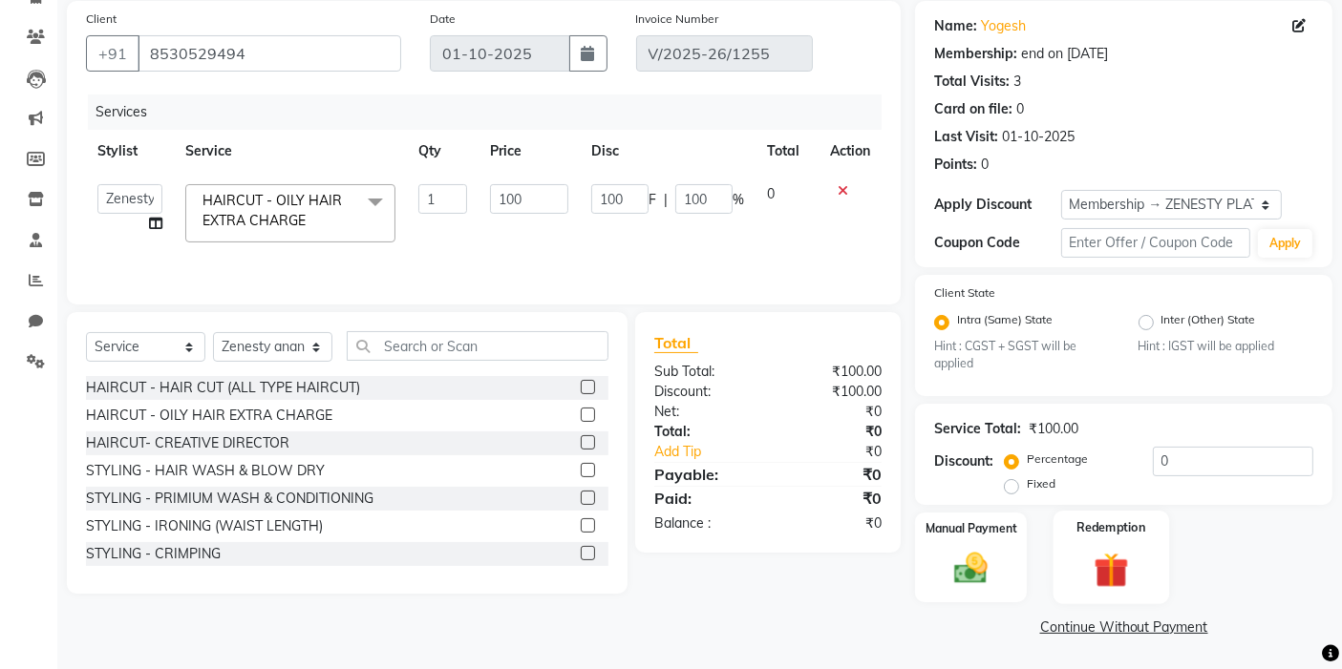
click at [1107, 573] on img at bounding box center [1110, 571] width 57 height 44
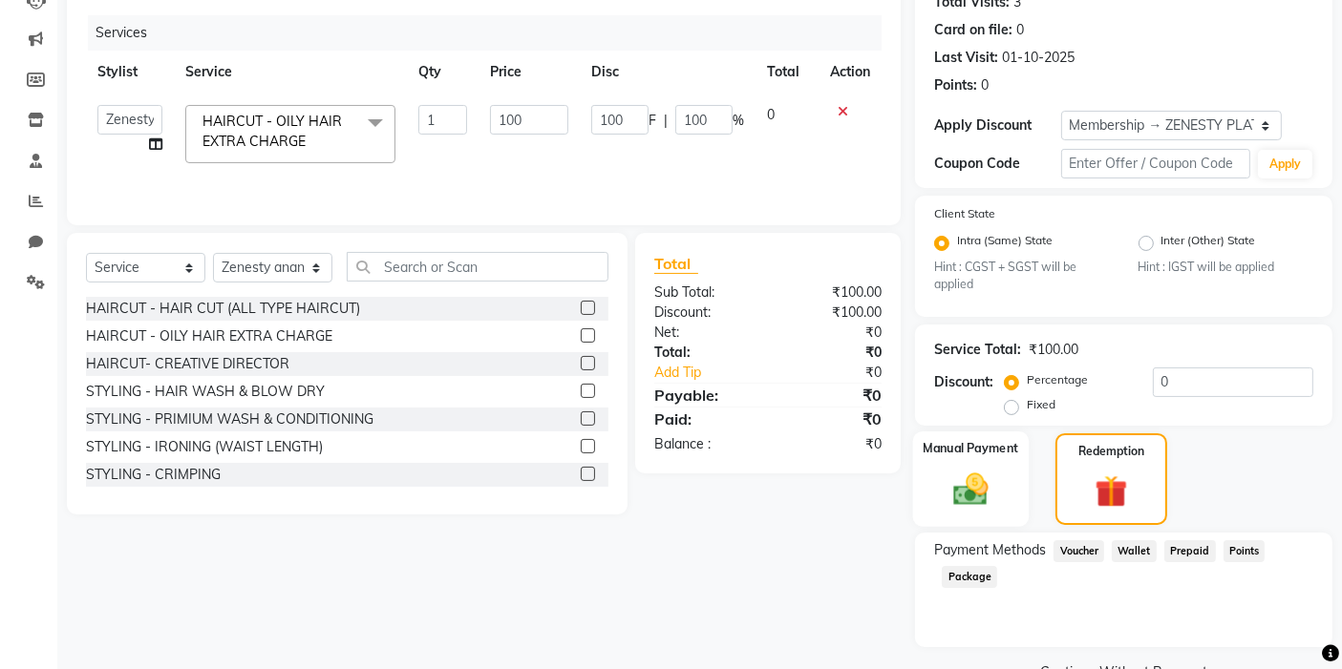
click at [986, 476] on img at bounding box center [971, 490] width 57 height 40
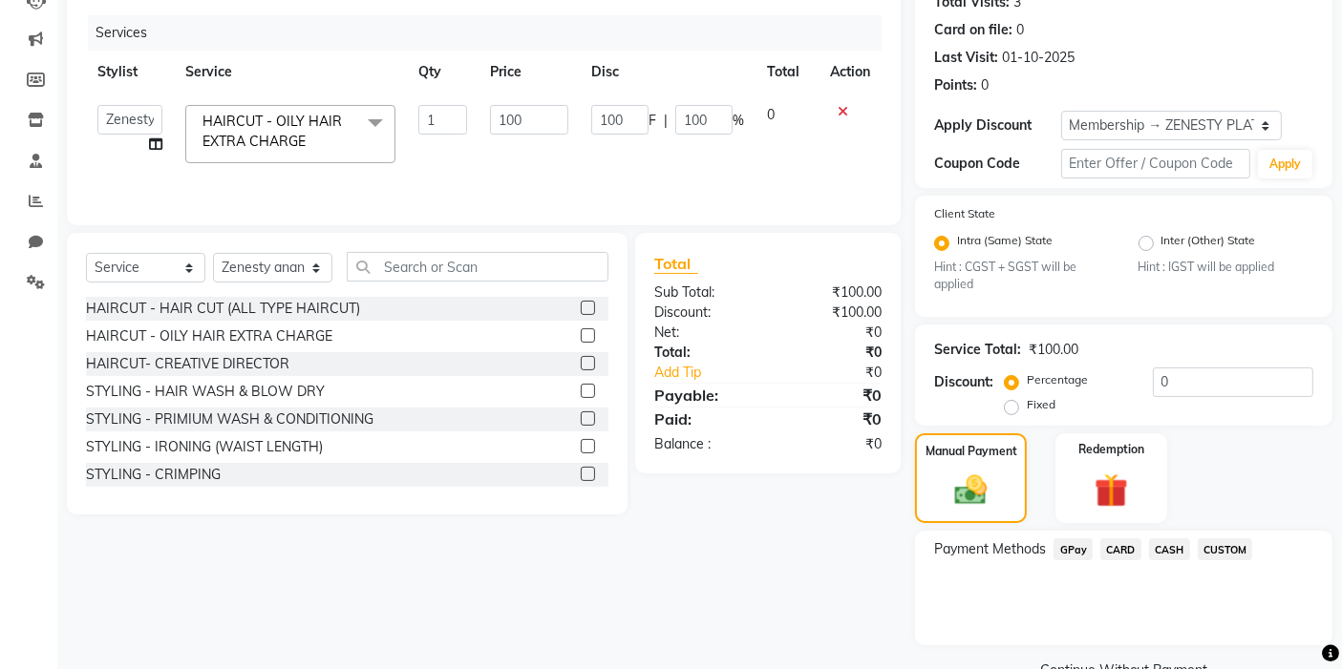
click at [1239, 542] on span "CUSTOM" at bounding box center [1225, 550] width 55 height 22
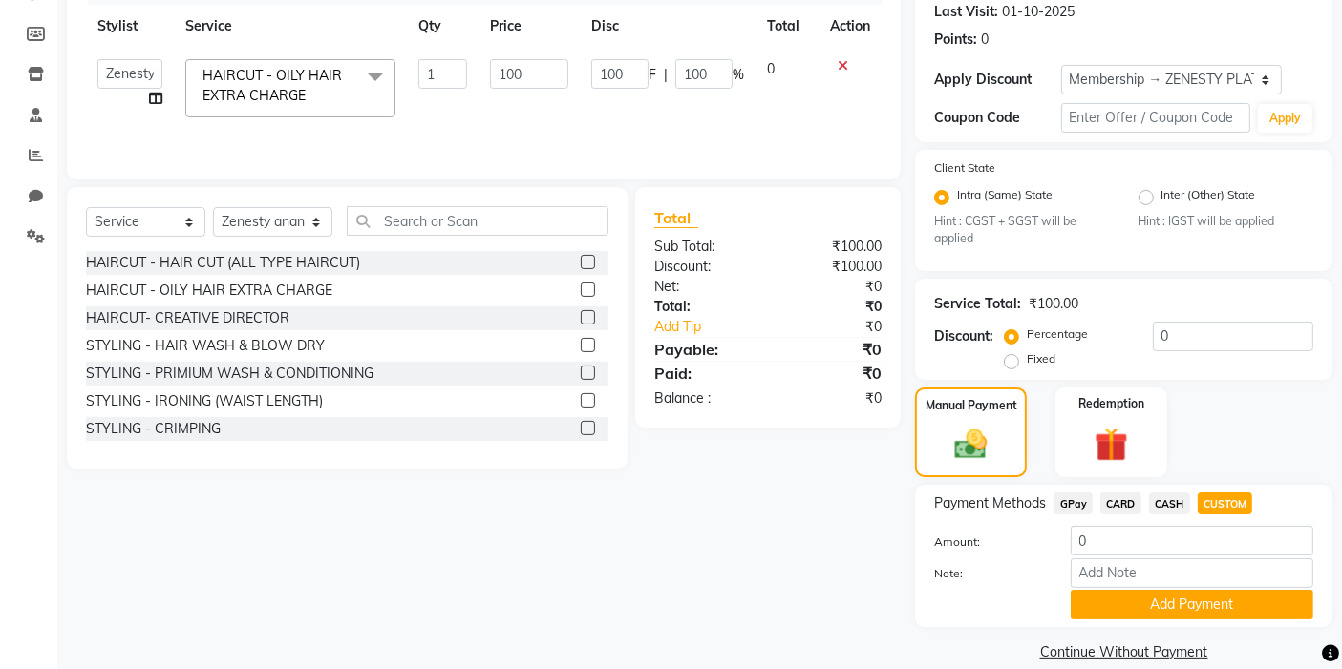
scroll to position [291, 0]
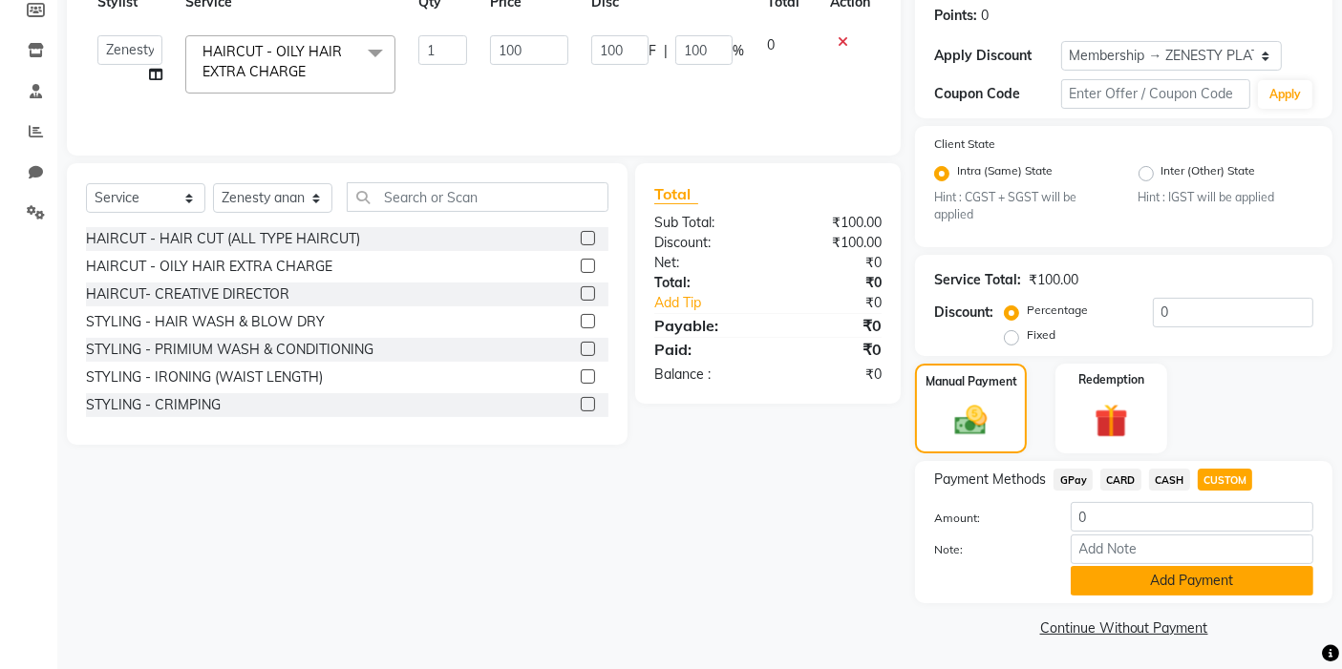
click at [1196, 587] on button "Add Payment" at bounding box center [1192, 581] width 243 height 30
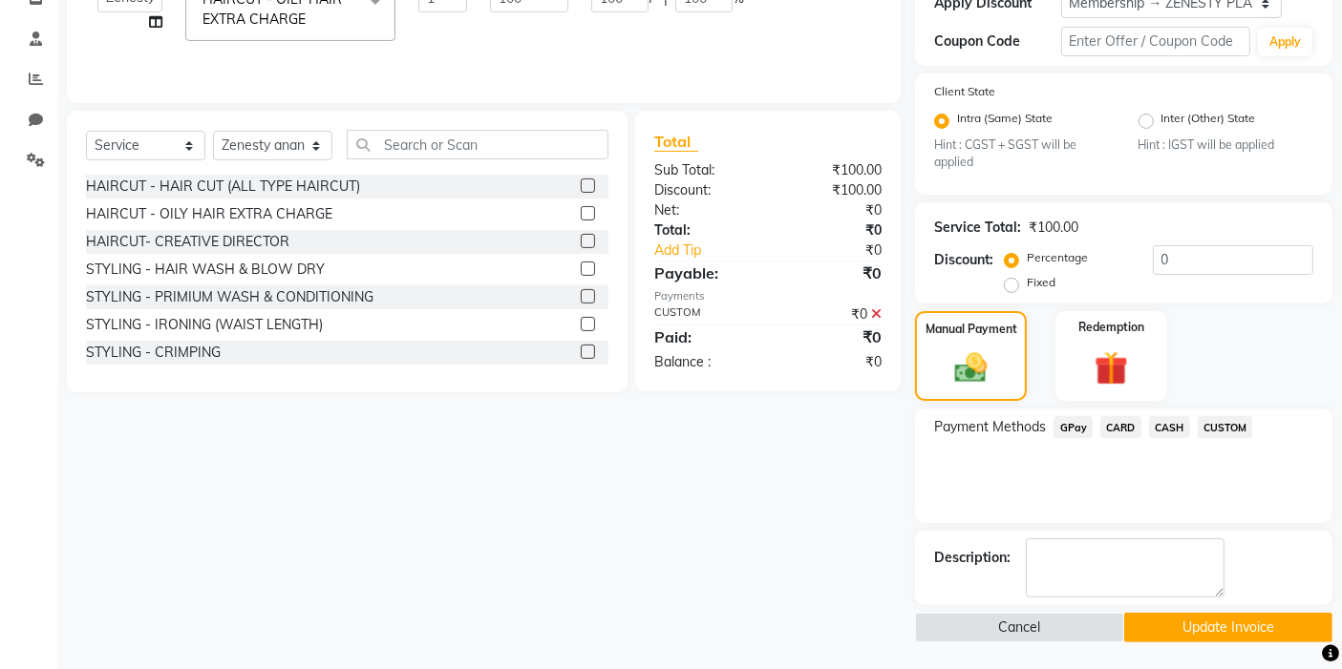
scroll to position [344, 0]
click at [1214, 633] on button "Update Invoice" at bounding box center [1228, 628] width 208 height 30
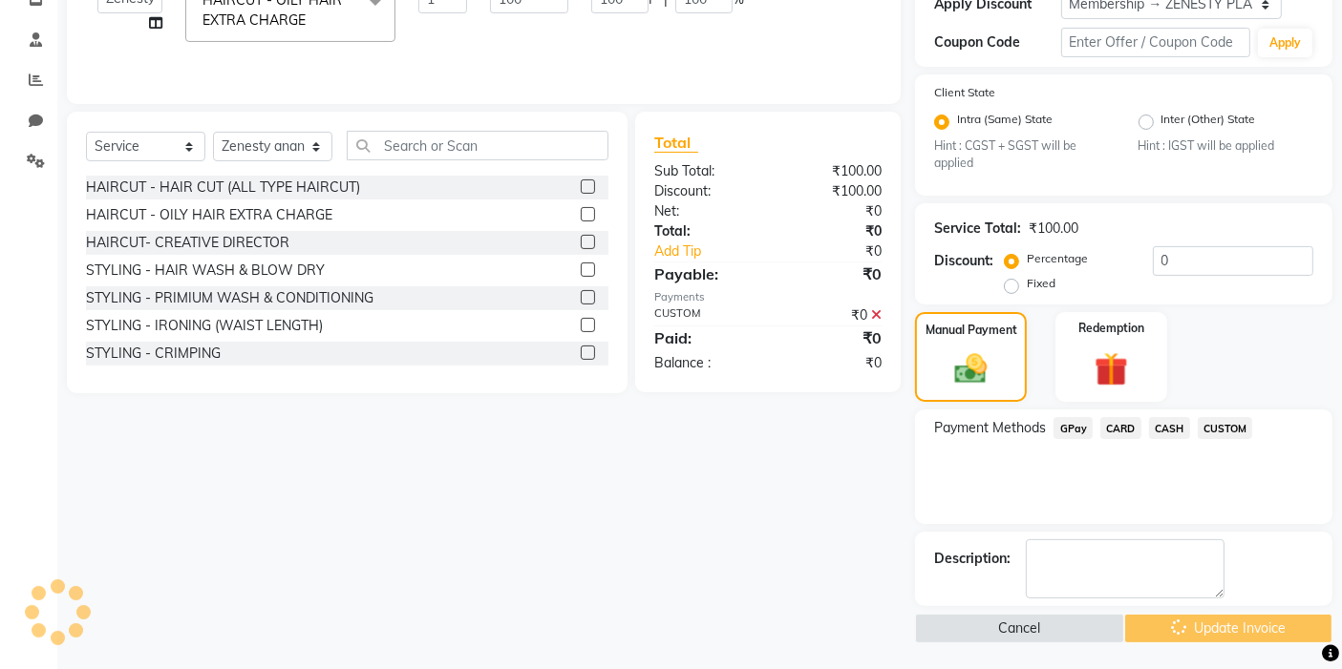
scroll to position [251, 0]
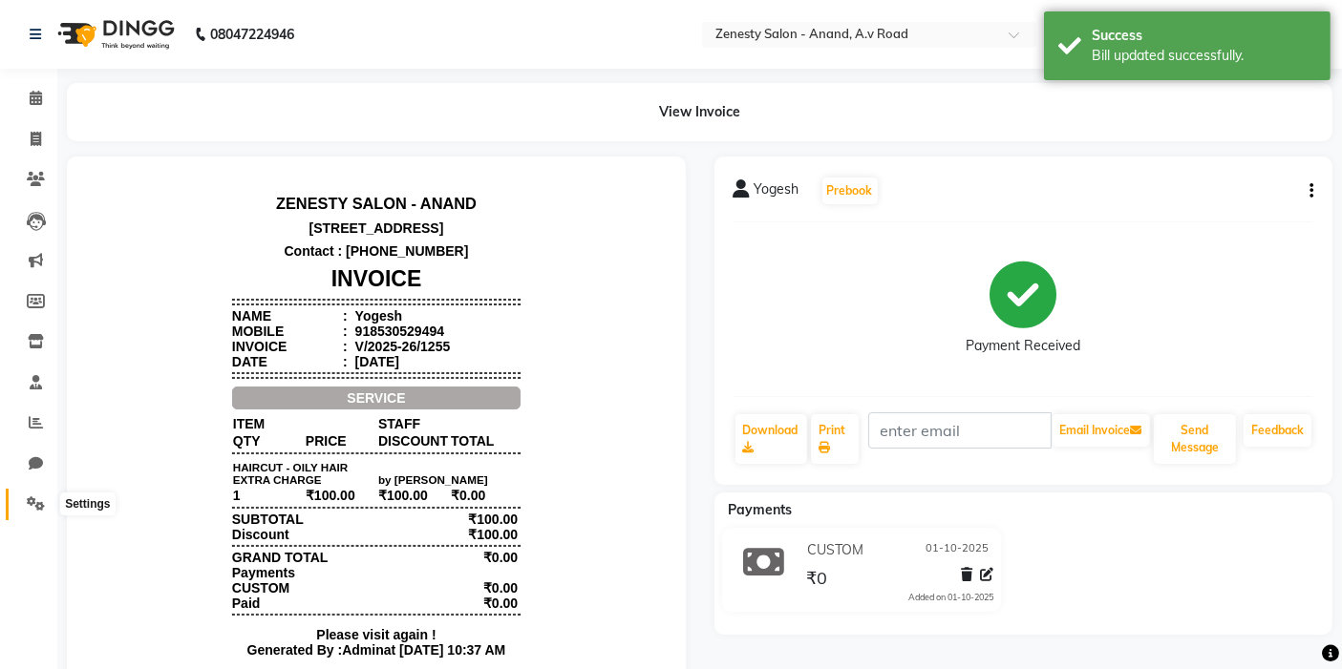
drag, startPoint x: 43, startPoint y: 514, endPoint x: 108, endPoint y: 507, distance: 65.3
click at [43, 514] on span at bounding box center [35, 505] width 33 height 22
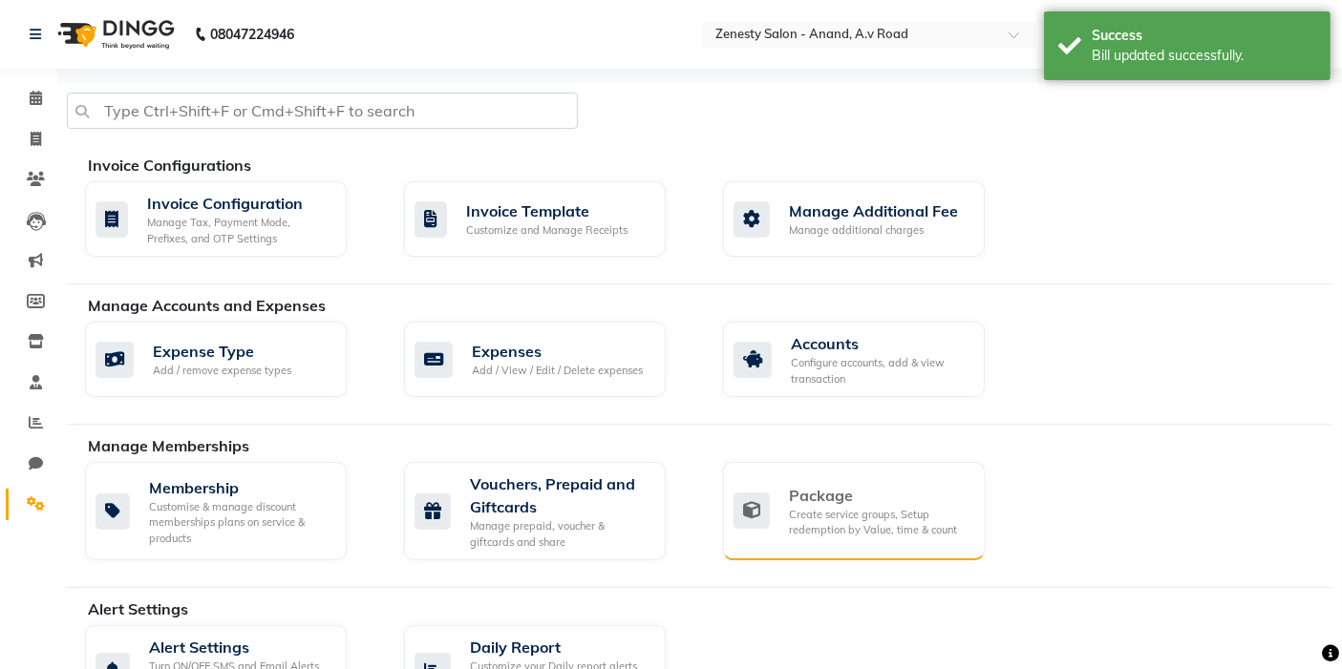
click at [838, 495] on div "Package" at bounding box center [879, 495] width 180 height 23
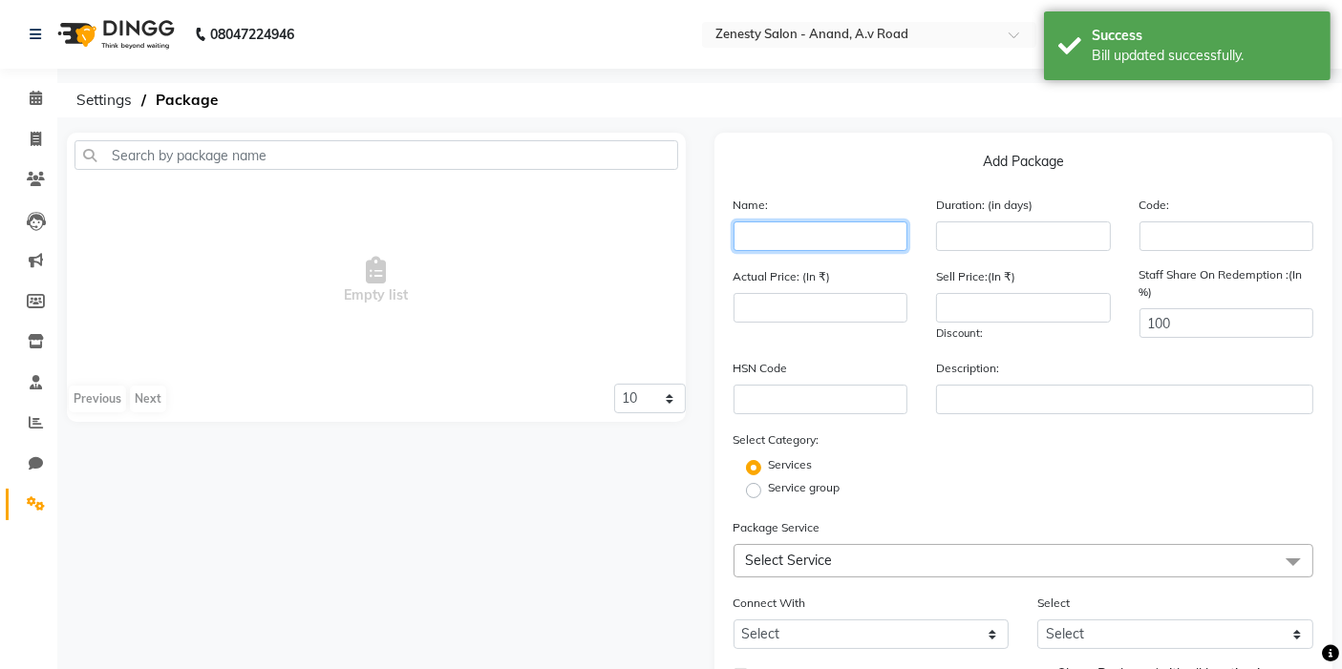
click at [825, 244] on input "text" at bounding box center [820, 237] width 175 height 30
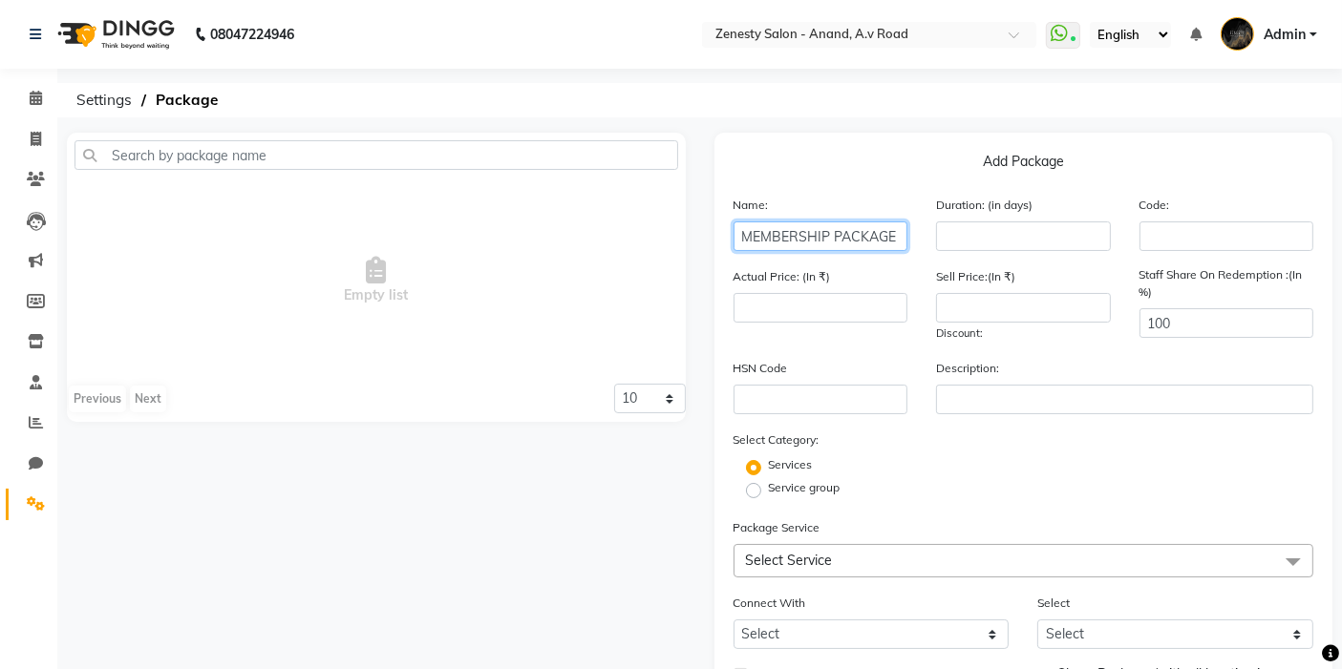
type input "MEMBERSHIP PACKAGE"
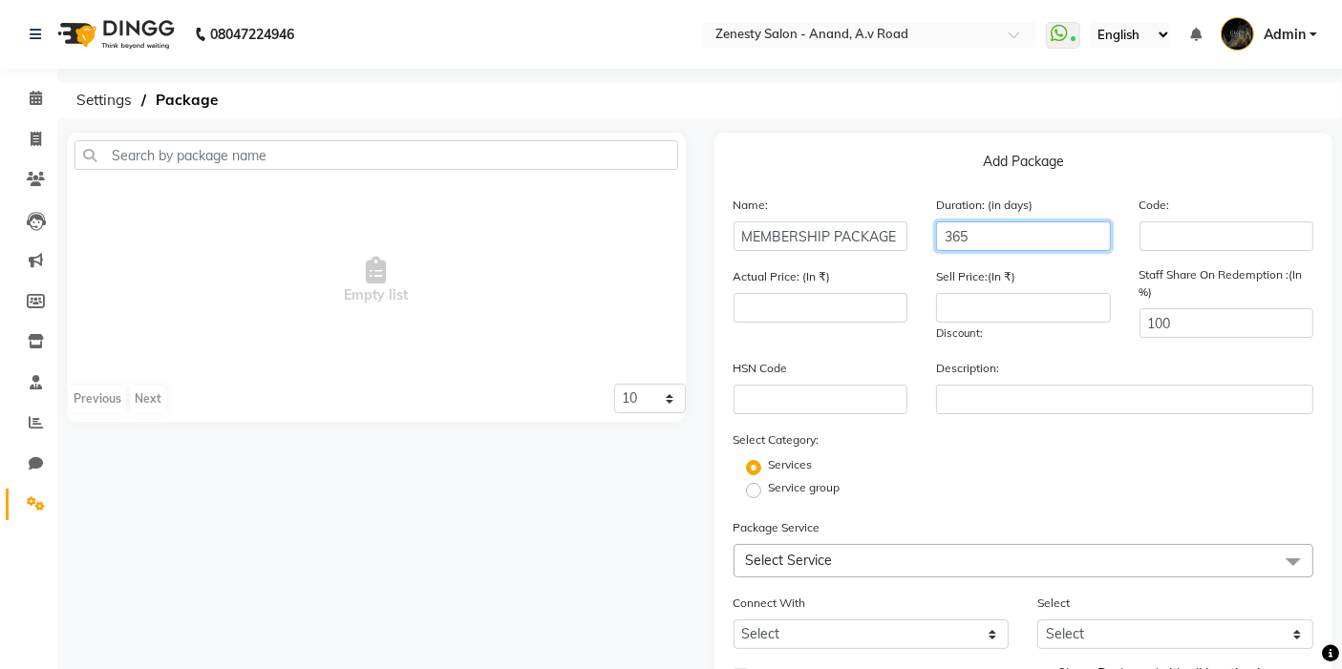
type input "365"
click at [816, 551] on span "Select Service" at bounding box center [1023, 560] width 581 height 33
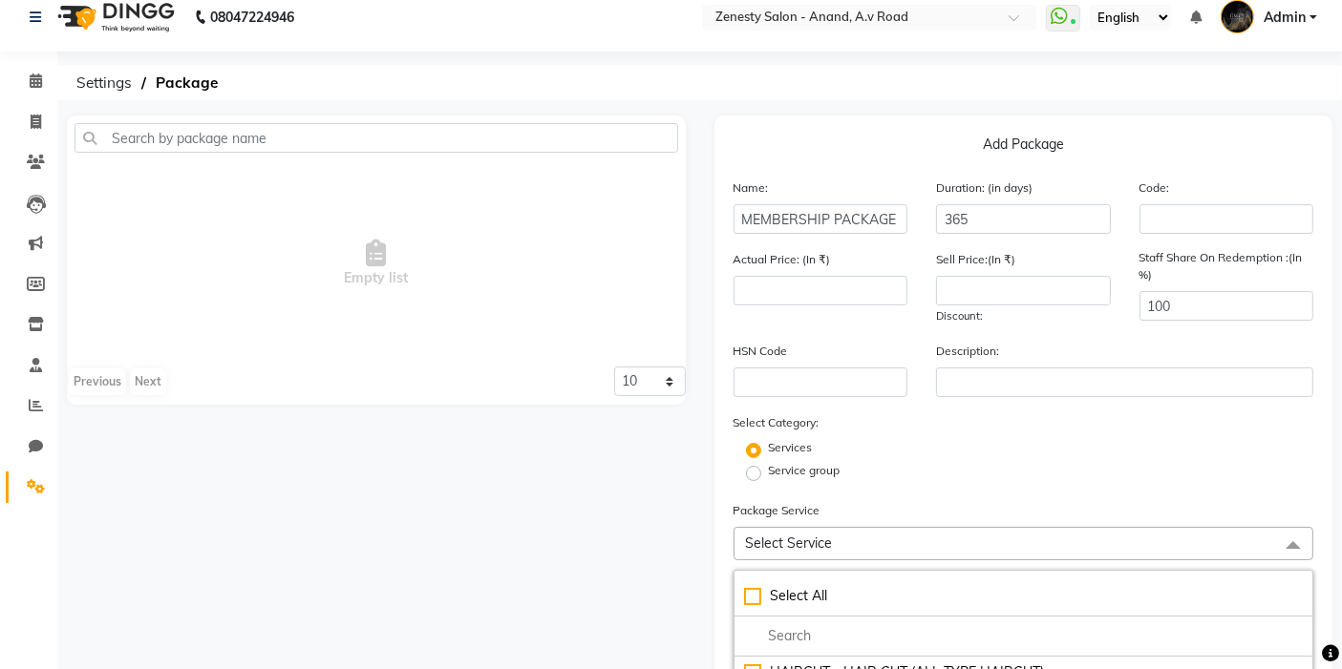
scroll to position [212, 0]
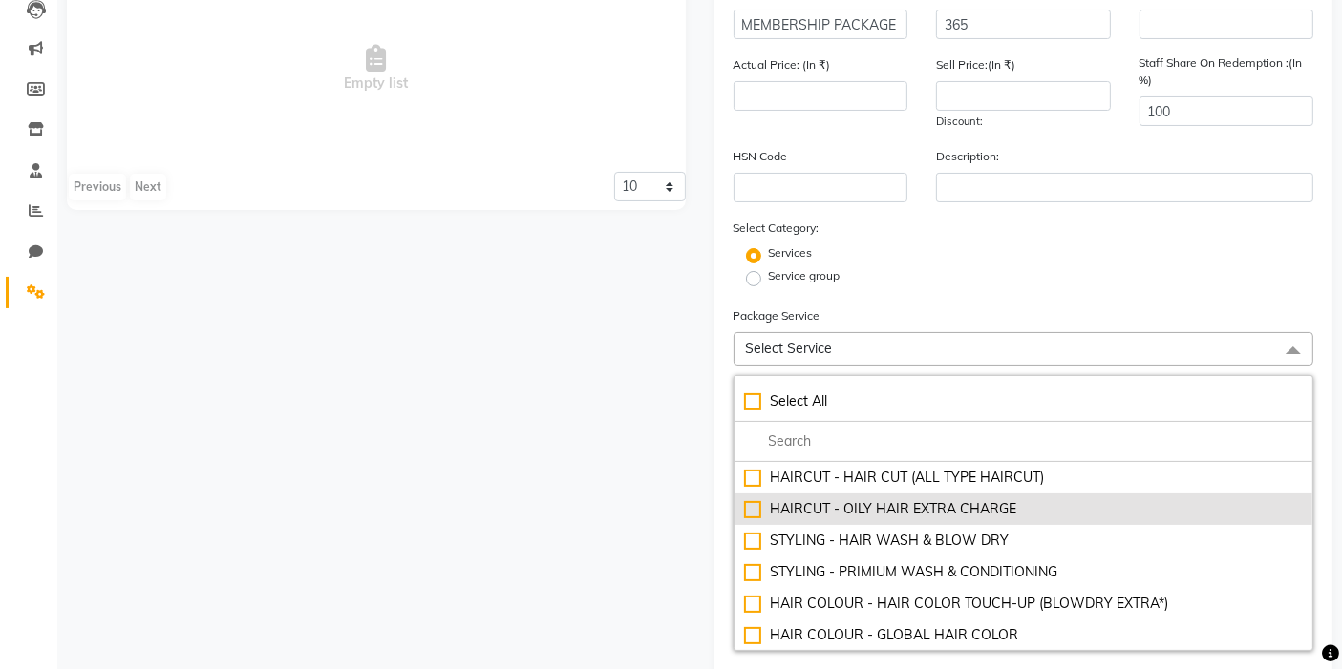
drag, startPoint x: 869, startPoint y: 533, endPoint x: 845, endPoint y: 514, distance: 30.6
click at [869, 533] on div "STYLING - HAIR WASH & BLOW DRY" at bounding box center [1024, 541] width 560 height 20
type input "300"
checkbox input "true"
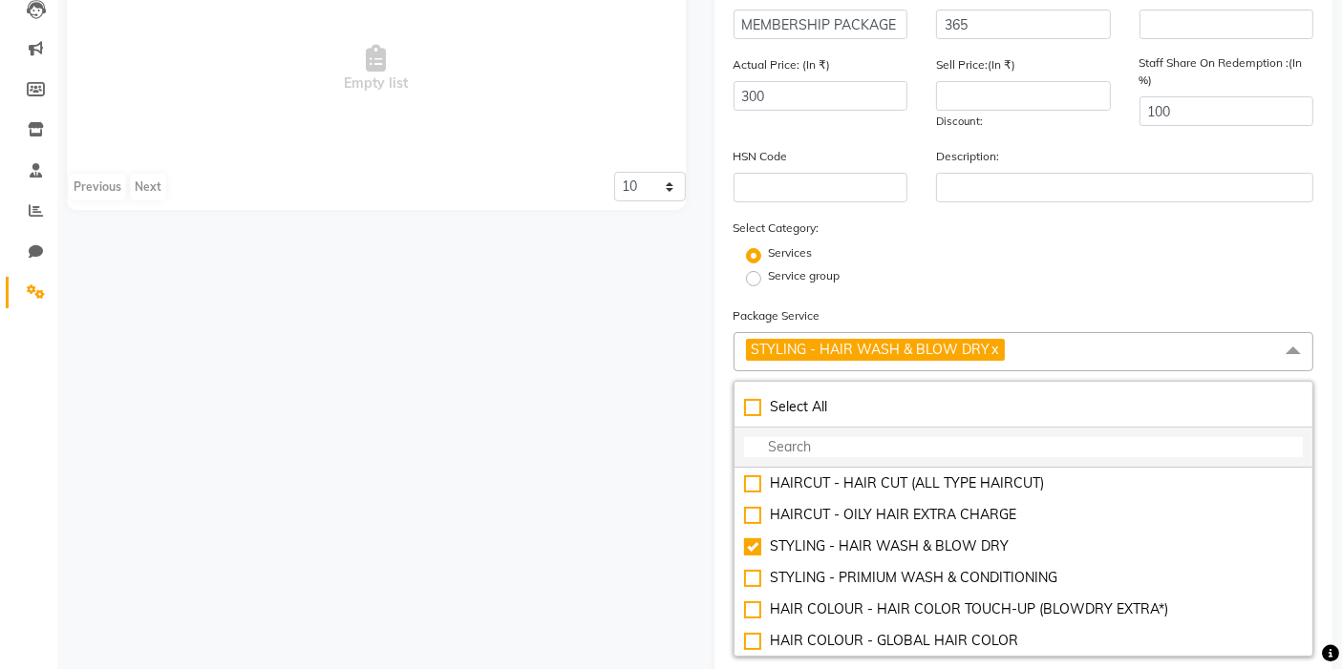
click at [807, 434] on li at bounding box center [1023, 448] width 579 height 40
click at [802, 437] on input "multiselect-search" at bounding box center [1024, 447] width 560 height 20
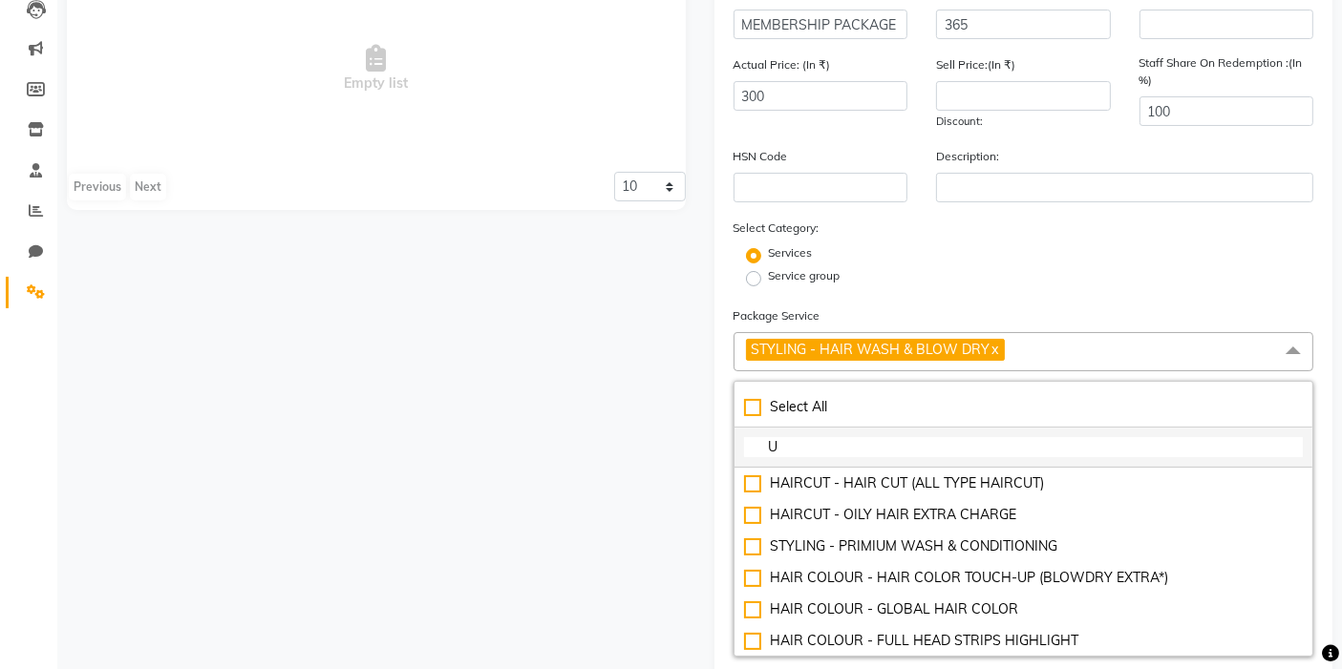
type input "UL"
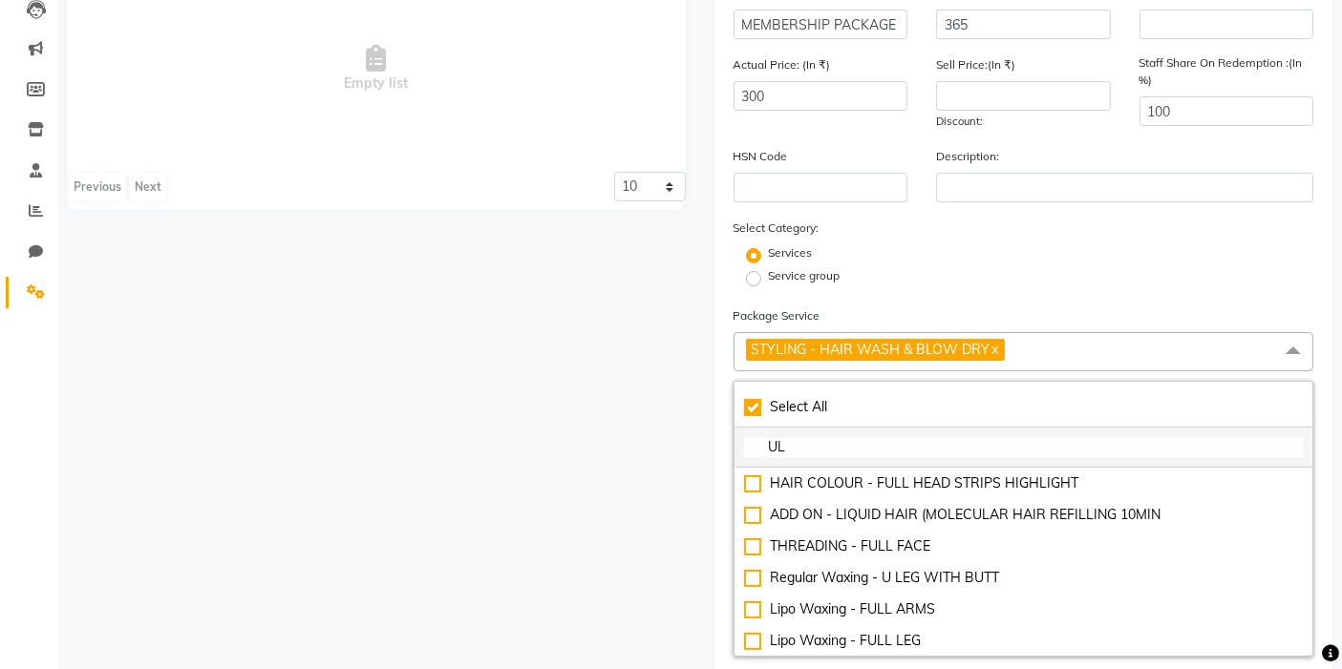
checkbox input "true"
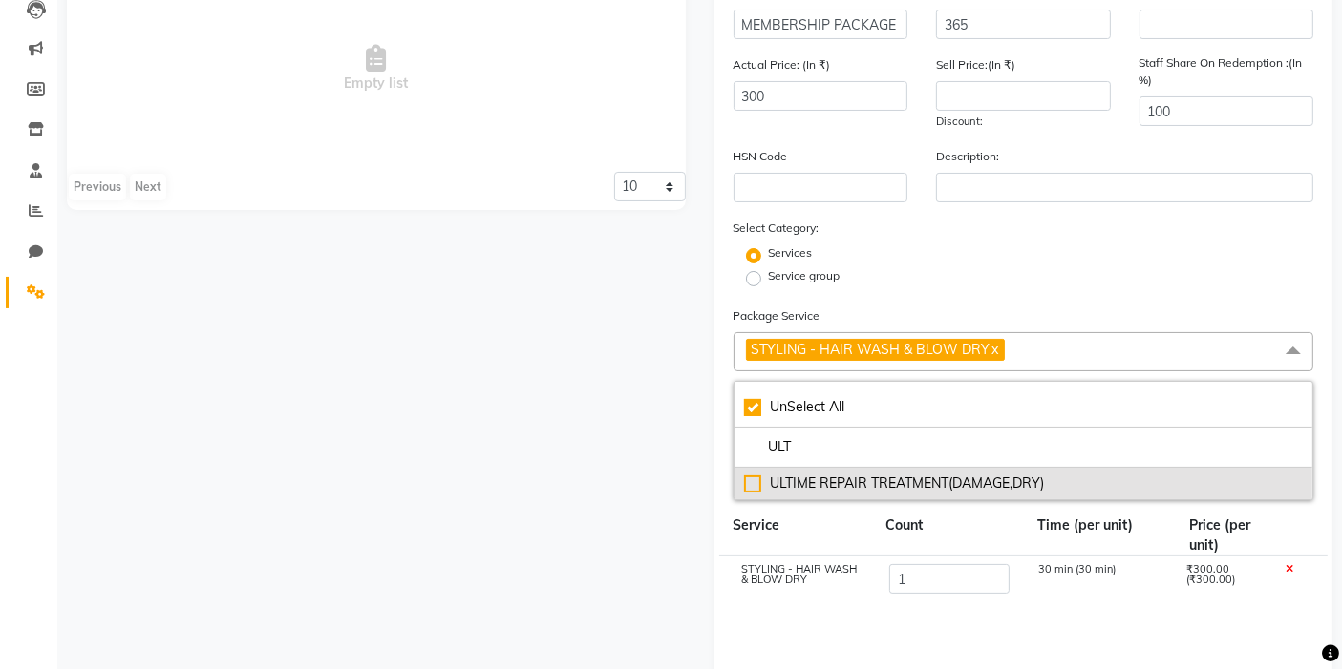
type input "ULT"
click at [839, 492] on div "ULTIME REPAIR TREATMENT(DAMAGE,DRY)" at bounding box center [1024, 484] width 560 height 20
type input "2800"
checkbox input "false"
checkbox input "true"
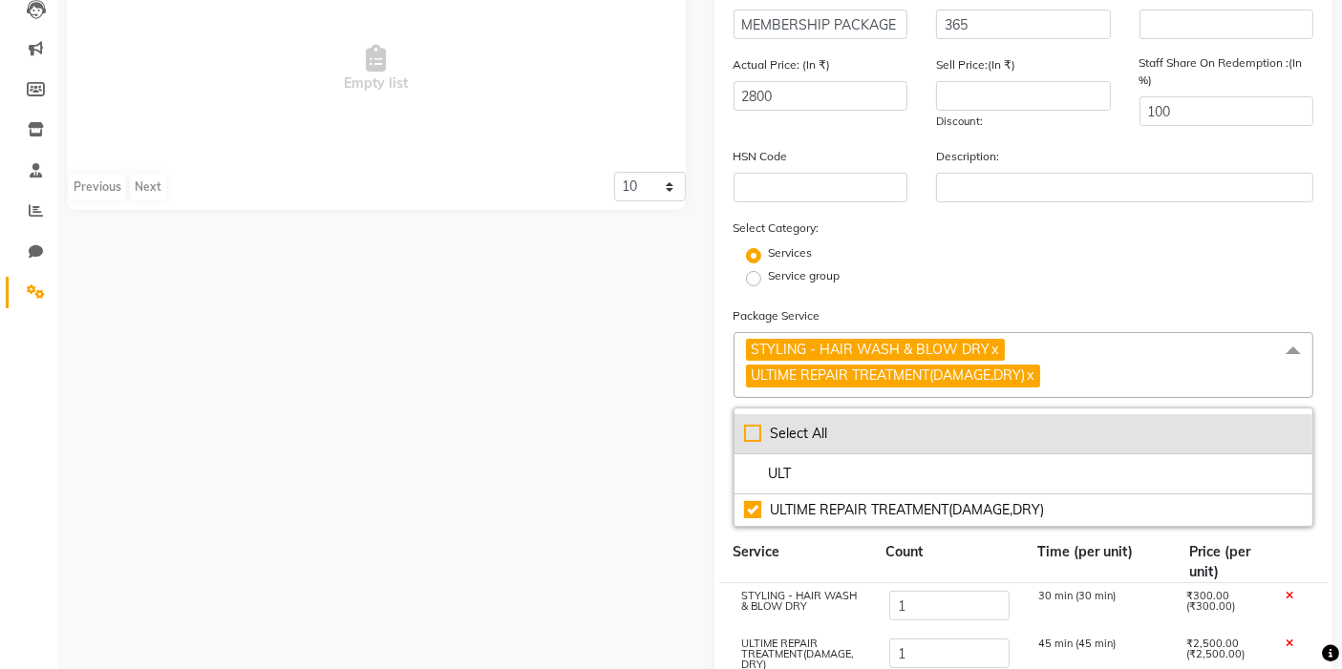
click at [858, 424] on div "Select All" at bounding box center [1024, 434] width 560 height 20
type input "161610"
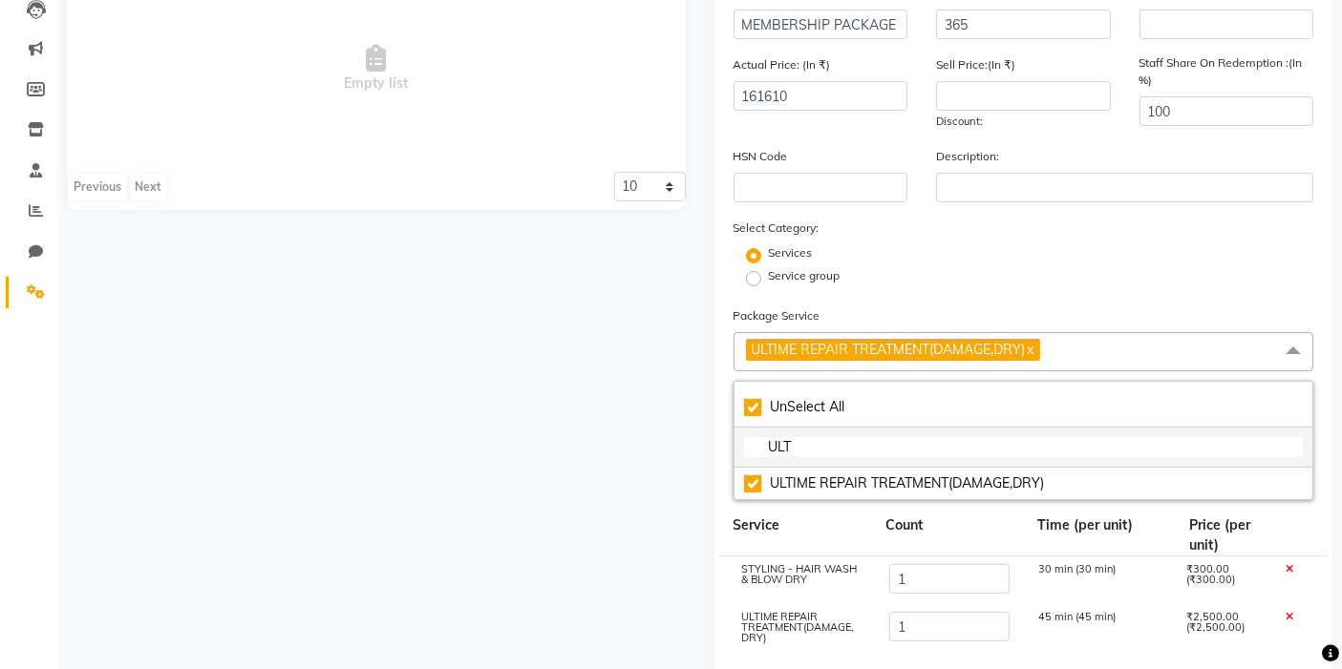
click at [856, 459] on li "ULT" at bounding box center [1023, 448] width 579 height 40
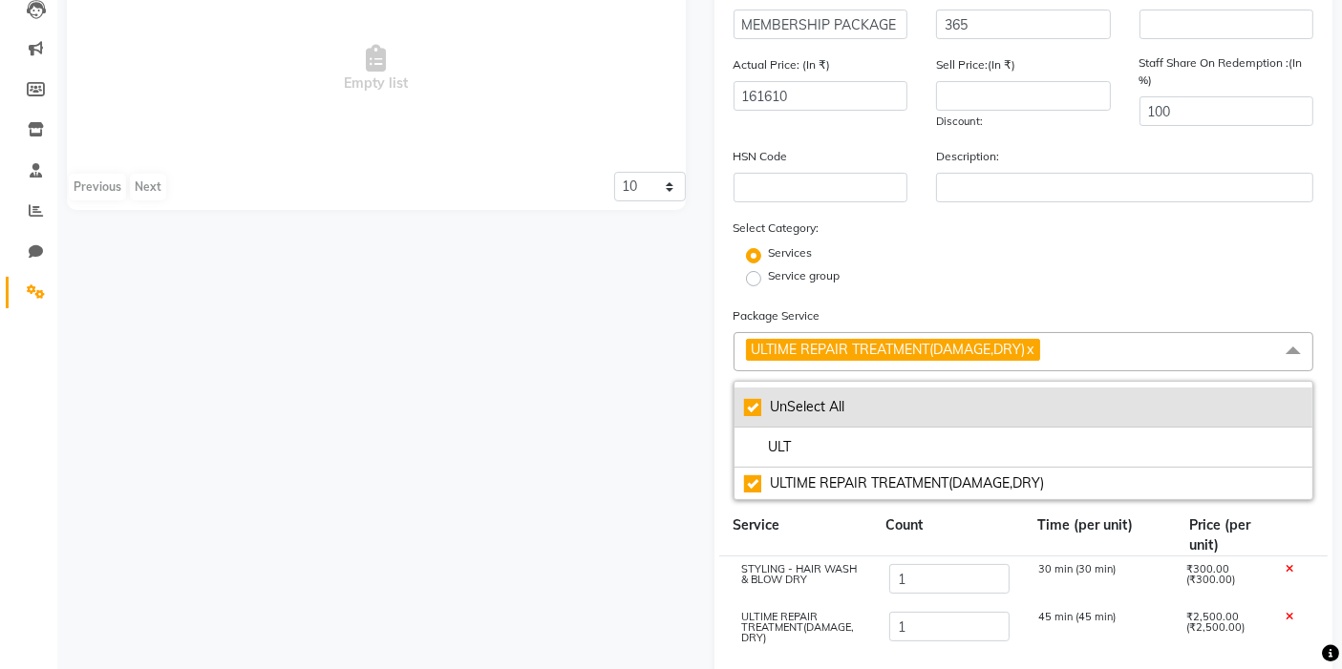
click at [816, 417] on li "UnSelect All" at bounding box center [1023, 408] width 579 height 40
checkbox input "false"
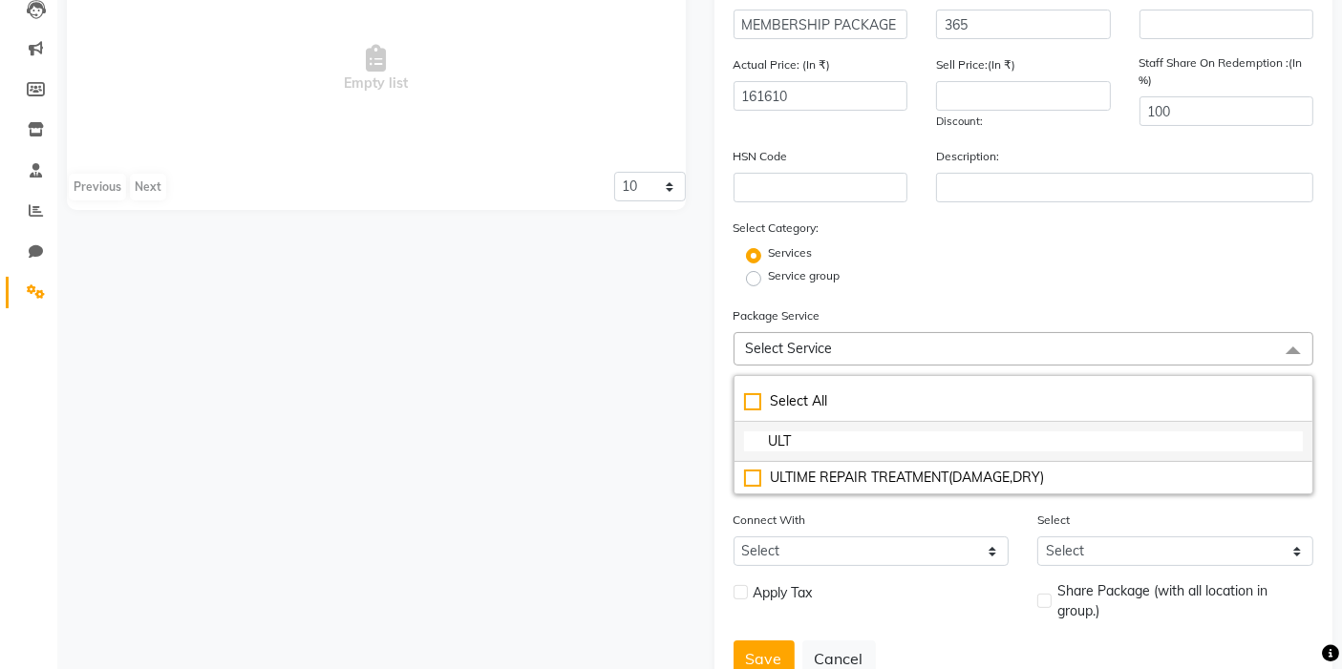
click at [838, 448] on input "ULT" at bounding box center [1024, 442] width 560 height 20
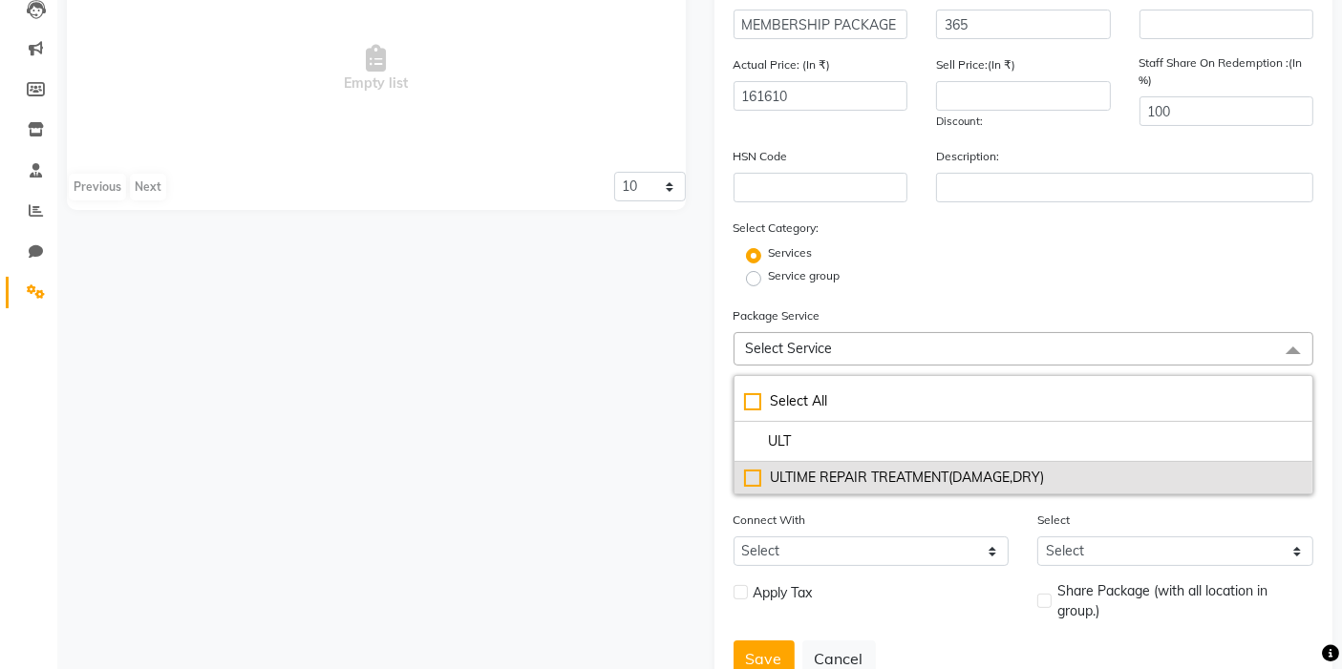
click at [829, 479] on div "ULTIME REPAIR TREATMENT(DAMAGE,DRY)" at bounding box center [1024, 478] width 560 height 20
type input "2500"
checkbox input "true"
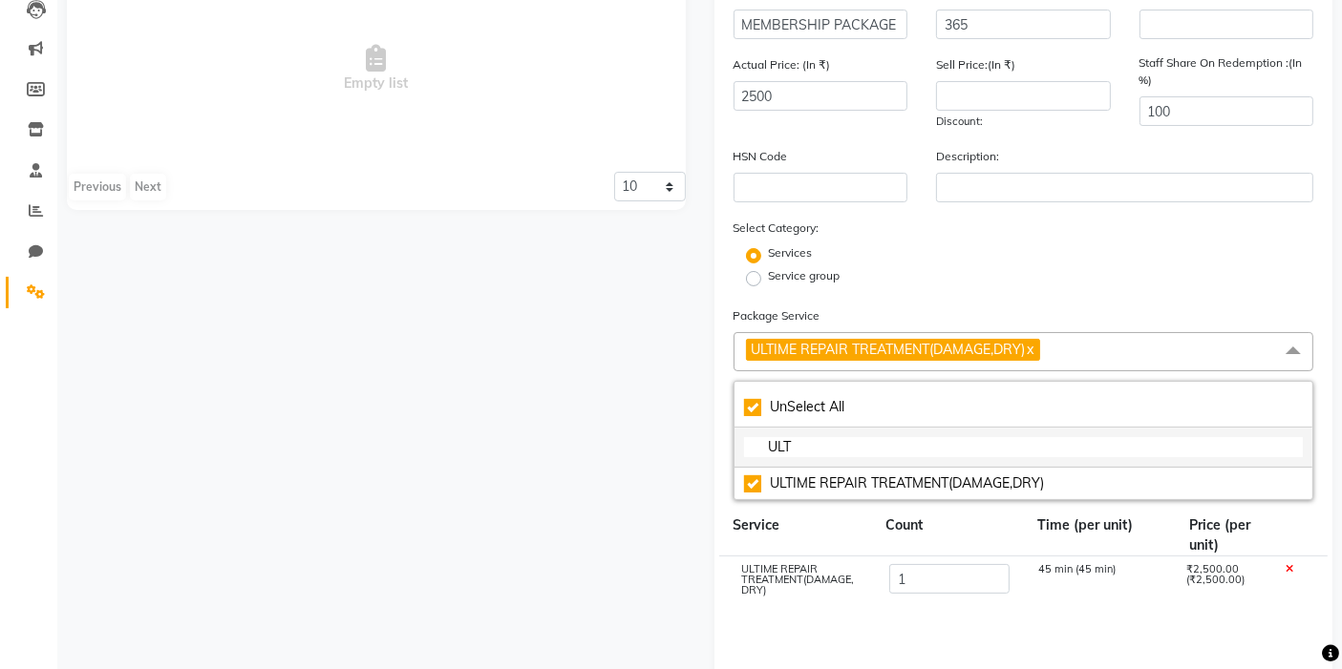
click at [835, 450] on input "ULT" at bounding box center [1024, 447] width 560 height 20
checkbox input "false"
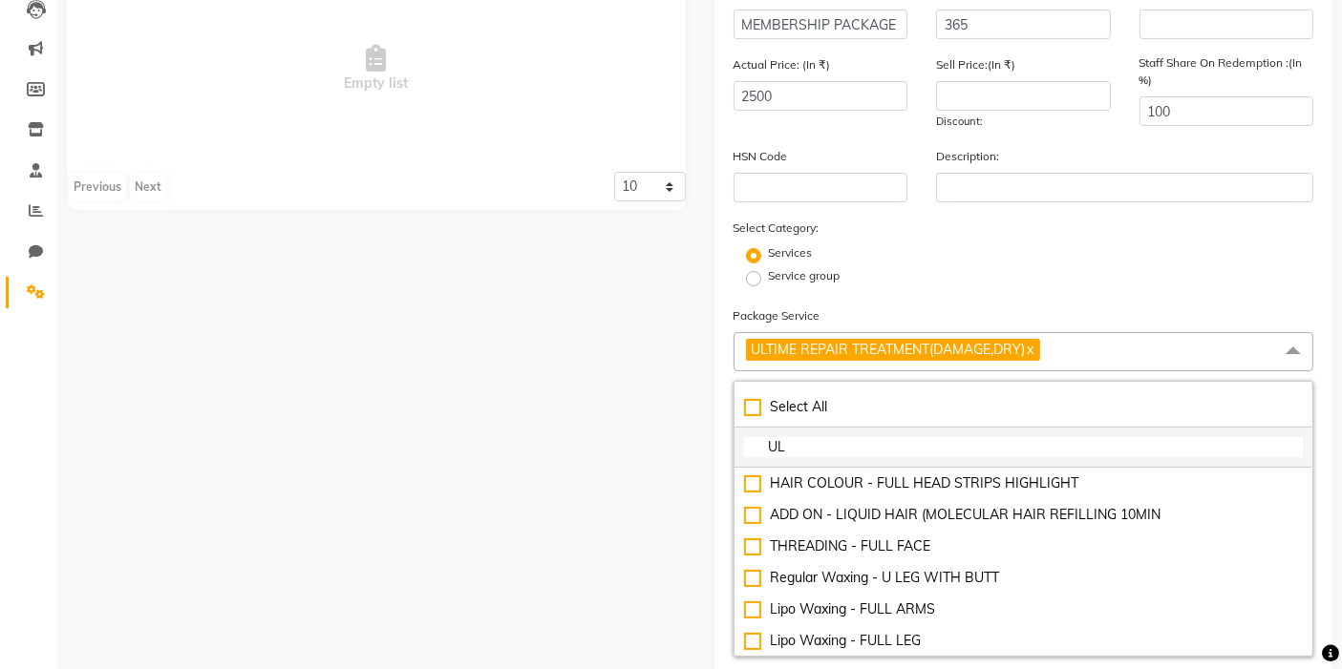
type input "U"
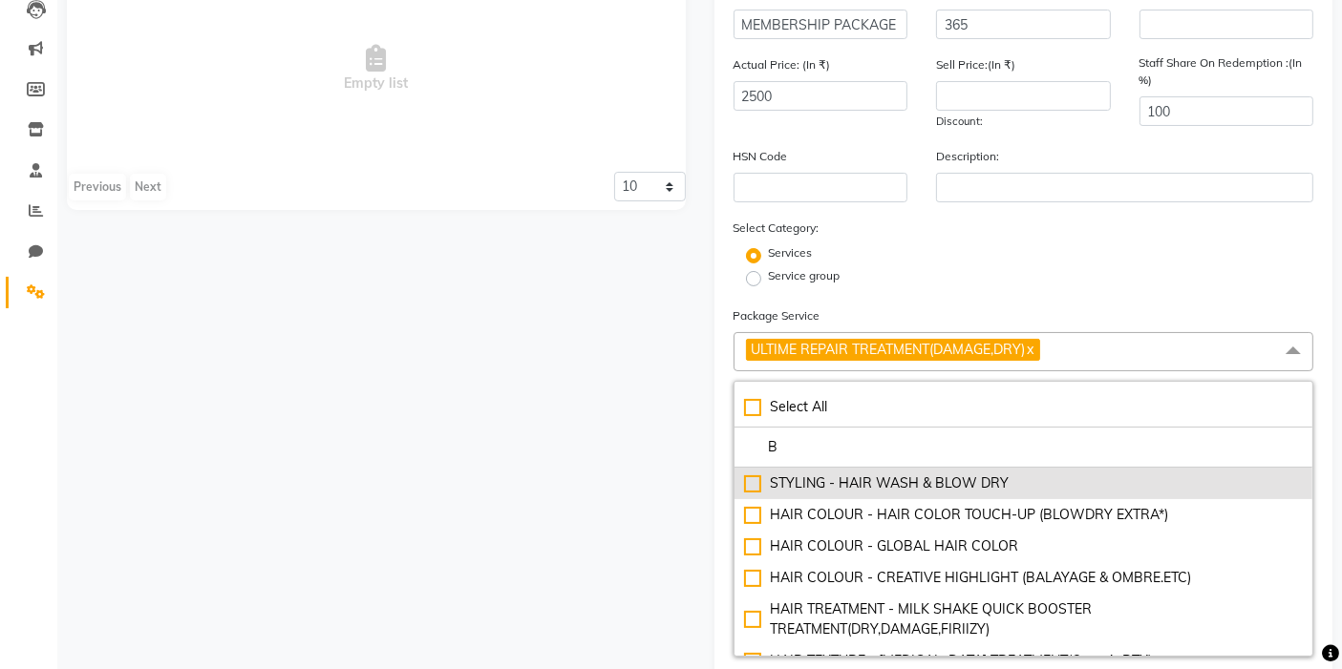
type input "B"
click at [794, 476] on div "STYLING - HAIR WASH & BLOW DRY" at bounding box center [1024, 484] width 560 height 20
type input "2800"
checkbox input "true"
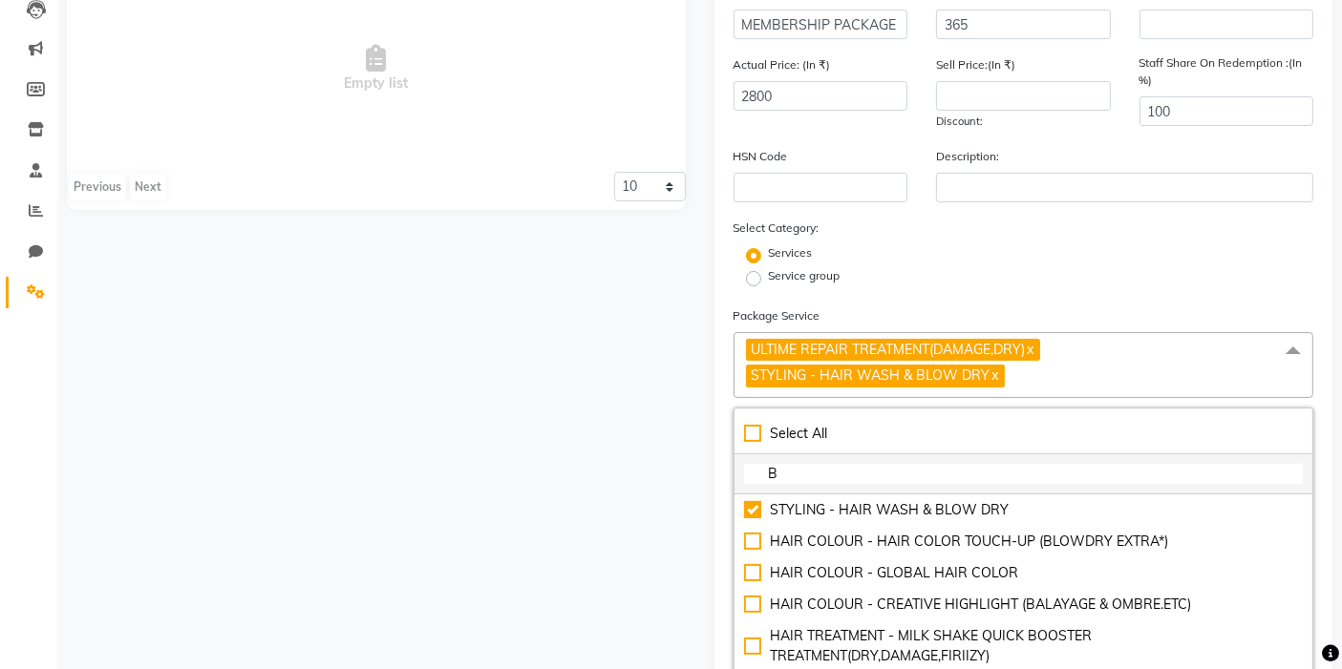
click at [838, 460] on li "B" at bounding box center [1023, 475] width 579 height 40
click at [840, 481] on input "B" at bounding box center [1024, 474] width 560 height 20
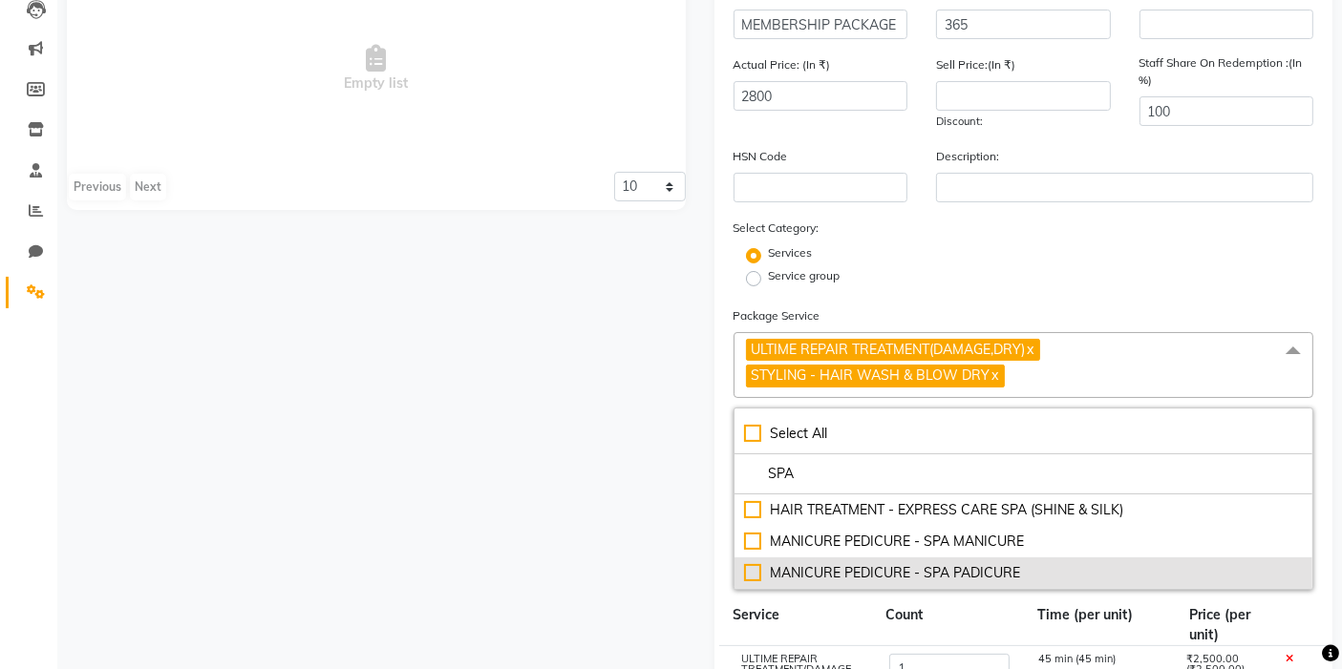
type input "SPA"
click at [750, 537] on div "MANICURE PEDICURE - SPA MANICURE" at bounding box center [1024, 542] width 560 height 20
type input "3200"
checkbox input "true"
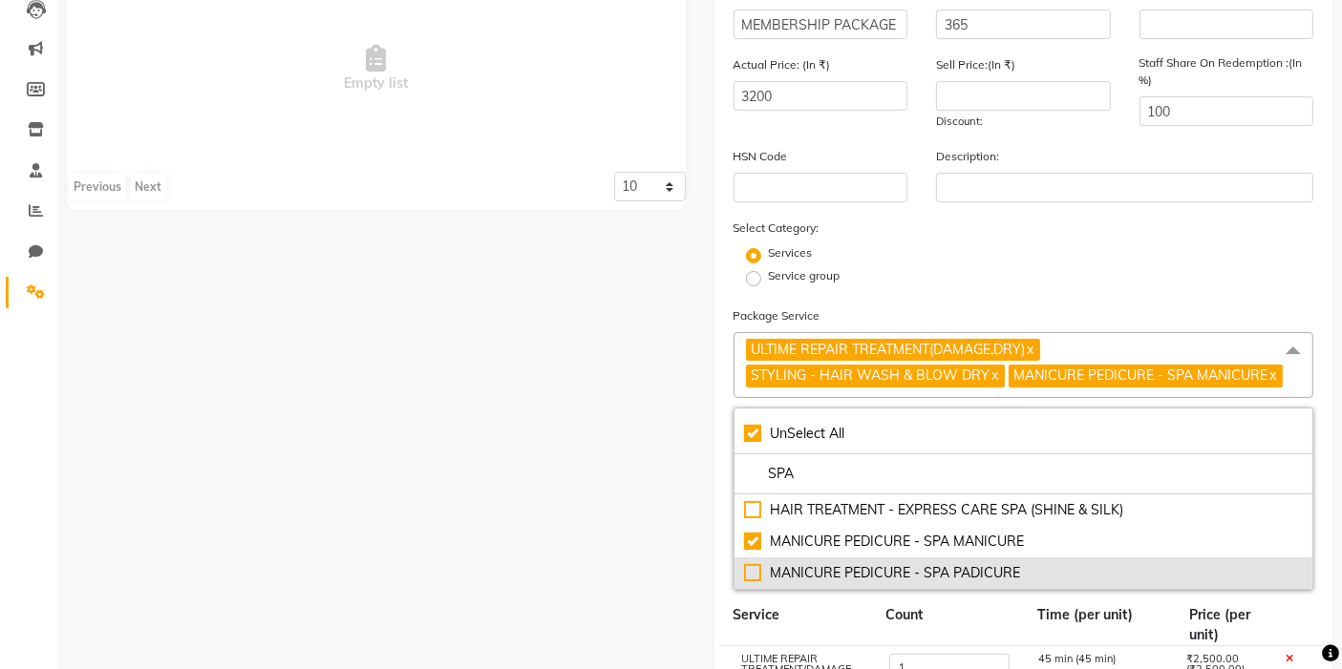
click at [752, 567] on div "MANICURE PEDICURE - SPA PADICURE" at bounding box center [1024, 573] width 560 height 20
type input "3800"
checkbox input "false"
checkbox input "true"
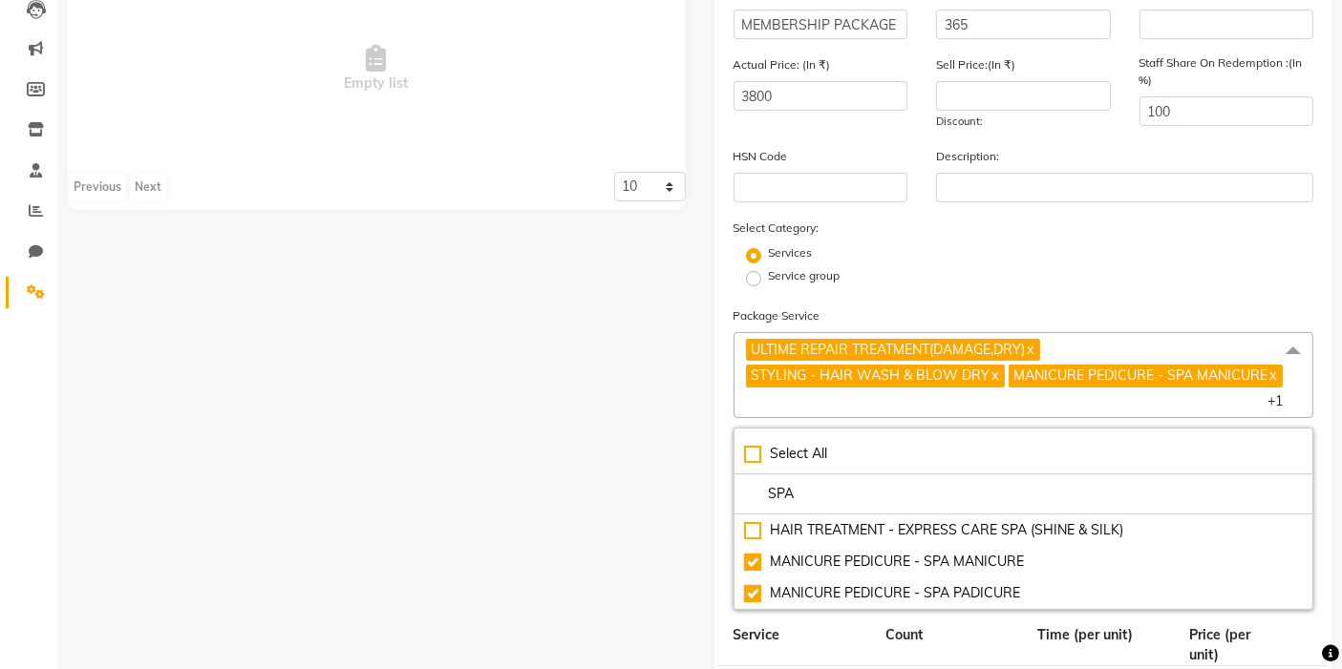
click at [1321, 621] on div "Add Package Name: MEMBERSHIP PACKAGE Duration: (in days) 365 Code: Actual Price…" at bounding box center [1023, 513] width 619 height 1184
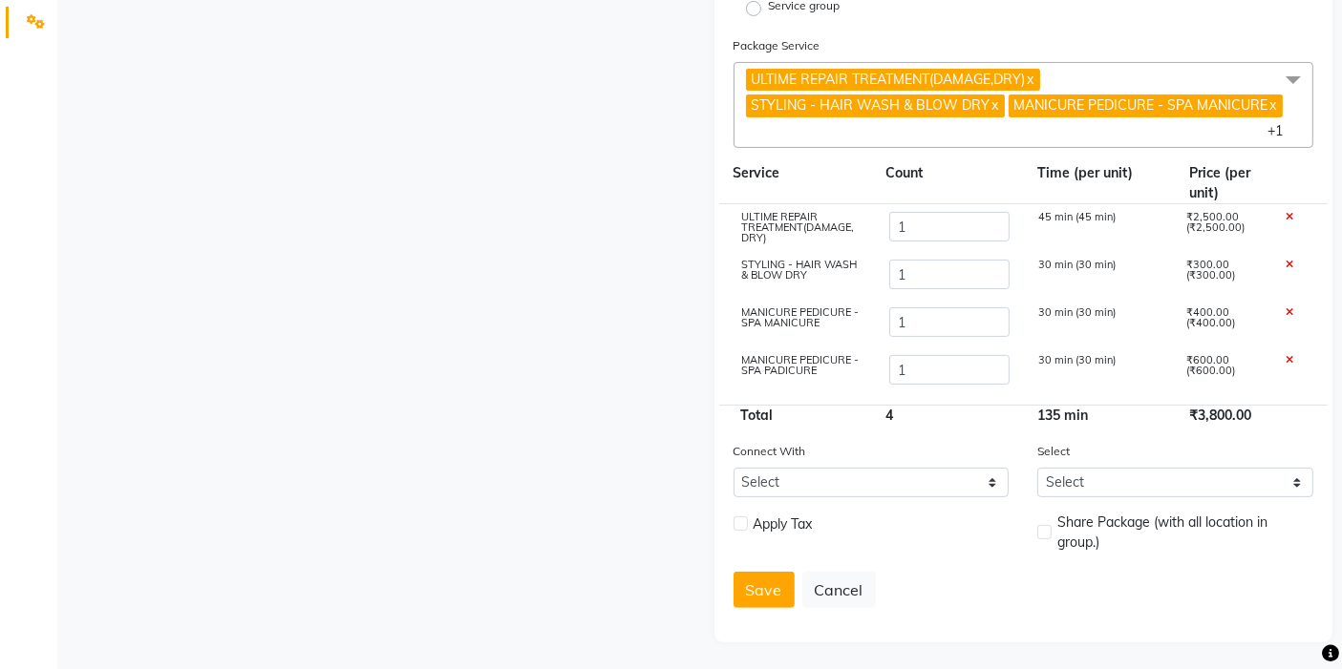
scroll to position [0, 0]
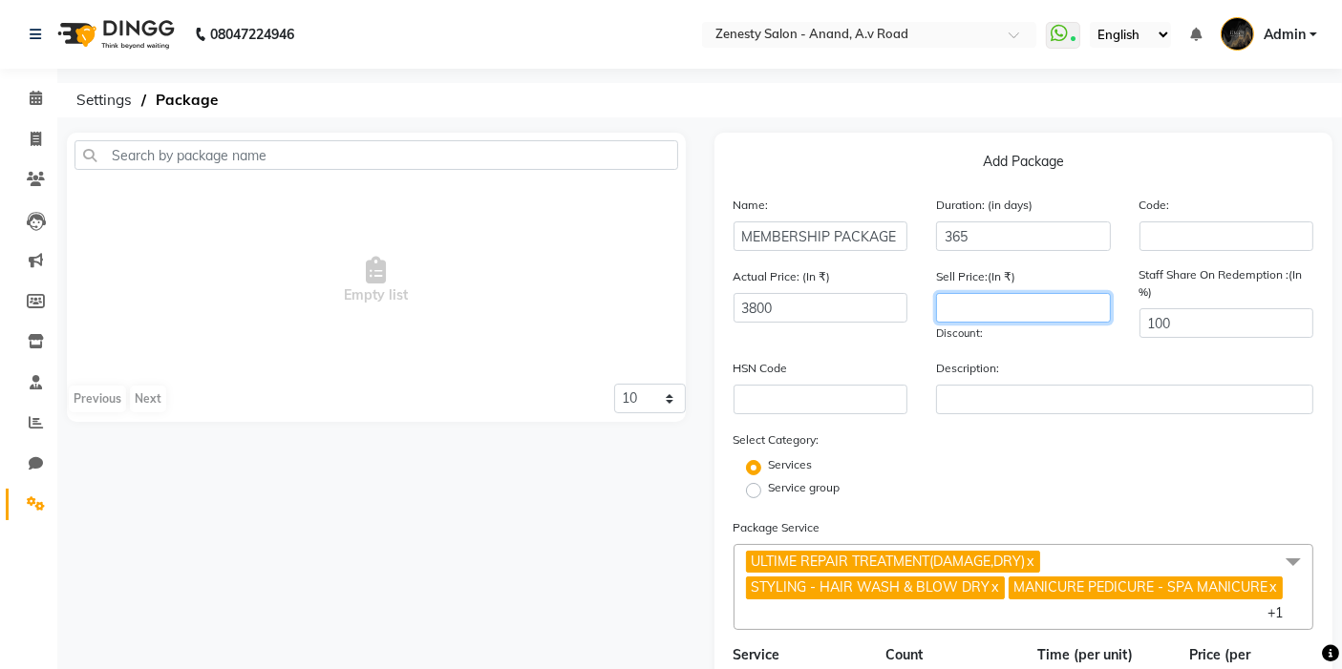
click at [1025, 301] on input "number" at bounding box center [1023, 308] width 175 height 30
type input "0"
click at [1008, 445] on div "Select Category: Services Service group" at bounding box center [1023, 466] width 581 height 73
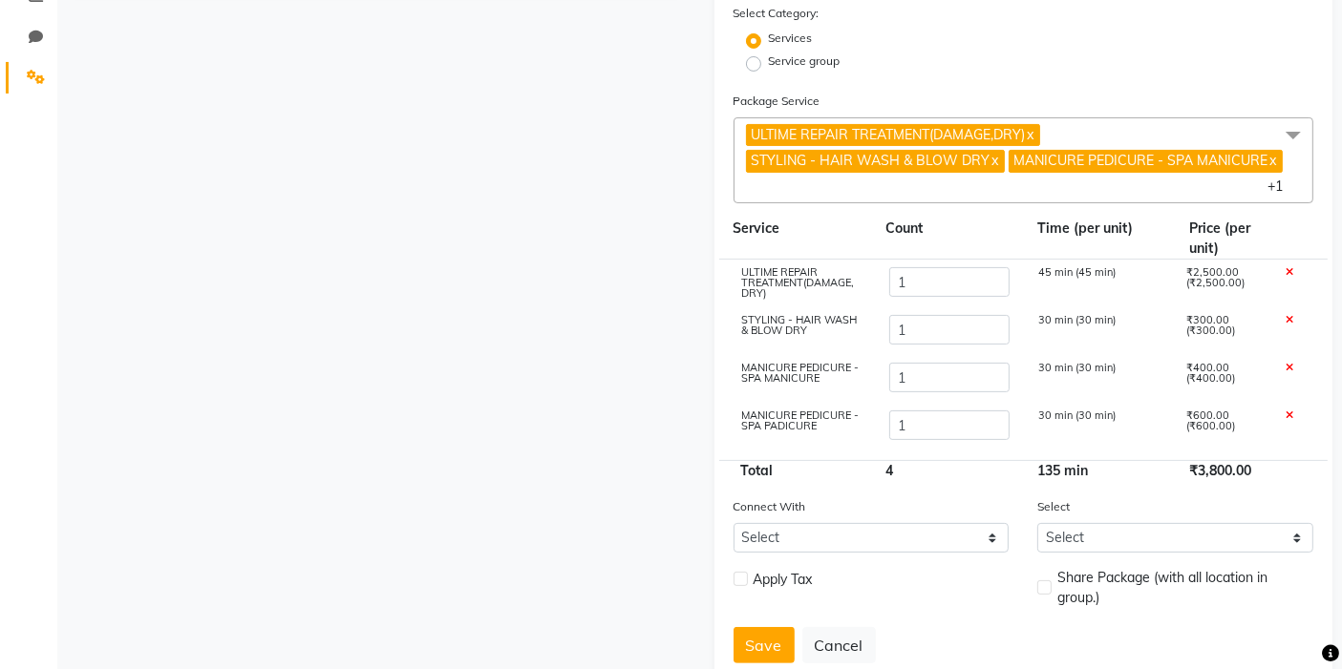
scroll to position [482, 0]
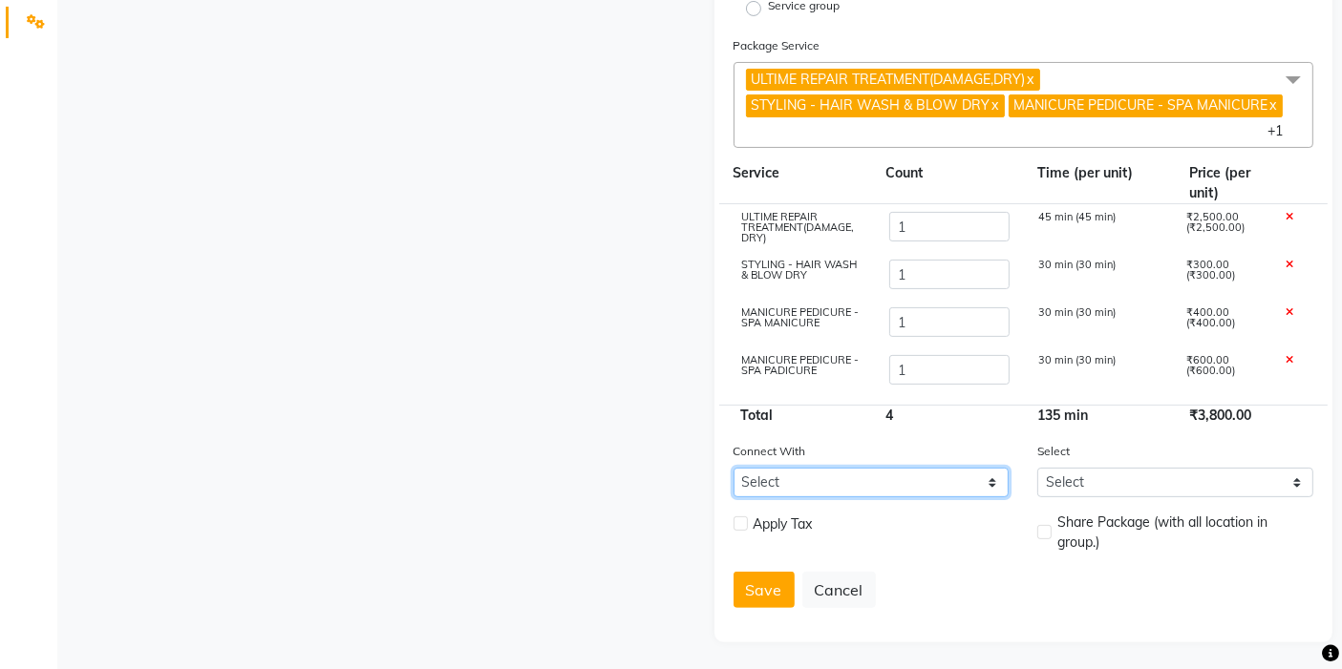
click at [771, 471] on select "Select Membership Prepaid Voucher" at bounding box center [871, 483] width 276 height 30
select select "1: M"
click at [733, 468] on select "Select Membership Prepaid Voucher" at bounding box center [871, 483] width 276 height 30
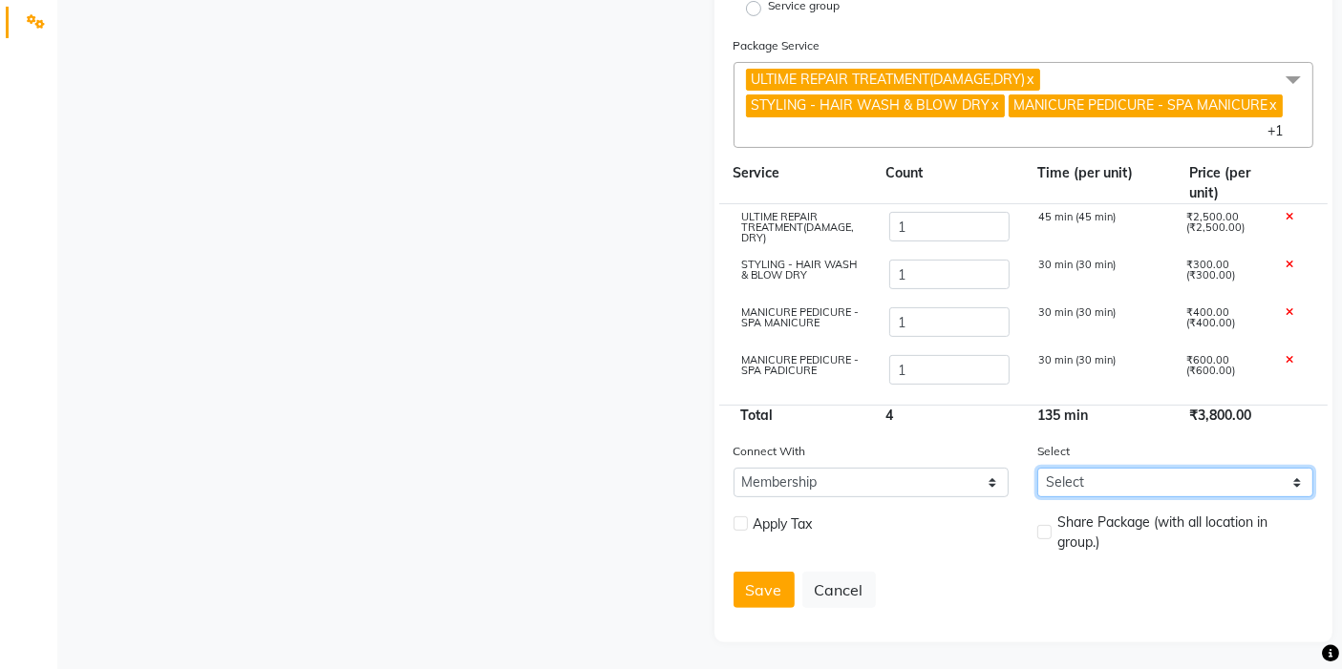
click at [1151, 476] on select "Select ZENESTY PRIME MEMBERSHIP Zenesty Prime Membership (offer not valid ) ZEN…" at bounding box center [1175, 483] width 276 height 30
select select "4: 10346"
click at [1037, 468] on select "Select ZENESTY PRIME MEMBERSHIP Zenesty Prime Membership (offer not valid ) ZEN…" at bounding box center [1175, 483] width 276 height 30
click at [1036, 572] on div "Save Cancel" at bounding box center [1023, 590] width 581 height 36
click at [740, 582] on button "Save" at bounding box center [763, 590] width 61 height 36
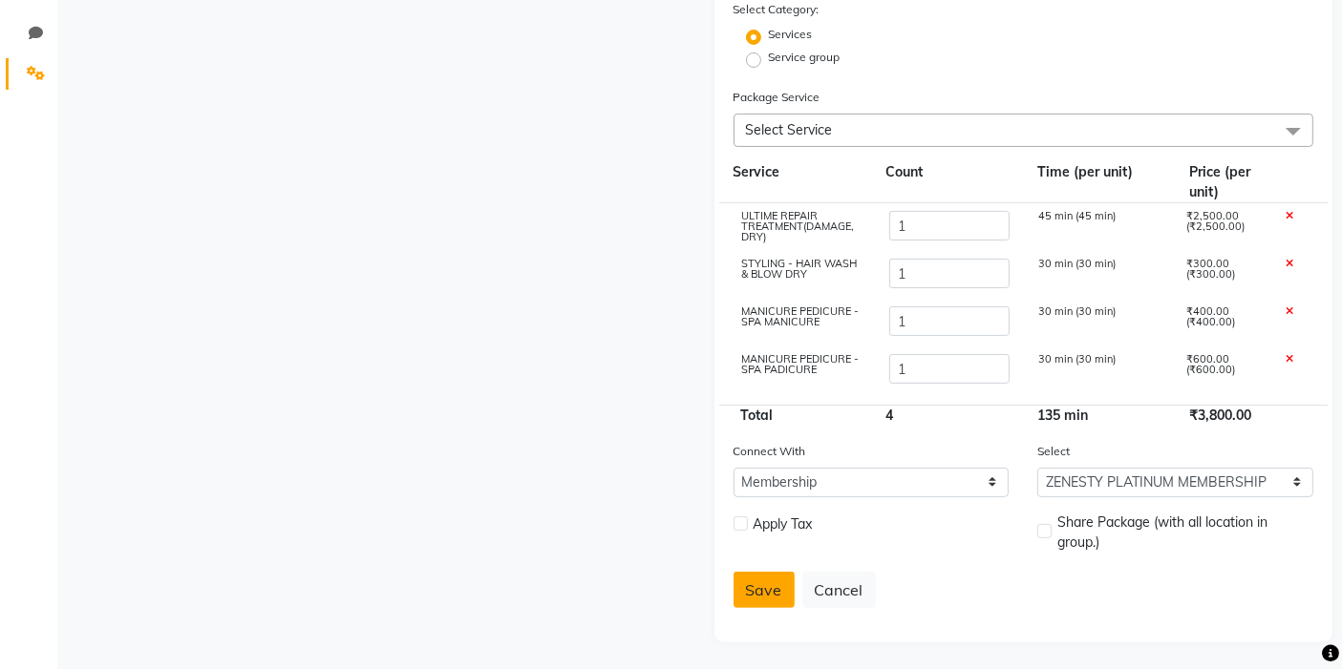
select select
checkbox input "false"
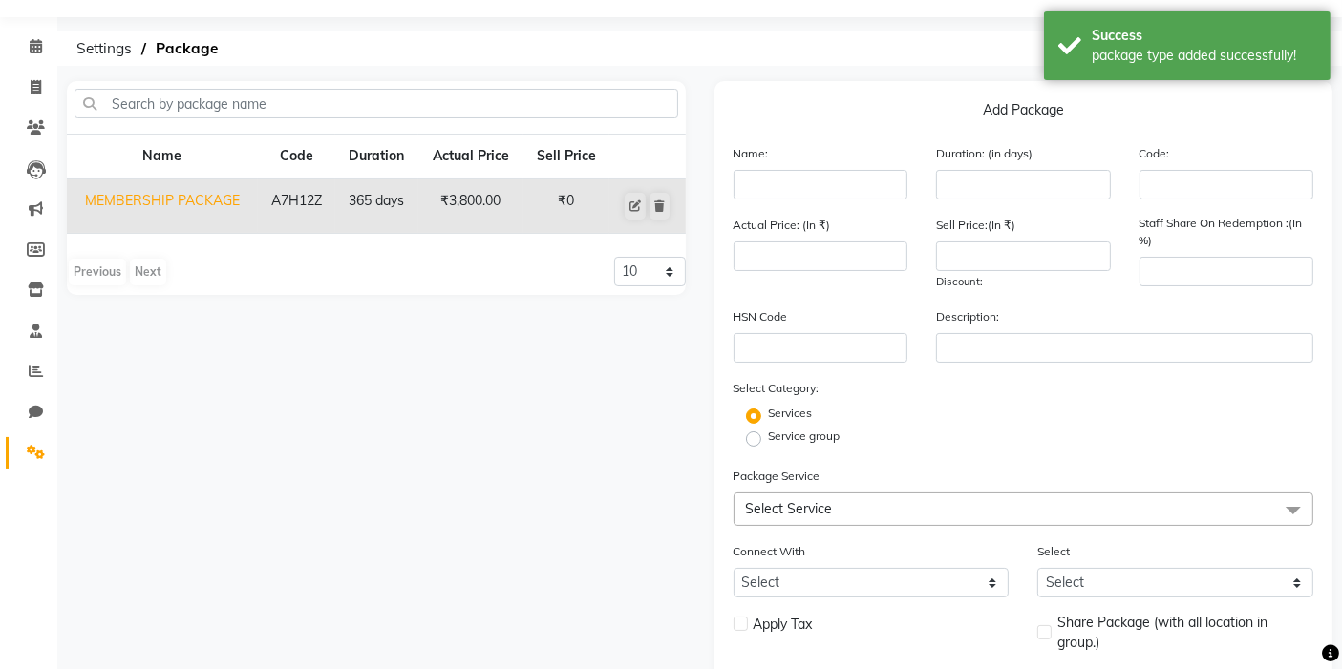
scroll to position [0, 0]
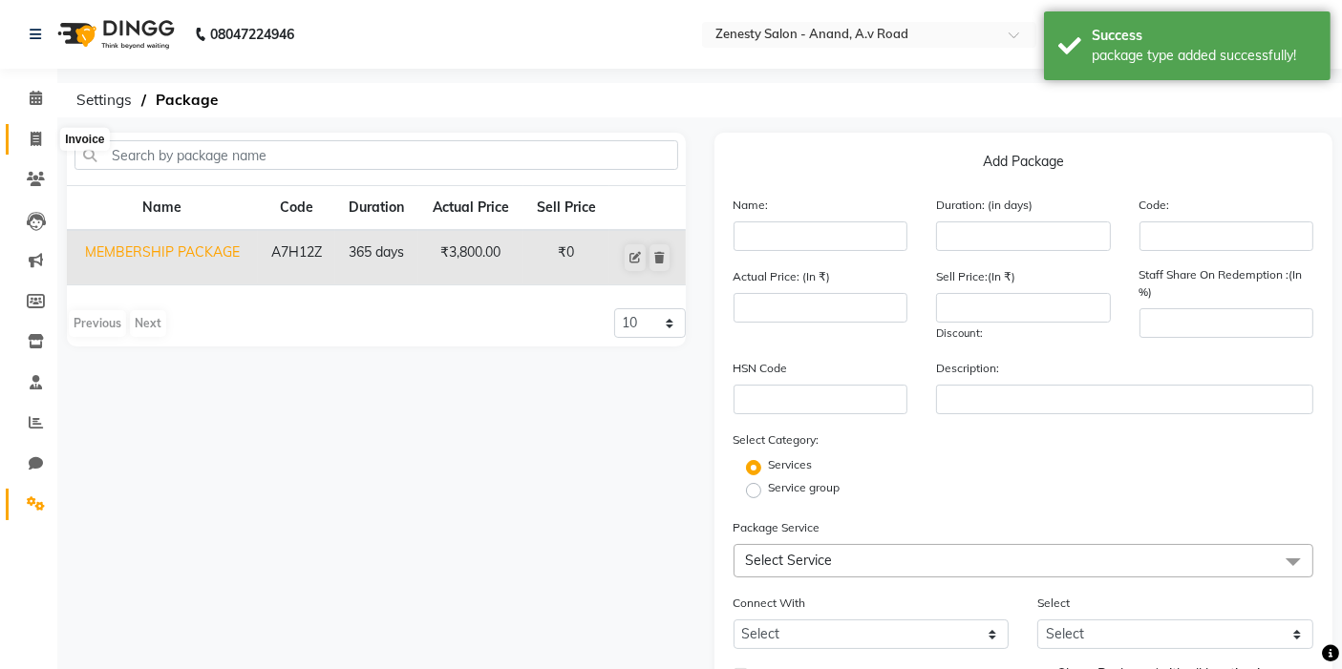
click at [31, 133] on icon at bounding box center [36, 139] width 11 height 14
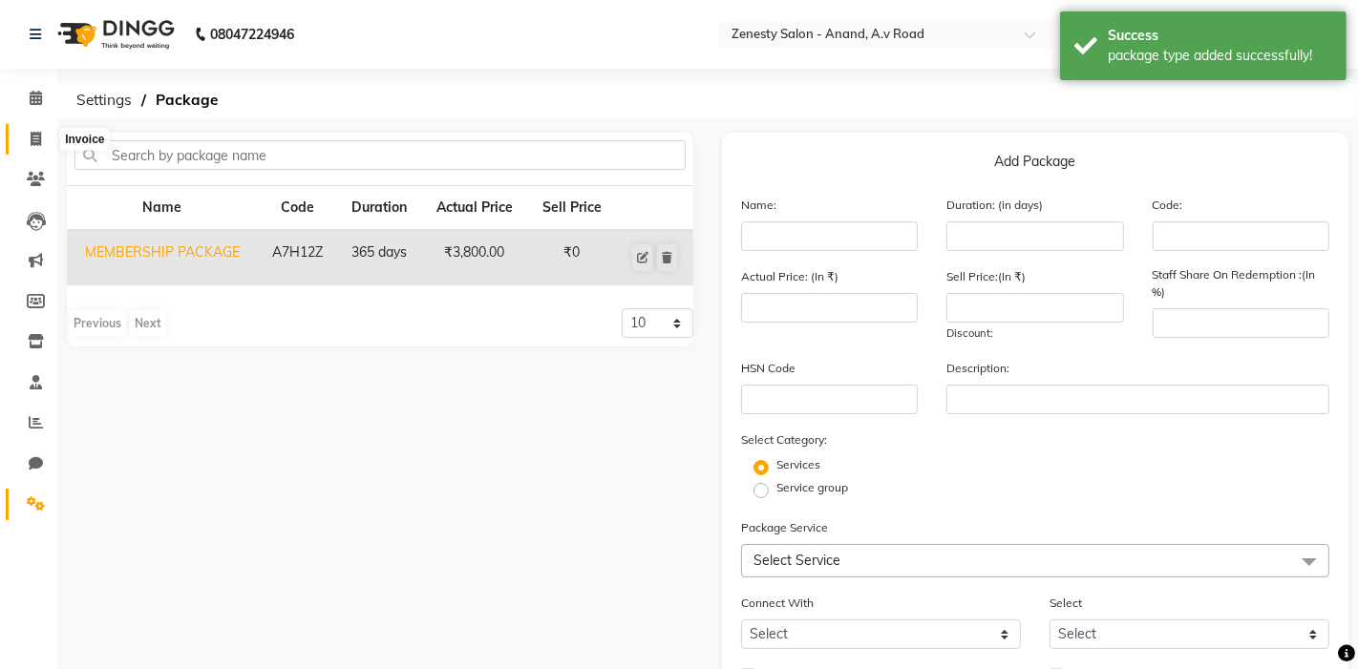
select select "service"
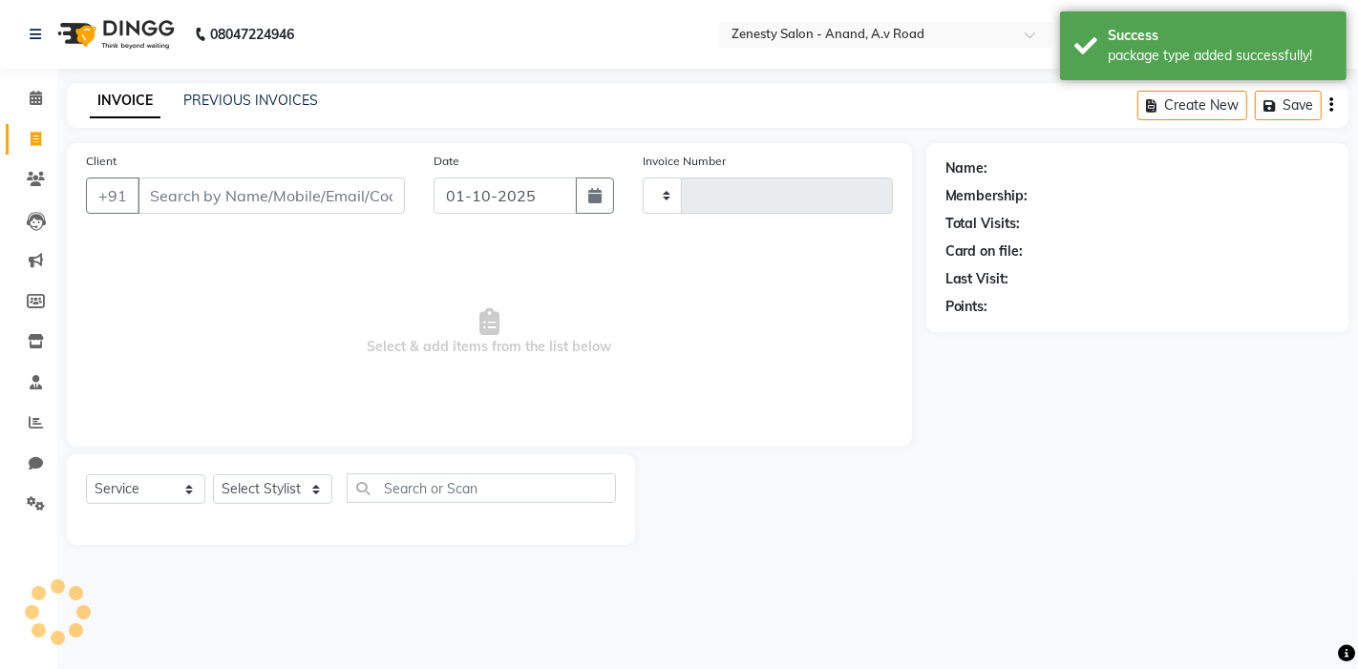
type input "1256"
select select "6693"
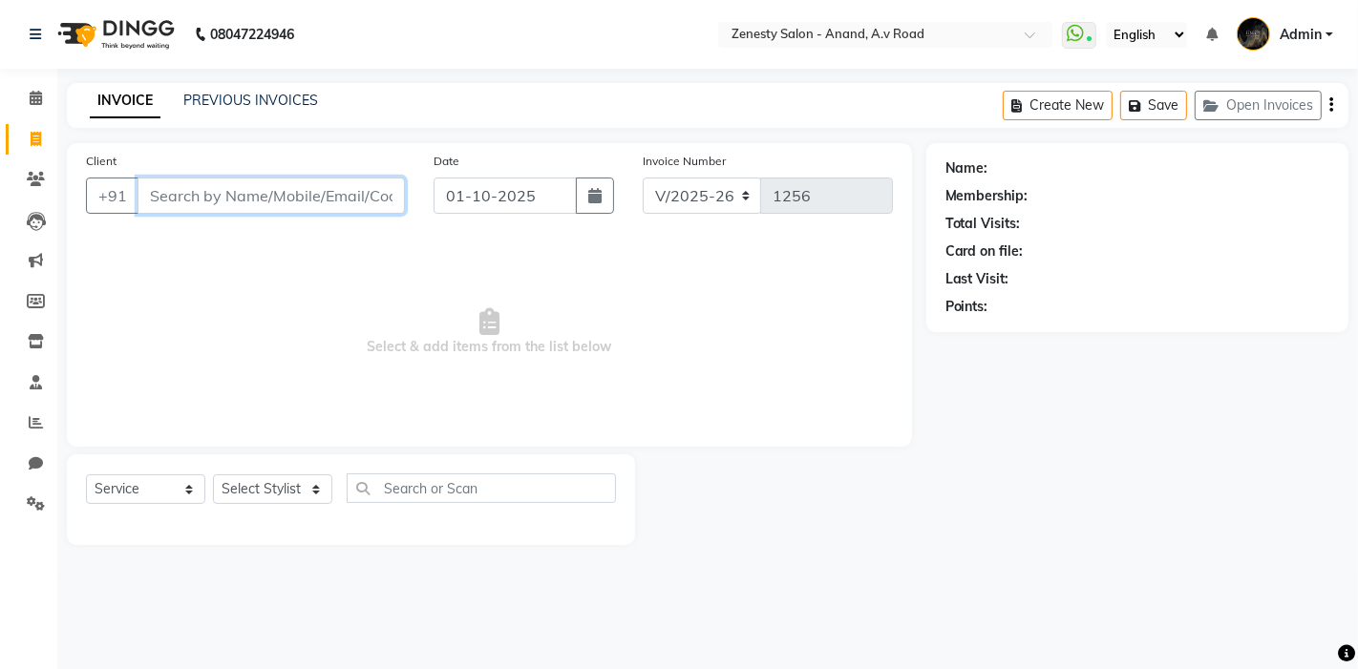
click at [200, 203] on input "Client" at bounding box center [271, 196] width 267 height 36
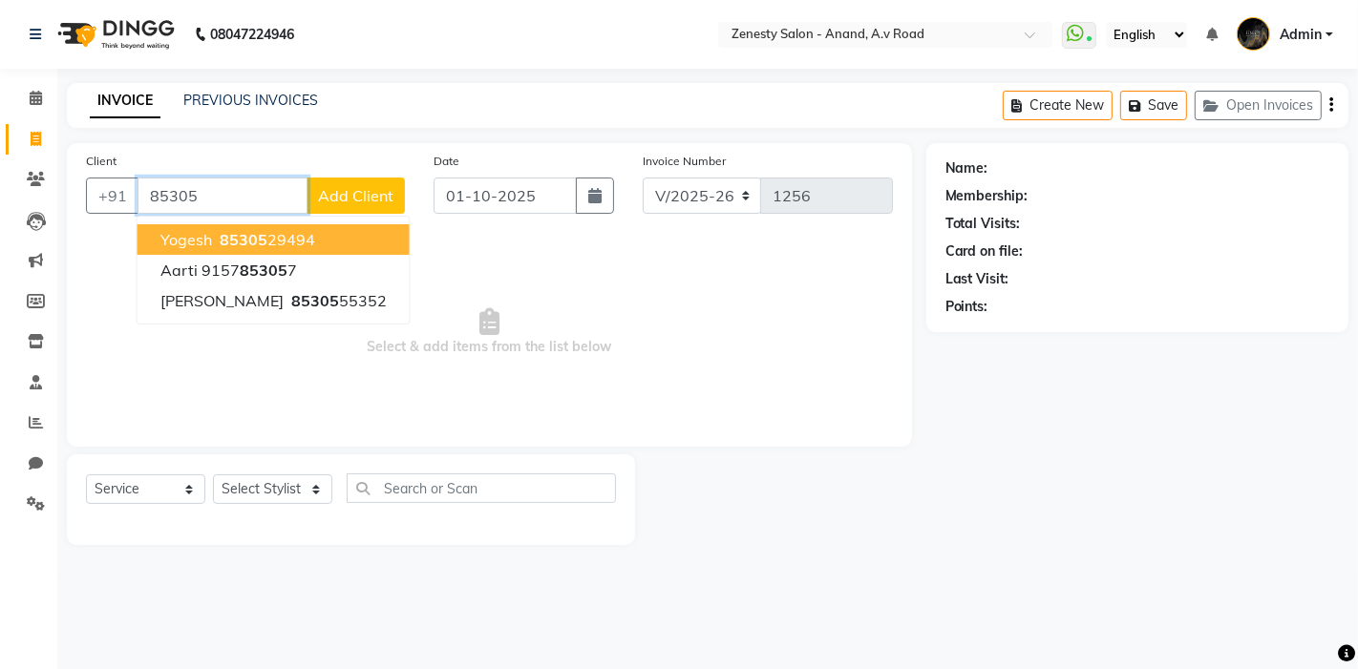
click at [180, 239] on span "Yogesh" at bounding box center [186, 239] width 52 height 19
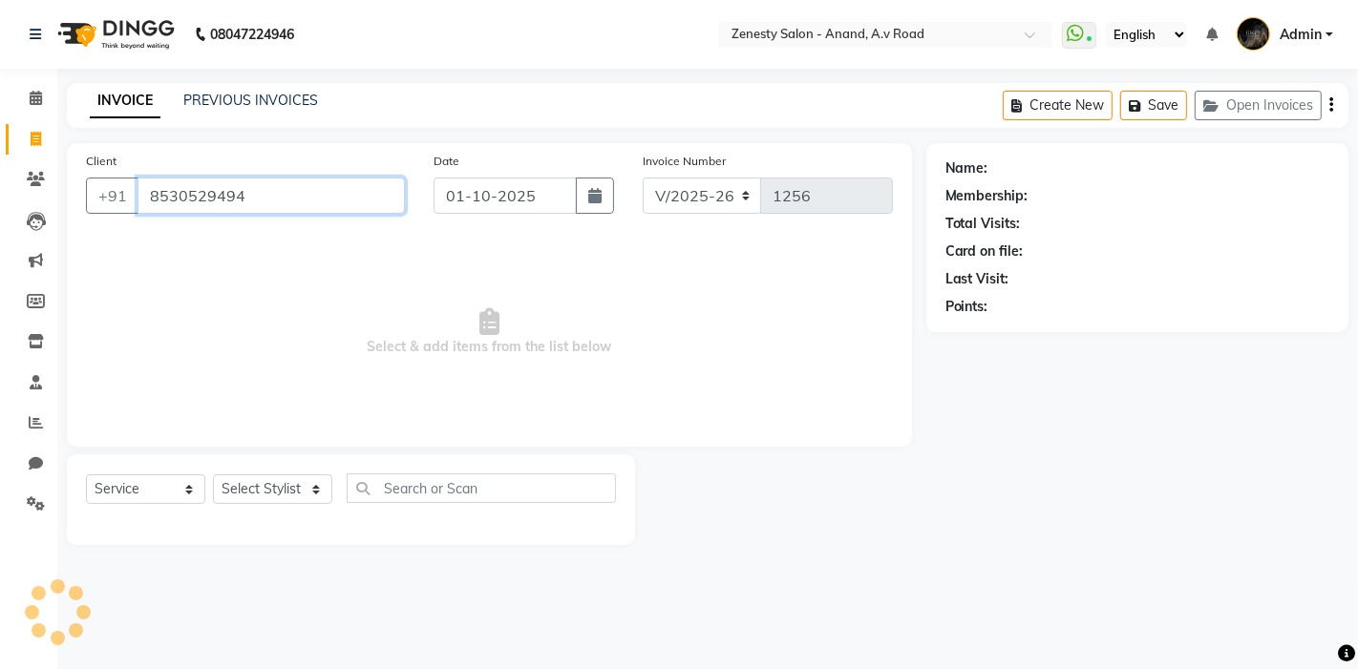
type input "8530529494"
select select "1: Object"
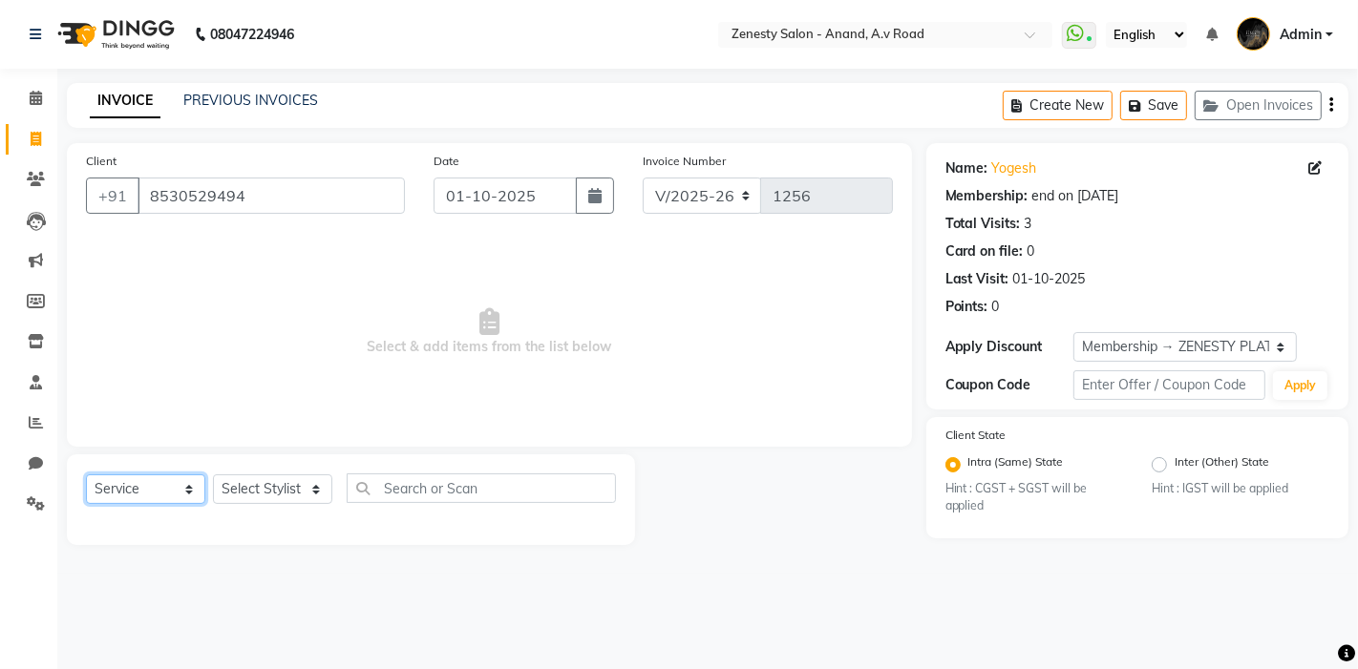
click at [146, 481] on select "Select Service Product Membership Package Voucher Prepaid Gift Card" at bounding box center [145, 490] width 119 height 30
select select "package"
click at [86, 475] on select "Select Service Product Membership Package Voucher Prepaid Gift Card" at bounding box center [145, 490] width 119 height 30
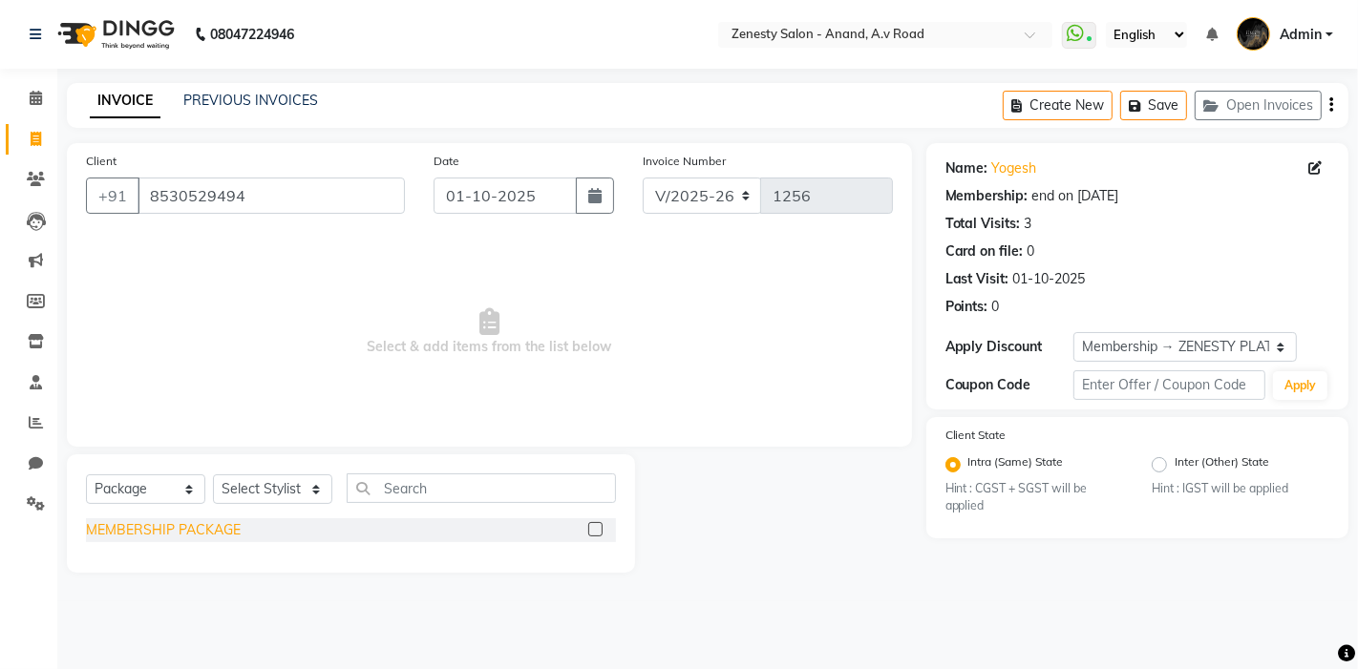
click at [207, 539] on div "MEMBERSHIP PACKAGE" at bounding box center [163, 530] width 155 height 20
click at [595, 524] on label at bounding box center [595, 529] width 14 height 14
click at [595, 524] on input "checkbox" at bounding box center [594, 530] width 12 height 12
checkbox input "false"
click at [303, 495] on select "Select Stylist [PERSON_NAME] [PERSON_NAME] Furjan [PERSON_NAME] P krishna [PERS…" at bounding box center [272, 490] width 119 height 30
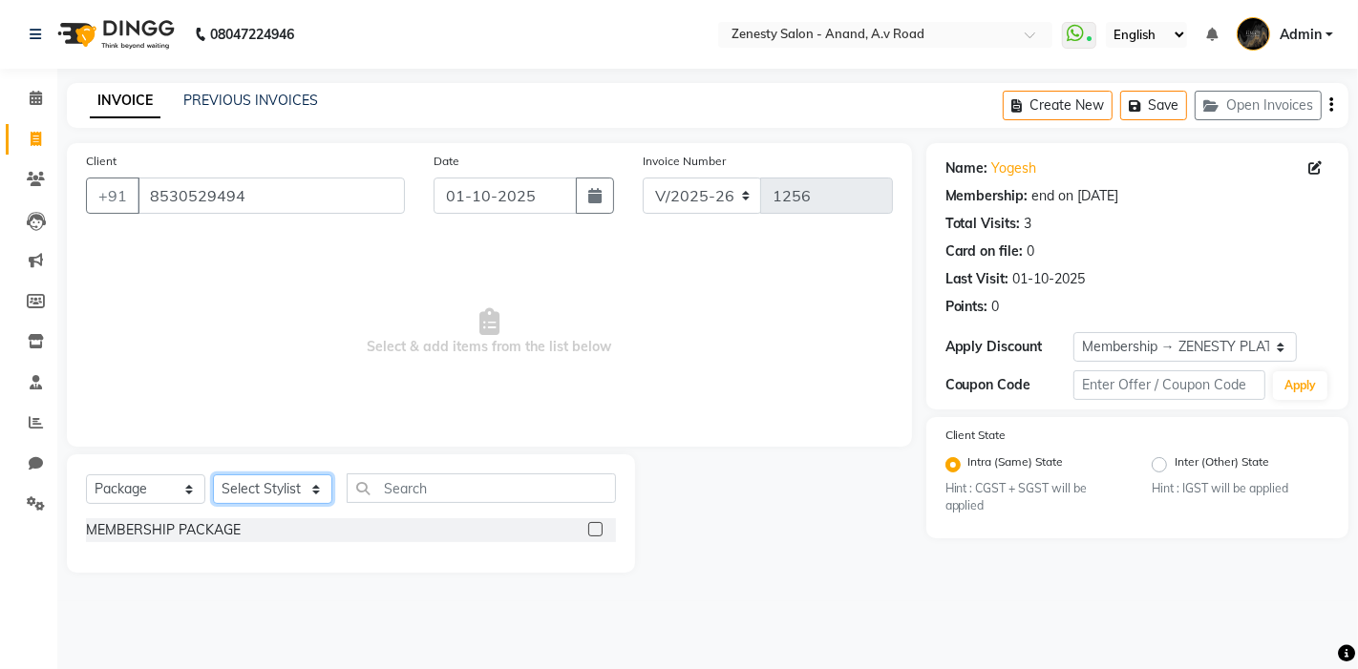
select select "52207"
click at [213, 475] on select "Select Stylist [PERSON_NAME] [PERSON_NAME] Furjan [PERSON_NAME] P krishna [PERS…" at bounding box center [272, 490] width 119 height 30
click at [594, 526] on label at bounding box center [595, 529] width 14 height 14
click at [594, 526] on input "checkbox" at bounding box center [594, 530] width 12 height 12
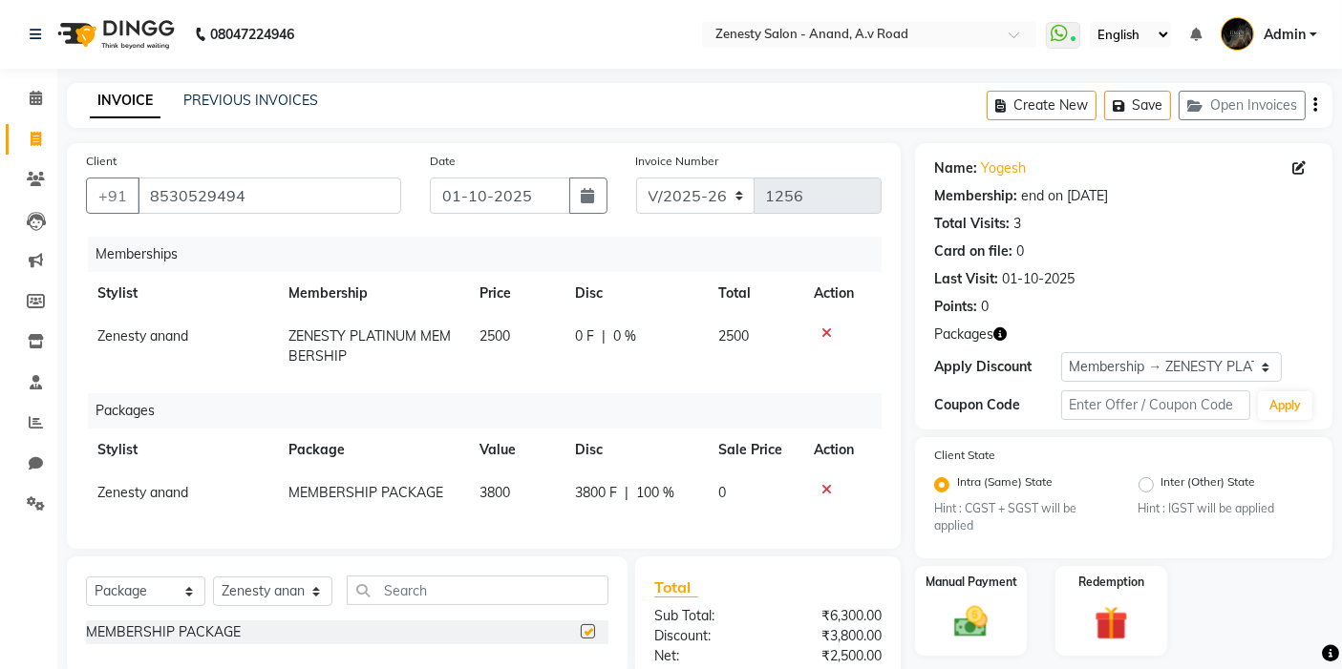
checkbox input "false"
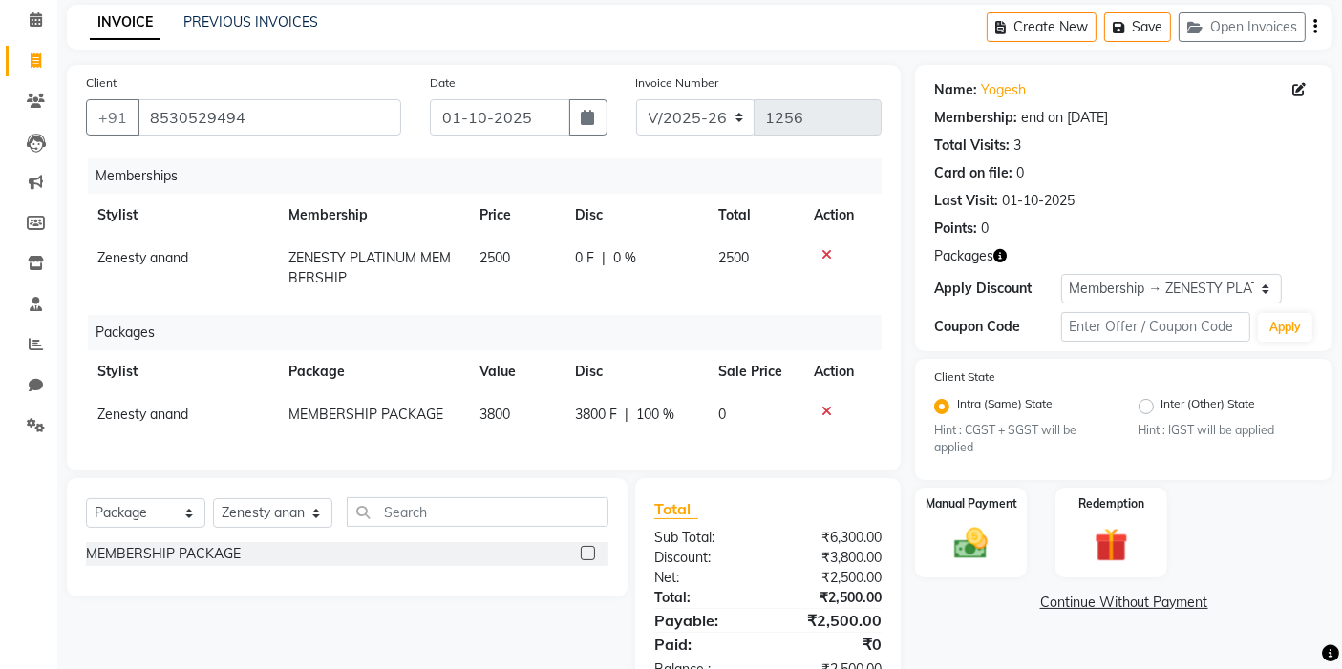
scroll to position [45, 0]
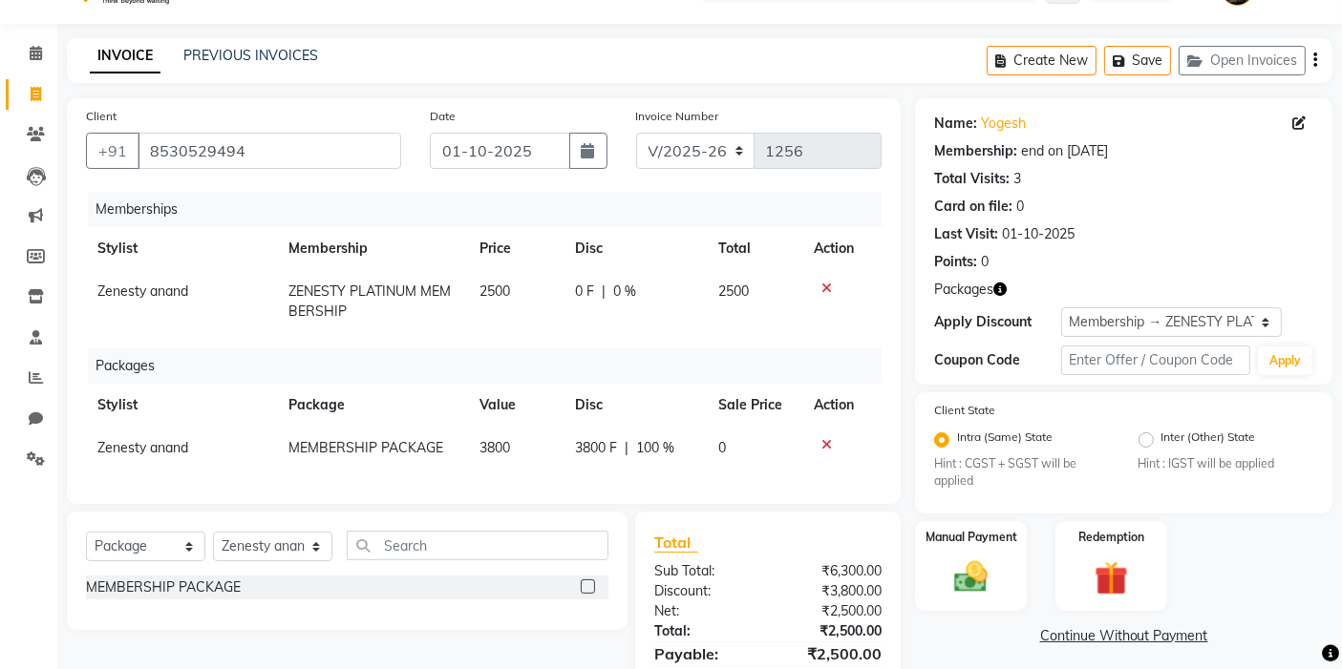
click at [828, 290] on icon at bounding box center [826, 288] width 11 height 13
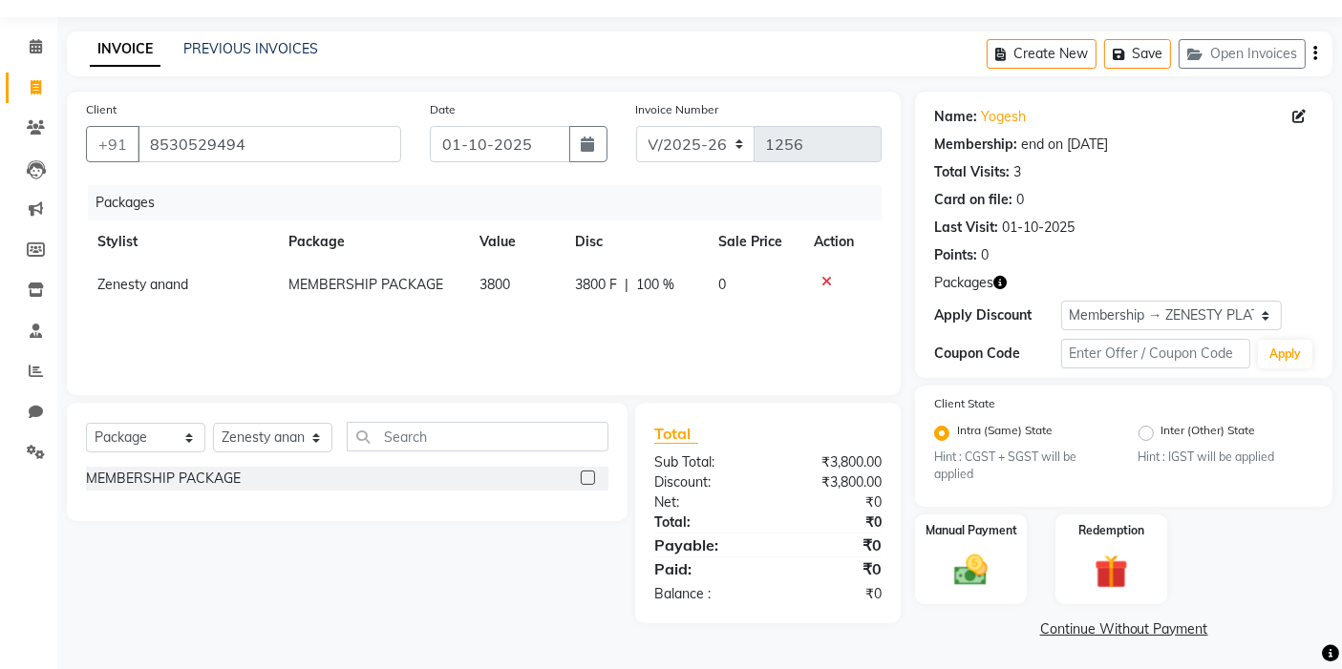
scroll to position [53, 0]
click at [1154, 323] on select "Select Membership → ZENESTY PLATINUM MEMBERSHIP" at bounding box center [1171, 314] width 221 height 30
select select "0:"
click at [1061, 299] on select "Select Membership → ZENESTY PLATINUM MEMBERSHIP" at bounding box center [1171, 314] width 221 height 30
click at [1011, 532] on label "Manual Payment" at bounding box center [971, 528] width 96 height 18
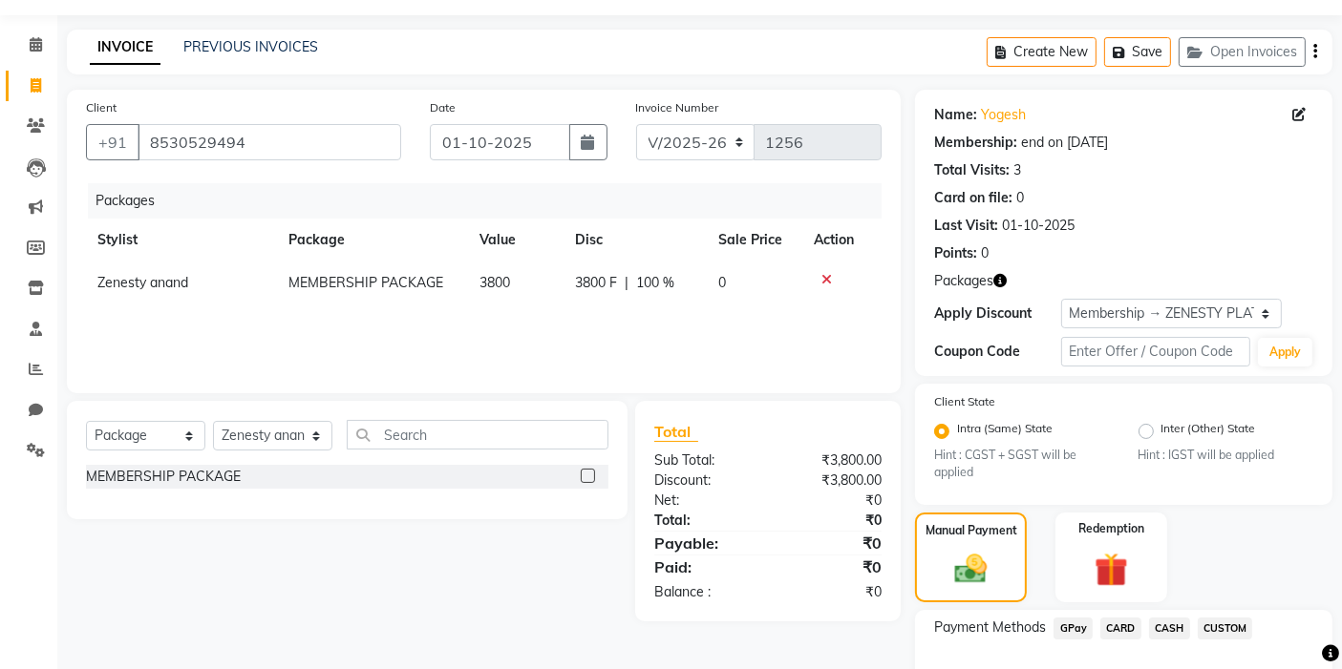
click at [1231, 615] on div "Payment Methods GPay CARD CASH CUSTOM" at bounding box center [1123, 667] width 417 height 115
click at [1241, 632] on span "CUSTOM" at bounding box center [1225, 629] width 55 height 22
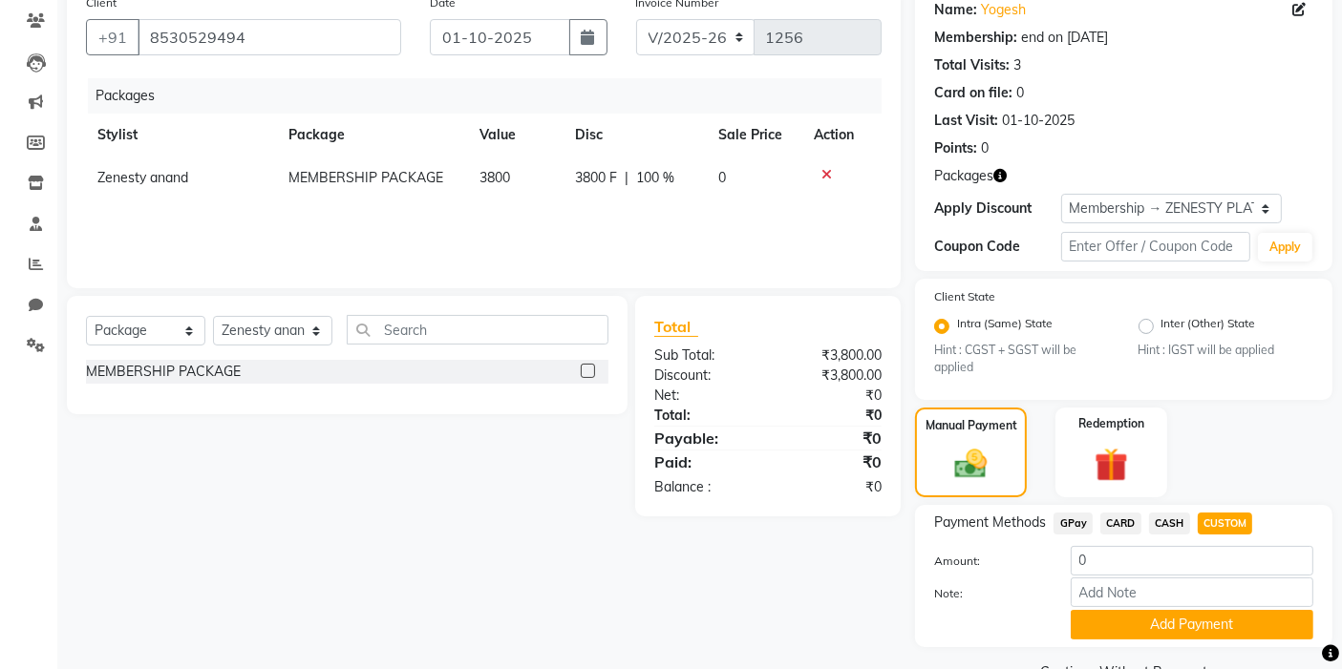
scroll to position [202, 0]
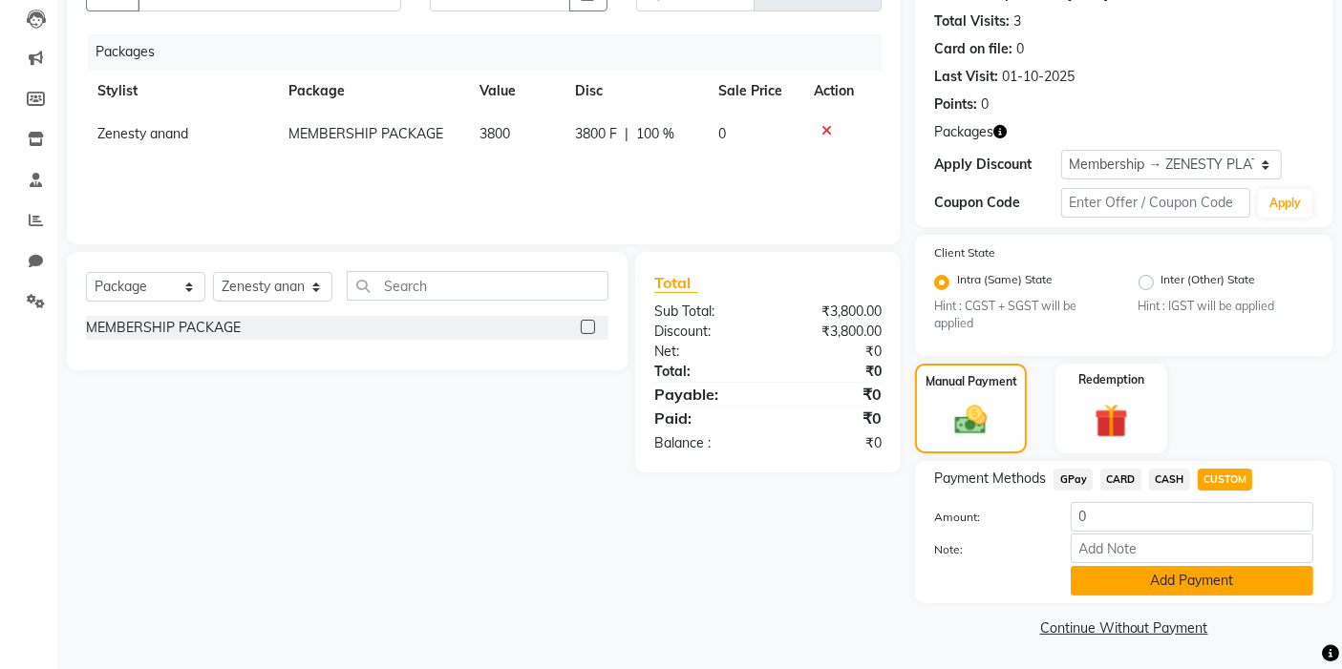
click at [1137, 584] on button "Add Payment" at bounding box center [1192, 581] width 243 height 30
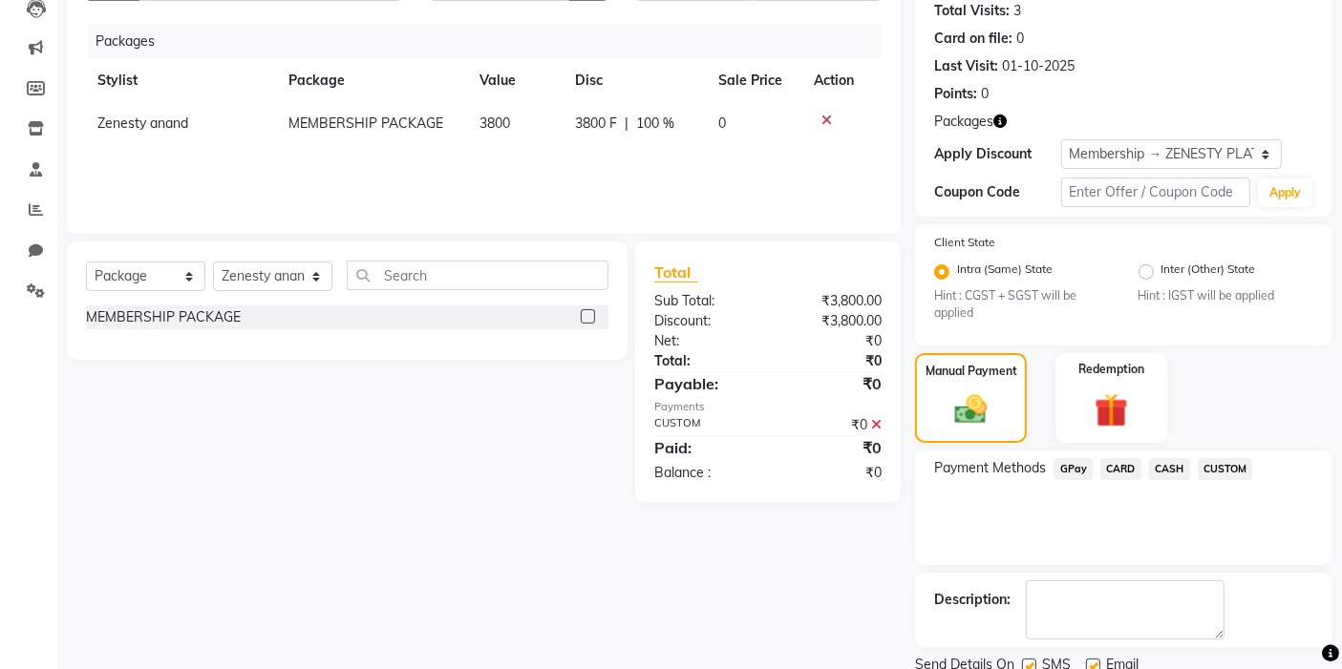
scroll to position [283, 0]
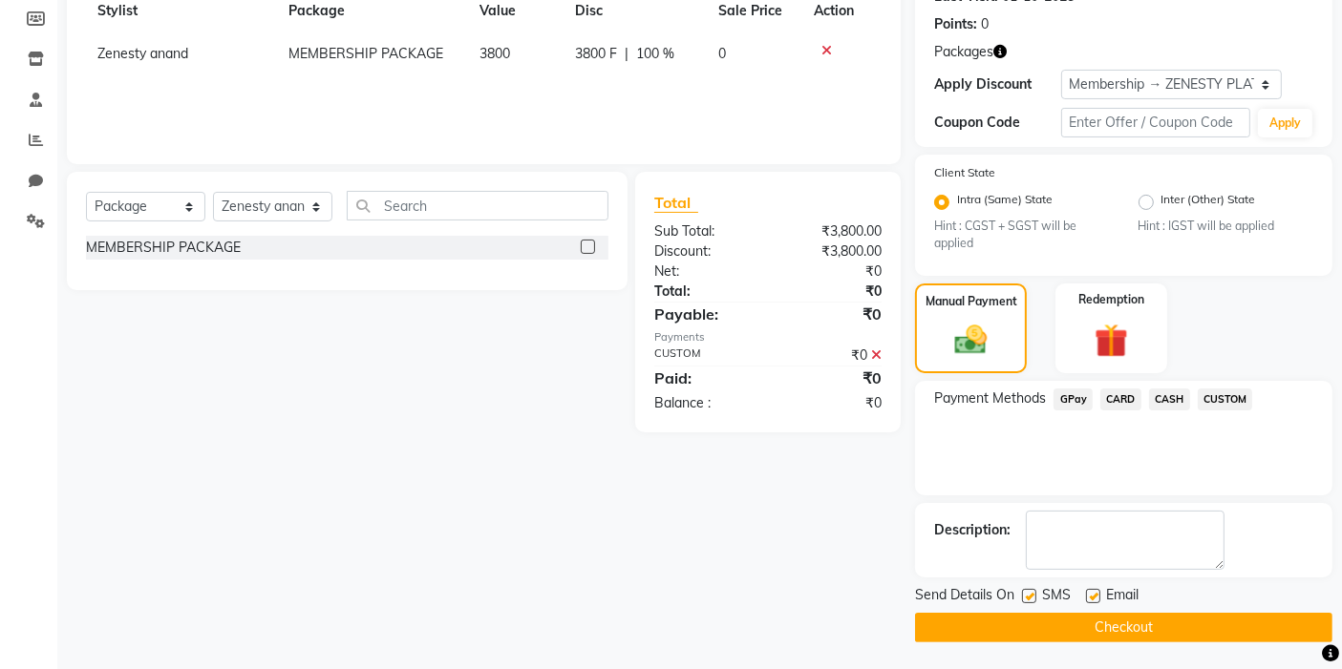
click at [1151, 621] on button "Checkout" at bounding box center [1123, 628] width 417 height 30
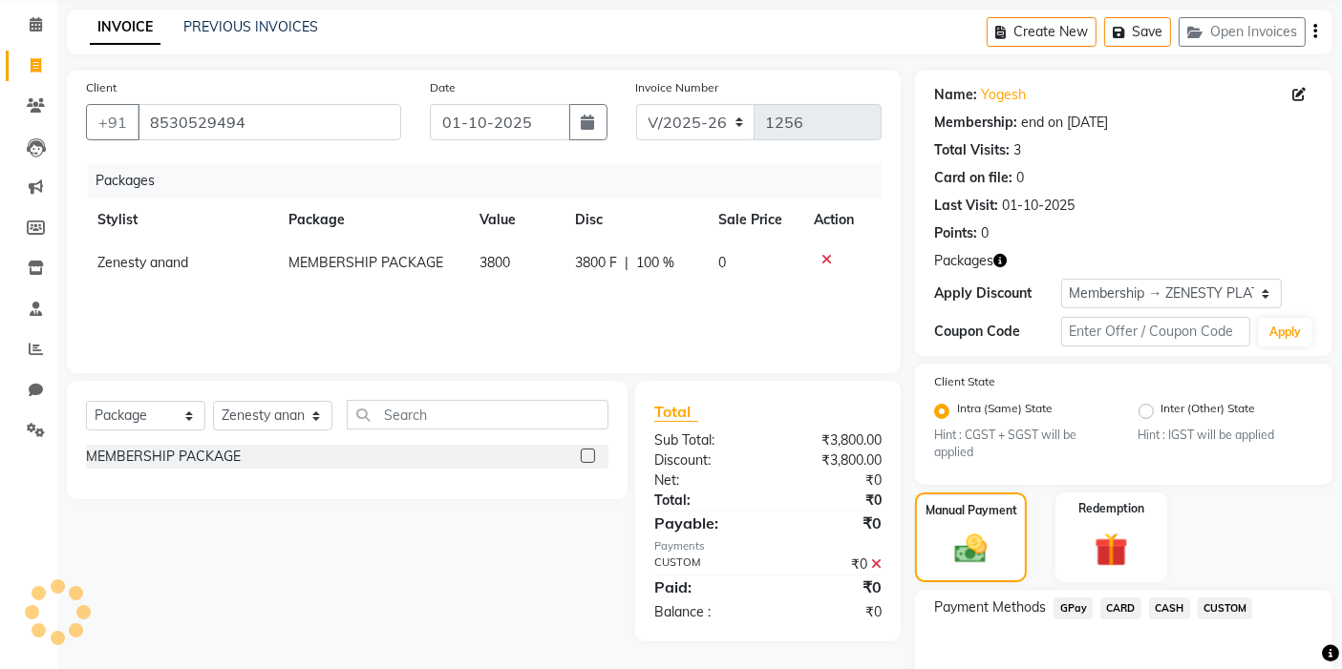
scroll to position [0, 0]
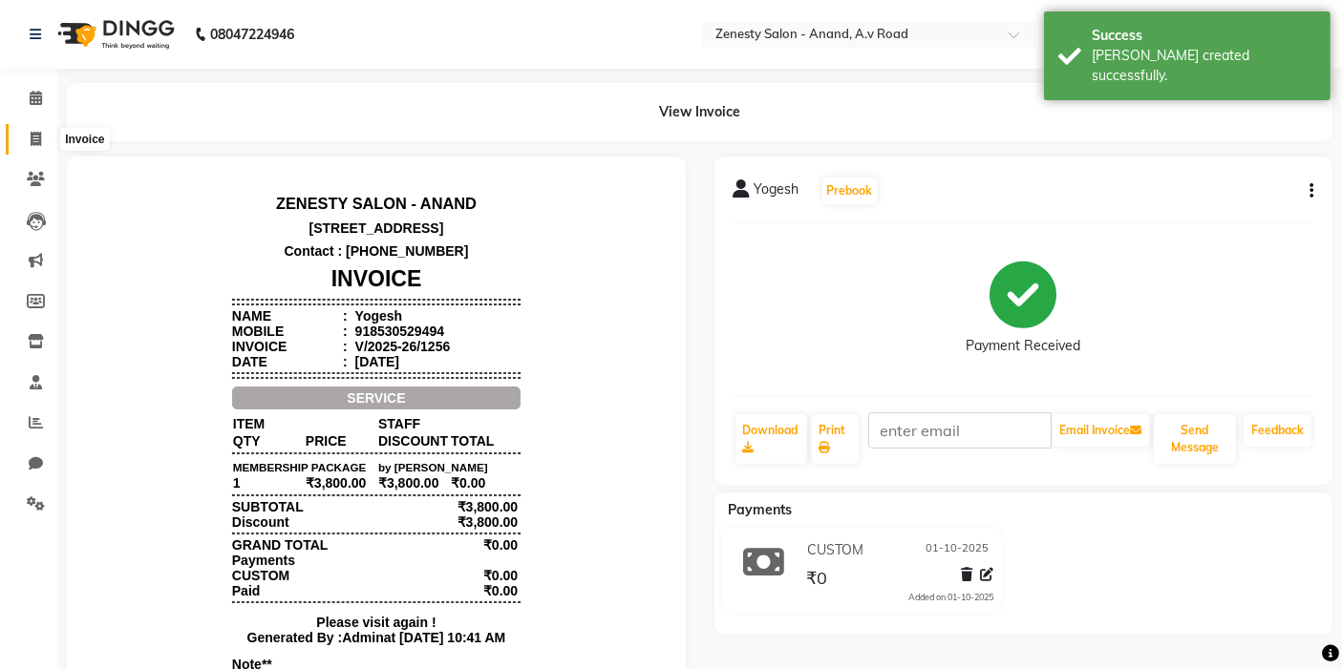
click at [25, 143] on span at bounding box center [35, 140] width 33 height 22
select select "service"
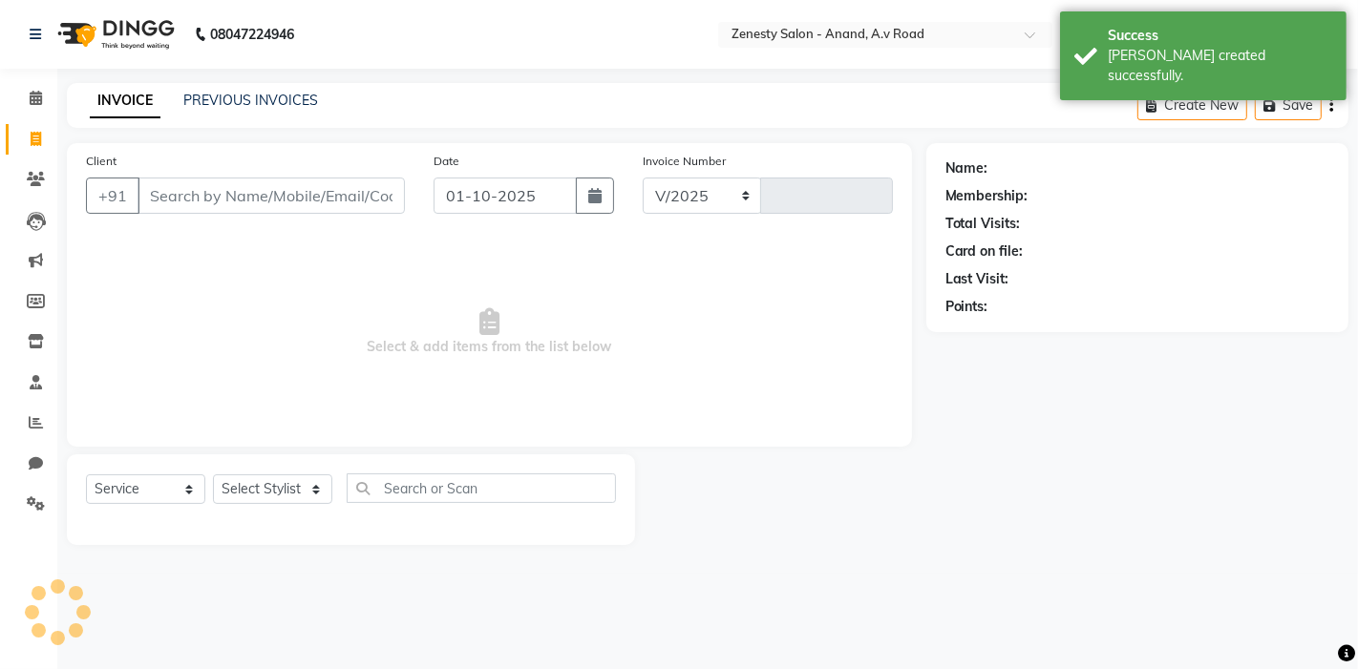
select select "6693"
type input "1257"
click at [232, 189] on input "Client" at bounding box center [271, 196] width 267 height 36
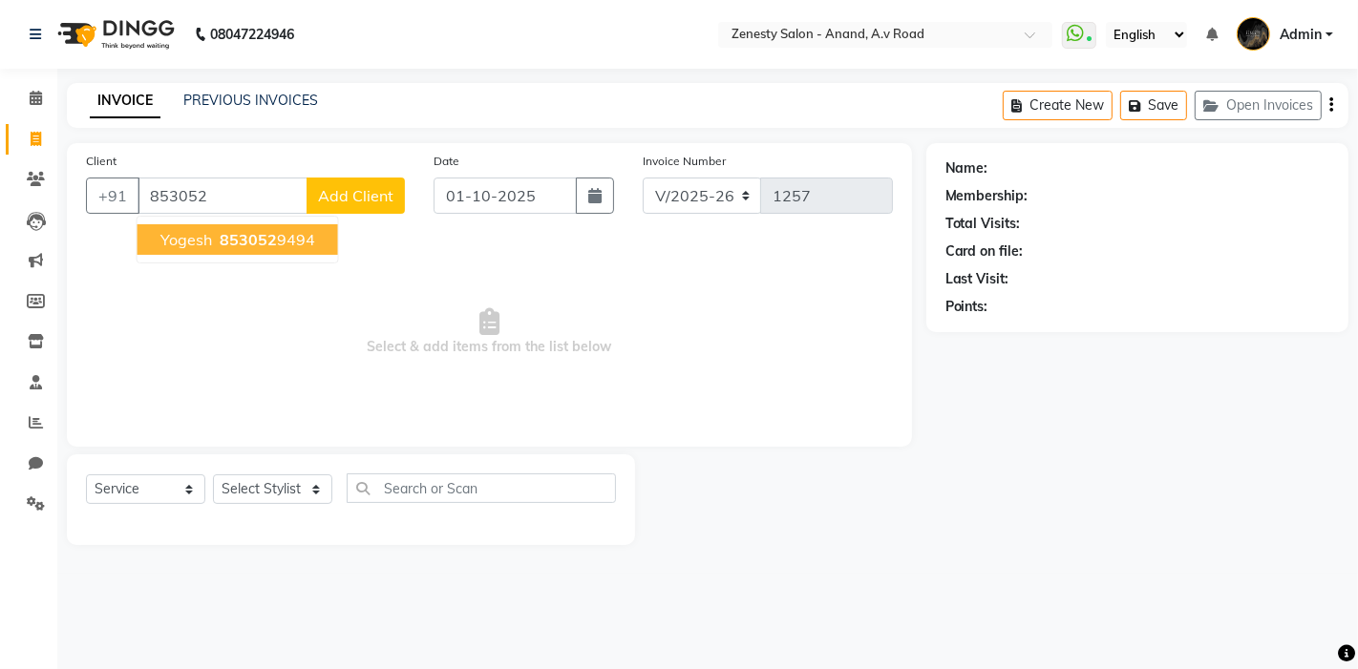
click at [282, 242] on ngb-highlight "853052 9494" at bounding box center [265, 239] width 99 height 19
type input "8530529494"
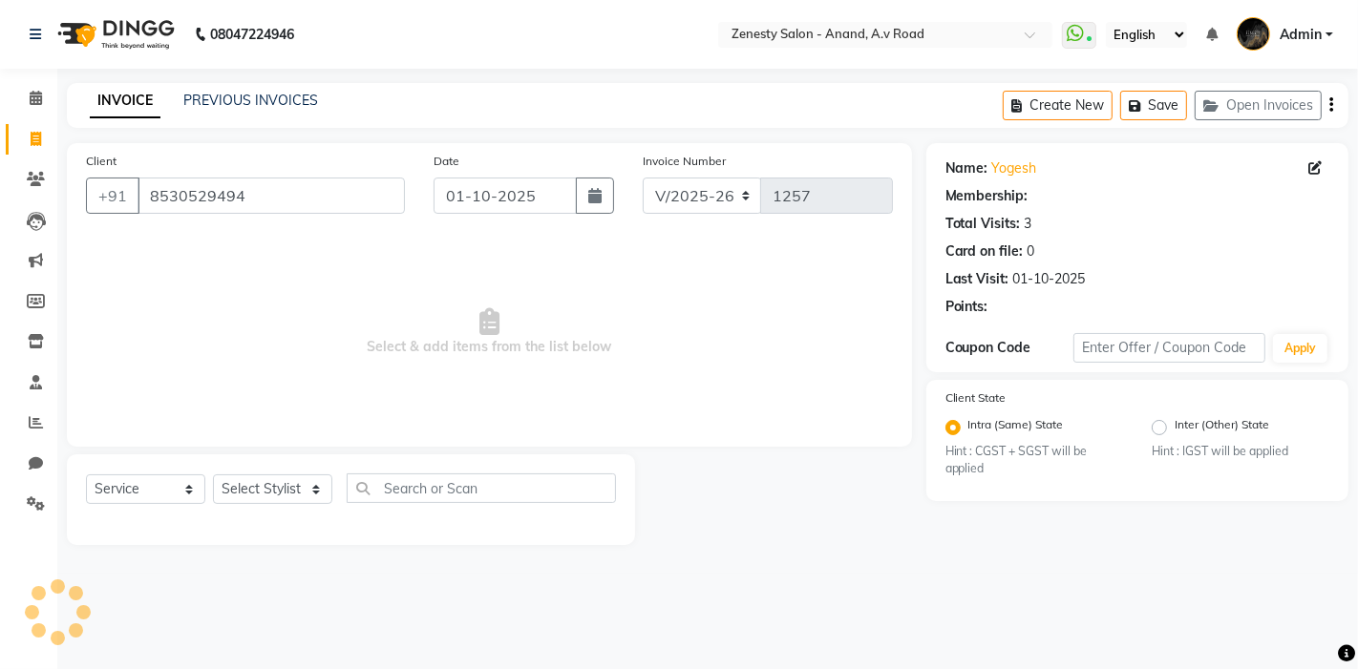
select select "1: Object"
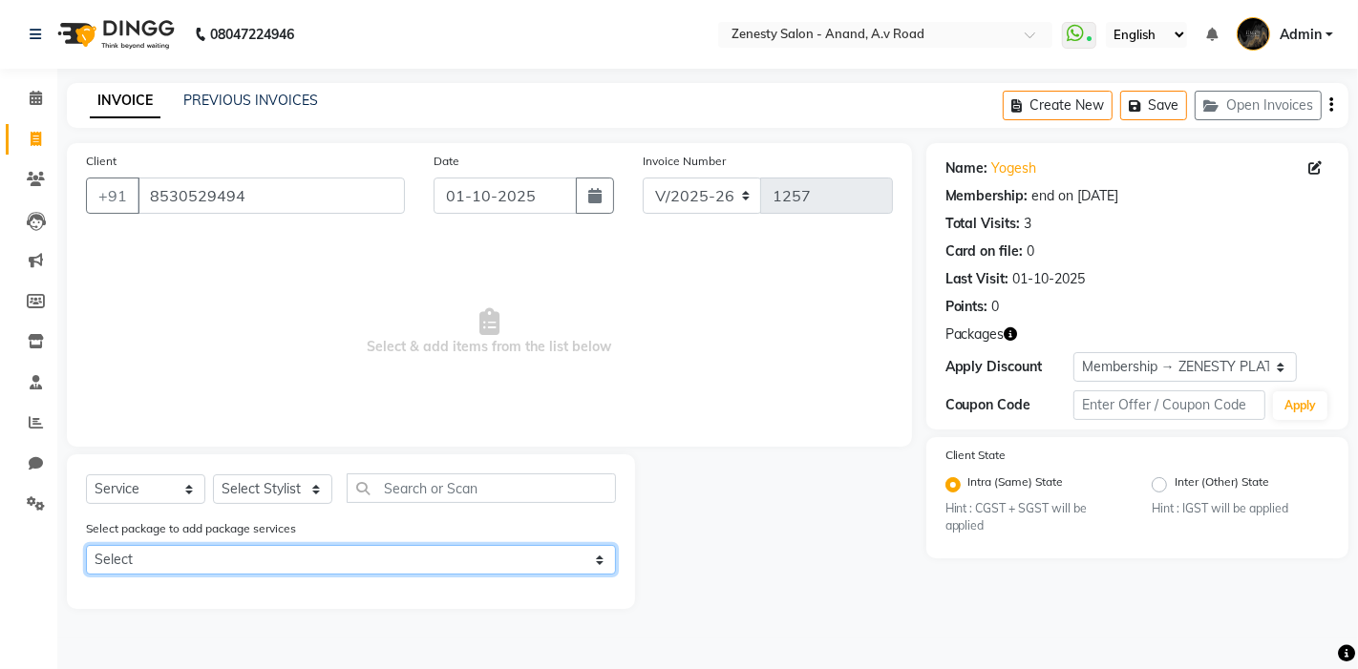
click at [159, 556] on select "Select MEMBERSHIP PACKAGE" at bounding box center [351, 560] width 530 height 30
select select "1: Object"
click at [86, 545] on select "Select MEMBERSHIP PACKAGE" at bounding box center [351, 560] width 530 height 30
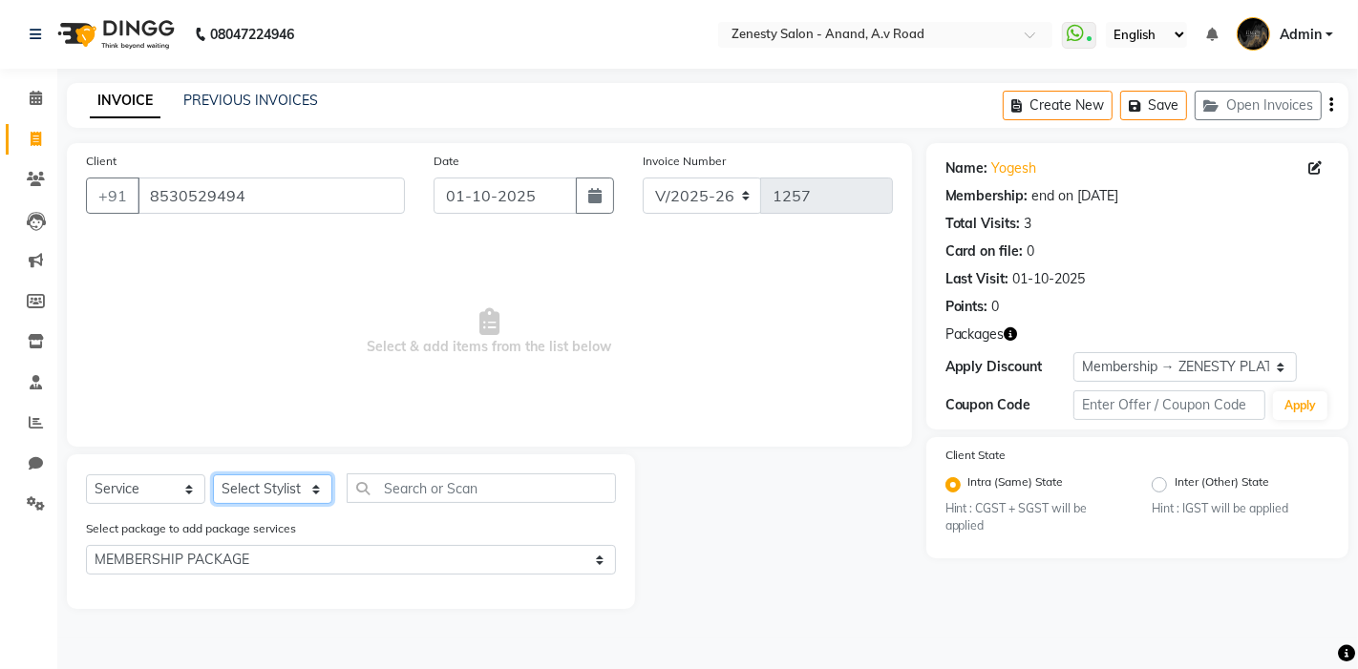
click at [244, 495] on select "Select Stylist [PERSON_NAME] [PERSON_NAME] Furjan [PERSON_NAME] P krishna [PERS…" at bounding box center [272, 490] width 119 height 30
select select "52207"
click at [213, 475] on select "Select Stylist [PERSON_NAME] [PERSON_NAME] Furjan [PERSON_NAME] P krishna [PERS…" at bounding box center [272, 490] width 119 height 30
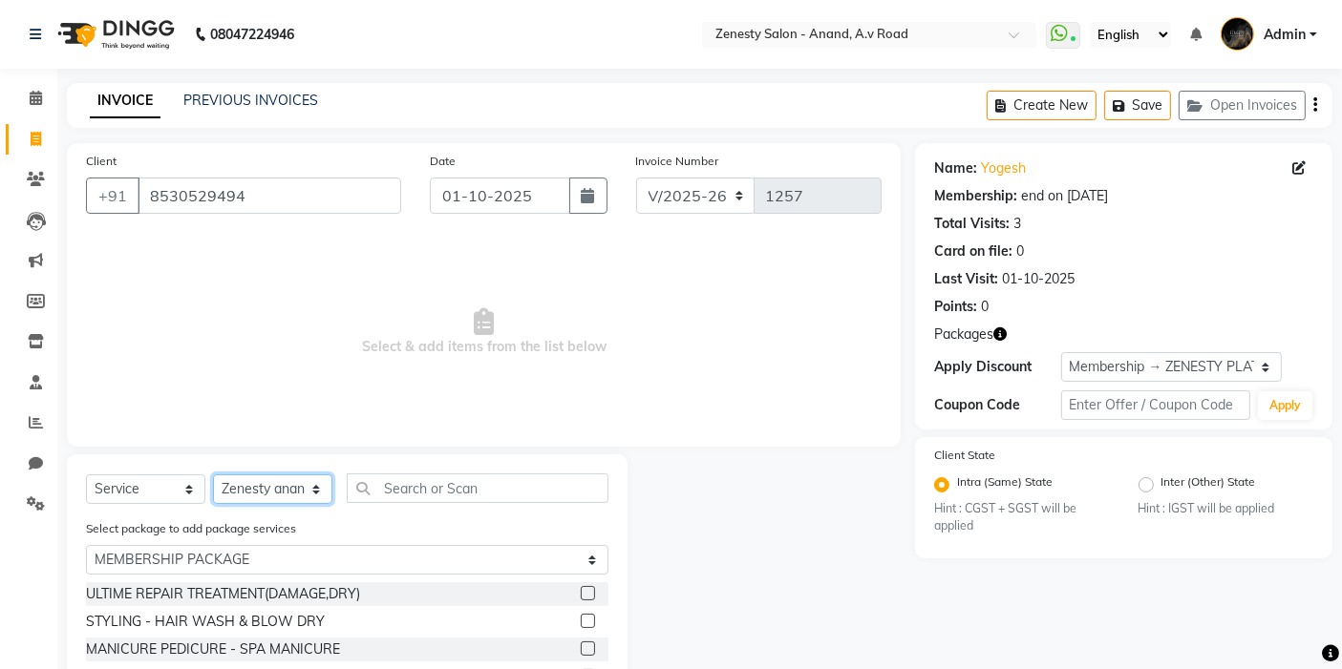
scroll to position [78, 0]
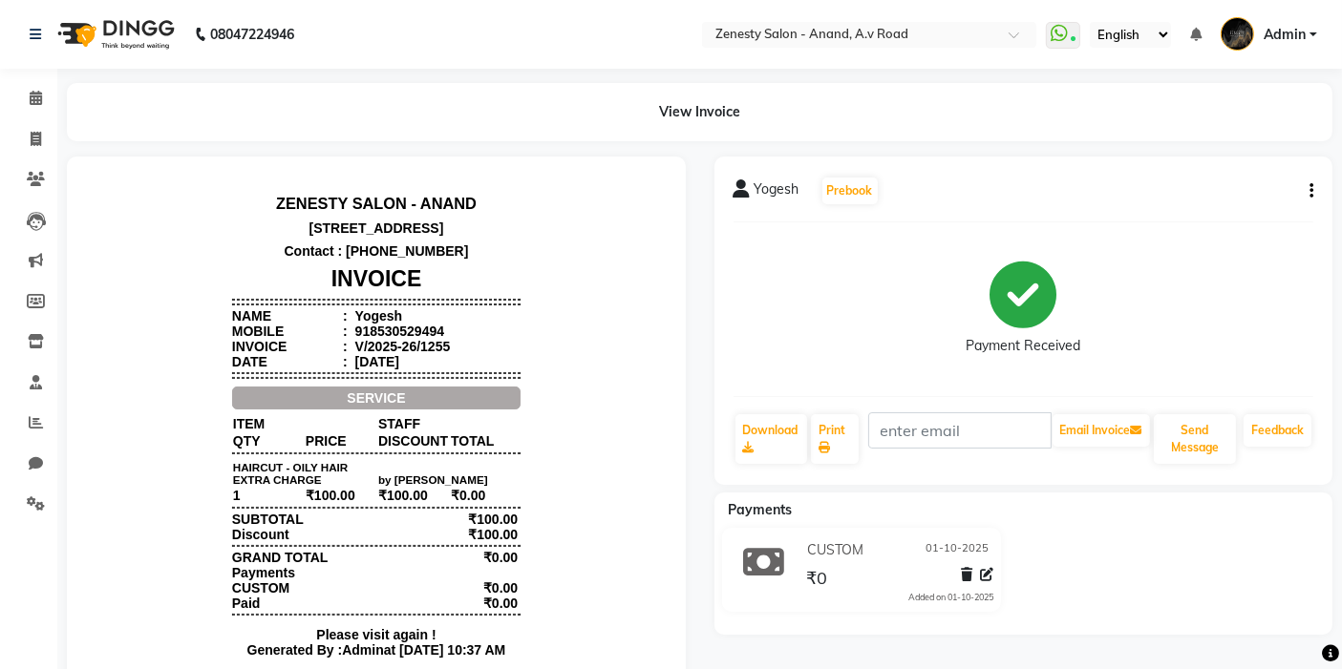
click at [1304, 196] on button "button" at bounding box center [1307, 191] width 11 height 20
click at [1263, 213] on div "Edit Invoice" at bounding box center [1215, 215] width 131 height 24
select select "service"
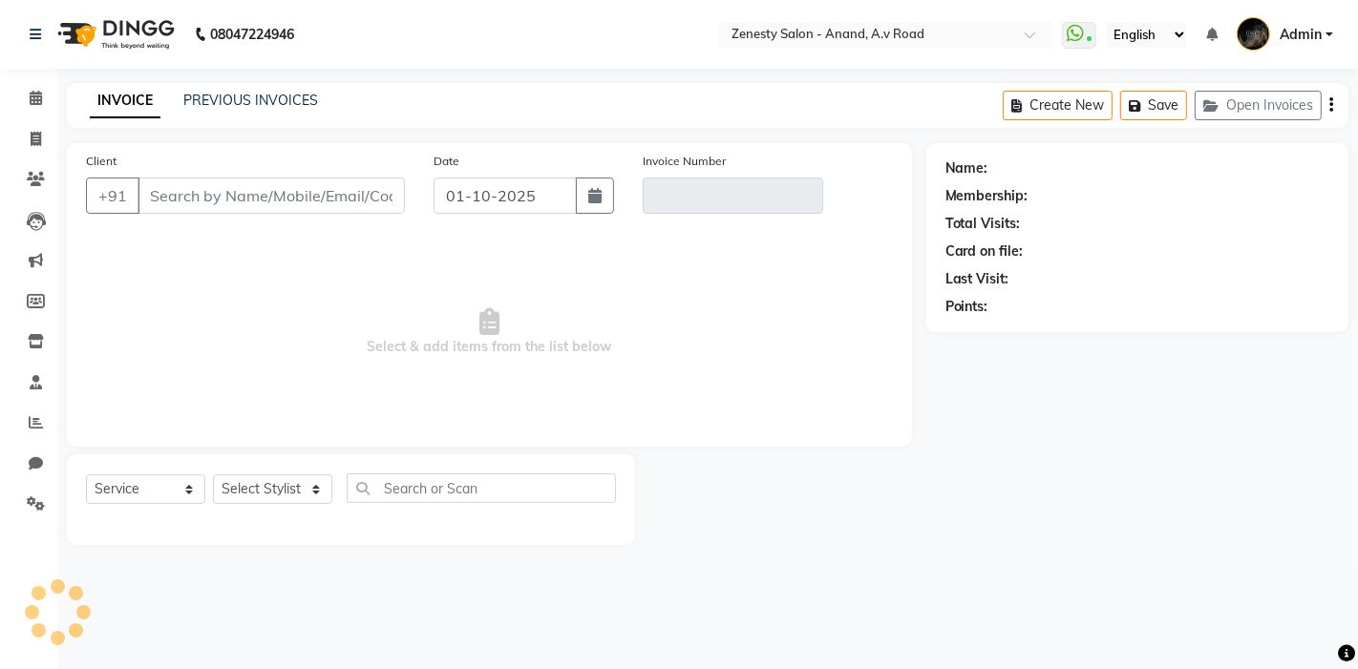
type input "8530529494"
type input "V/2025-26/1255"
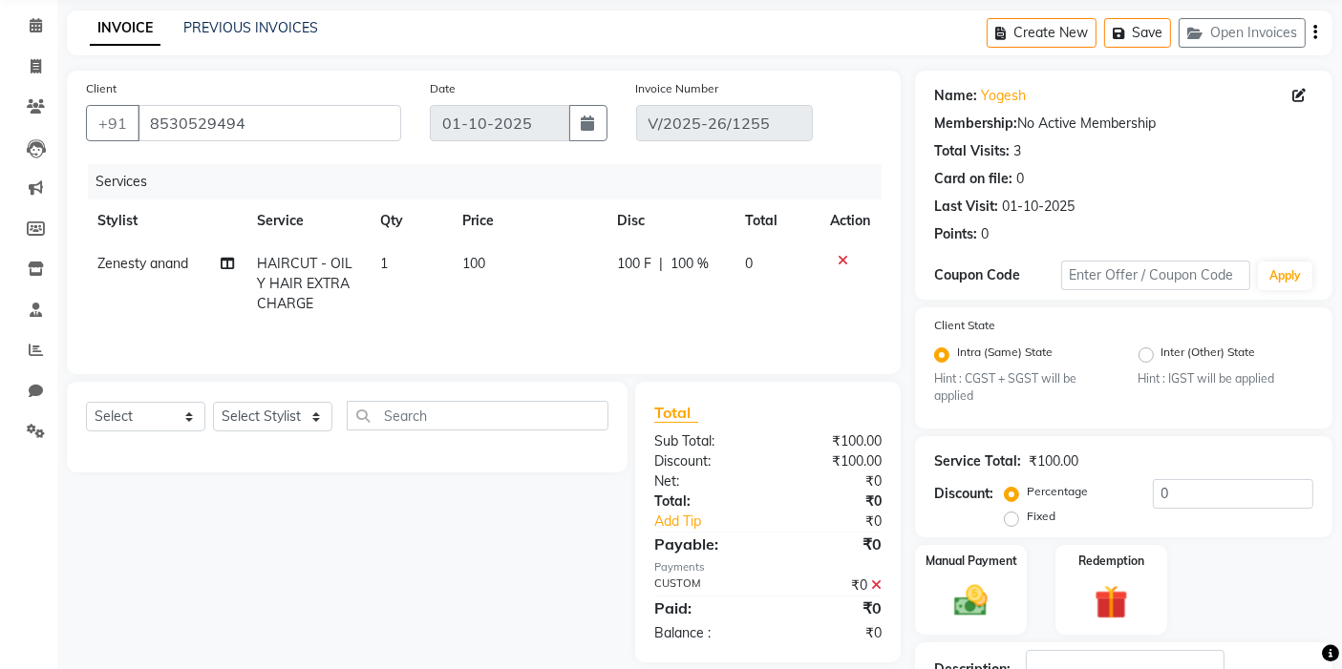
scroll to position [106, 0]
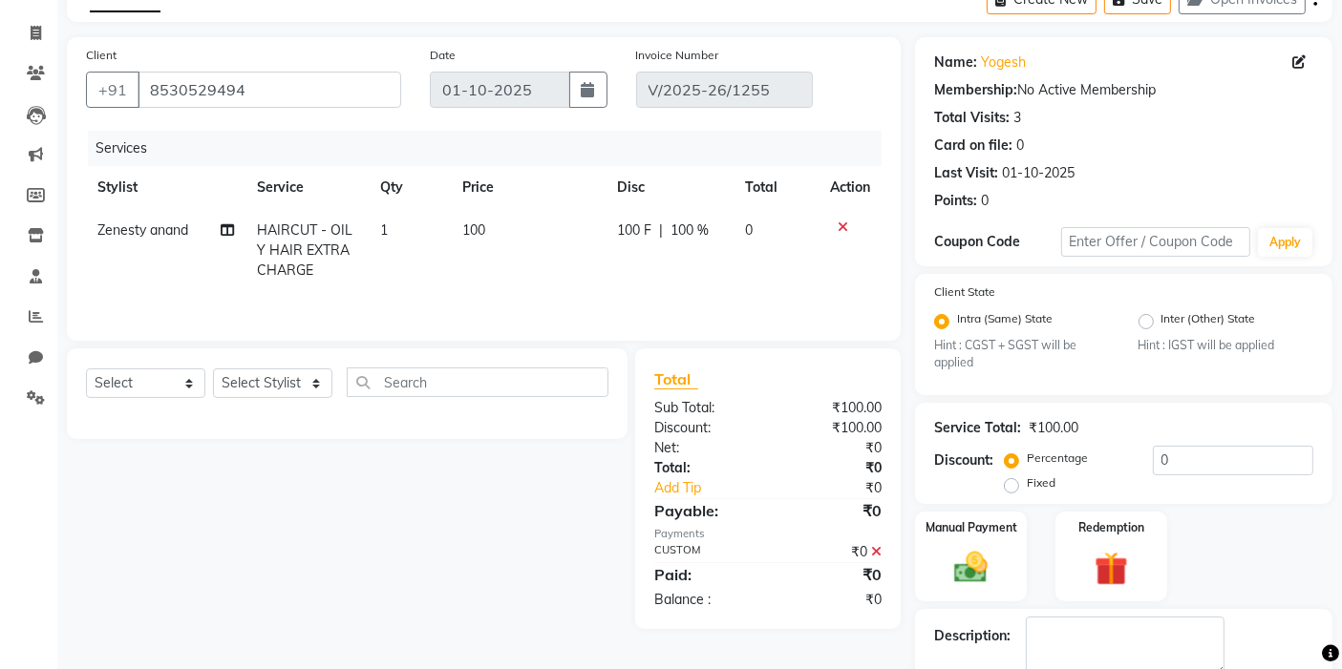
click at [842, 223] on icon at bounding box center [843, 227] width 11 height 13
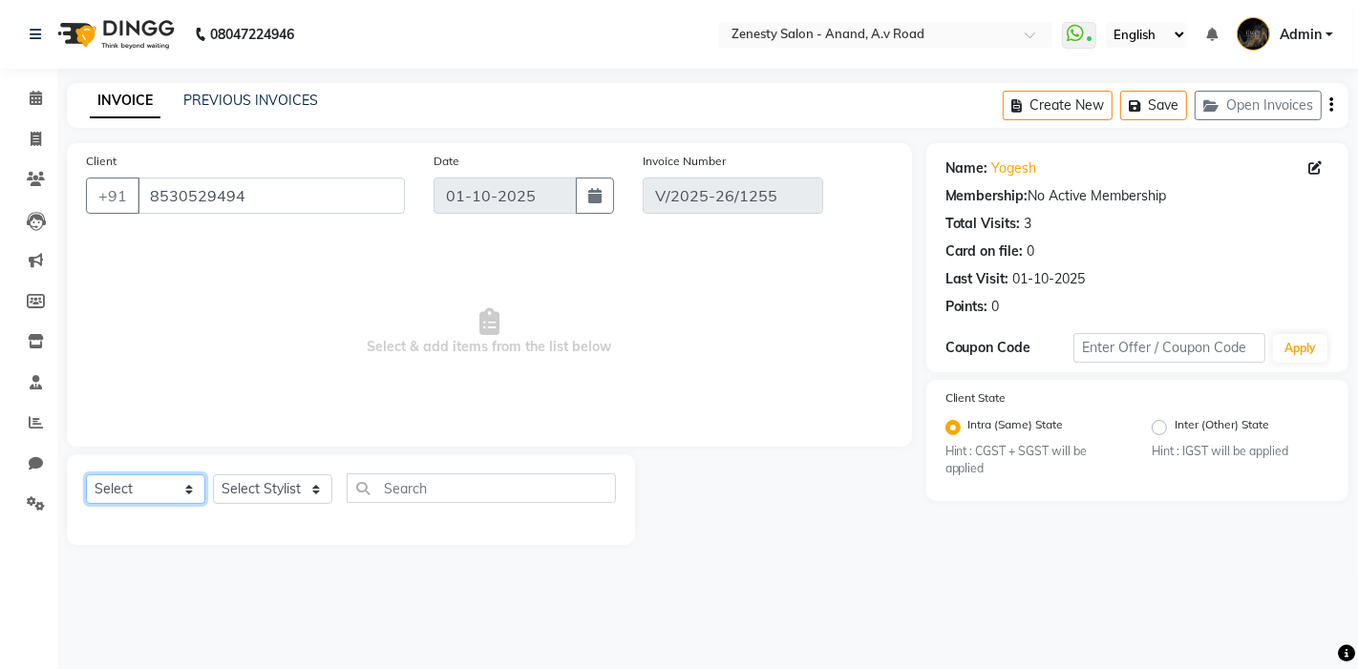
click at [185, 482] on select "Select Service Product Membership Package Voucher Prepaid Gift Card" at bounding box center [145, 490] width 119 height 30
select select "membership"
click at [86, 475] on select "Select Service Product Membership Package Voucher Prepaid Gift Card" at bounding box center [145, 490] width 119 height 30
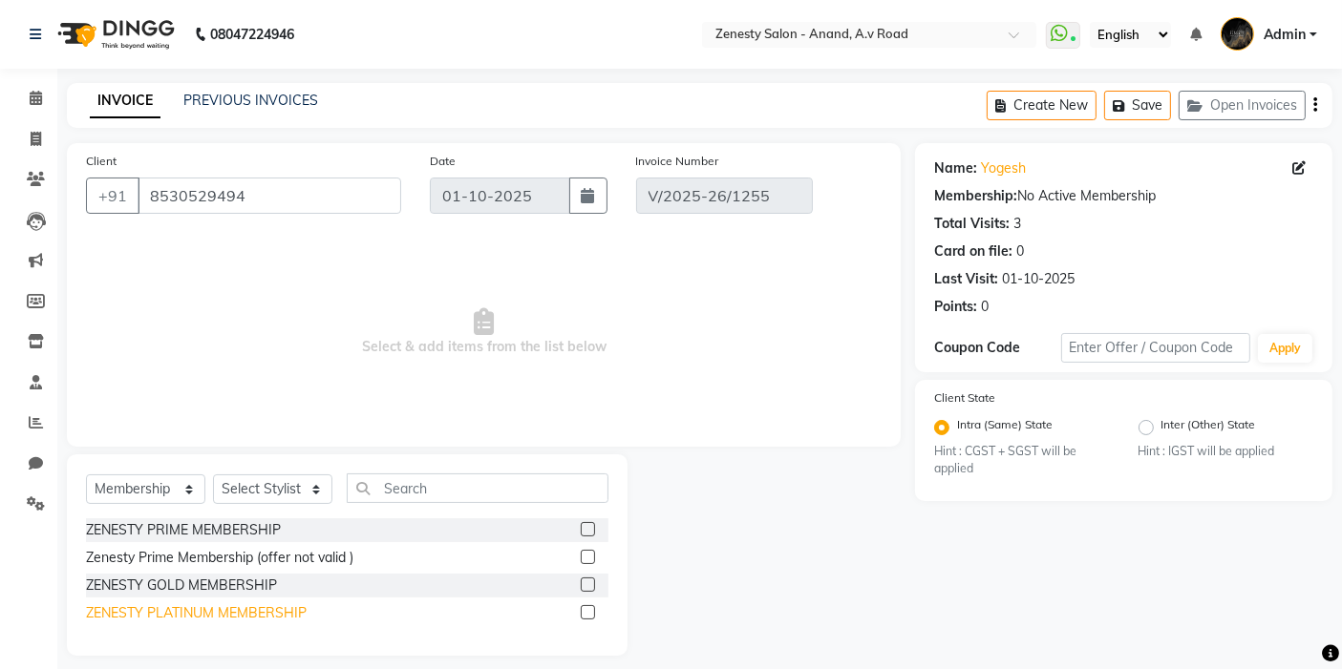
click at [208, 618] on div "ZENESTY PLATINUM MEMBERSHIP" at bounding box center [196, 614] width 221 height 20
checkbox input "false"
click at [300, 489] on select "Select Stylist [PERSON_NAME] [PERSON_NAME] Furjan [PERSON_NAME] P krishna [PERS…" at bounding box center [272, 490] width 119 height 30
select select "52207"
click at [213, 475] on select "Select Stylist [PERSON_NAME] [PERSON_NAME] Furjan [PERSON_NAME] P krishna [PERS…" at bounding box center [272, 490] width 119 height 30
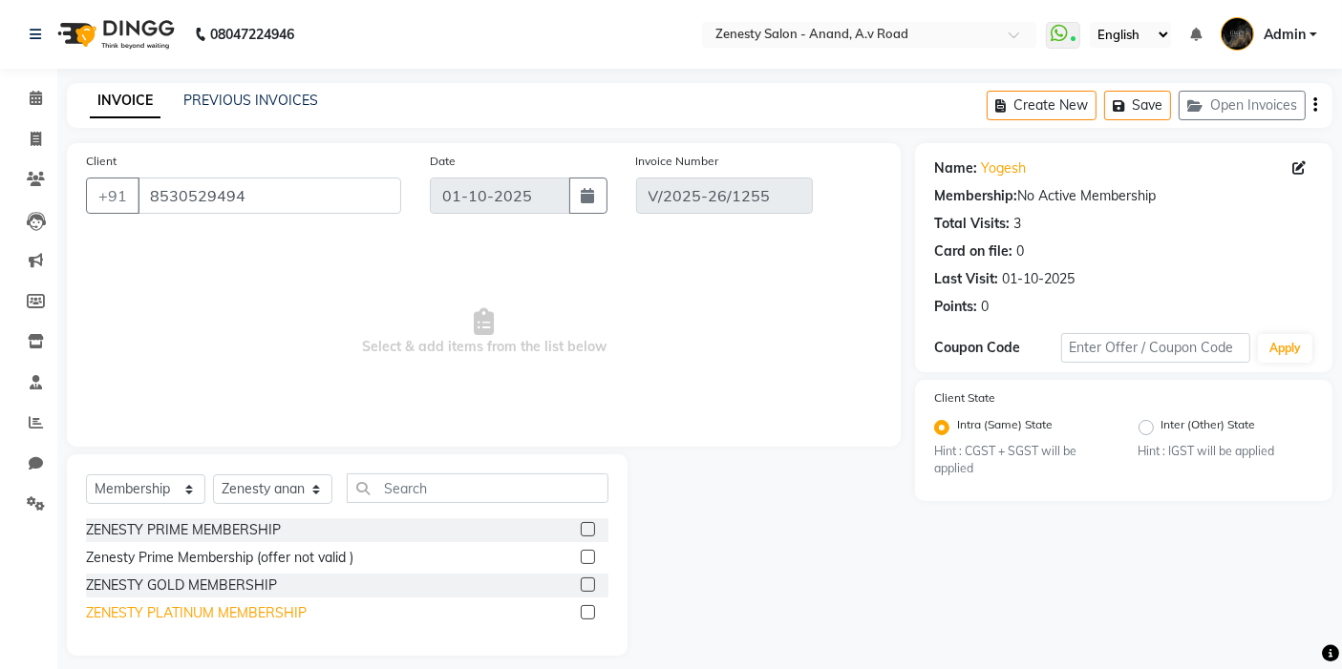
click at [245, 618] on div "ZENESTY PLATINUM MEMBERSHIP" at bounding box center [196, 614] width 221 height 20
select select "select"
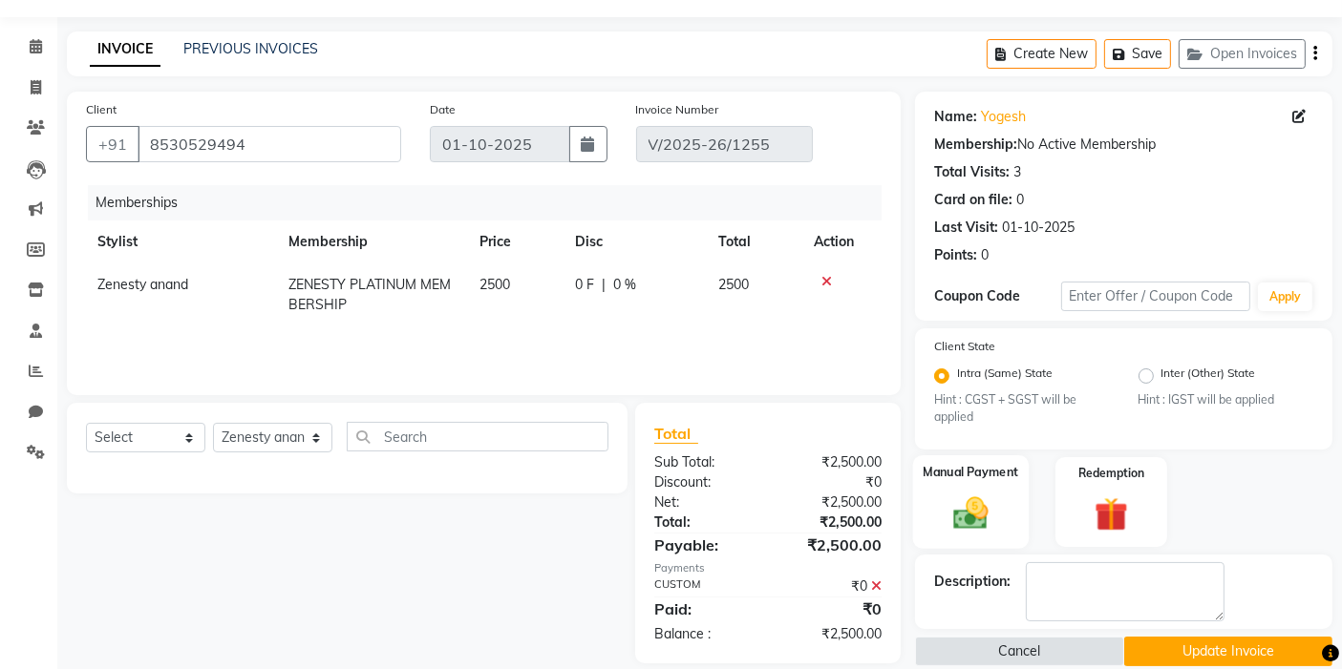
scroll to position [75, 0]
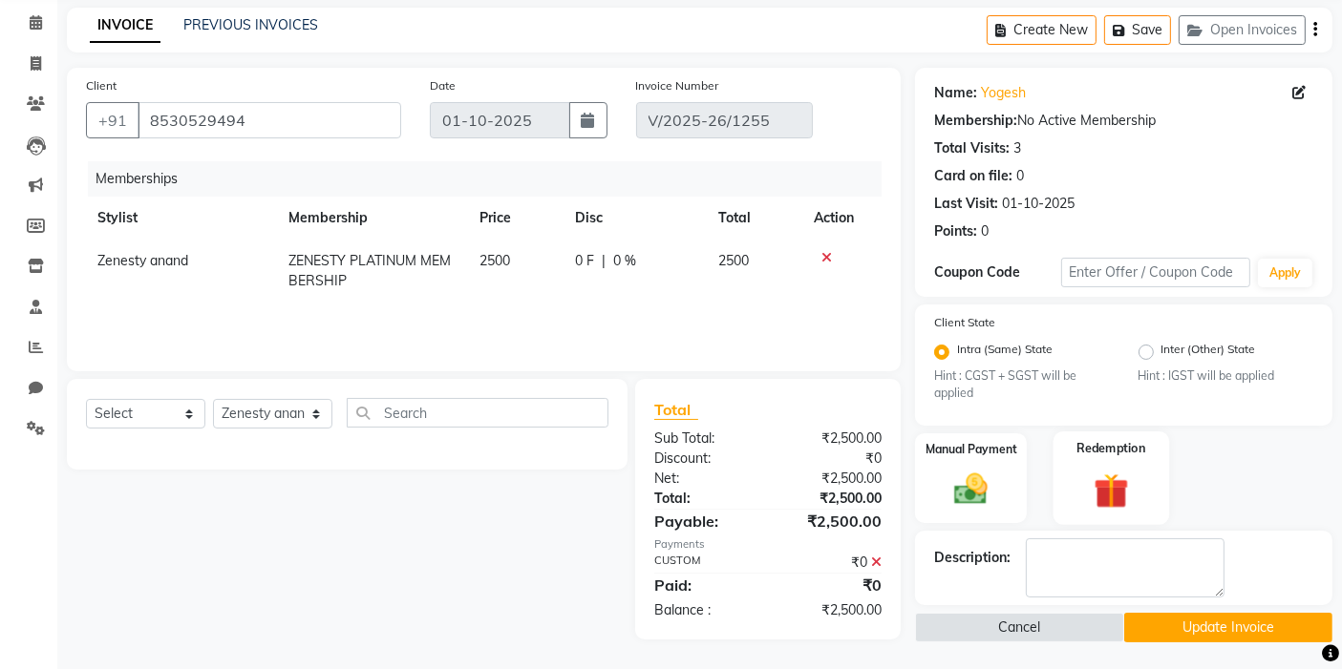
click at [1096, 487] on img at bounding box center [1110, 491] width 57 height 44
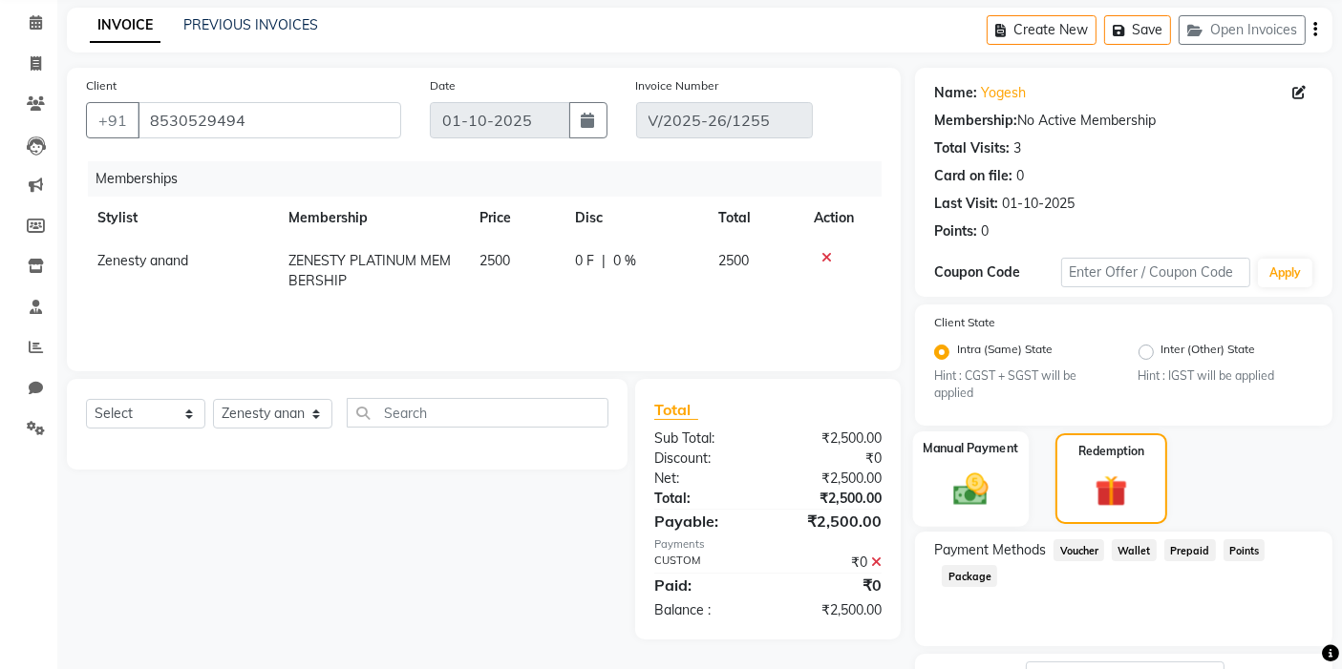
click at [998, 483] on img at bounding box center [971, 489] width 57 height 40
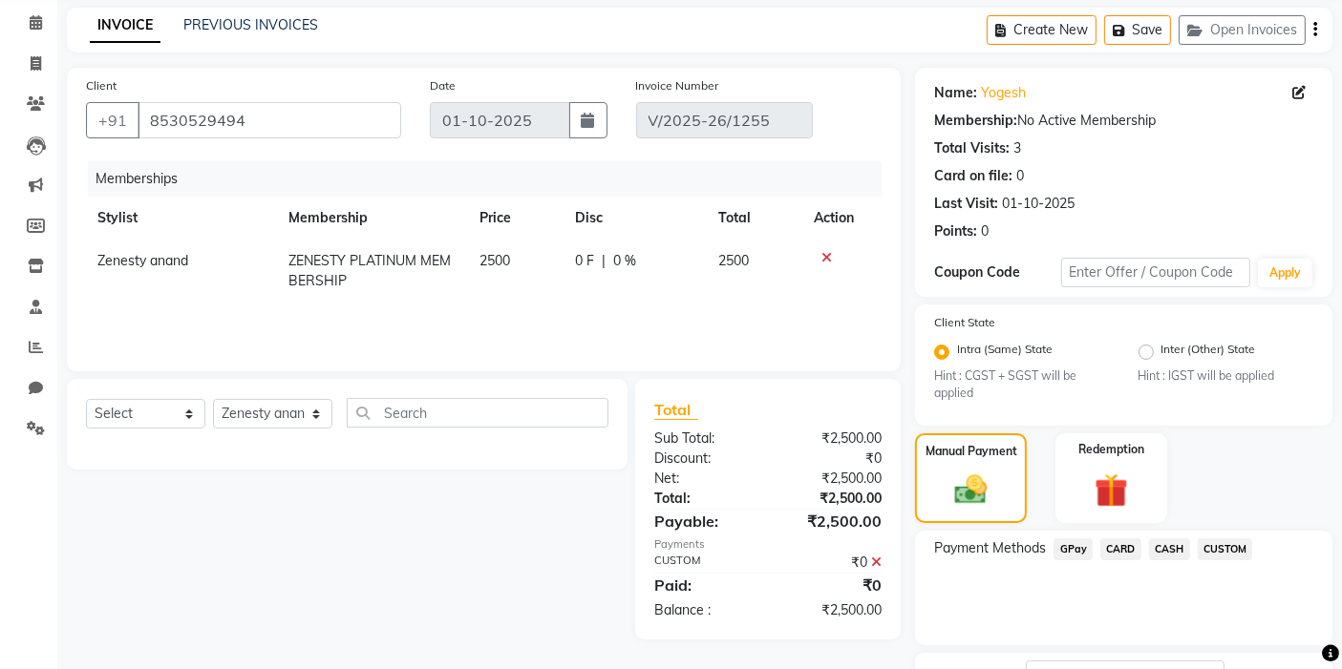
click at [1220, 555] on span "CUSTOM" at bounding box center [1225, 550] width 55 height 22
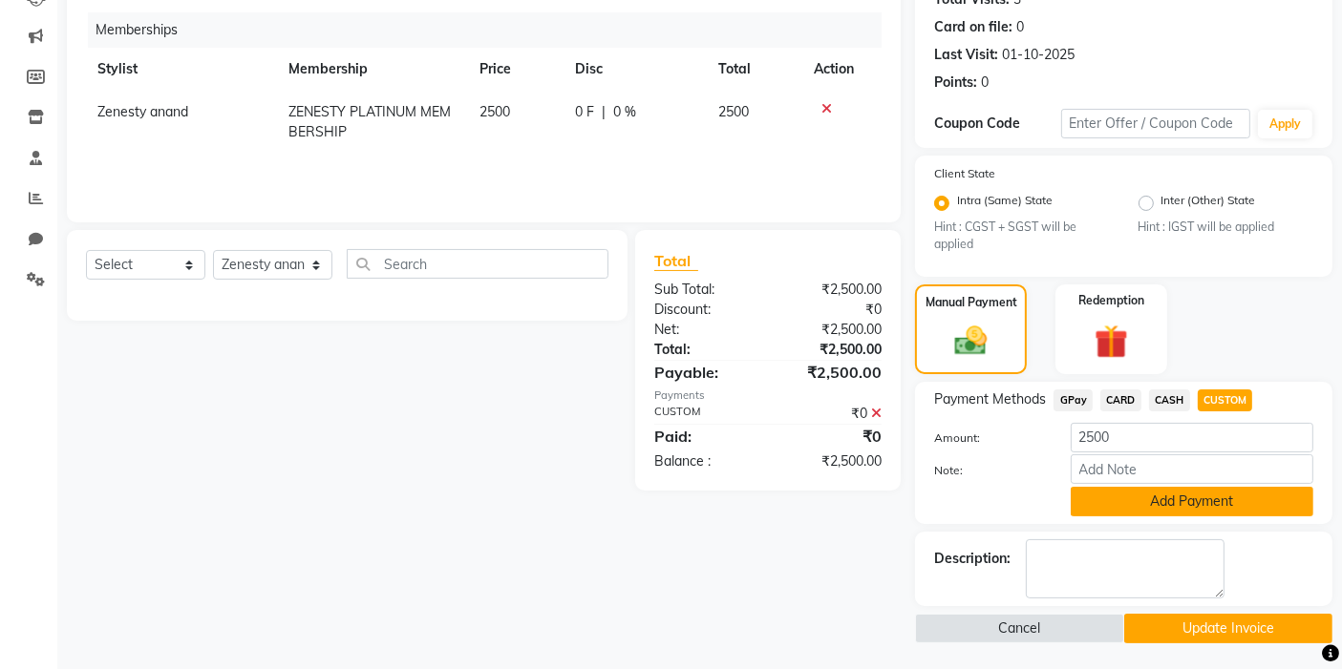
click at [1157, 503] on button "Add Payment" at bounding box center [1192, 502] width 243 height 30
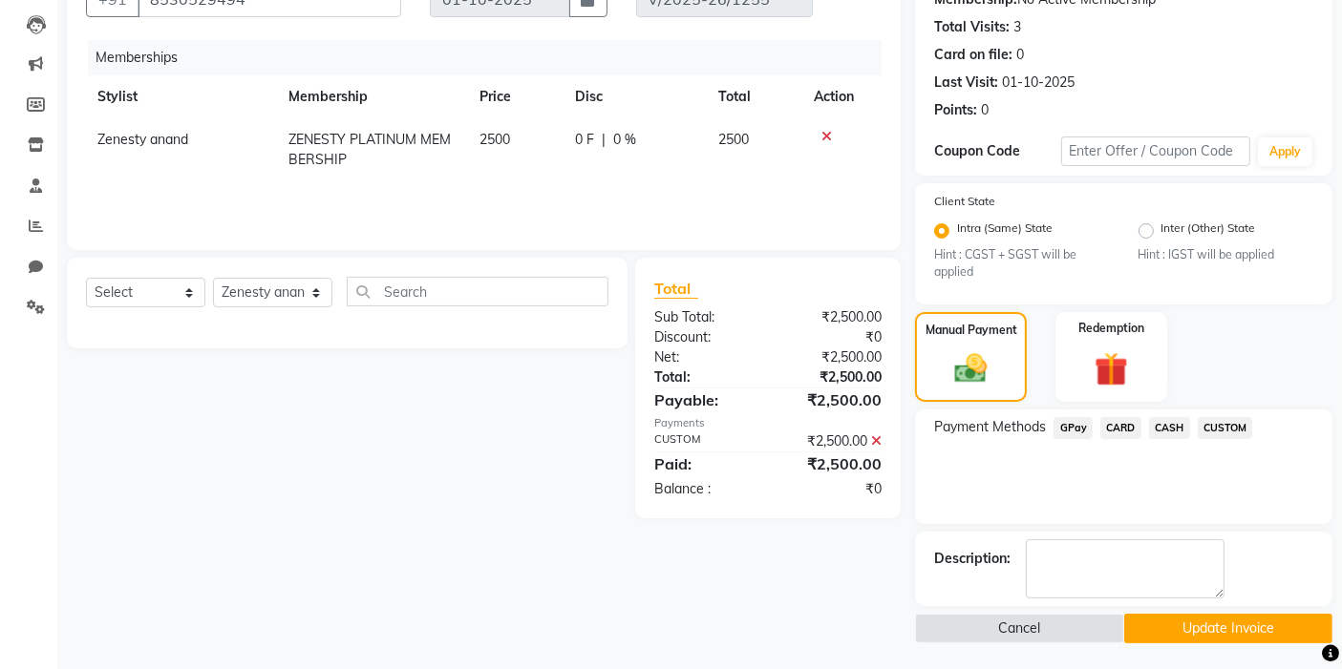
click at [1209, 615] on button "Update Invoice" at bounding box center [1228, 629] width 208 height 30
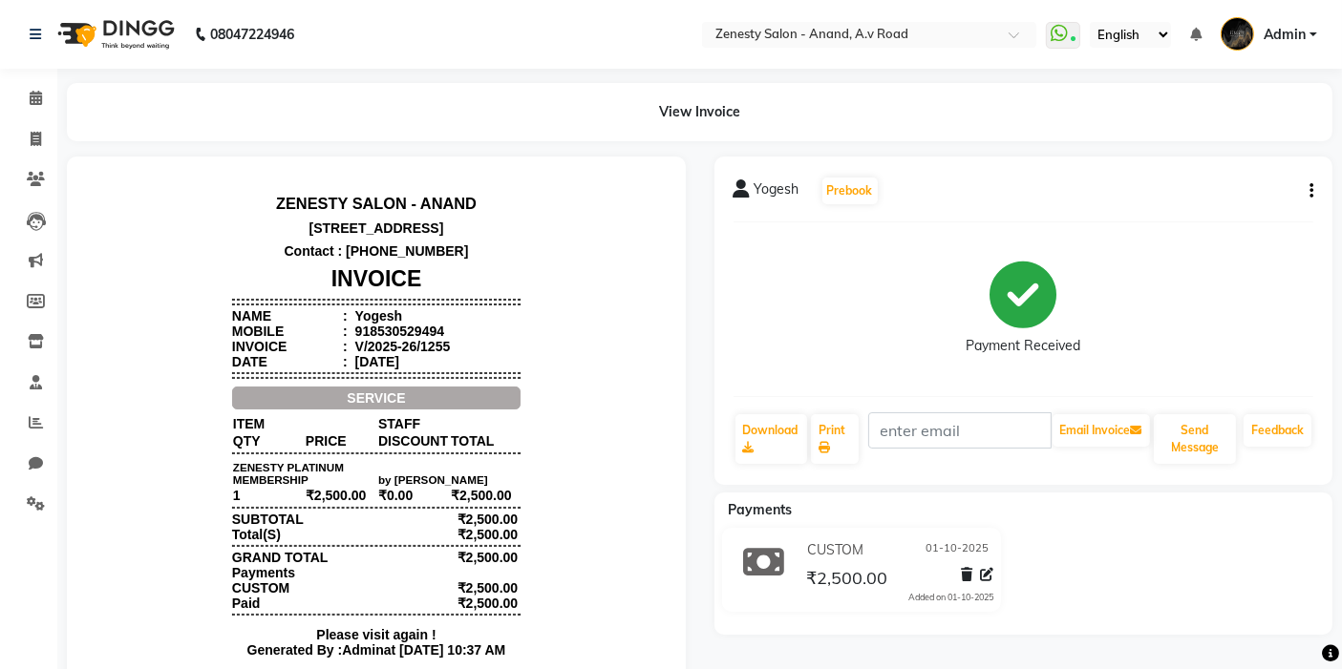
click at [1311, 192] on icon "button" at bounding box center [1311, 191] width 4 height 1
click at [1217, 205] on div "Edit Invoice" at bounding box center [1234, 203] width 96 height 24
select select "service"
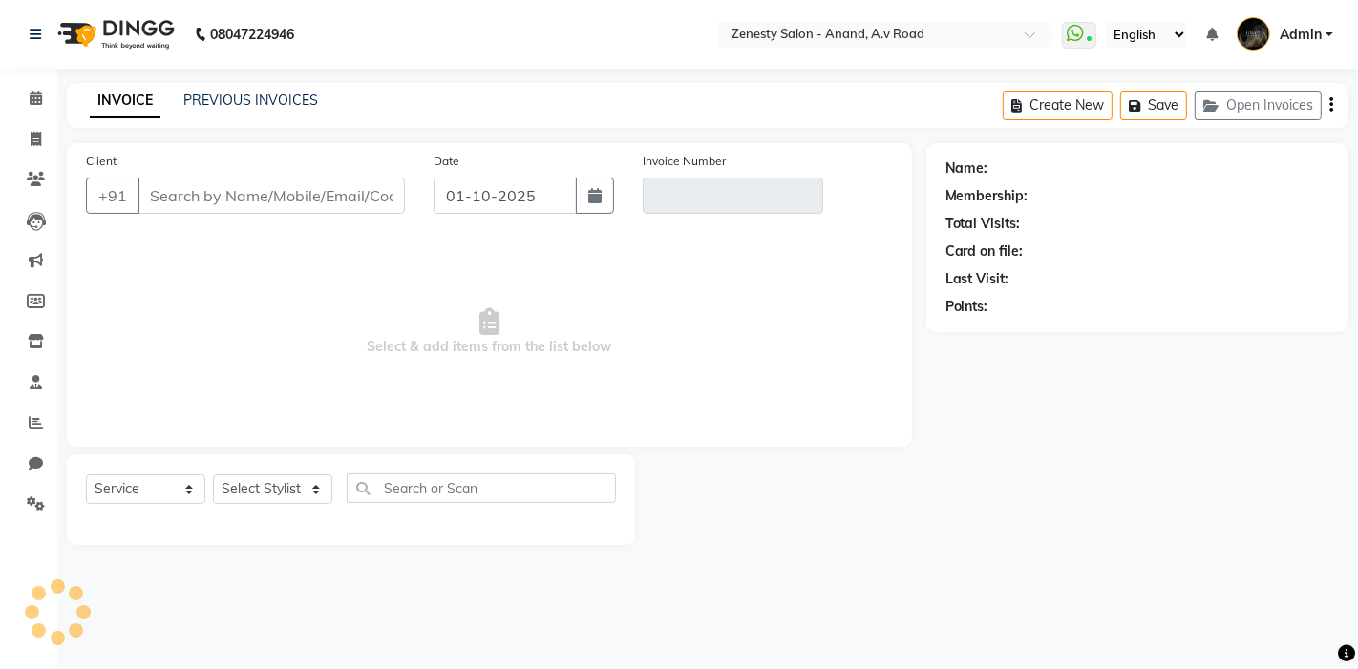
type input "8530529494"
type input "V/2025-26/1255"
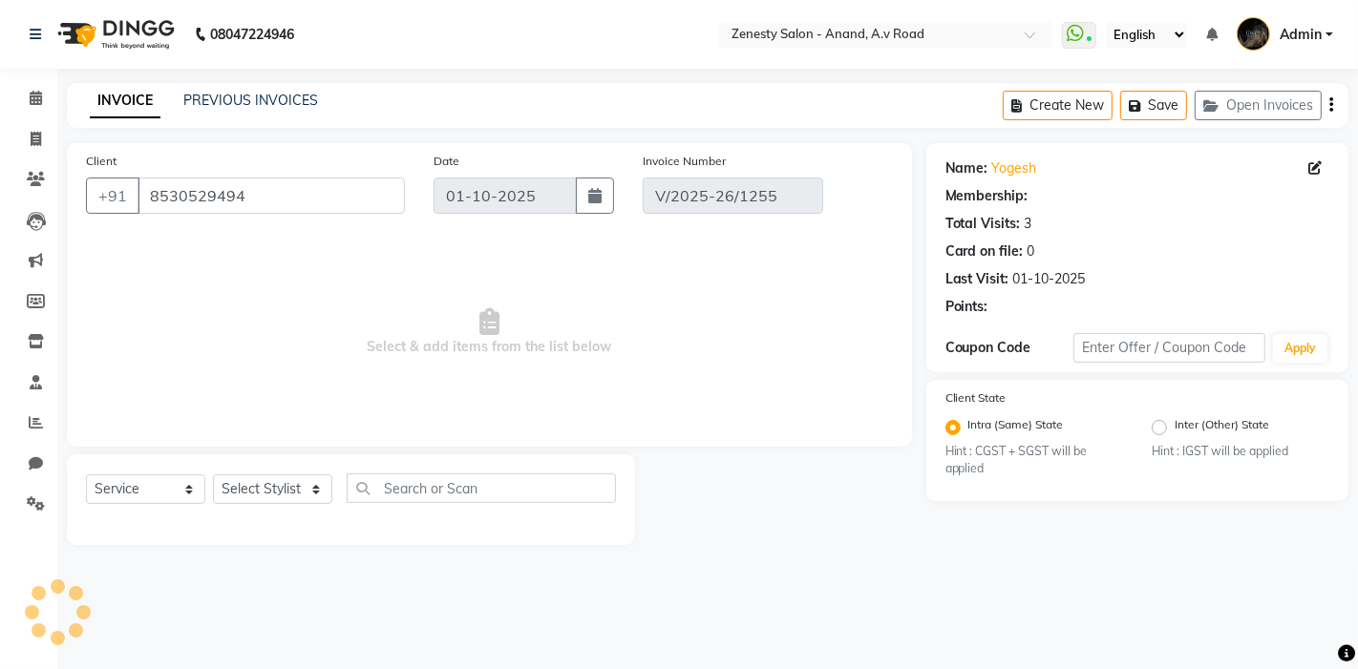
select select "1: Object"
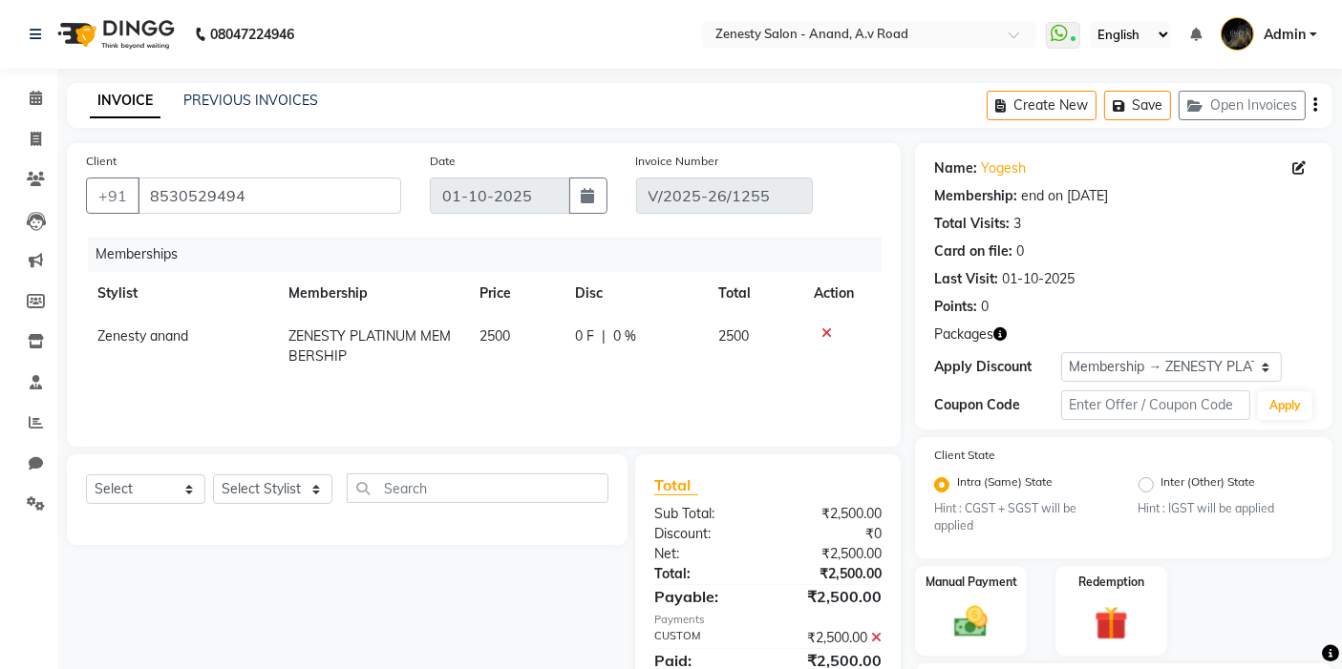
click at [827, 329] on icon at bounding box center [826, 333] width 11 height 13
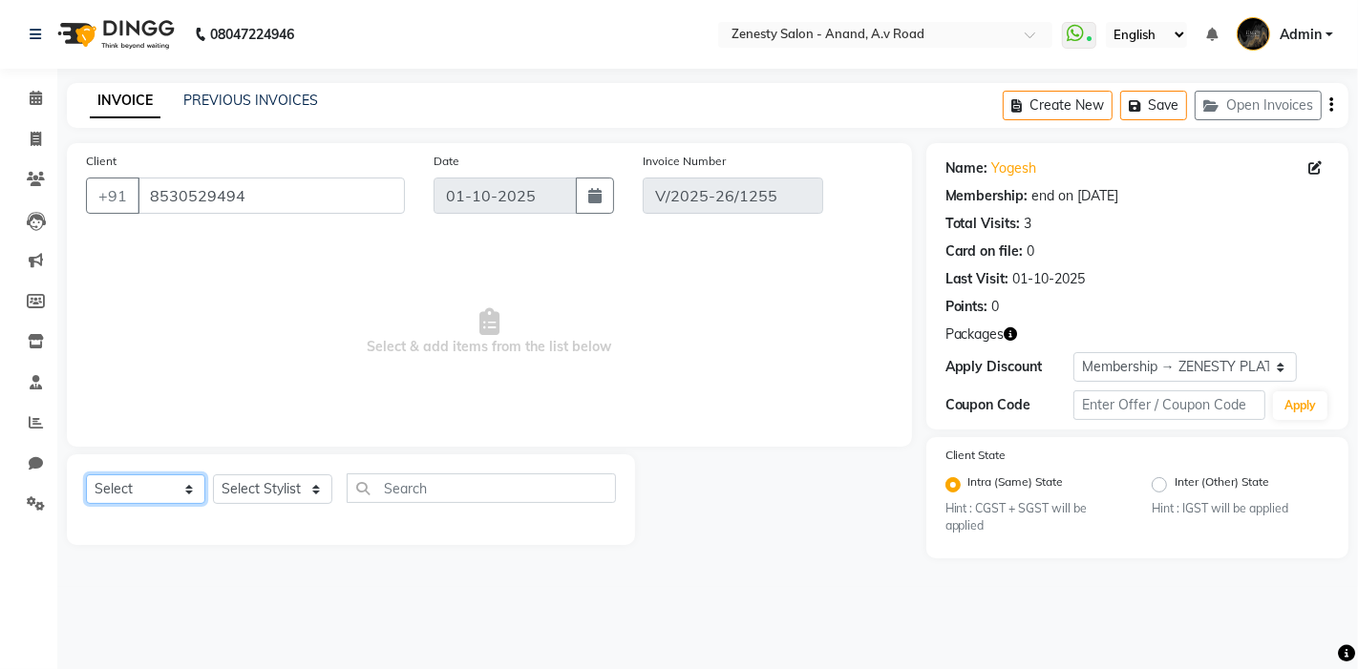
click at [139, 498] on select "Select Service Product Membership Package Voucher Prepaid Gift Card" at bounding box center [145, 490] width 119 height 30
select select "service"
click at [86, 475] on select "Select Service Product Membership Package Voucher Prepaid Gift Card" at bounding box center [145, 490] width 119 height 30
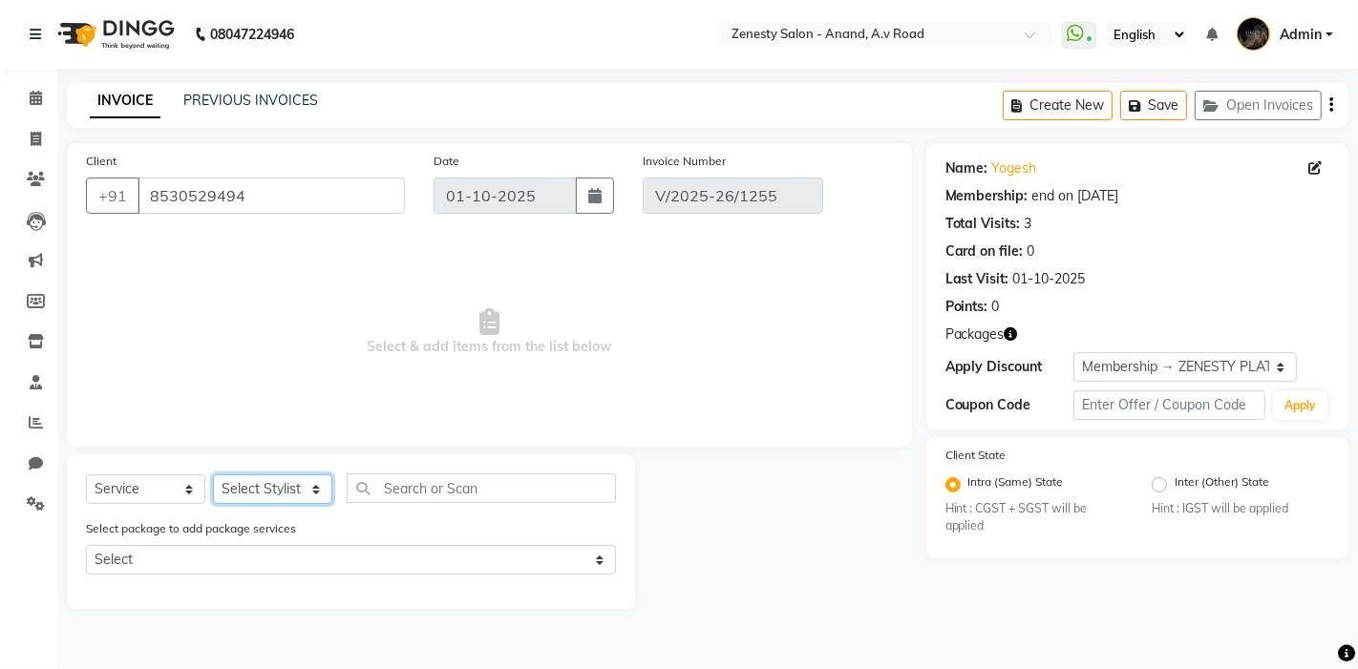
click at [267, 490] on select "Select Stylist [PERSON_NAME] [PERSON_NAME] Furjan [PERSON_NAME] P krishna [PERS…" at bounding box center [272, 490] width 119 height 30
select select "52207"
click at [213, 475] on select "Select Stylist [PERSON_NAME] [PERSON_NAME] Furjan [PERSON_NAME] P krishna [PERS…" at bounding box center [272, 490] width 119 height 30
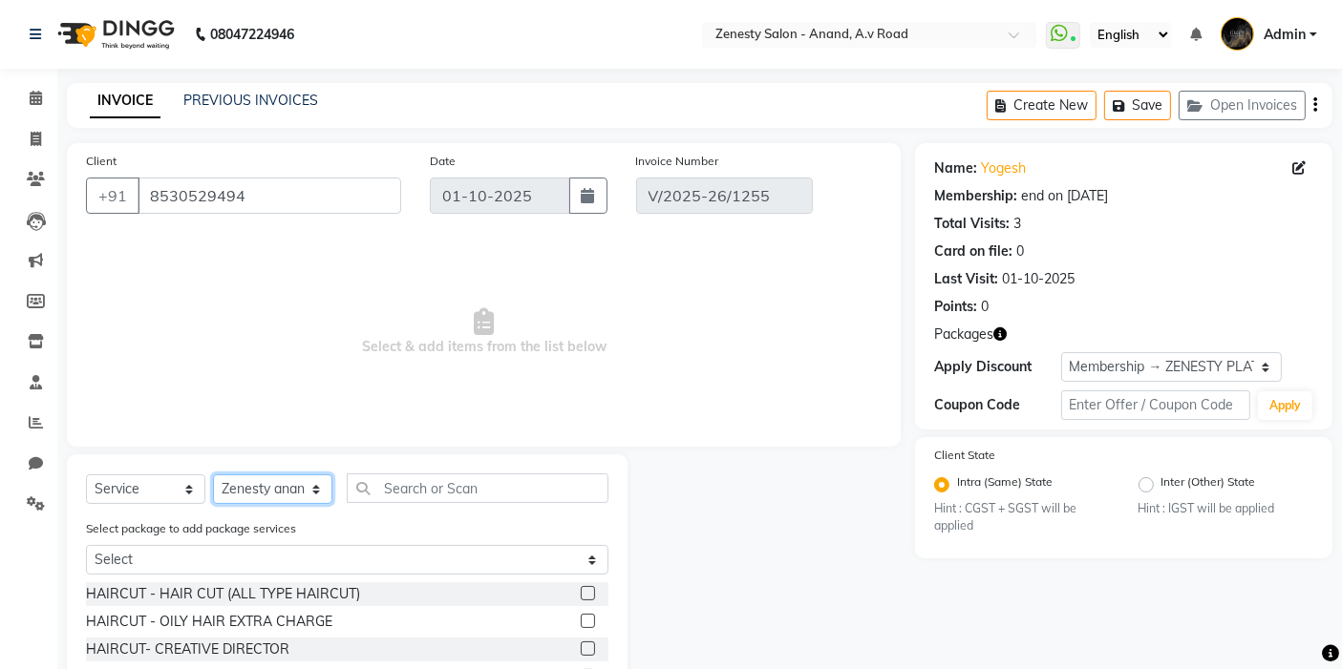
scroll to position [106, 0]
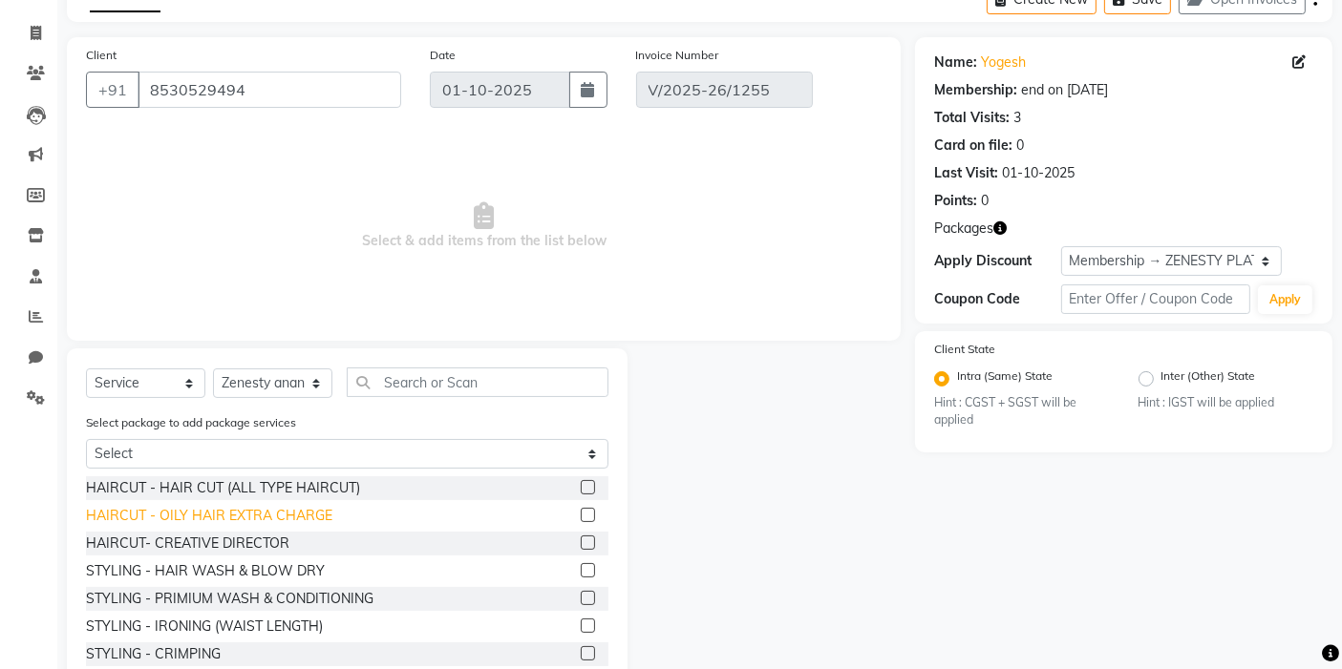
click at [213, 517] on div "HAIRCUT - OILY HAIR EXTRA CHARGE" at bounding box center [209, 516] width 246 height 20
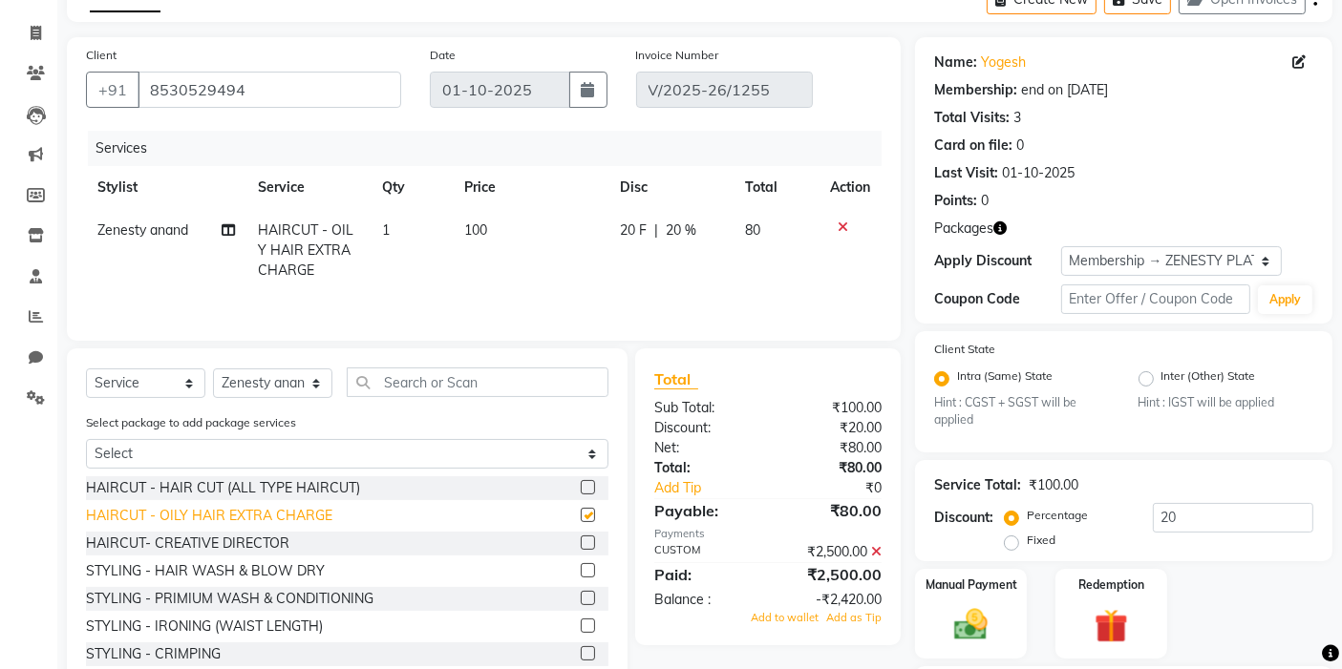
checkbox input "false"
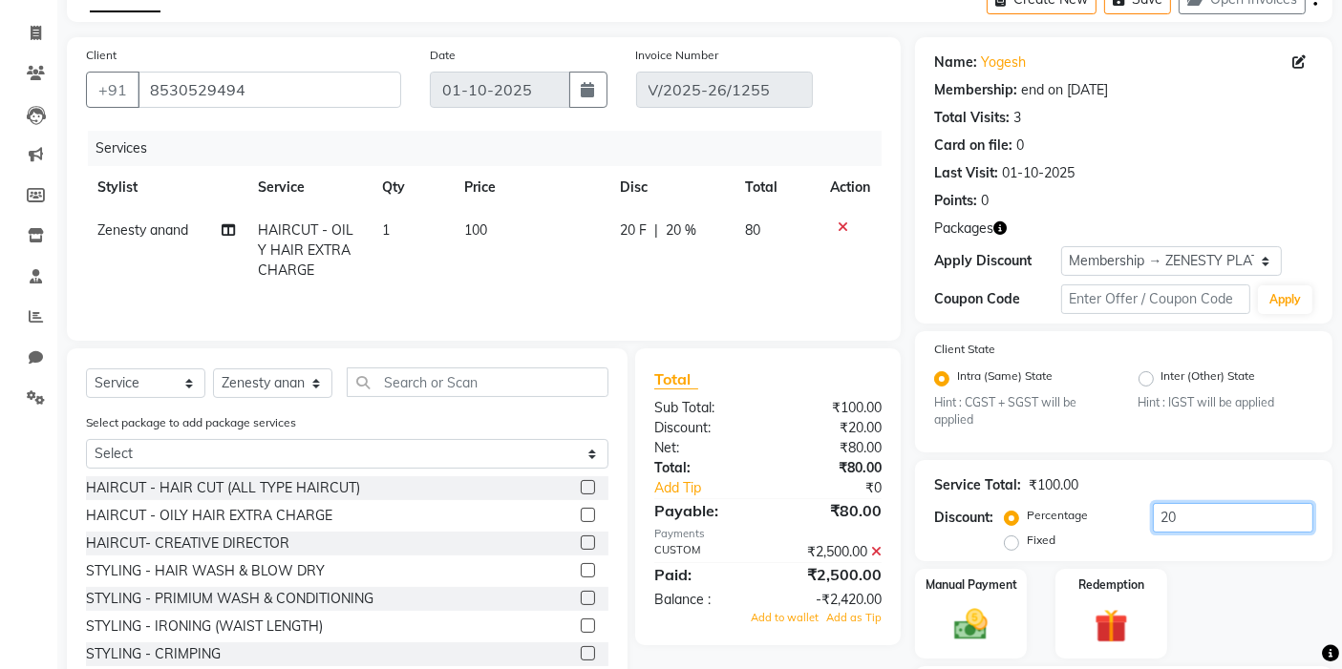
drag, startPoint x: 1264, startPoint y: 522, endPoint x: 1095, endPoint y: 533, distance: 169.4
click at [1097, 533] on div "Percentage Fixed 20" at bounding box center [1160, 529] width 305 height 52
type input "100"
click at [1275, 606] on div "Manual Payment Redemption" at bounding box center [1124, 614] width 446 height 90
click at [873, 556] on icon at bounding box center [876, 551] width 11 height 13
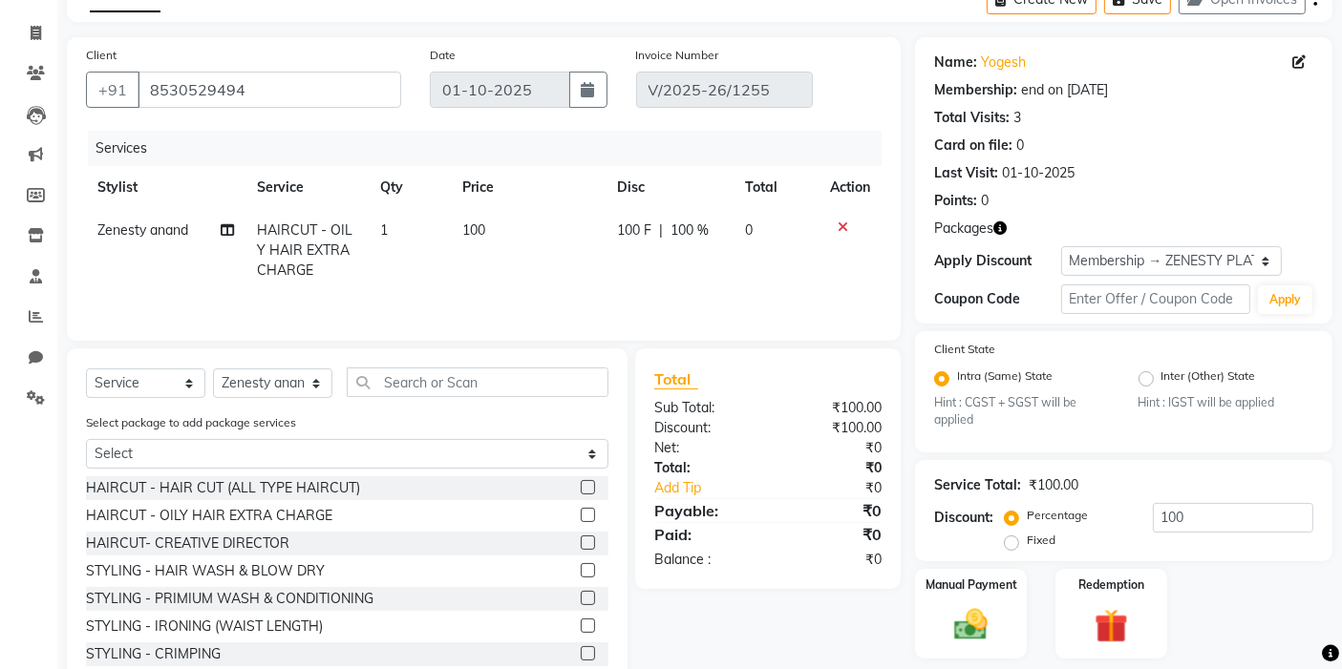
scroll to position [162, 0]
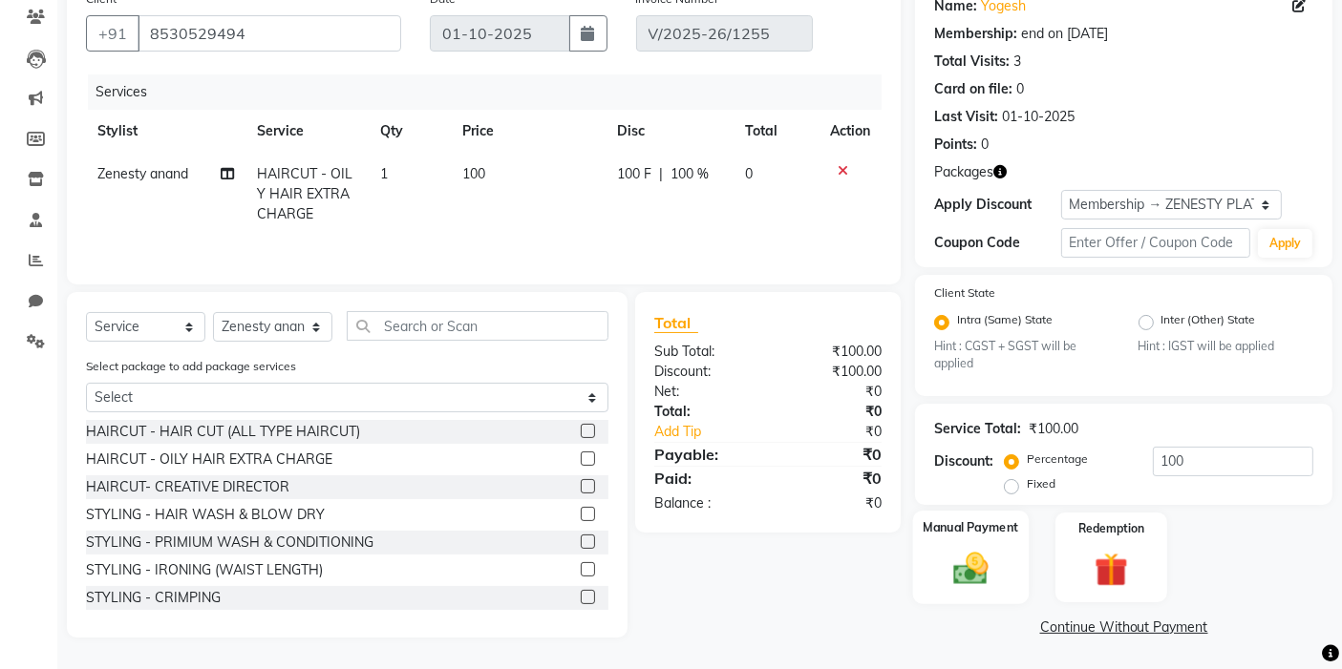
click at [960, 562] on img at bounding box center [971, 569] width 57 height 40
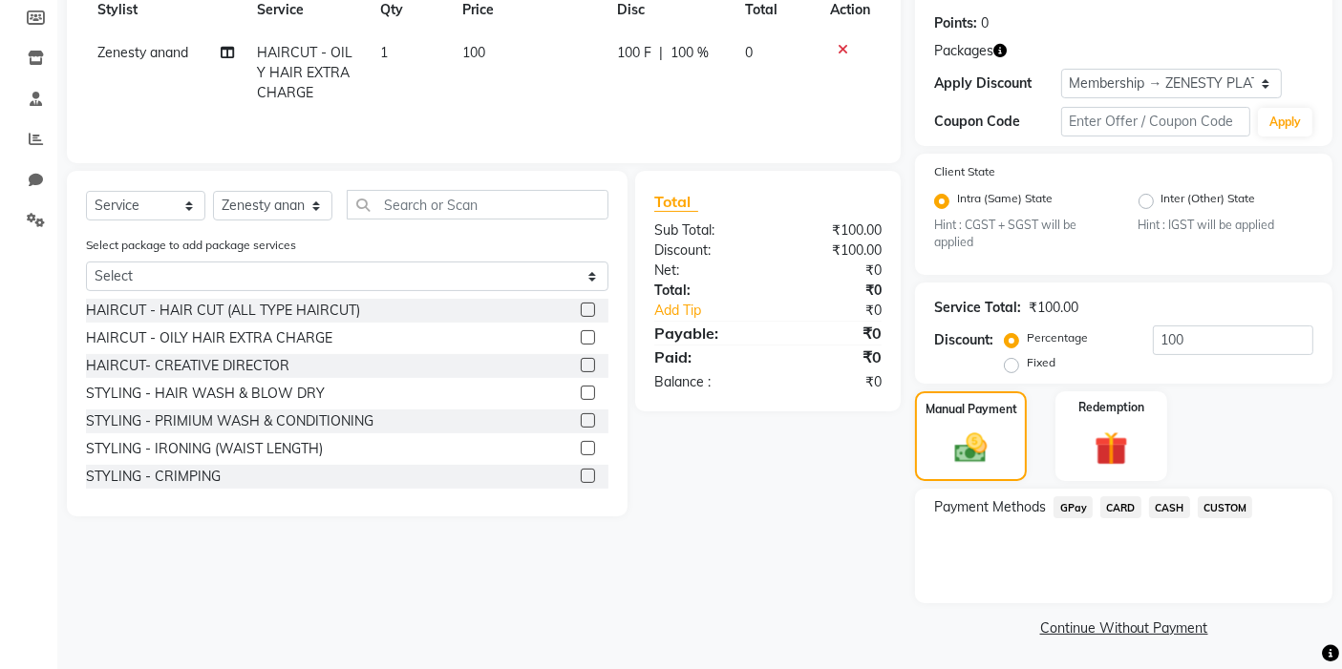
scroll to position [285, 0]
click at [1219, 514] on span "CUSTOM" at bounding box center [1225, 507] width 55 height 22
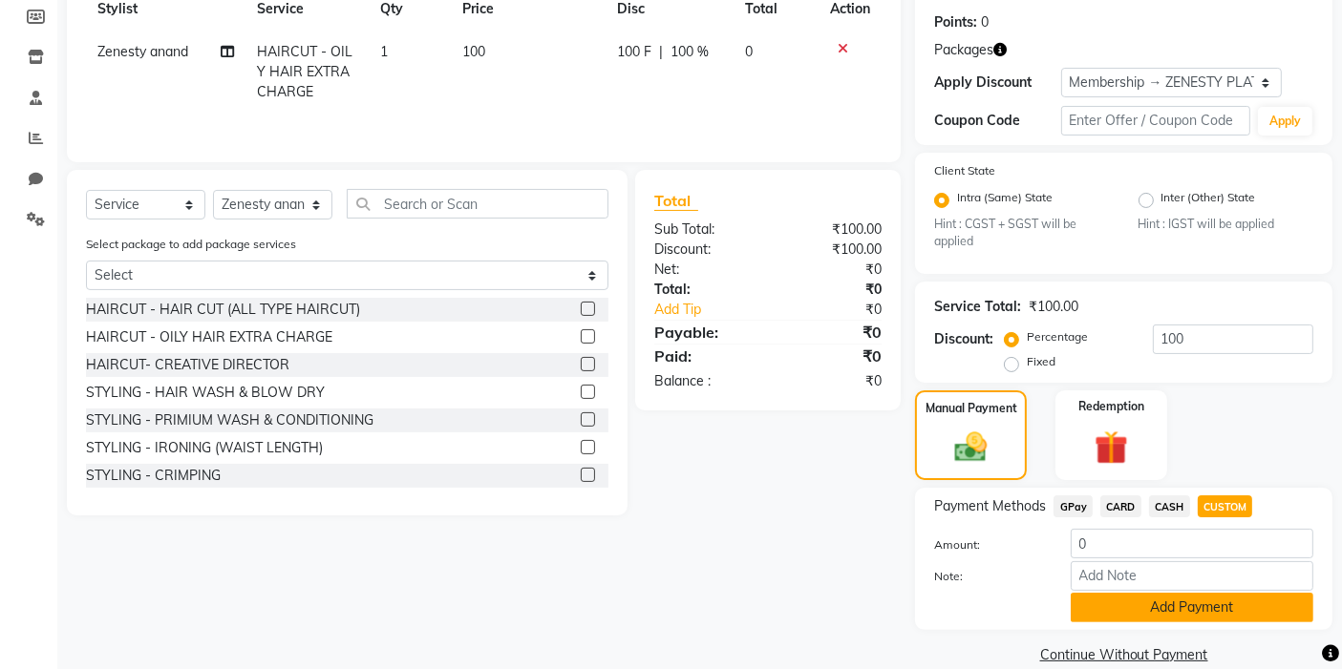
click at [1199, 618] on button "Add Payment" at bounding box center [1192, 608] width 243 height 30
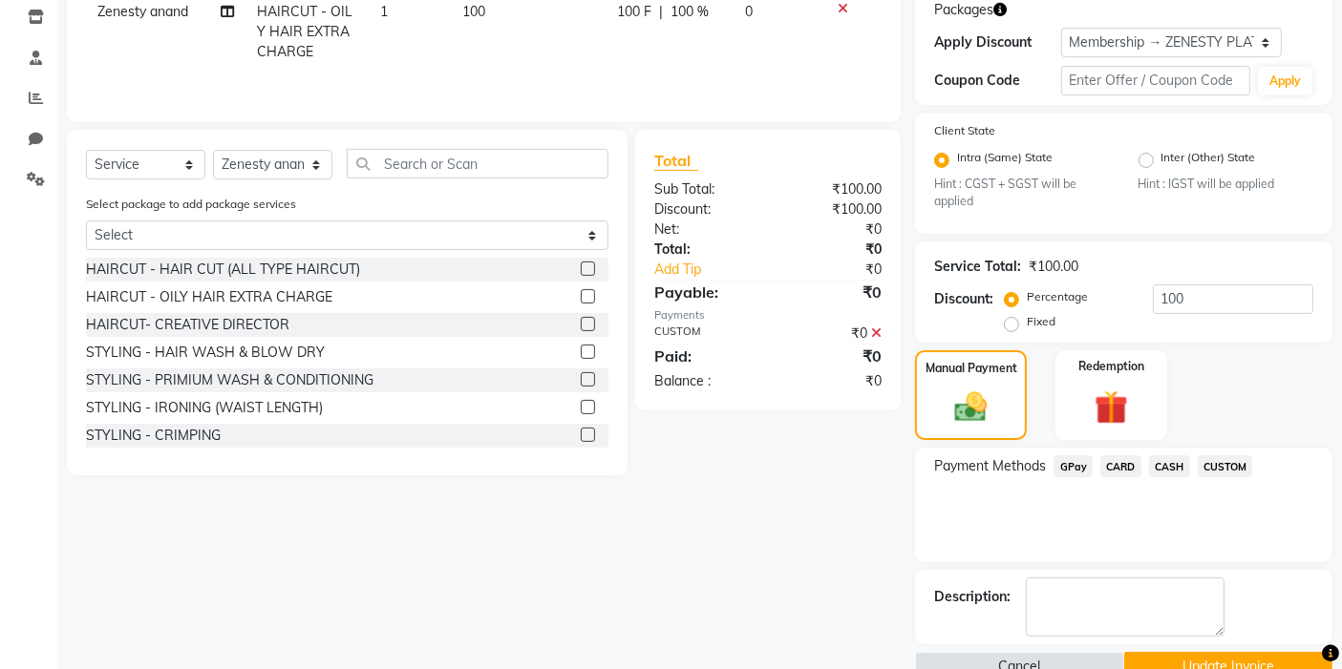
scroll to position [364, 0]
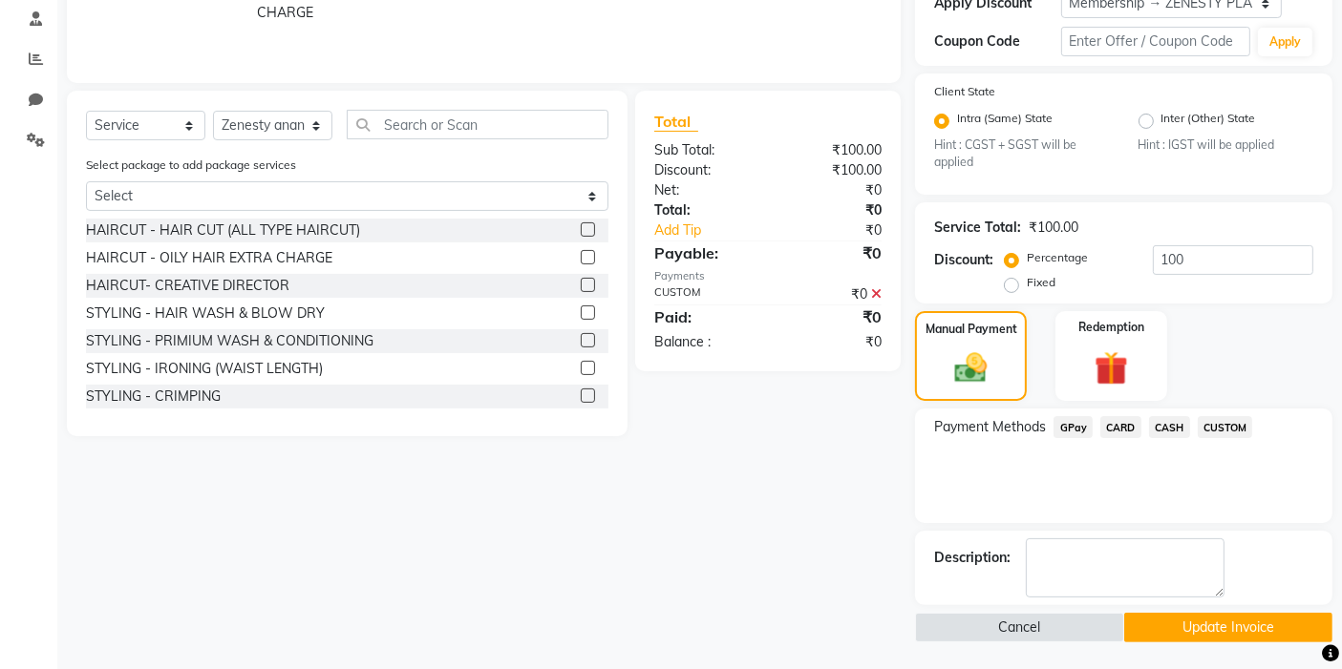
click at [1217, 634] on button "Update Invoice" at bounding box center [1228, 628] width 208 height 30
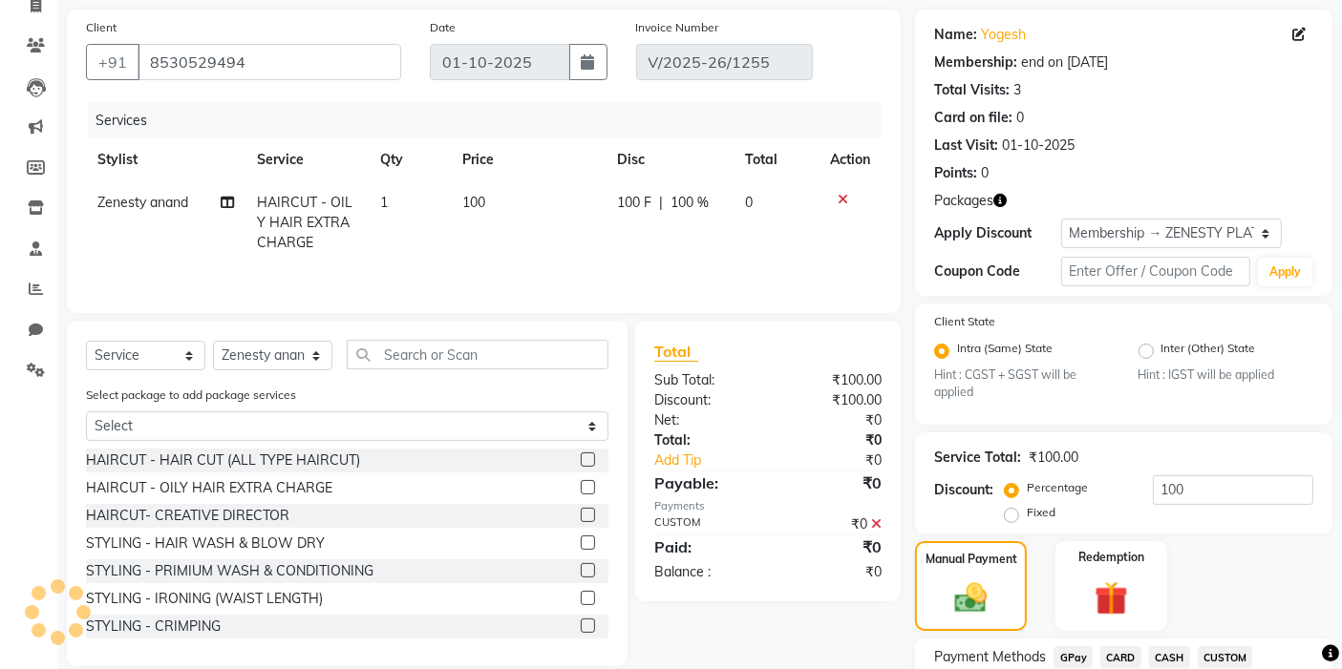
scroll to position [0, 0]
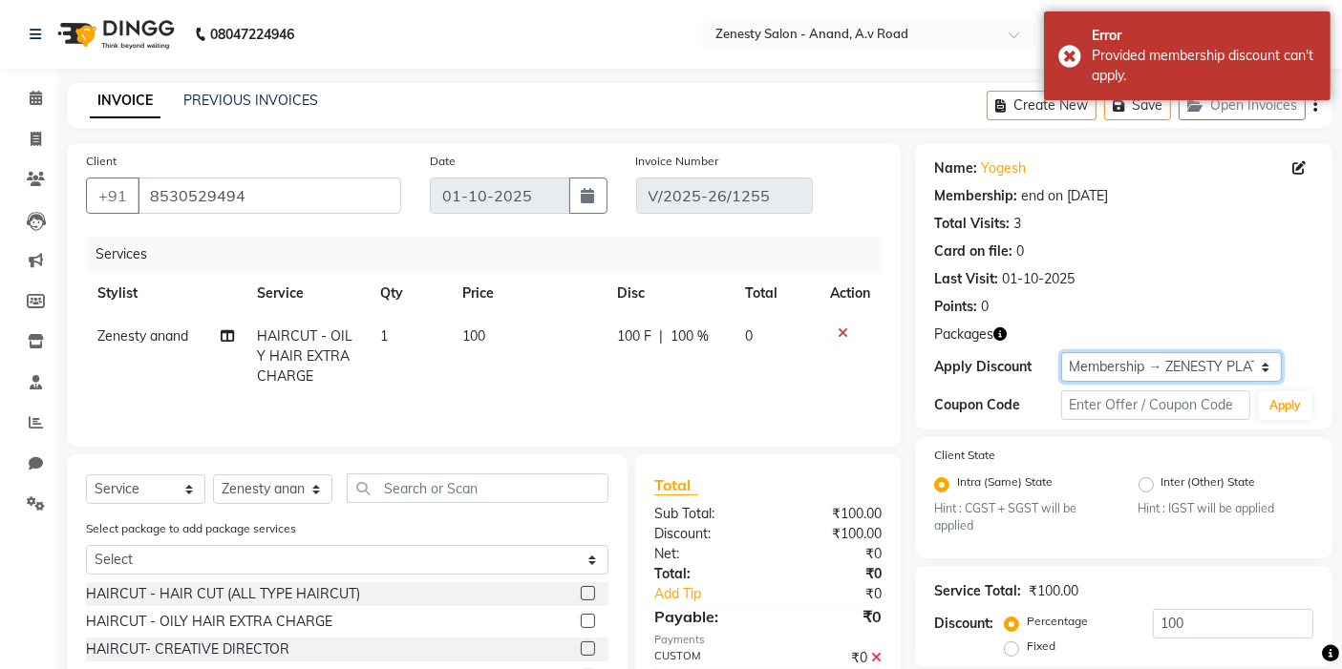
click at [1222, 373] on select "Select Membership → ZENESTY PLATINUM MEMBERSHIP" at bounding box center [1171, 367] width 221 height 30
select select "0:"
click at [1061, 352] on select "Select Membership → ZENESTY PLATINUM MEMBERSHIP" at bounding box center [1171, 367] width 221 height 30
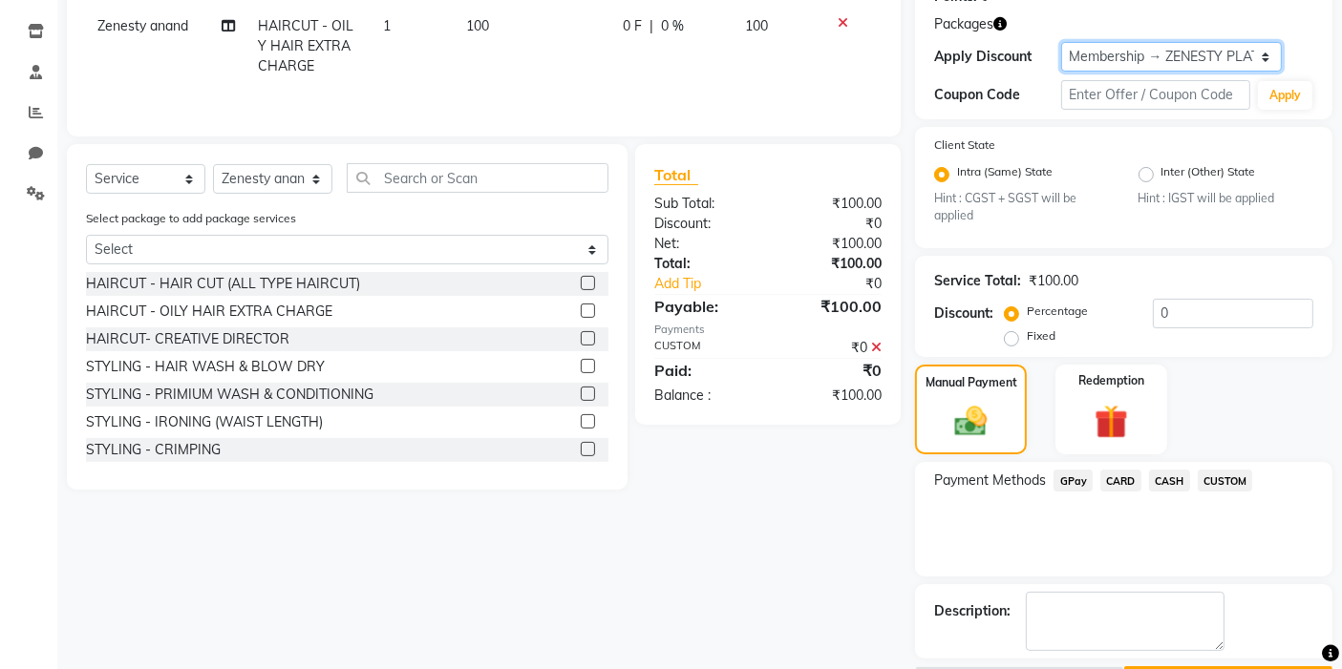
scroll to position [364, 0]
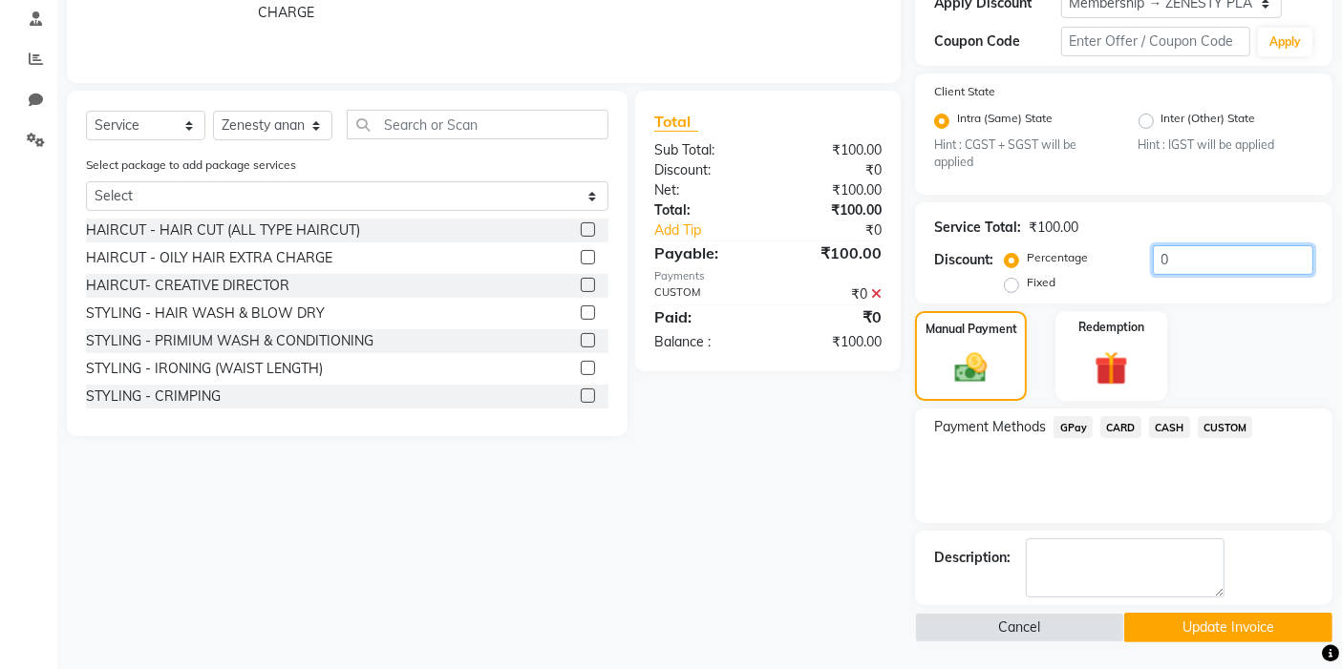
drag, startPoint x: 1208, startPoint y: 241, endPoint x: 1111, endPoint y: 272, distance: 102.4
click at [1111, 271] on div "Service Total: ₹100.00 Discount: Percentage Fixed 0" at bounding box center [1123, 253] width 379 height 87
type input "100"
click at [1210, 620] on button "Update Invoice" at bounding box center [1228, 628] width 208 height 30
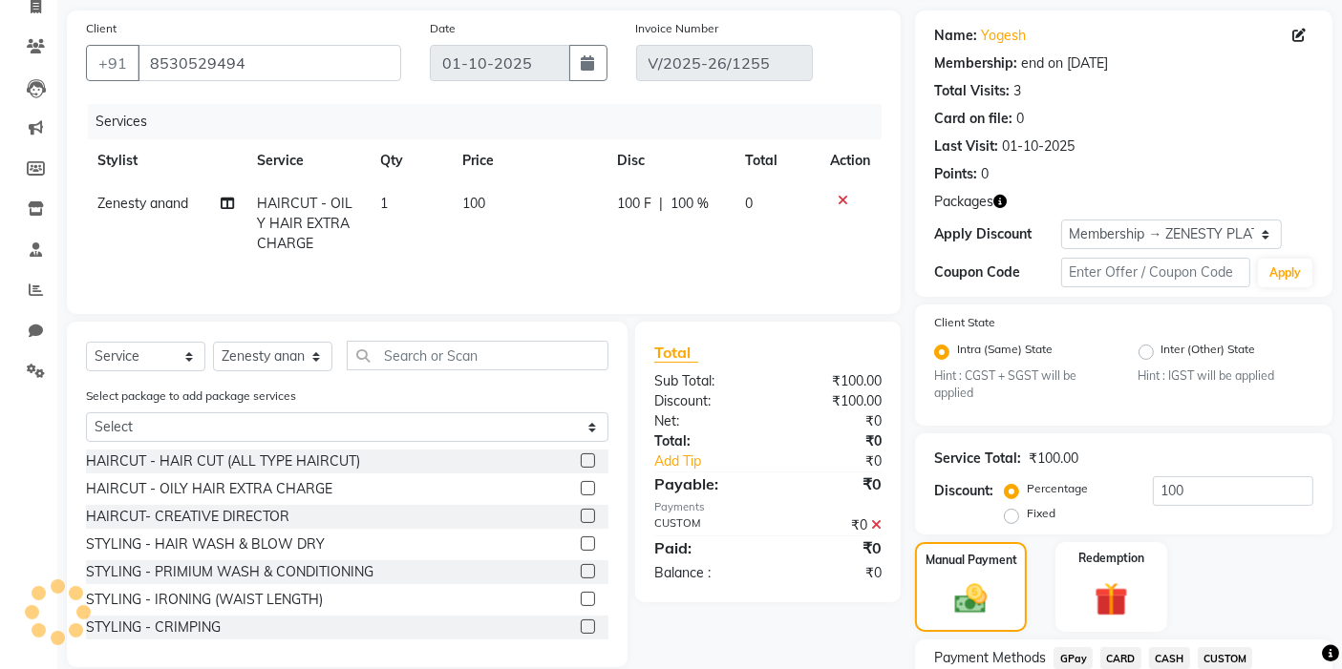
scroll to position [0, 0]
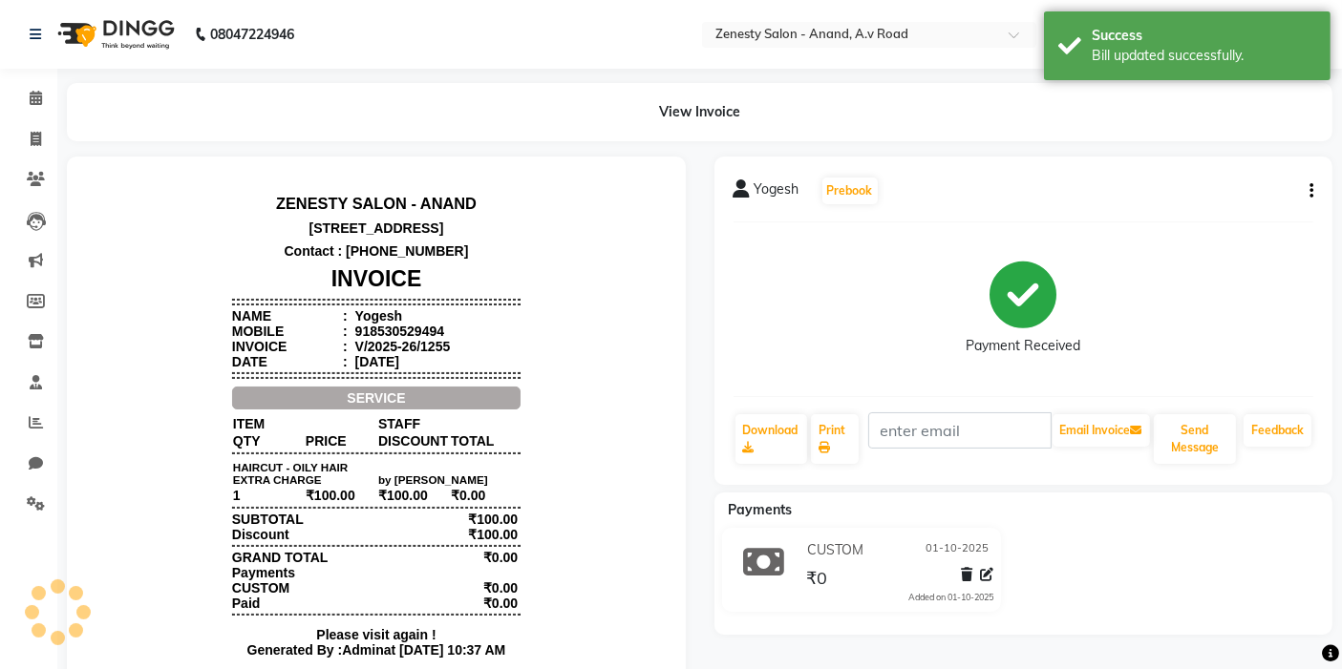
click at [1307, 191] on button "button" at bounding box center [1307, 191] width 11 height 20
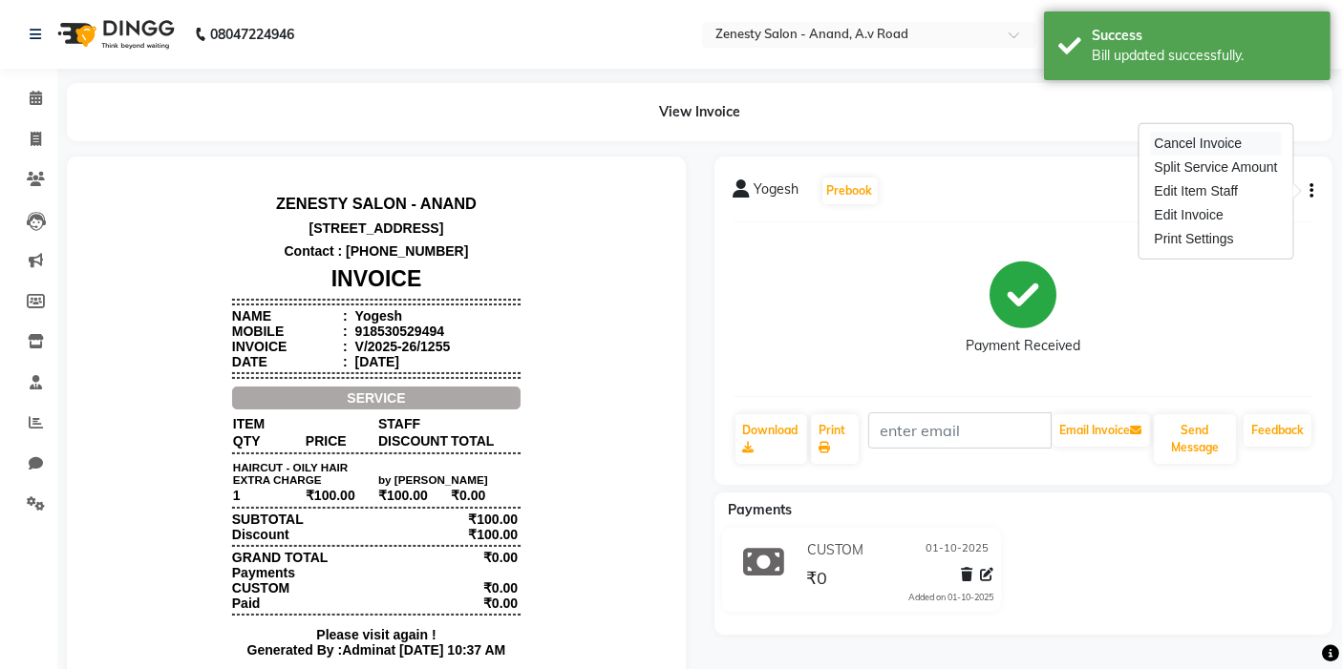
click at [1188, 152] on div "Cancel Invoice" at bounding box center [1215, 144] width 131 height 24
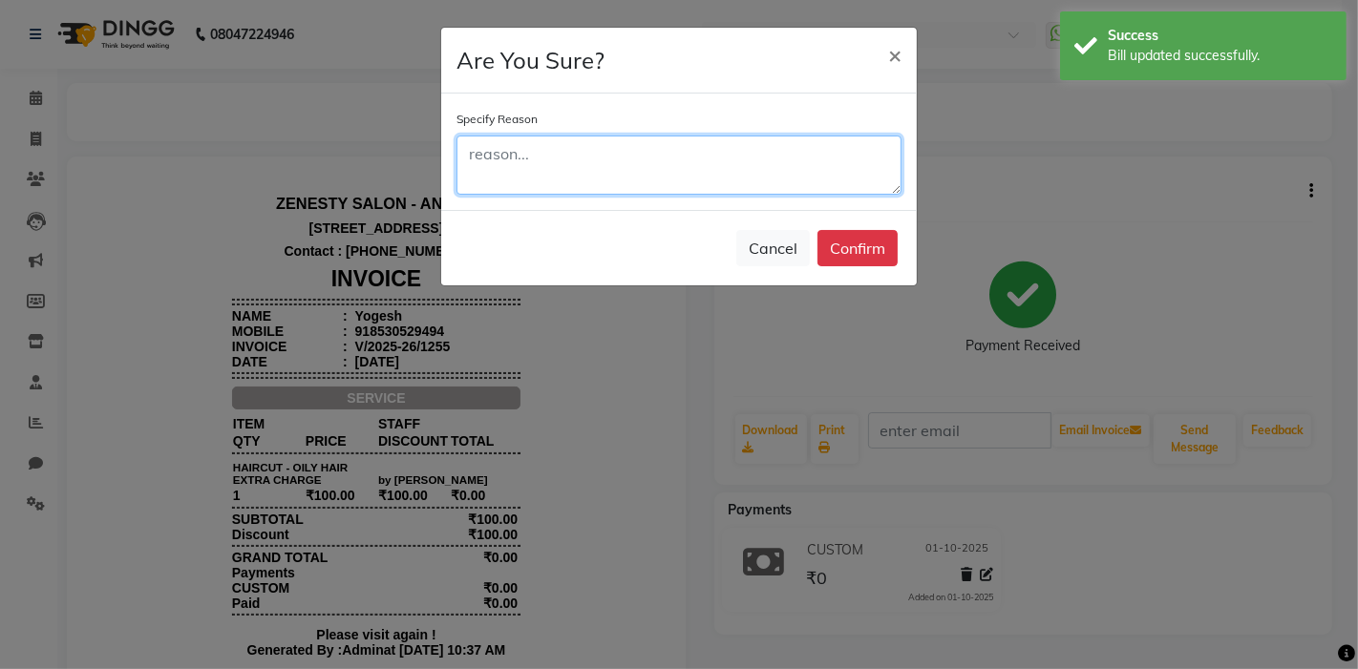
click at [710, 181] on textarea at bounding box center [678, 165] width 445 height 59
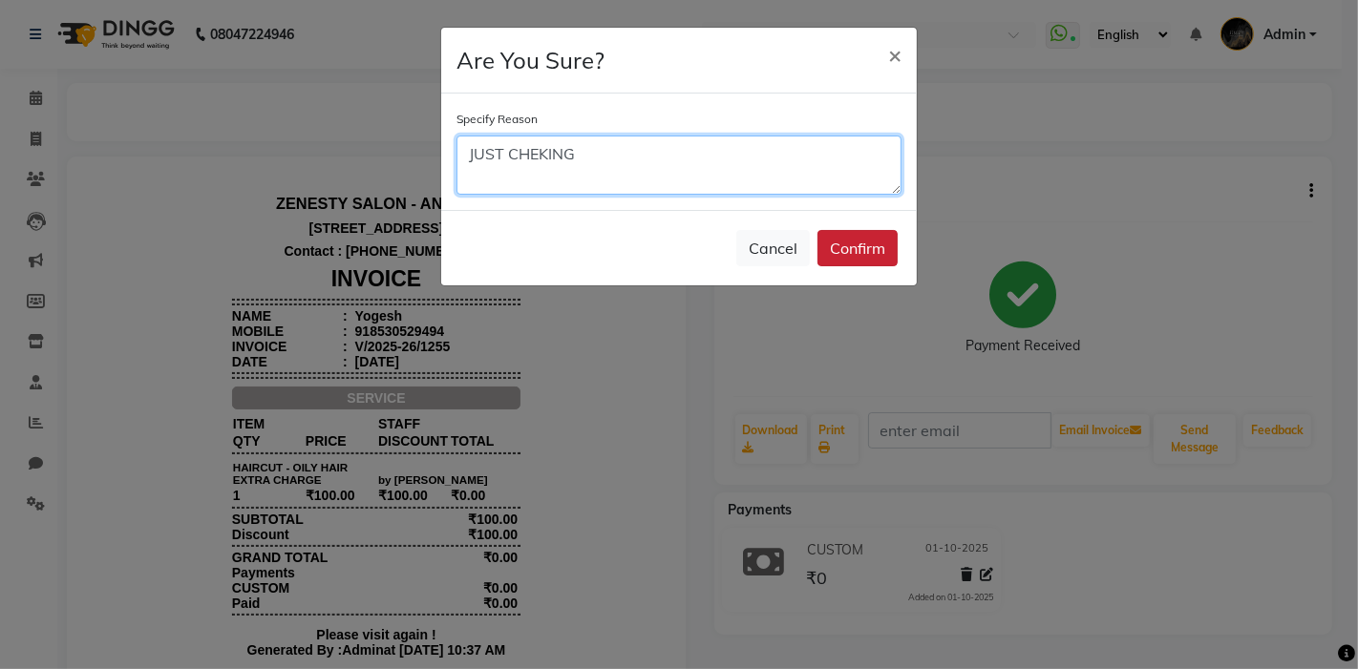
type textarea "JUST CHEKING"
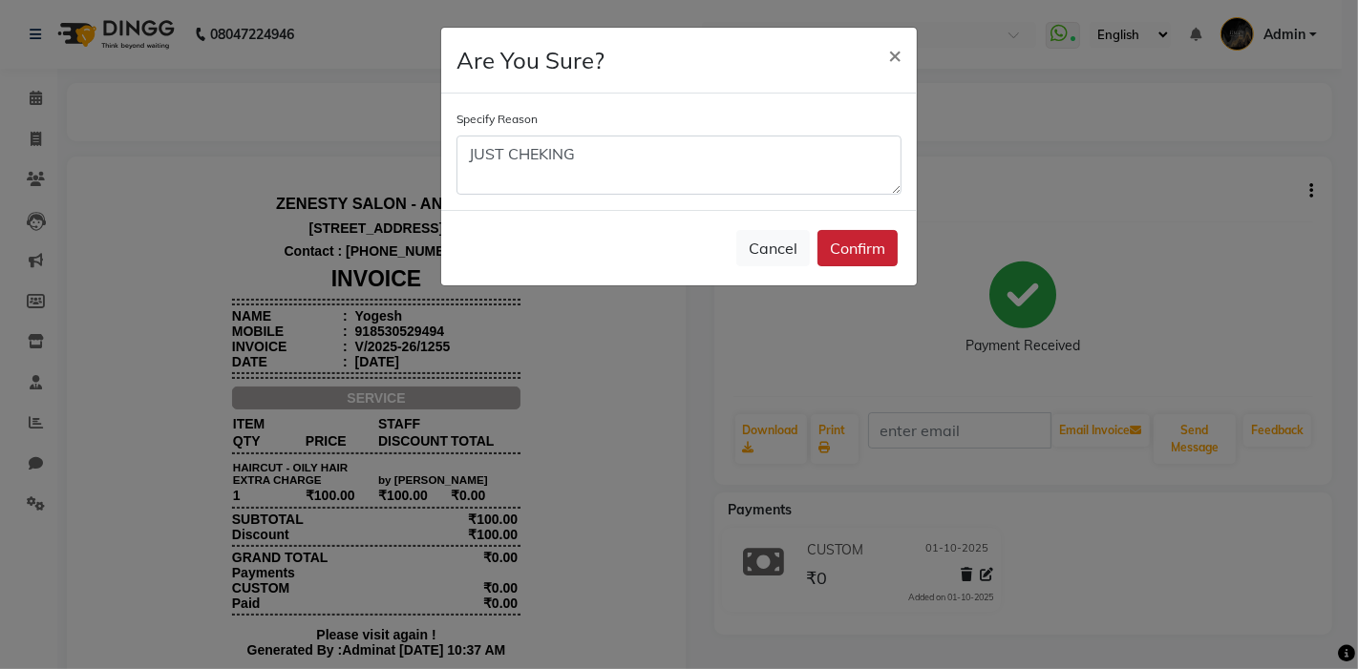
click at [861, 254] on button "Confirm" at bounding box center [857, 248] width 80 height 36
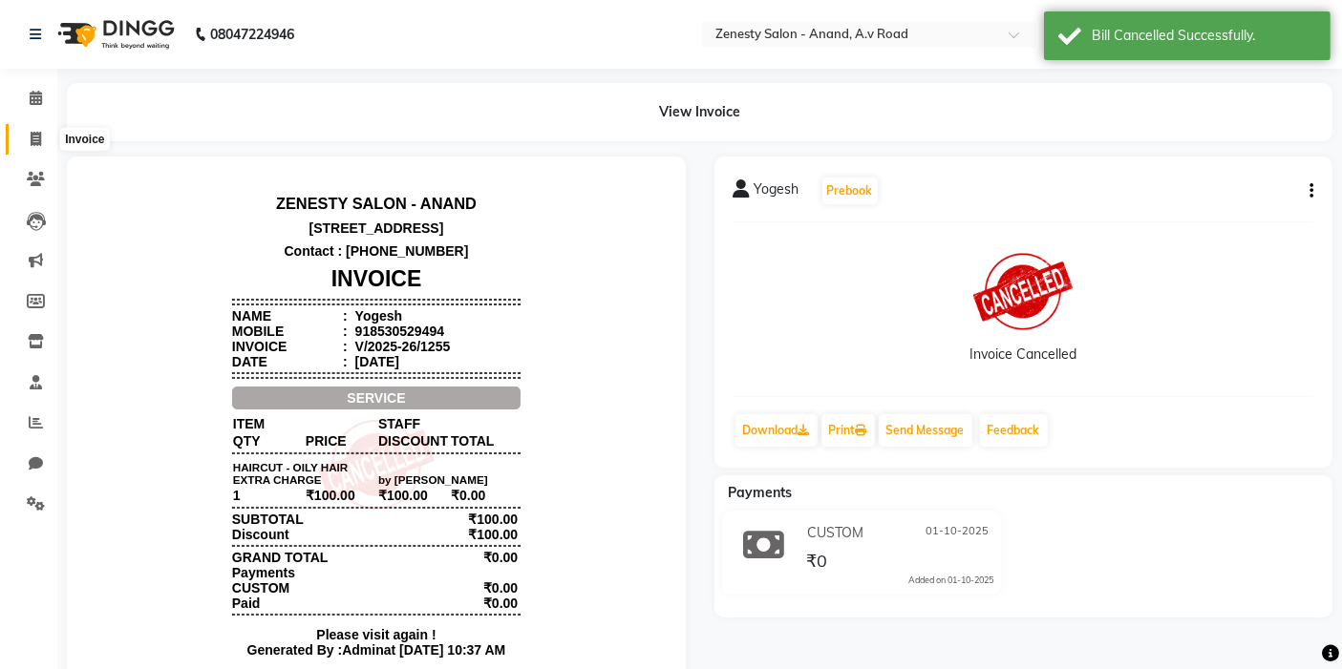
click at [31, 133] on icon at bounding box center [36, 139] width 11 height 14
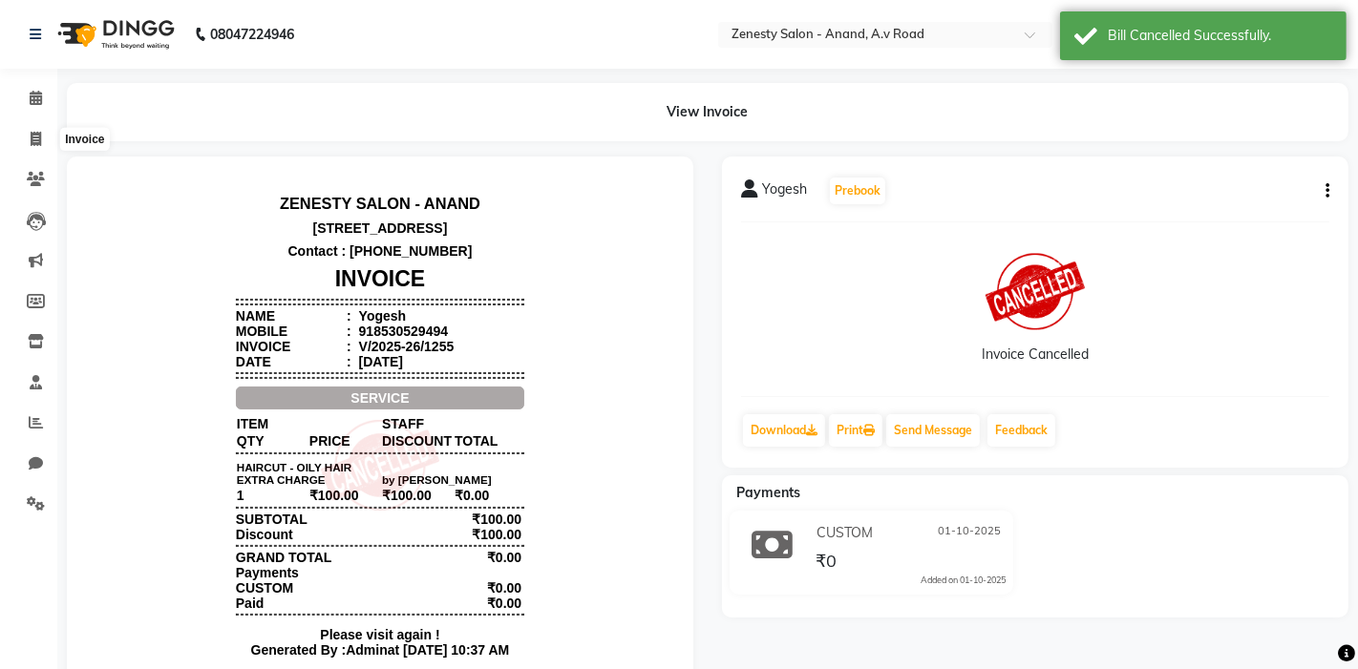
select select "6693"
select select "service"
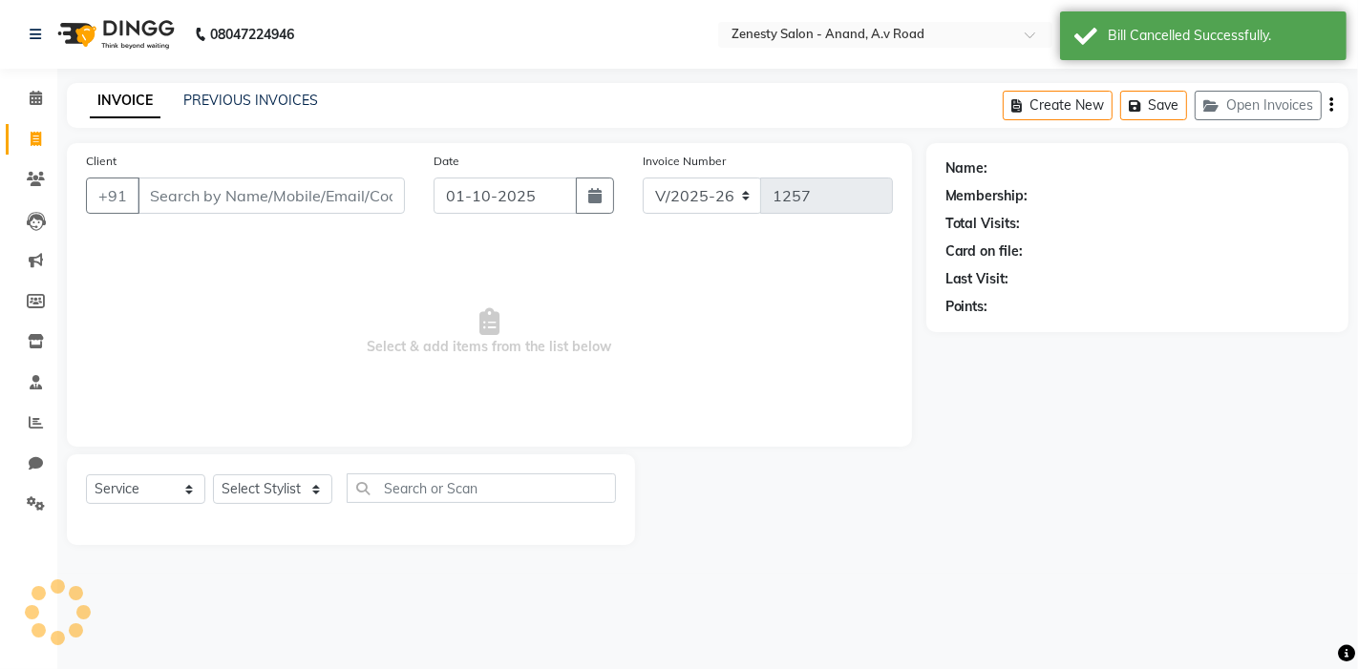
click at [211, 88] on div "INVOICE PREVIOUS INVOICES Create New Save Open Invoices" at bounding box center [708, 105] width 1282 height 45
click at [218, 98] on link "PREVIOUS INVOICES" at bounding box center [250, 100] width 135 height 17
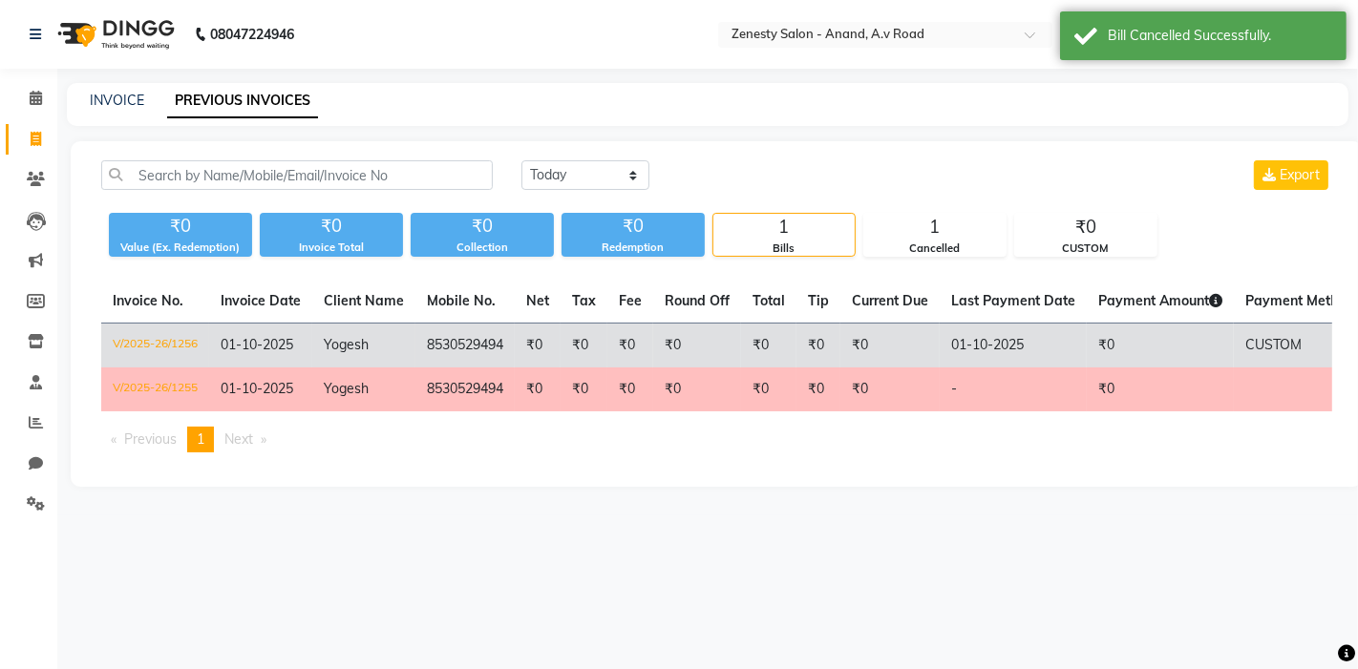
click at [415, 343] on td "8530529494" at bounding box center [464, 346] width 99 height 45
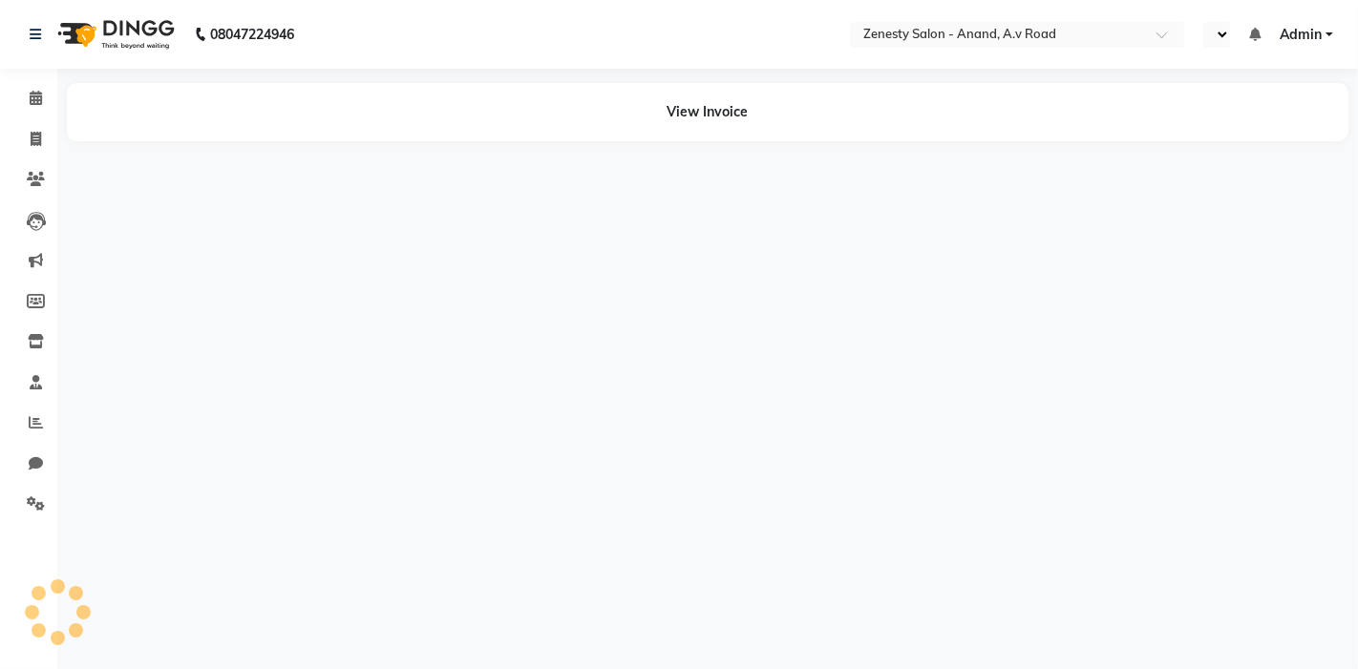
select select "en"
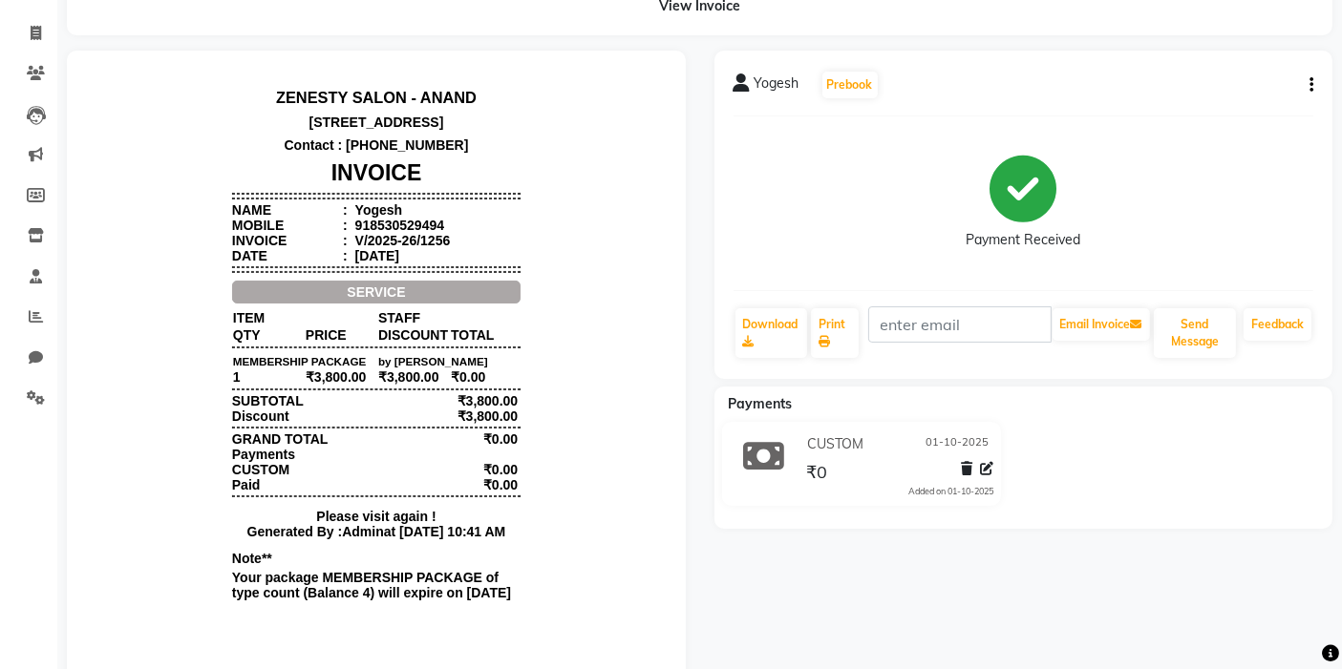
click at [1308, 88] on button "button" at bounding box center [1307, 85] width 11 height 20
click at [1227, 94] on div "Edit Invoice" at bounding box center [1234, 97] width 96 height 24
select select "service"
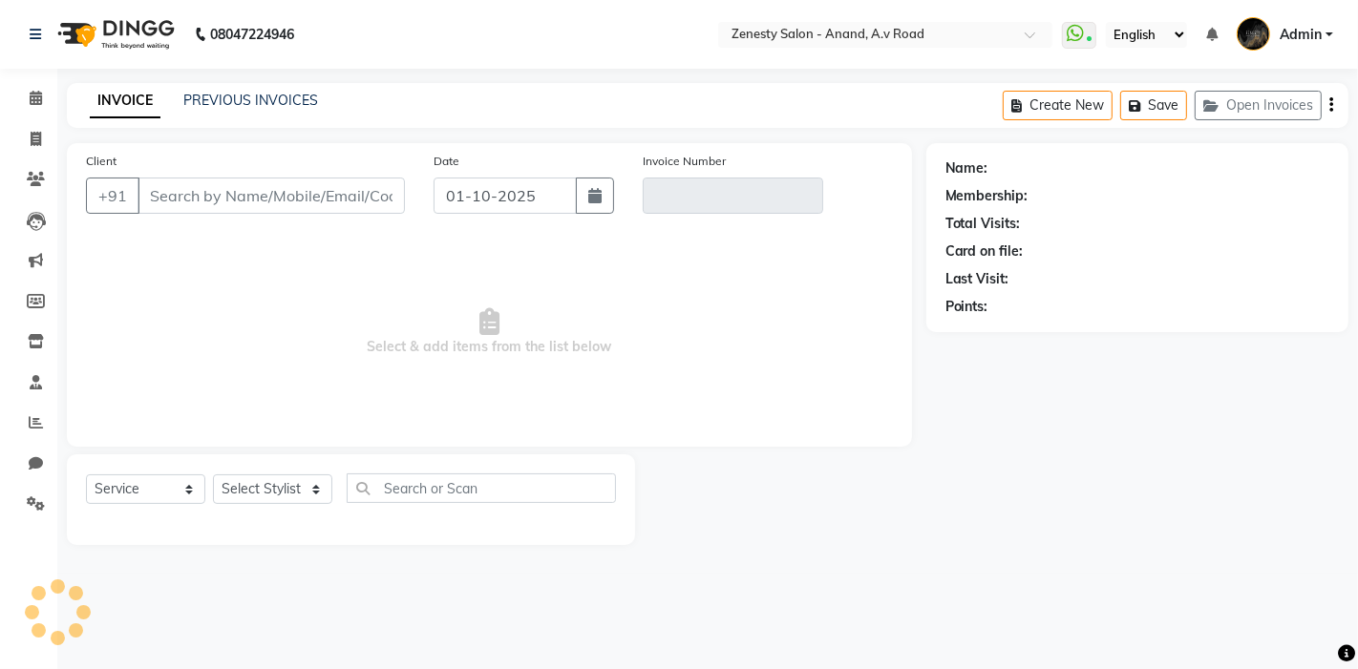
type input "8530529494"
type input "V/2025-26/1256"
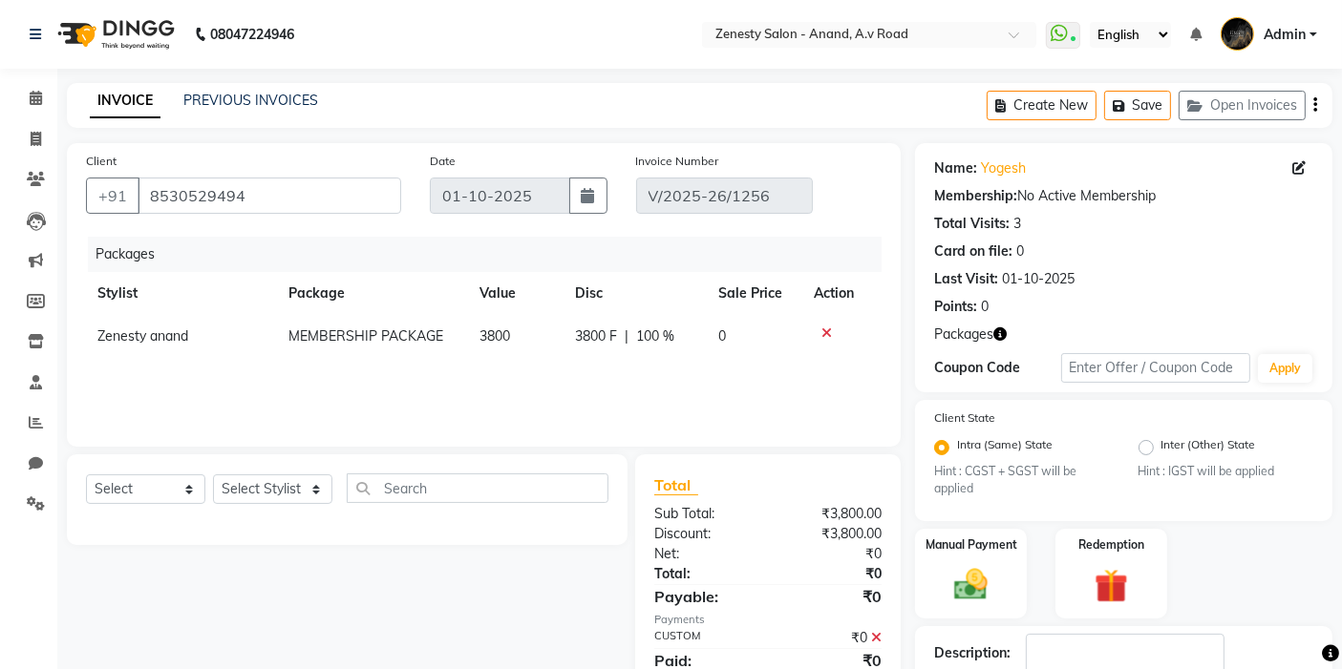
click at [824, 339] on icon at bounding box center [826, 333] width 11 height 13
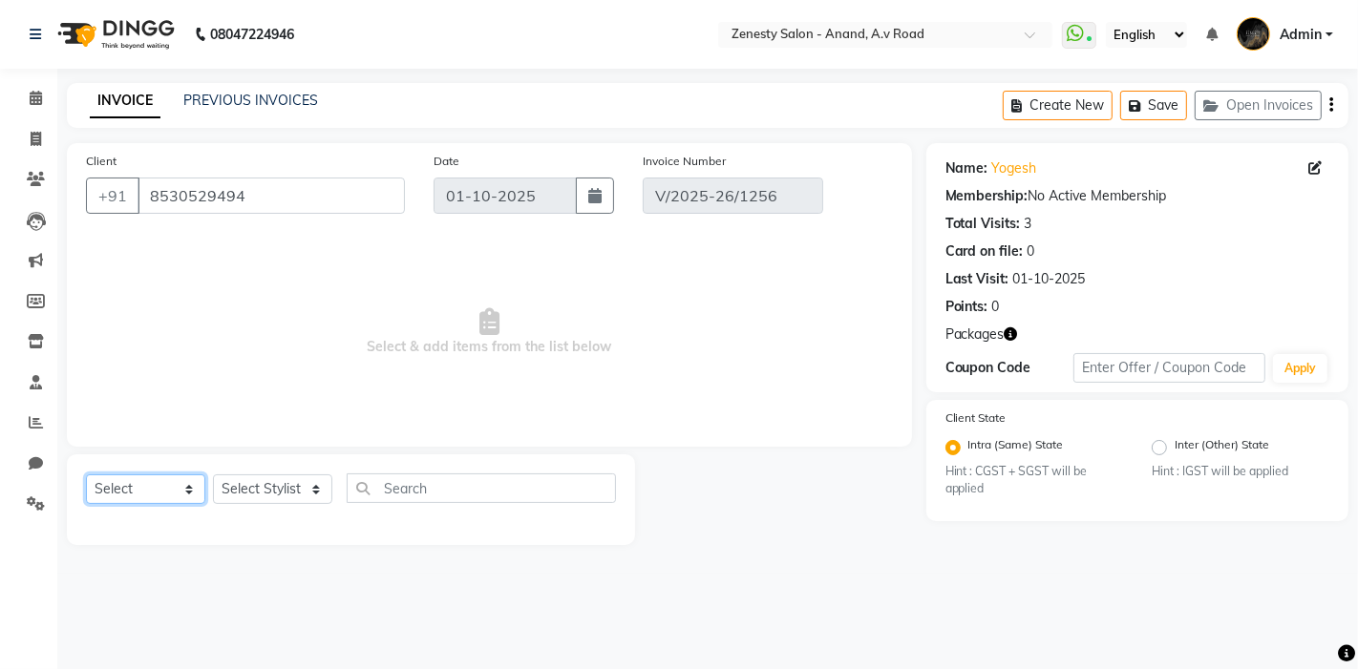
drag, startPoint x: 179, startPoint y: 489, endPoint x: 203, endPoint y: 497, distance: 26.0
click at [179, 489] on select "Select Service Product Membership Package Voucher Prepaid Gift Card" at bounding box center [145, 490] width 119 height 30
select select "service"
click at [86, 475] on select "Select Service Product Membership Package Voucher Prepaid Gift Card" at bounding box center [145, 490] width 119 height 30
click at [288, 105] on link "PREVIOUS INVOICES" at bounding box center [250, 100] width 135 height 17
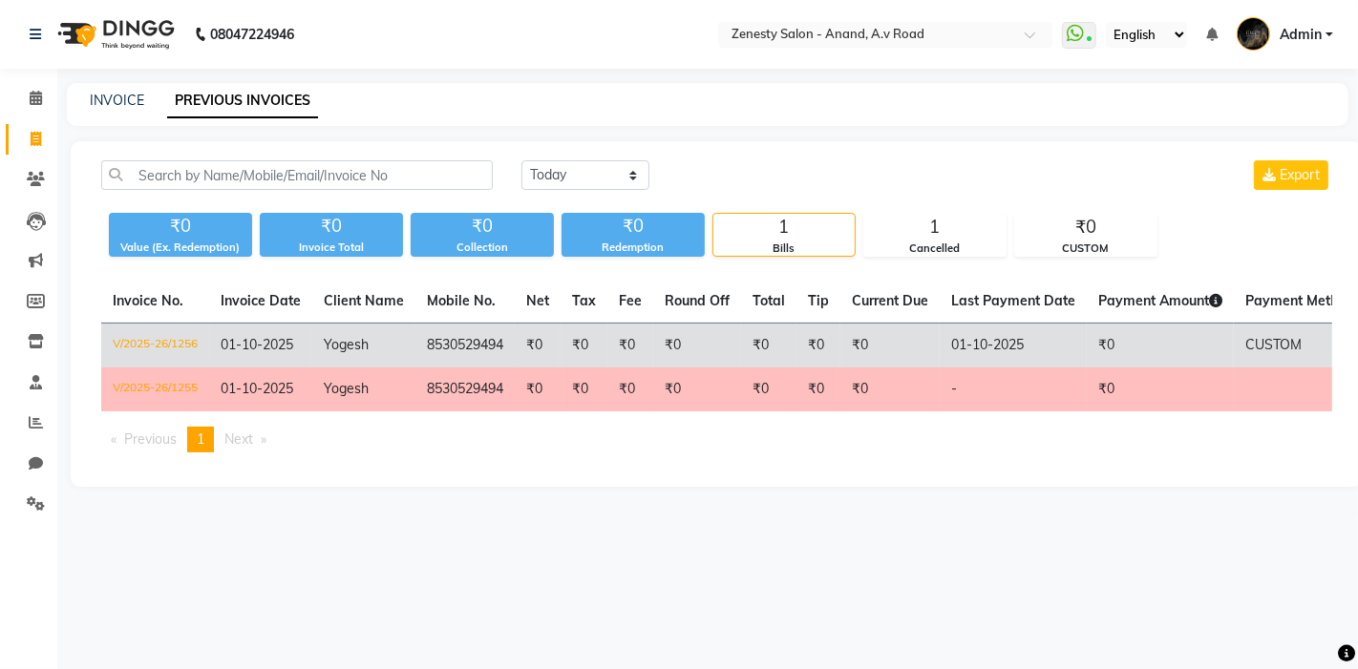
click at [510, 344] on td "8530529494" at bounding box center [464, 346] width 99 height 45
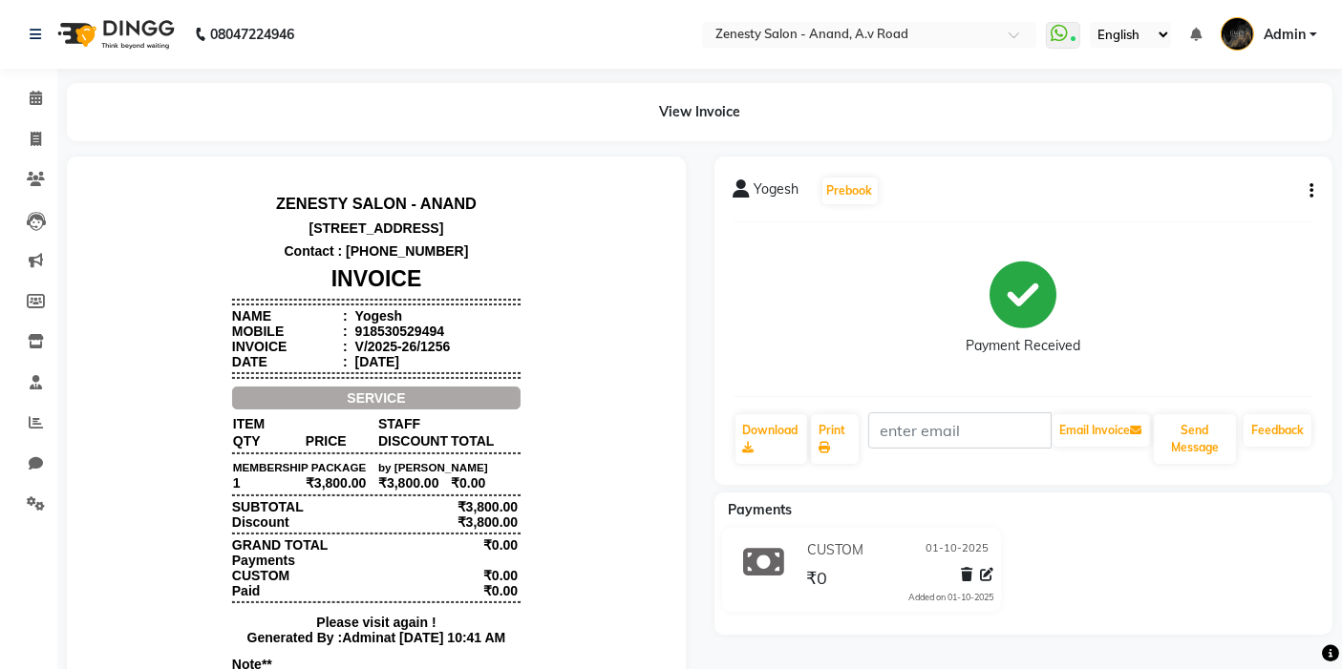
click at [1306, 190] on button "button" at bounding box center [1307, 191] width 11 height 20
click at [1226, 148] on div "Cancel Invoice" at bounding box center [1234, 155] width 96 height 24
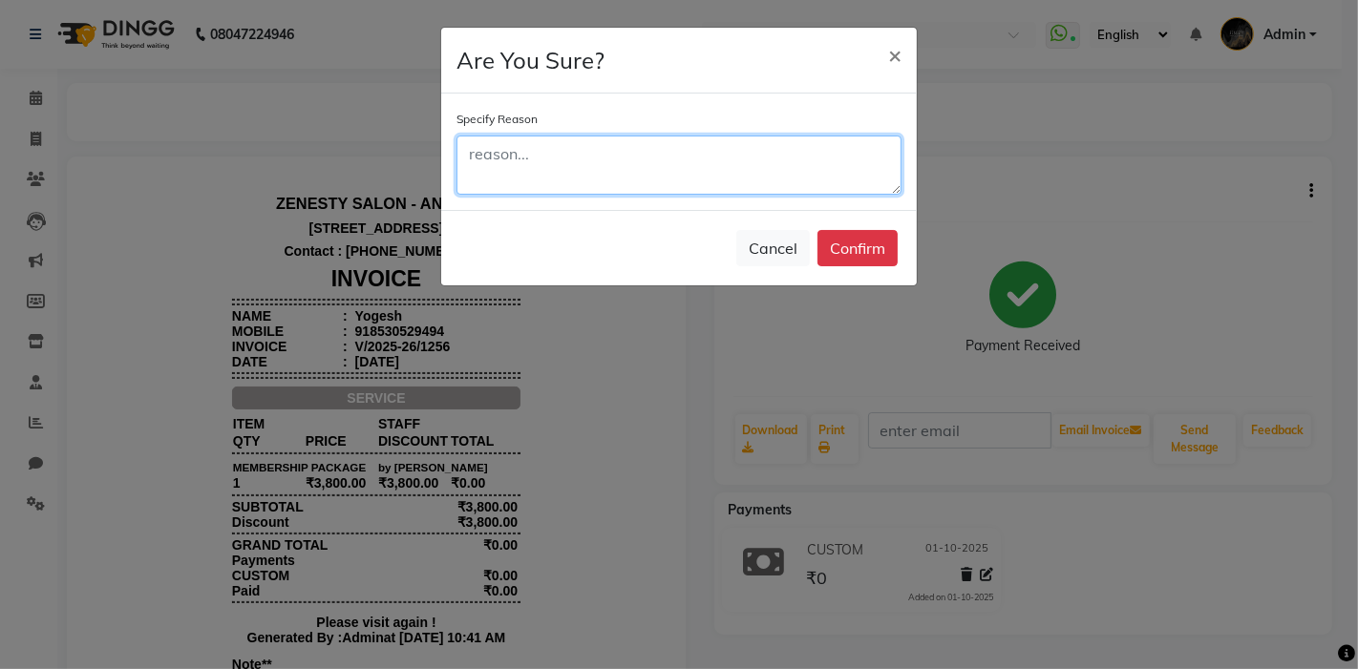
click at [584, 179] on textarea at bounding box center [678, 165] width 445 height 59
type textarea "JUST DEMO"
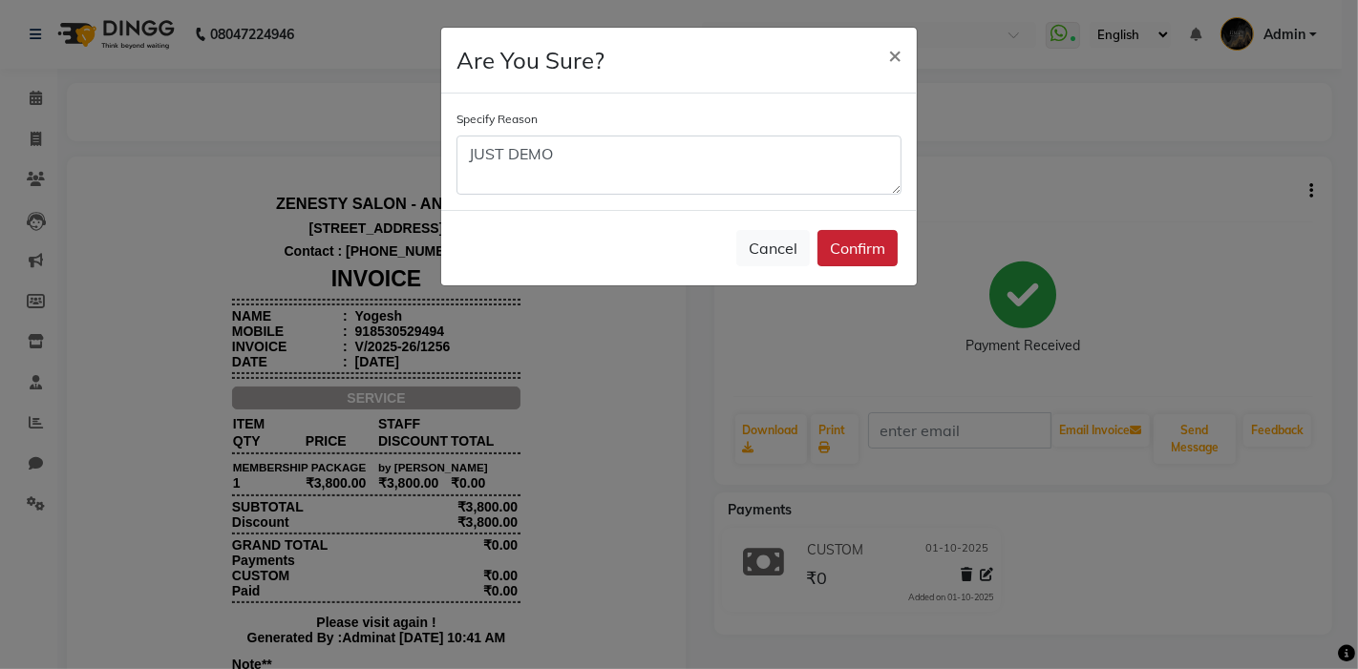
click at [891, 250] on button "Confirm" at bounding box center [857, 248] width 80 height 36
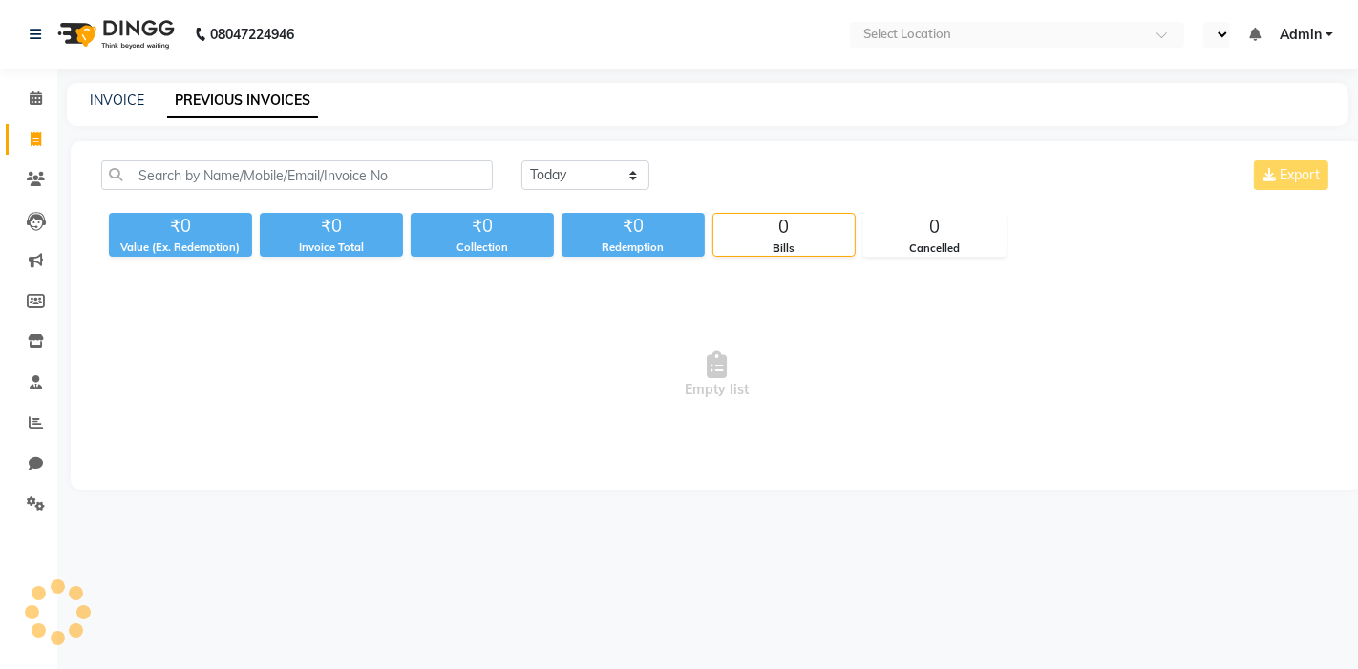
select select "en"
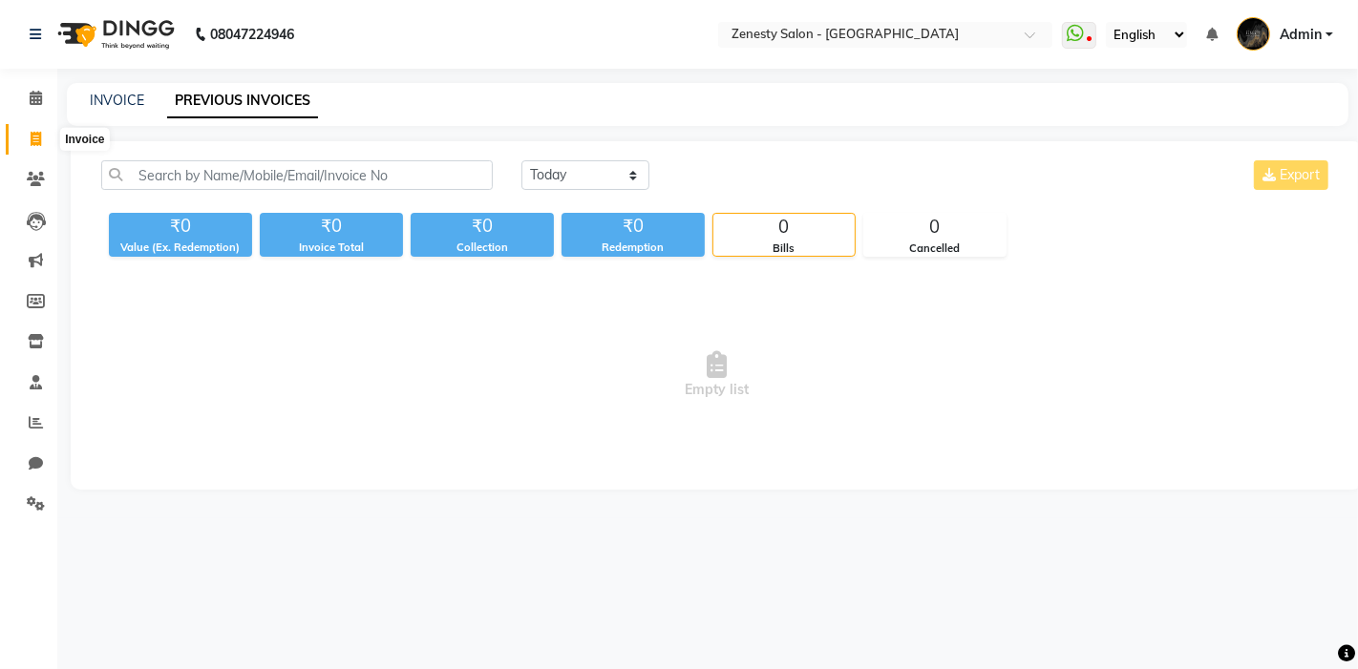
click at [49, 138] on span at bounding box center [35, 140] width 33 height 22
select select "service"
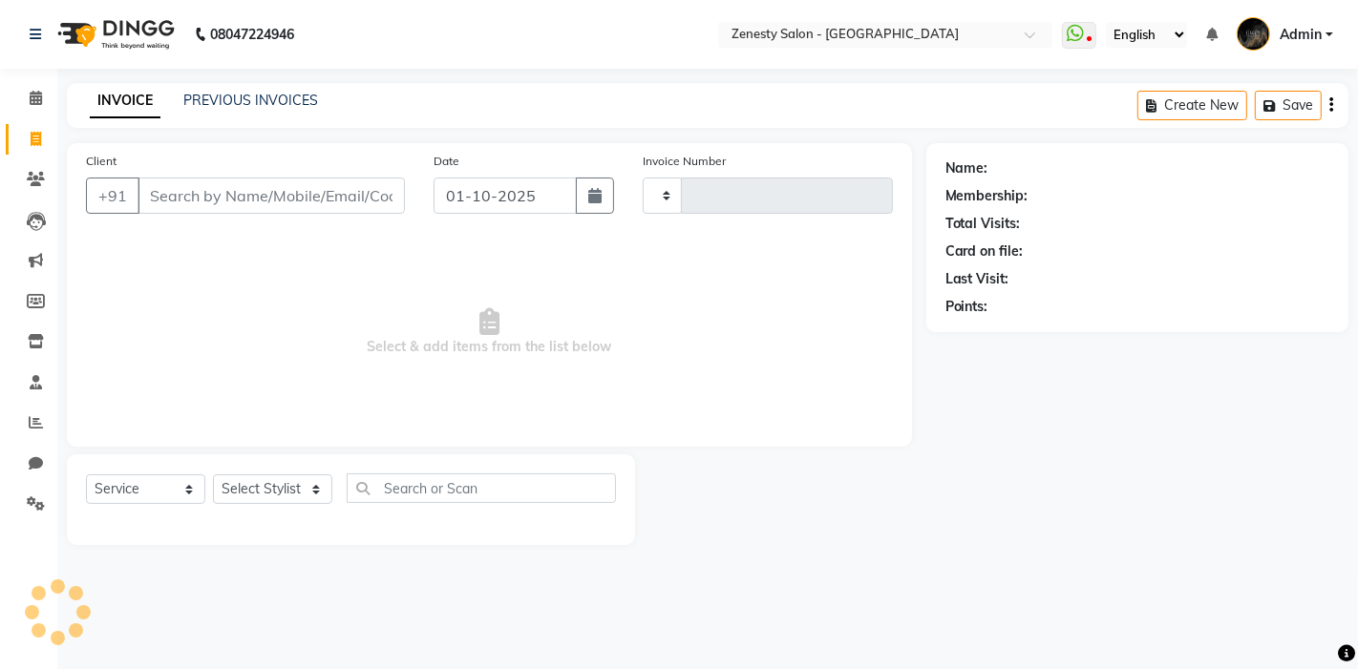
type input "6743"
select select "5713"
click at [33, 96] on icon at bounding box center [36, 98] width 12 height 14
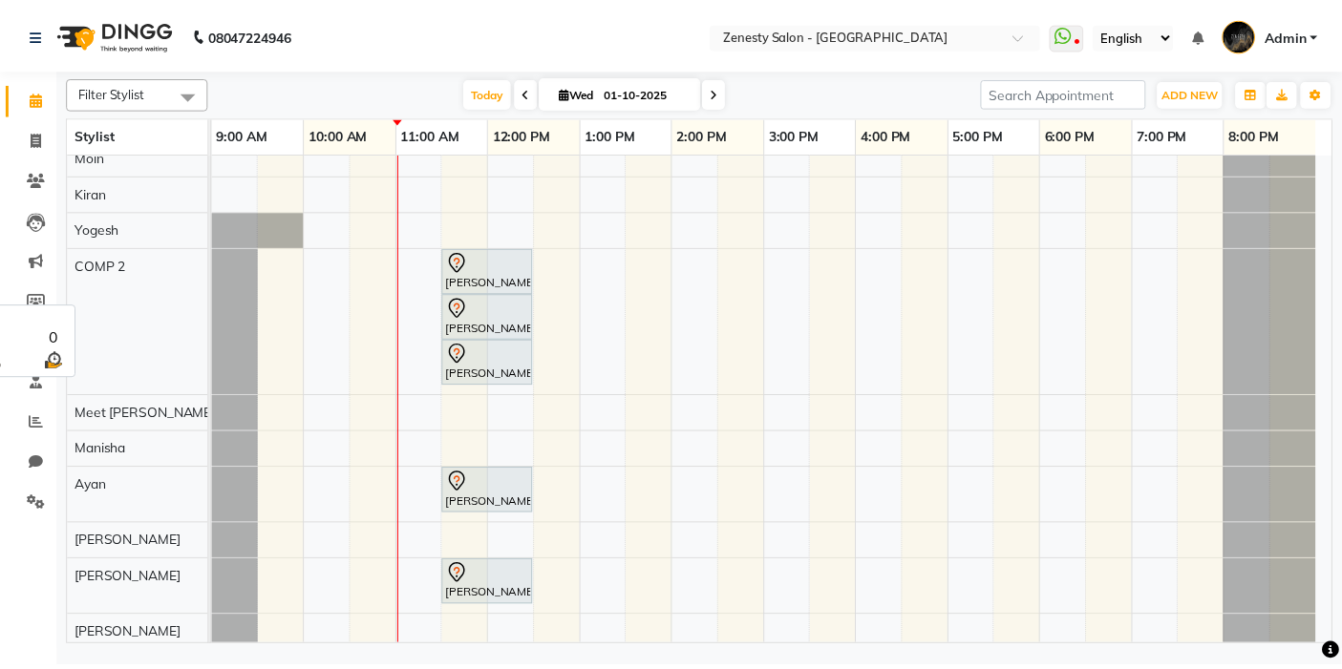
scroll to position [424, 0]
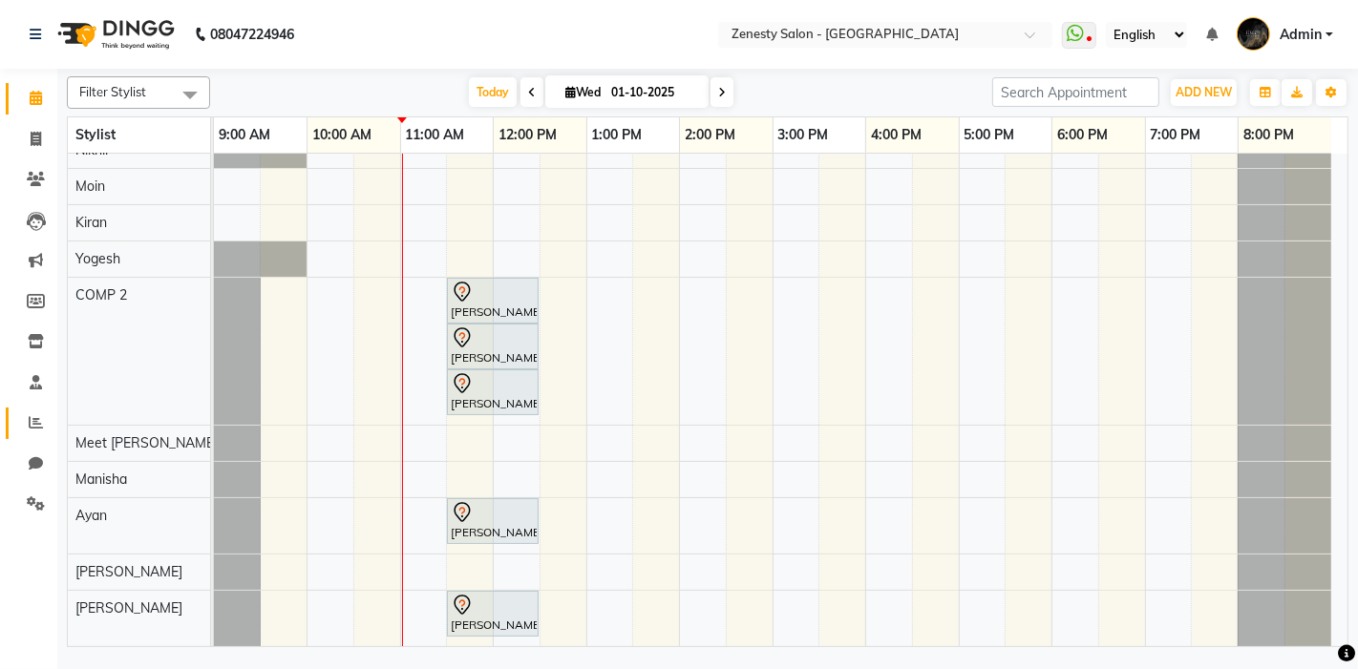
click at [35, 432] on span at bounding box center [35, 424] width 33 height 22
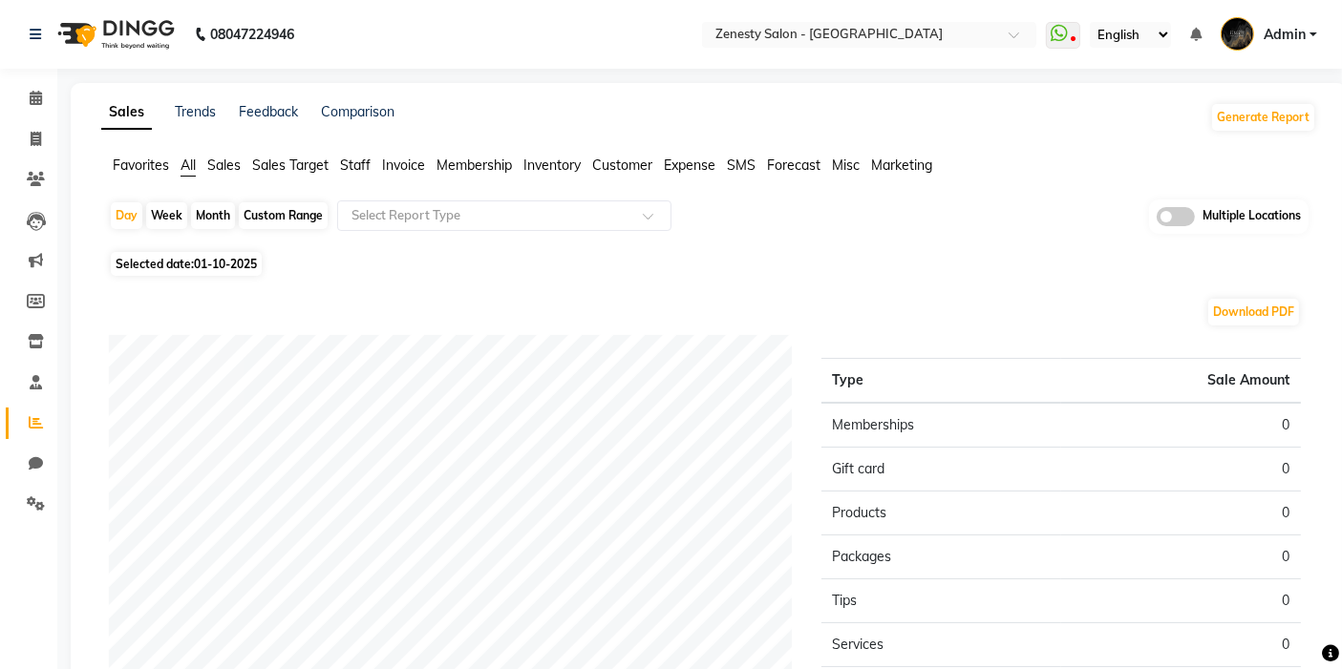
click at [231, 164] on span "Sales" at bounding box center [223, 165] width 33 height 17
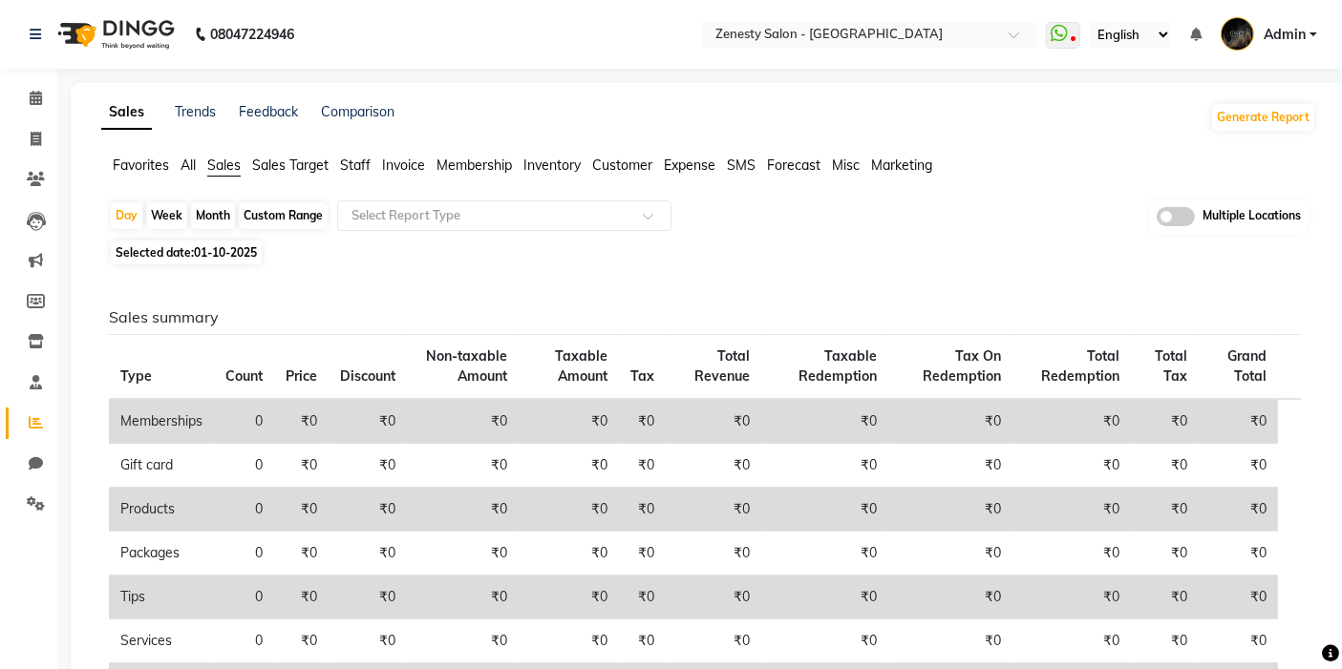
click at [284, 170] on span "Sales Target" at bounding box center [290, 165] width 76 height 17
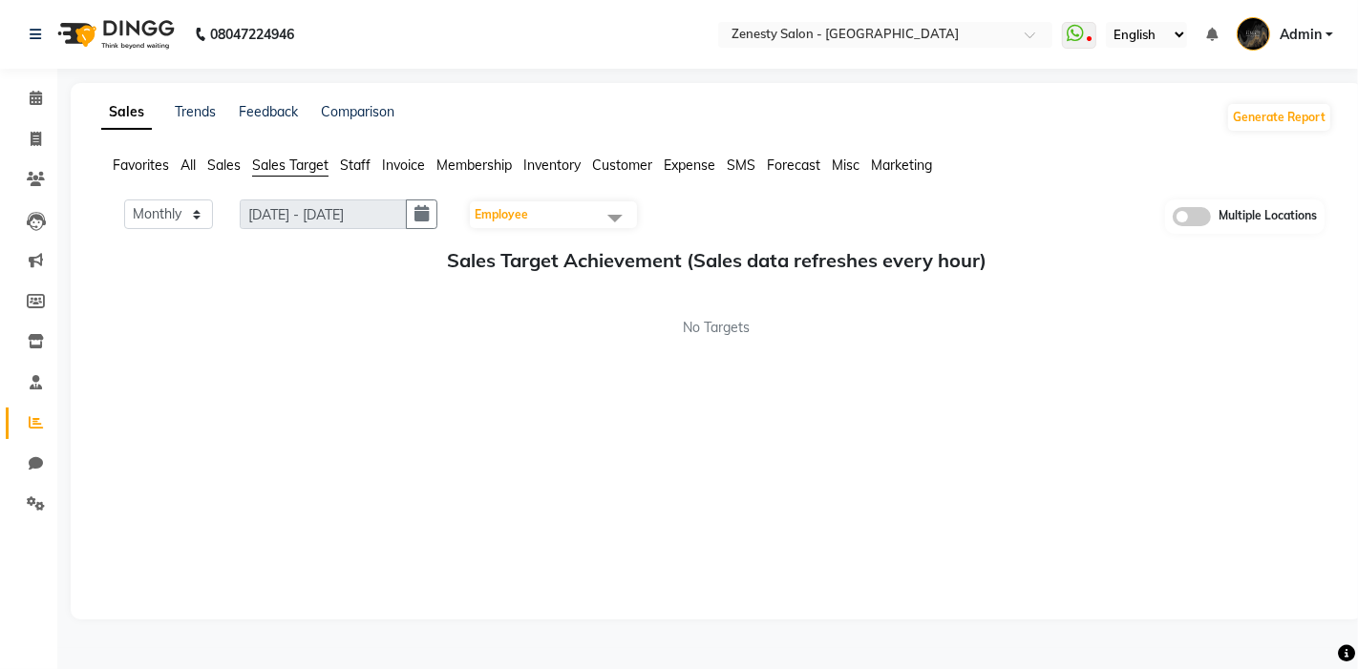
click at [377, 176] on div "Favorites All Sales Sales Target Staff Invoice Membership Inventory Customer Ex…" at bounding box center [717, 174] width 1260 height 36
click at [358, 168] on span "Staff" at bounding box center [355, 165] width 31 height 17
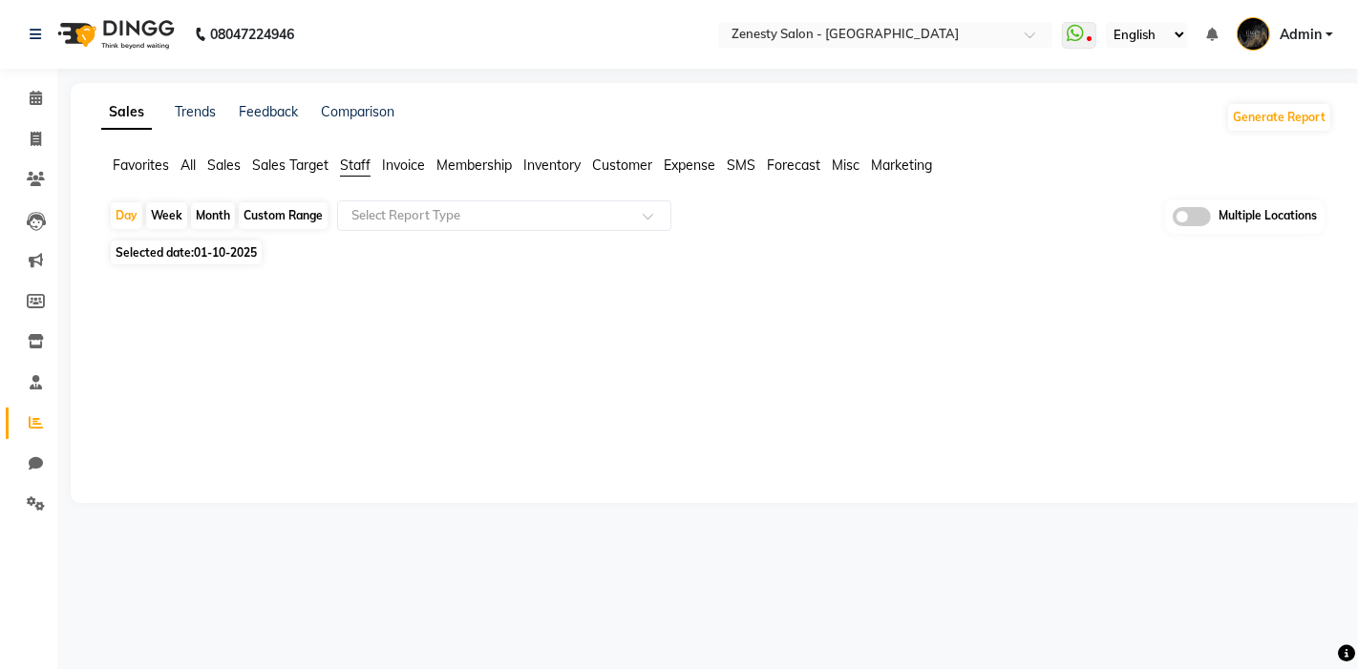
click at [227, 213] on div "Month" at bounding box center [213, 215] width 44 height 27
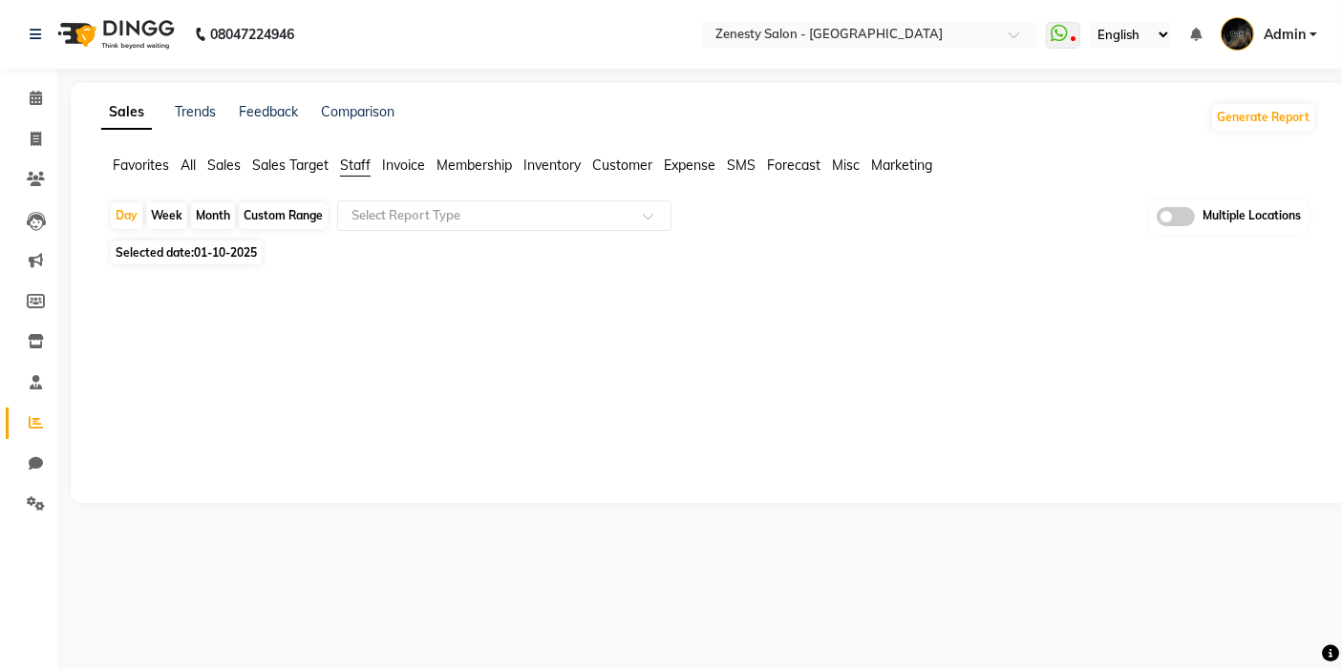
select select "10"
select select "2025"
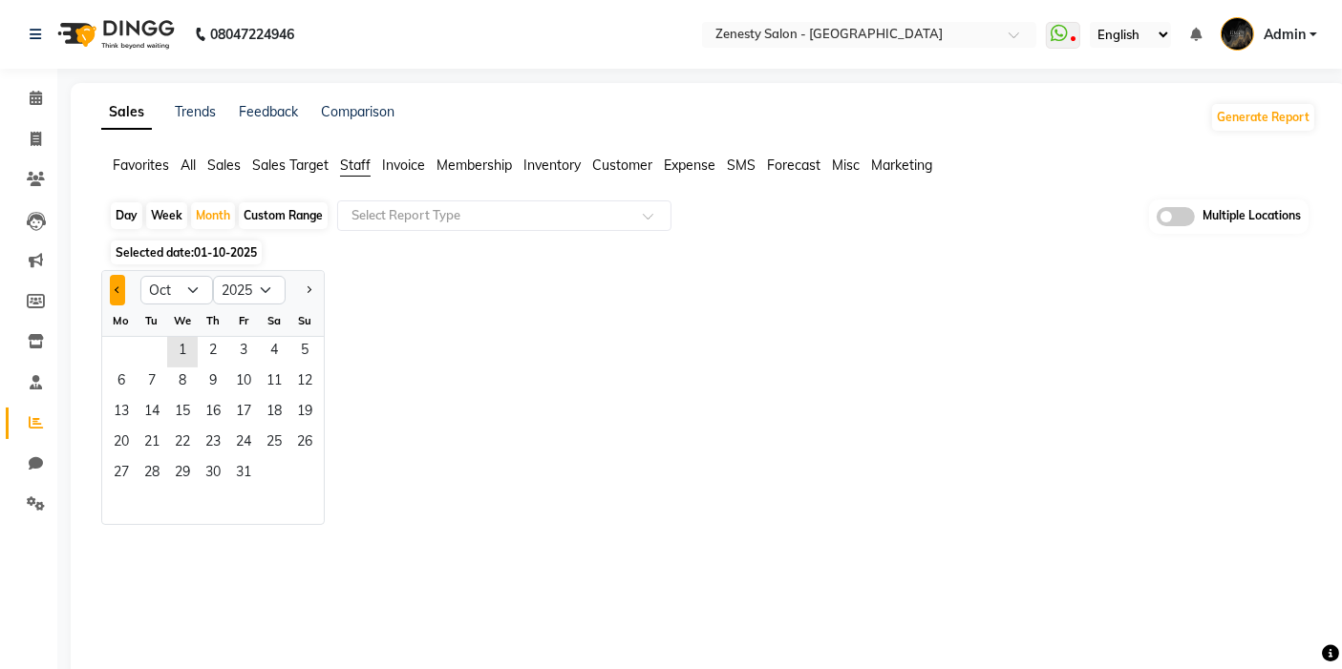
click at [116, 290] on span "Previous month" at bounding box center [118, 289] width 7 height 7
select select "9"
click at [198, 344] on span "4" at bounding box center [213, 352] width 31 height 31
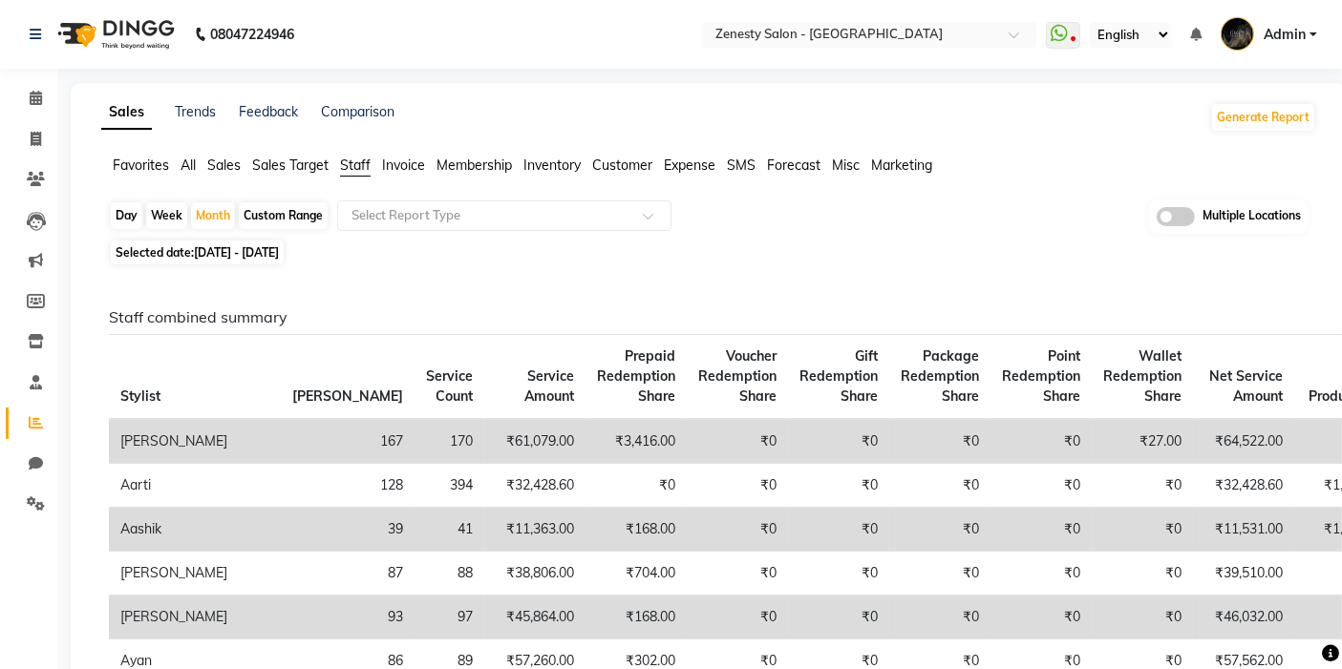
click at [1080, 185] on div "Favorites All Sales Sales Target Staff Invoice Membership Inventory Customer Ex…" at bounding box center [708, 174] width 1243 height 36
click at [441, 206] on input "text" at bounding box center [485, 215] width 275 height 19
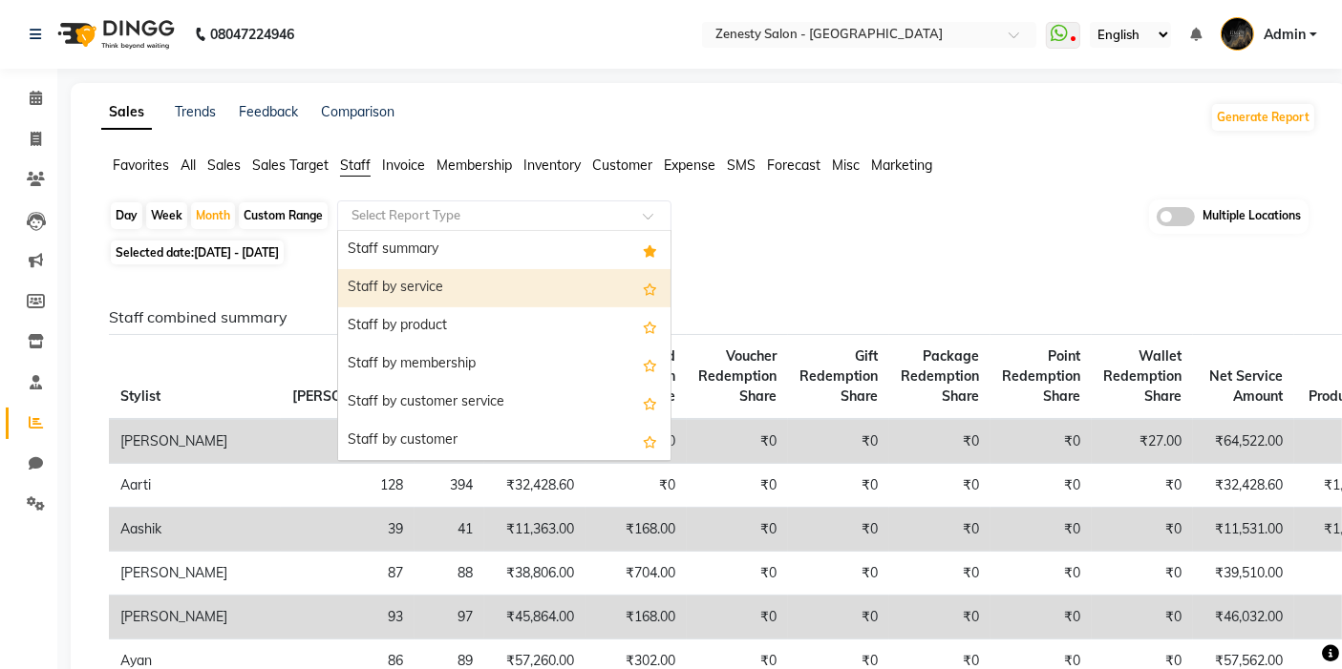
click at [459, 274] on div "Staff by service" at bounding box center [504, 288] width 332 height 38
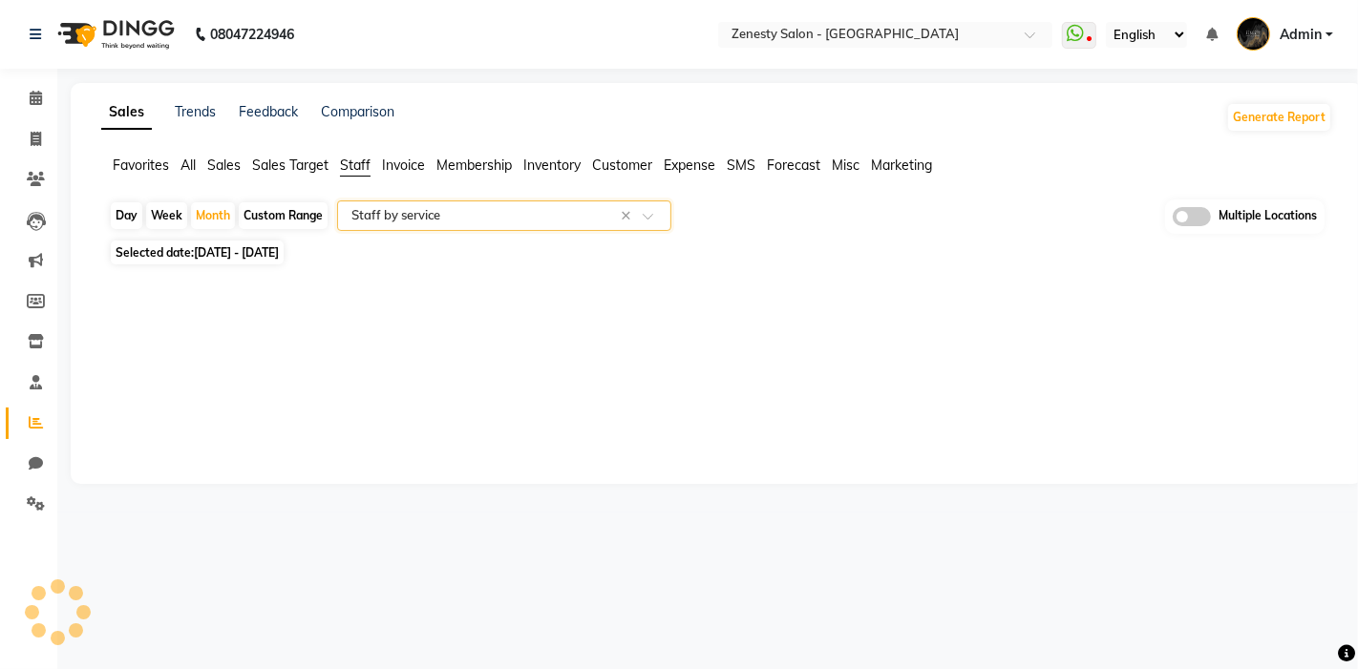
select select "filtered_report"
select select "pdf"
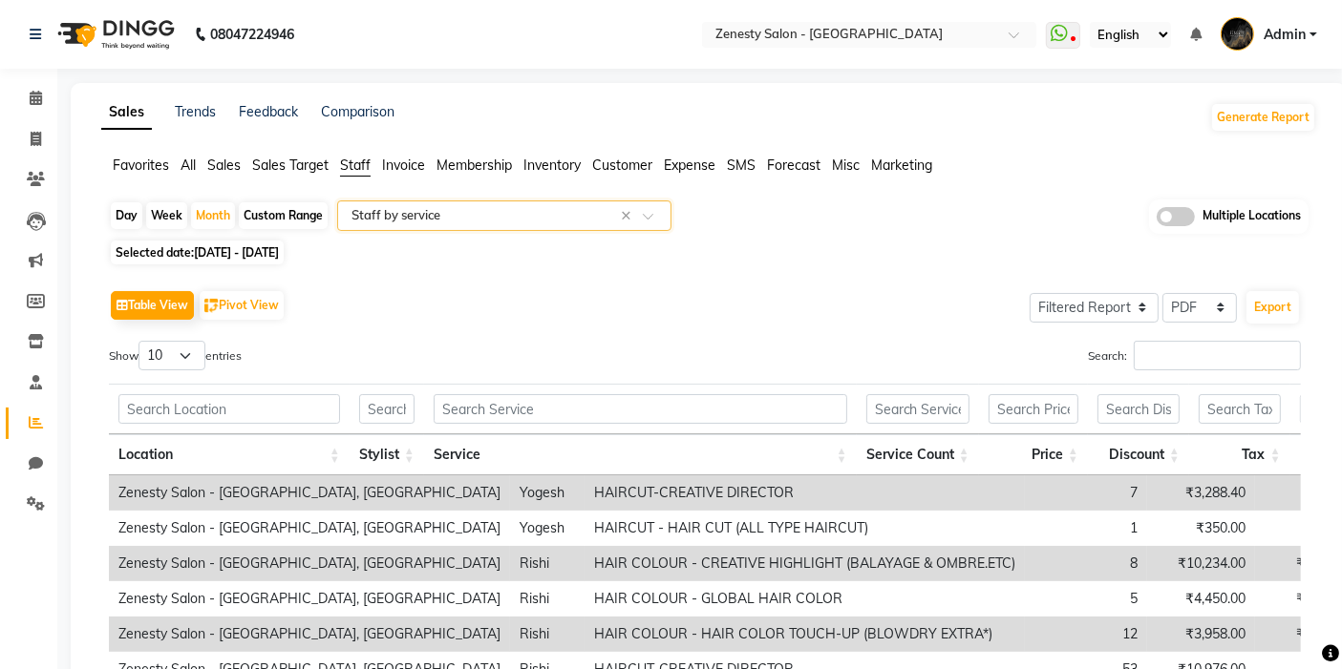
click at [872, 252] on div "Selected date: [DATE] - [DATE]" at bounding box center [712, 253] width 1207 height 20
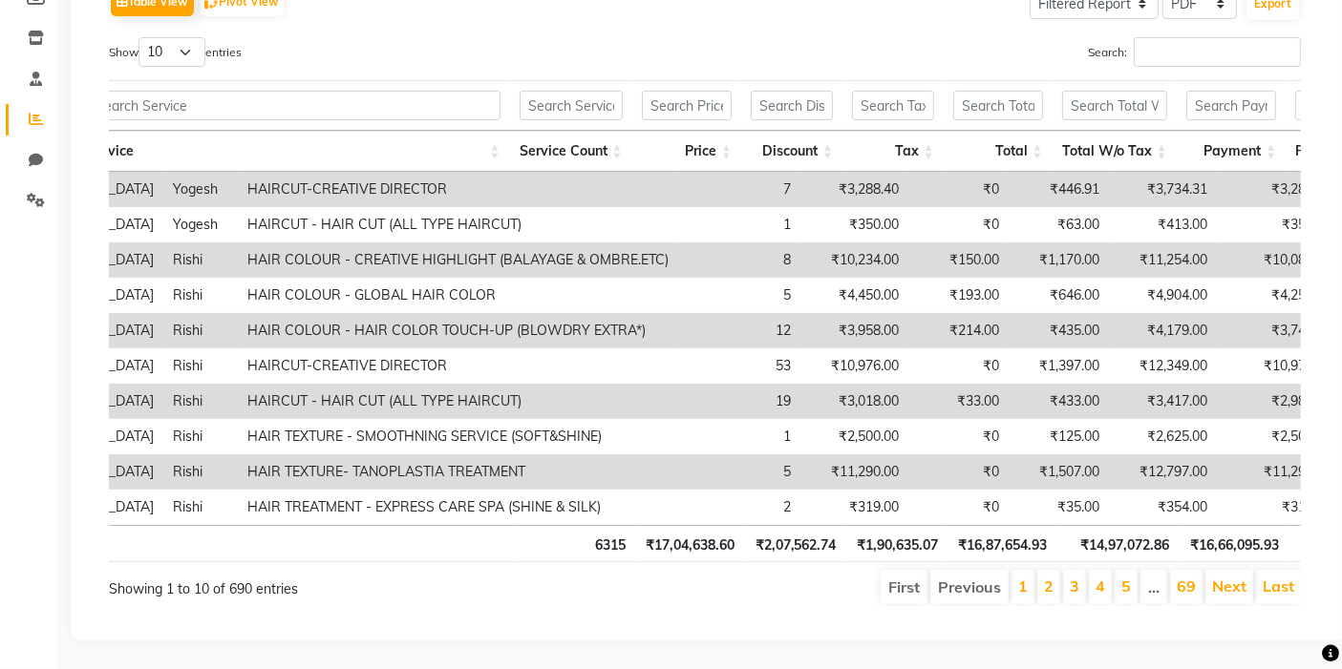
scroll to position [0, 565]
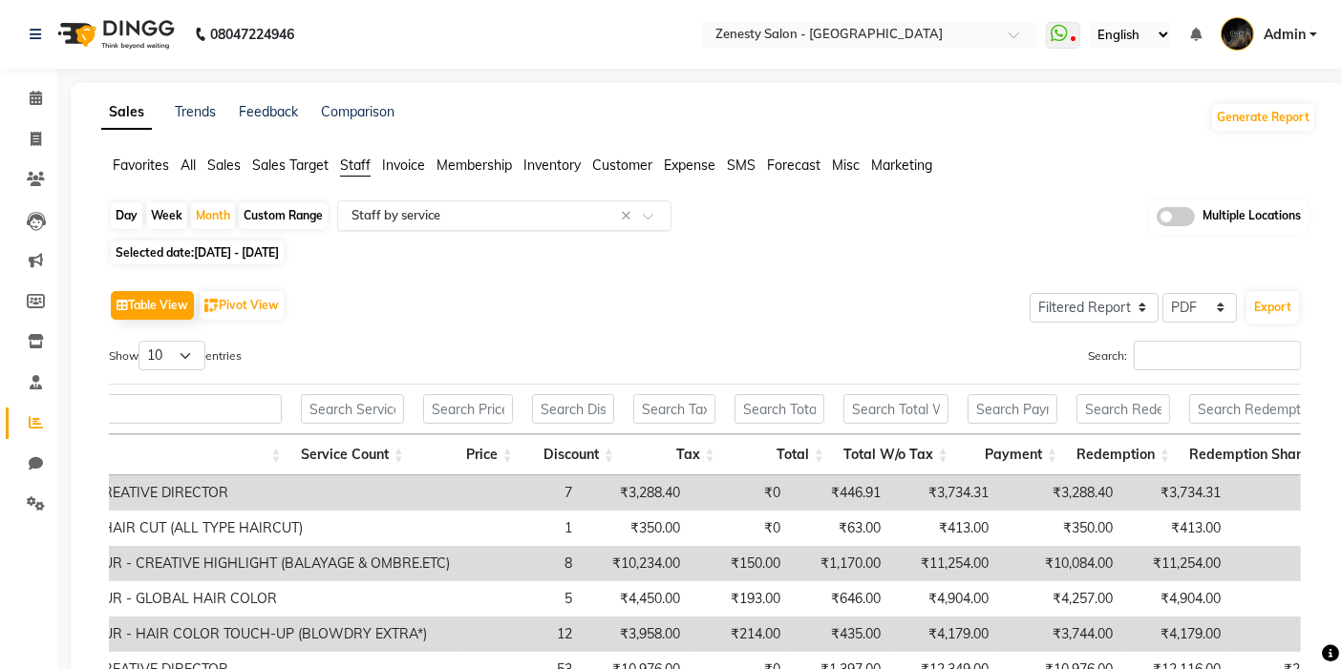
click at [373, 221] on input "text" at bounding box center [485, 215] width 275 height 19
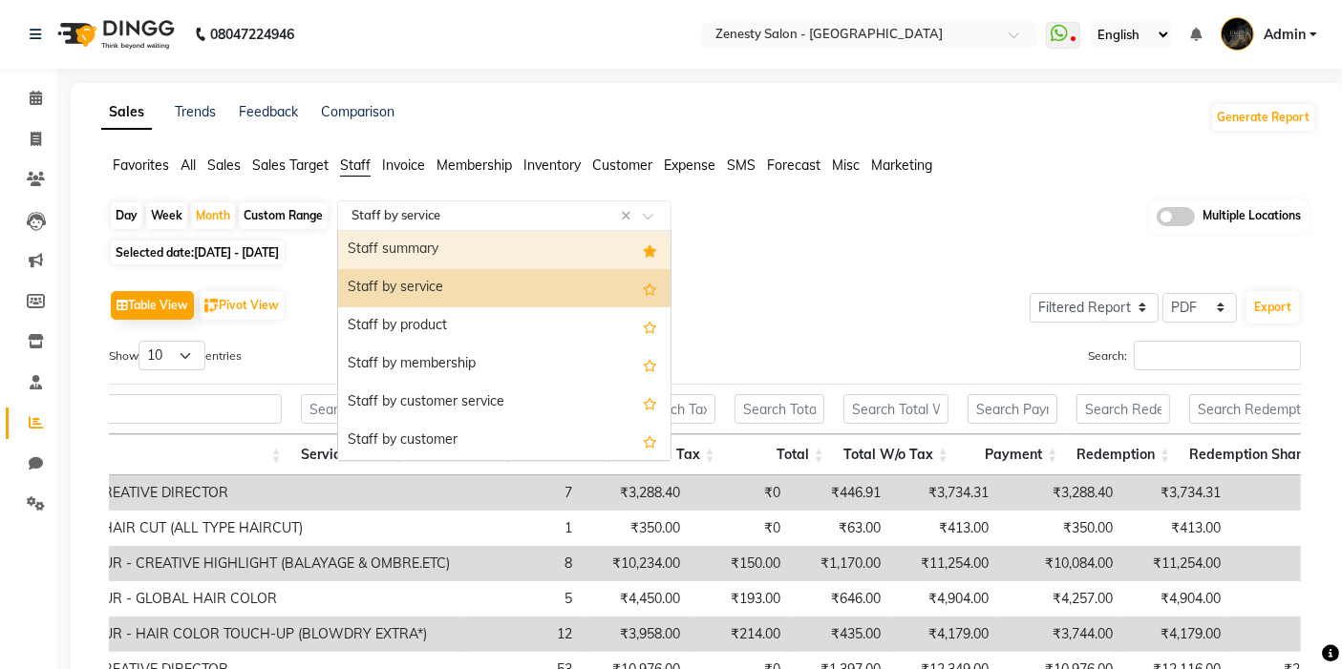
click at [497, 265] on div "Staff summary" at bounding box center [504, 250] width 332 height 38
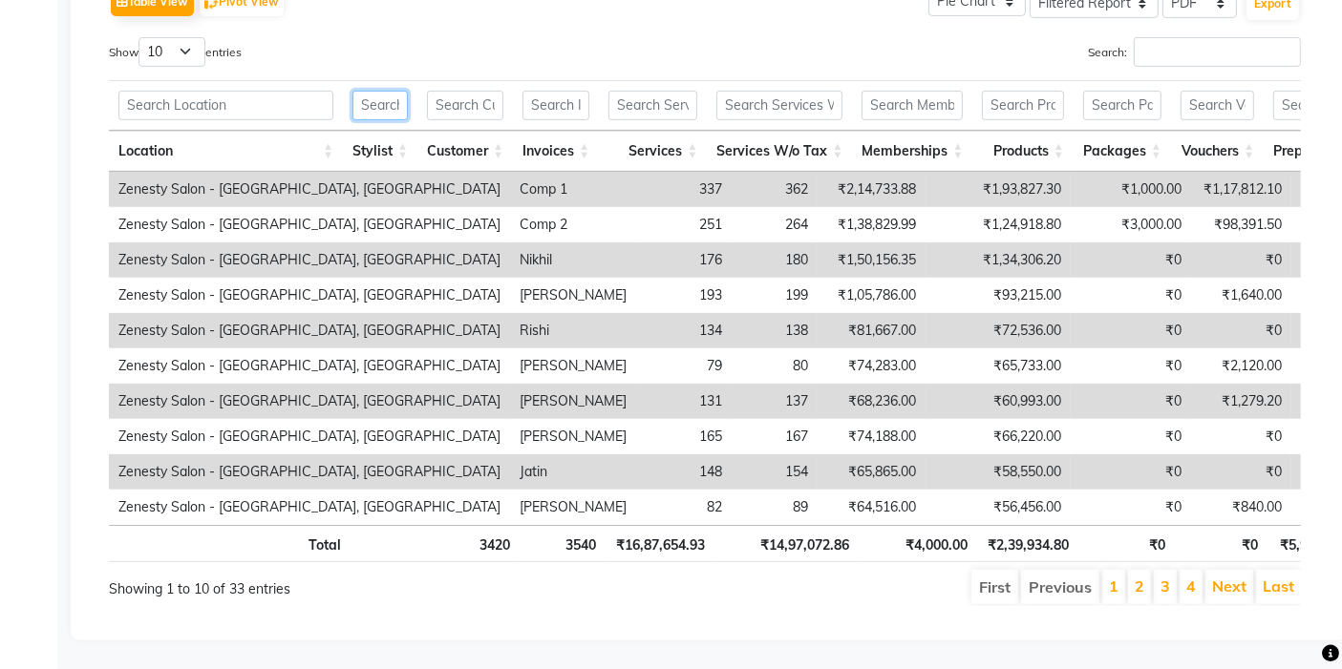
click at [396, 91] on input "text" at bounding box center [379, 106] width 55 height 30
click at [394, 131] on th "Stylist" at bounding box center [380, 151] width 74 height 41
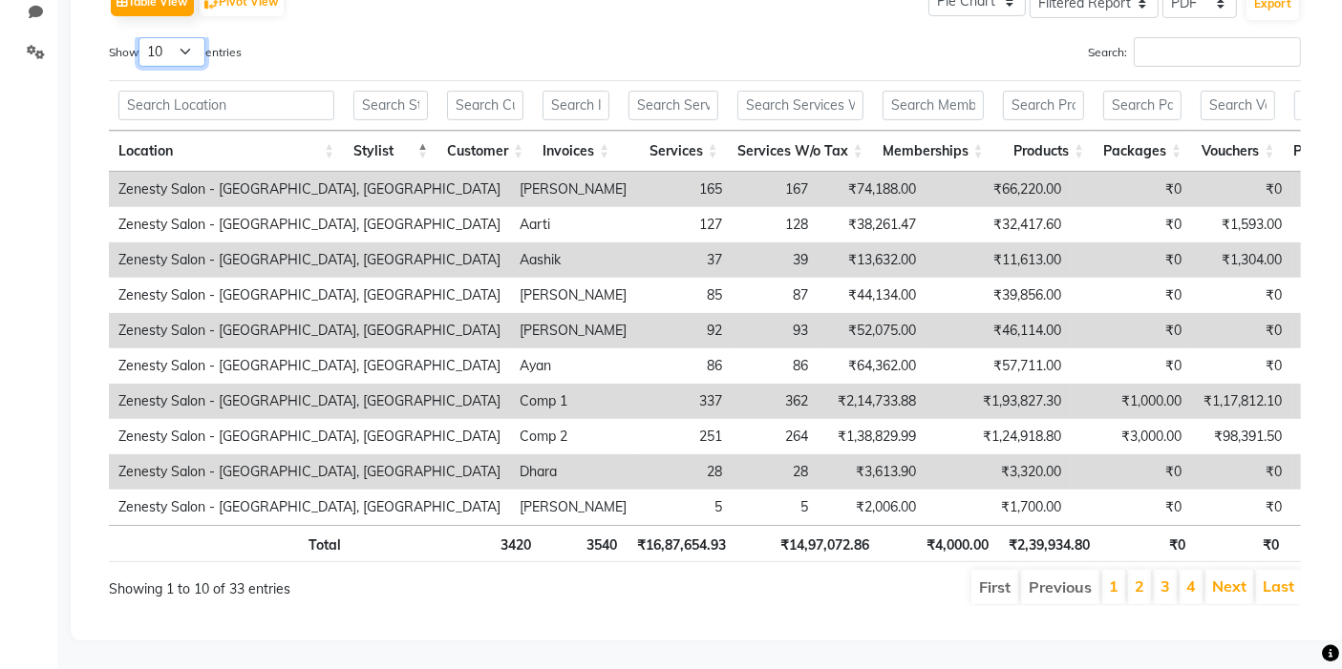
drag, startPoint x: 171, startPoint y: 17, endPoint x: 169, endPoint y: 29, distance: 11.6
click at [171, 37] on select "10 25 50 100" at bounding box center [171, 52] width 67 height 30
select select "100"
click at [141, 37] on select "10 25 50 100" at bounding box center [171, 52] width 67 height 30
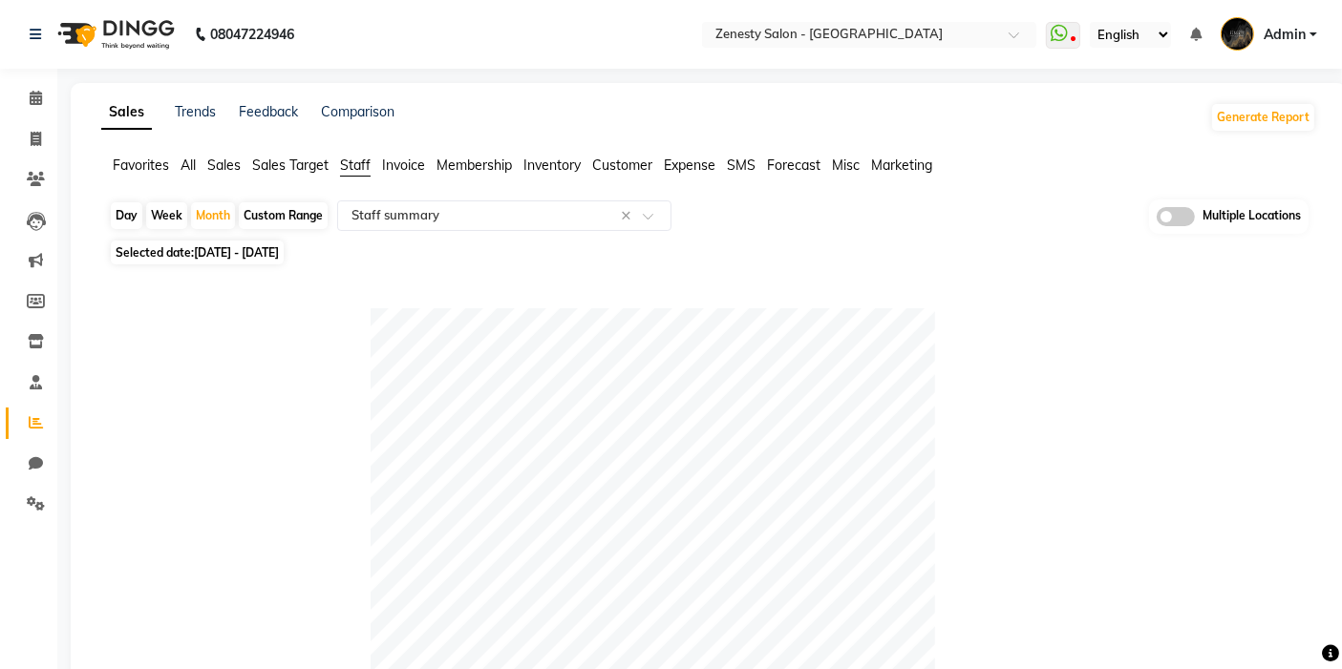
scroll to position [0, 0]
click at [1168, 207] on span at bounding box center [1176, 216] width 38 height 19
click at [1157, 220] on input "checkbox" at bounding box center [1157, 220] width 0 height 0
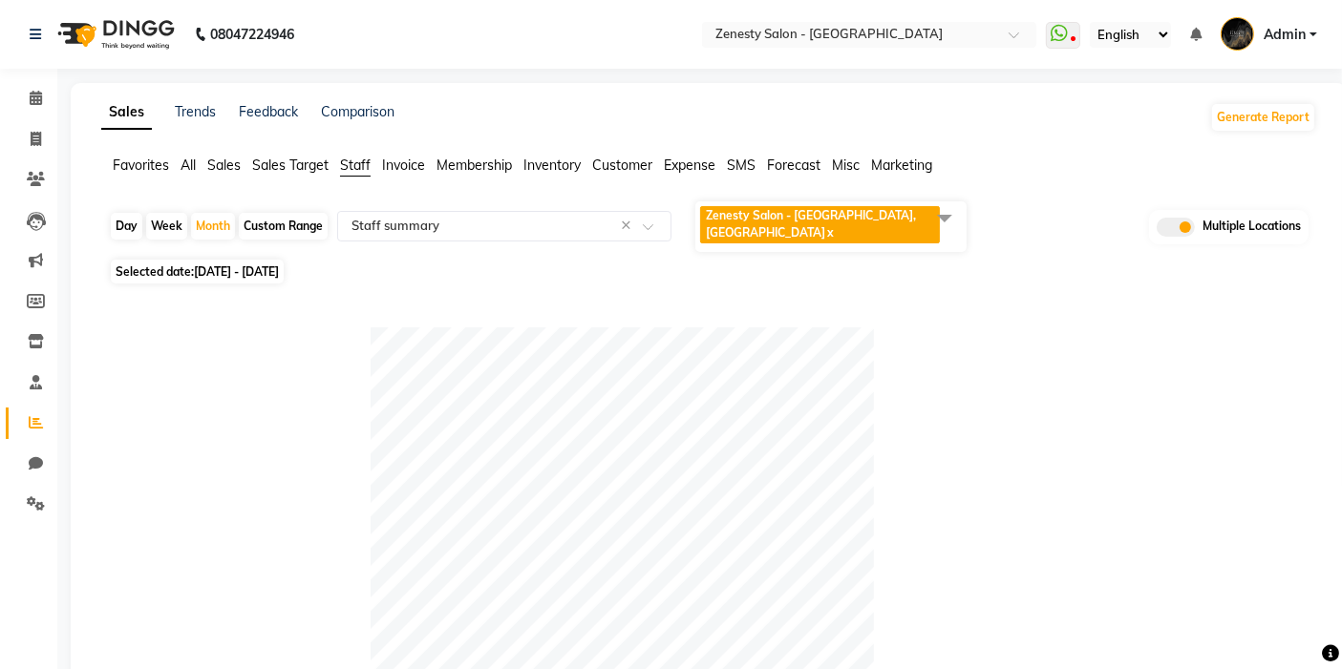
click at [876, 217] on span "Zenesty Salon - [GEOGRAPHIC_DATA], [GEOGRAPHIC_DATA]" at bounding box center [811, 224] width 210 height 32
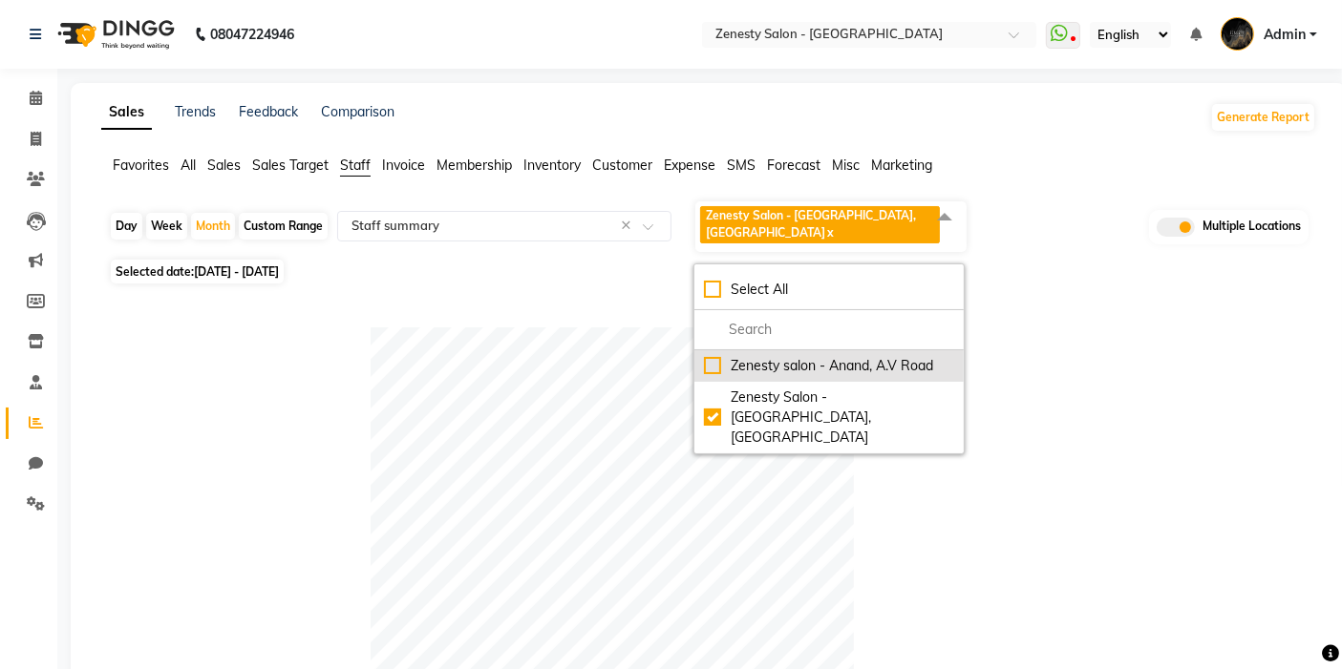
click at [718, 356] on div "Zenesty salon - Anand, A.V Road" at bounding box center [829, 366] width 250 height 20
checkbox input "true"
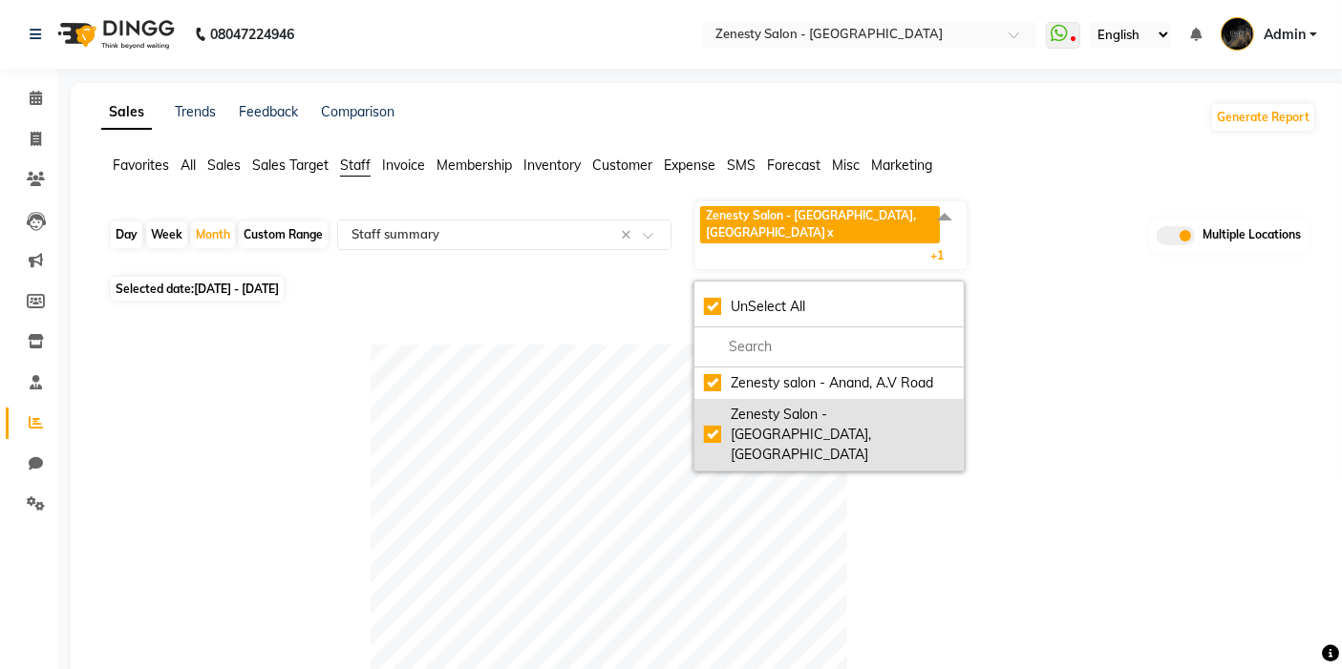
click at [716, 405] on div "Zenesty Salon - [GEOGRAPHIC_DATA], [GEOGRAPHIC_DATA]" at bounding box center [829, 435] width 250 height 60
checkbox input "false"
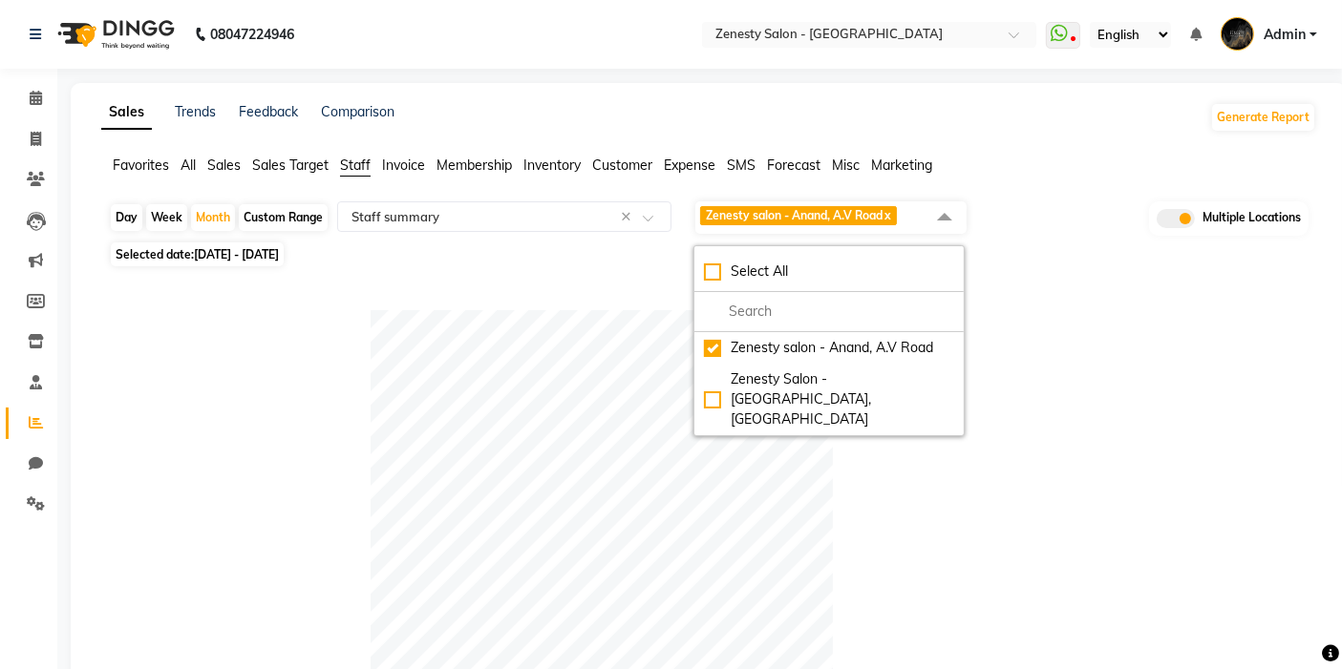
click at [1151, 388] on div at bounding box center [705, 541] width 1192 height 462
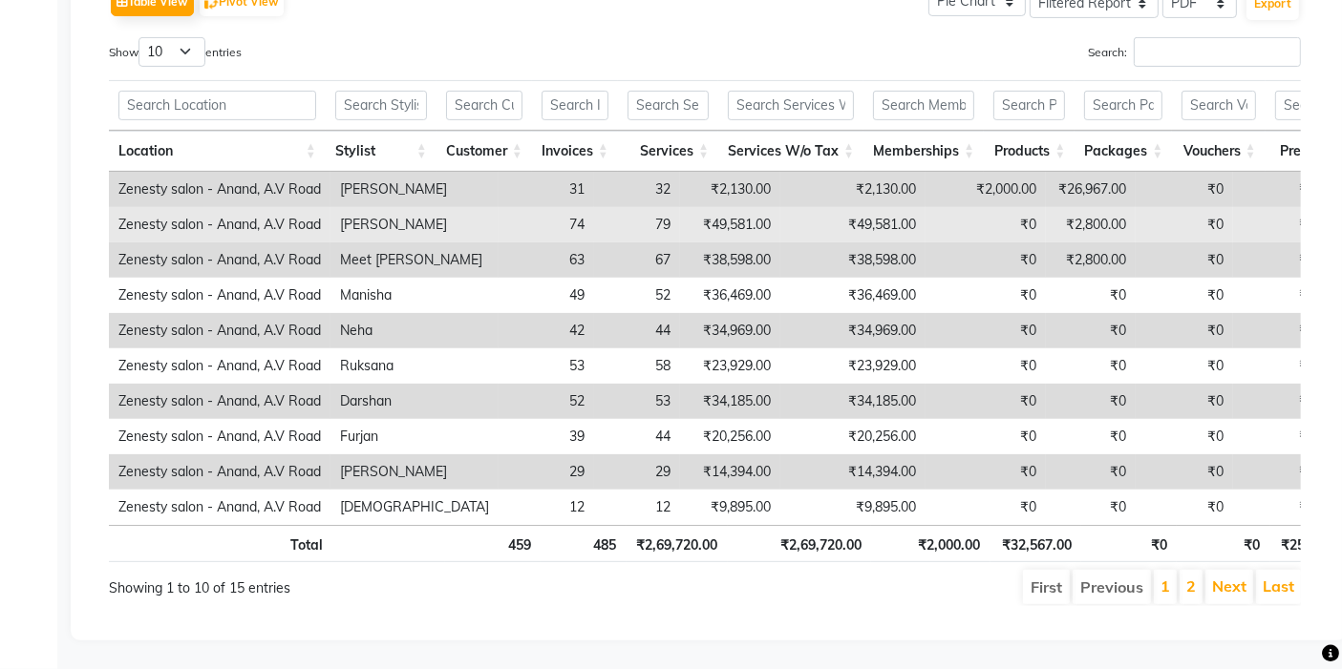
scroll to position [614, 0]
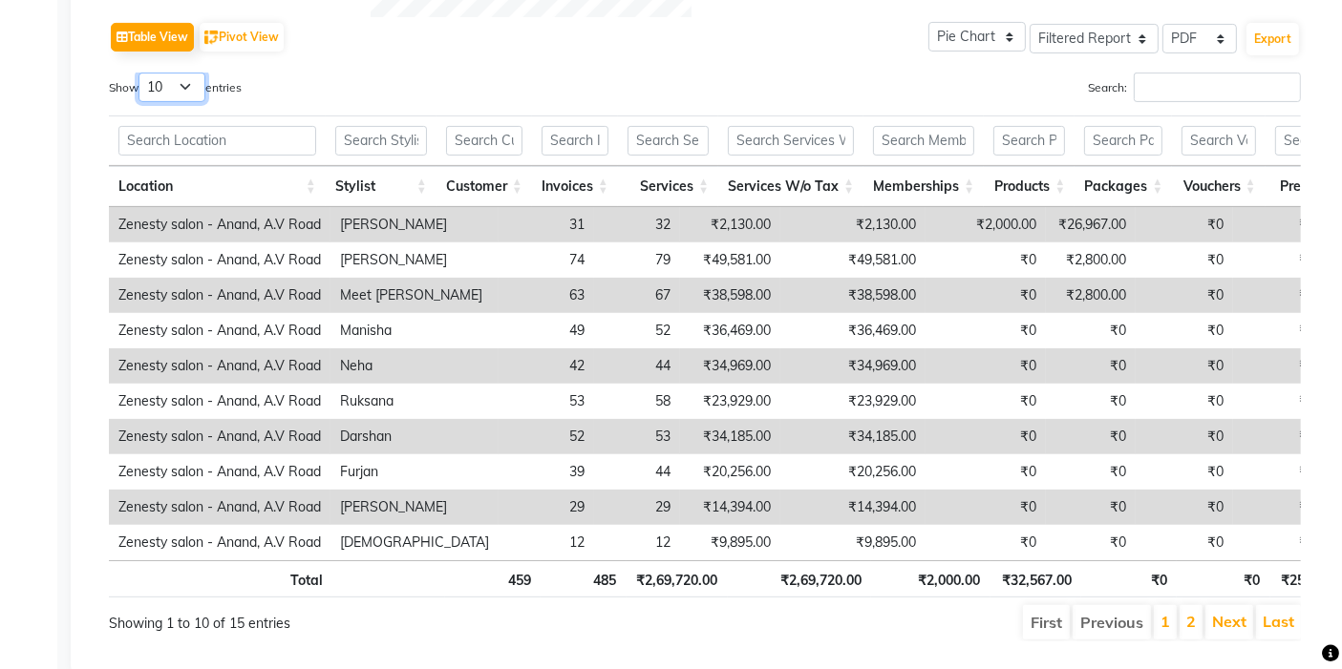
click at [153, 73] on select "10 25 50 100" at bounding box center [171, 88] width 67 height 30
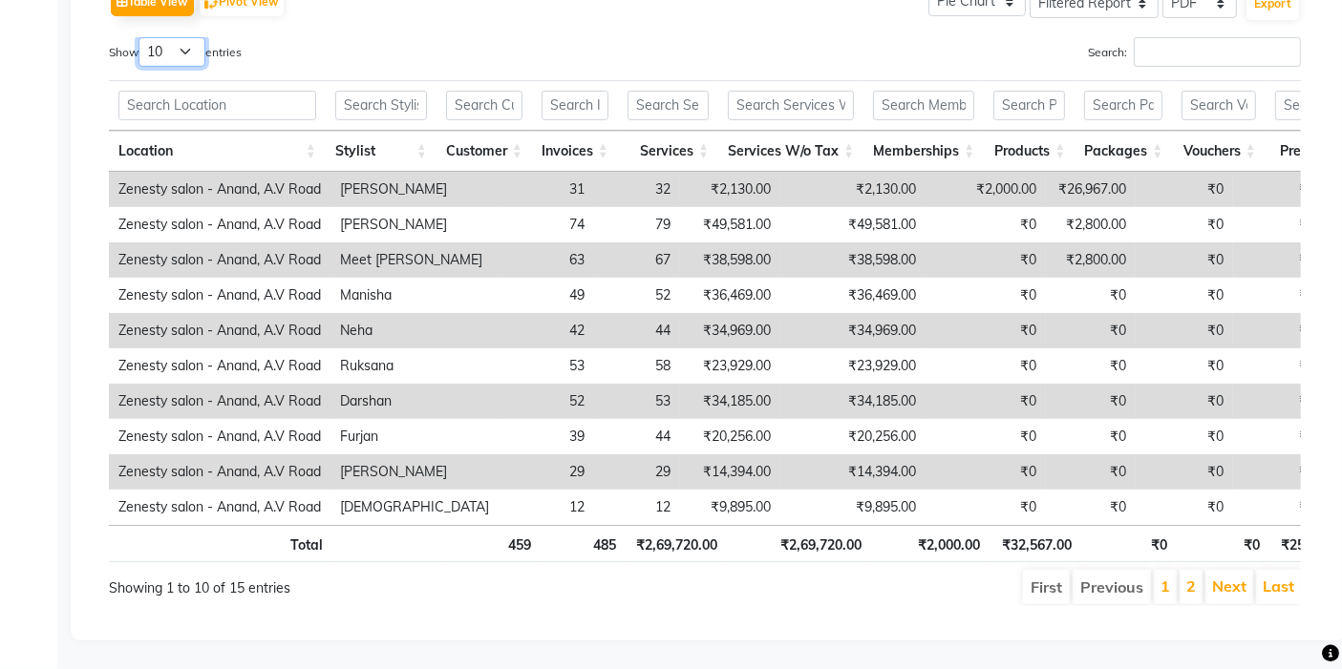
select select "100"
click at [141, 37] on select "10 25 50 100" at bounding box center [171, 52] width 67 height 30
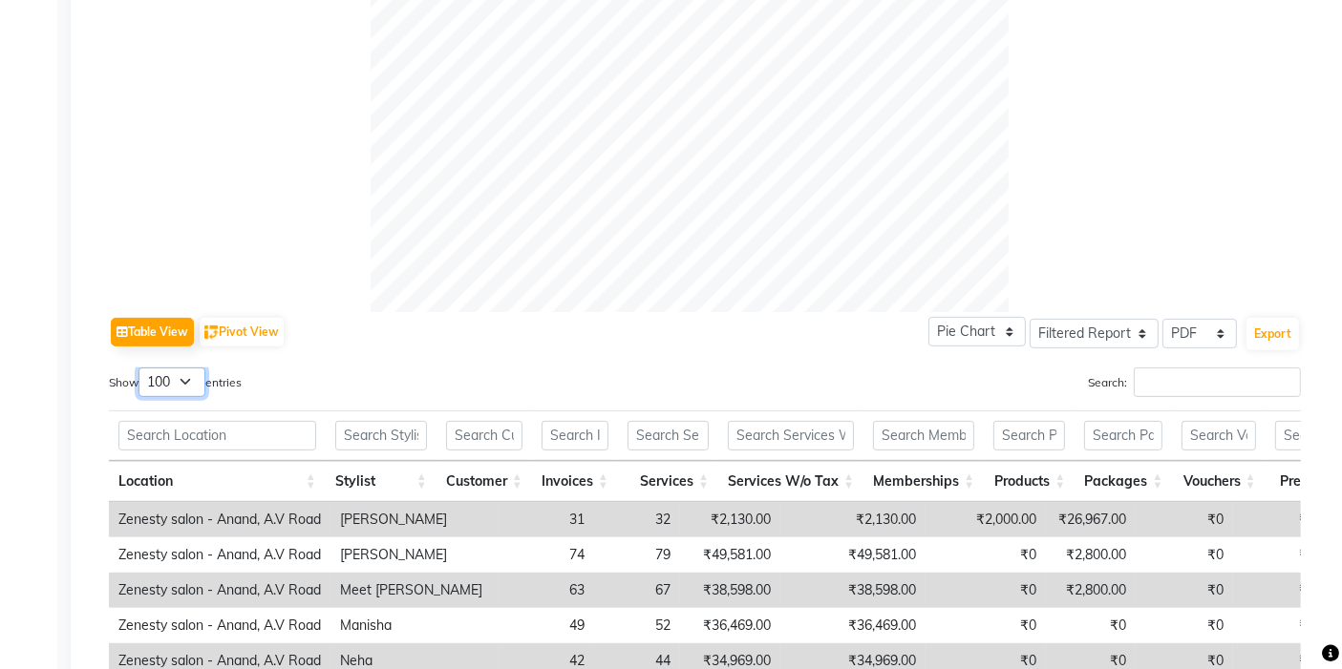
scroll to position [823, 0]
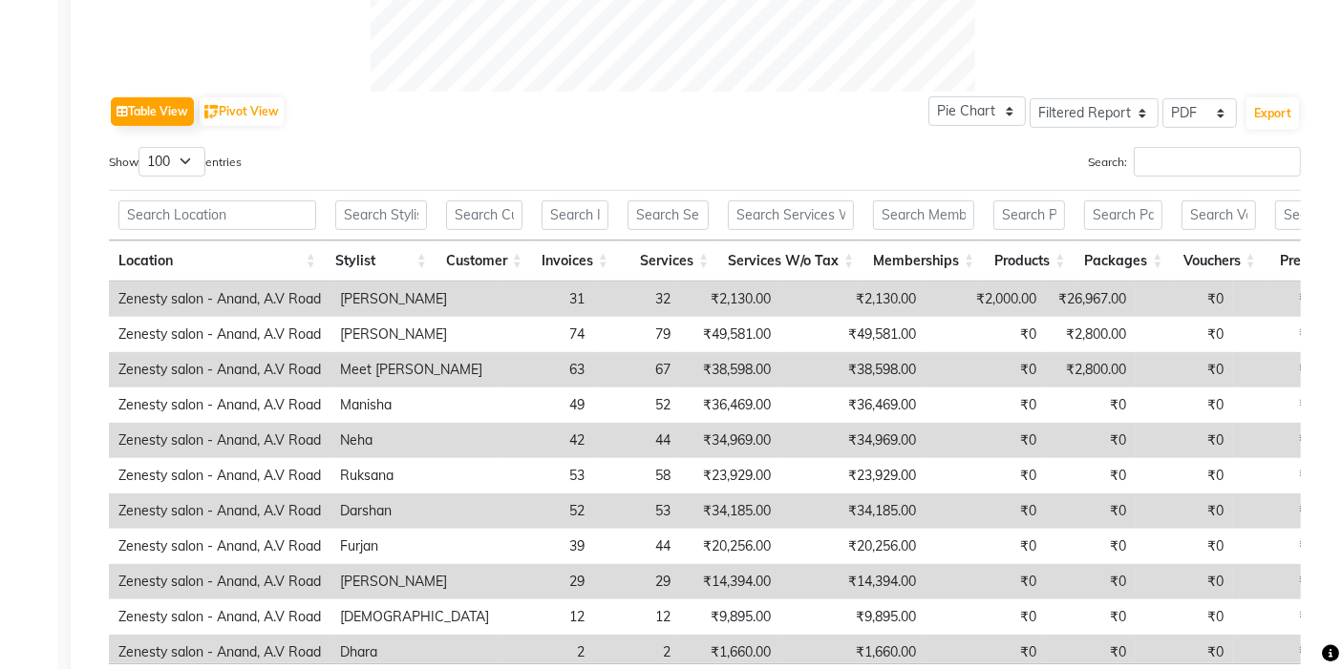
click at [354, 241] on th "Stylist" at bounding box center [381, 261] width 111 height 41
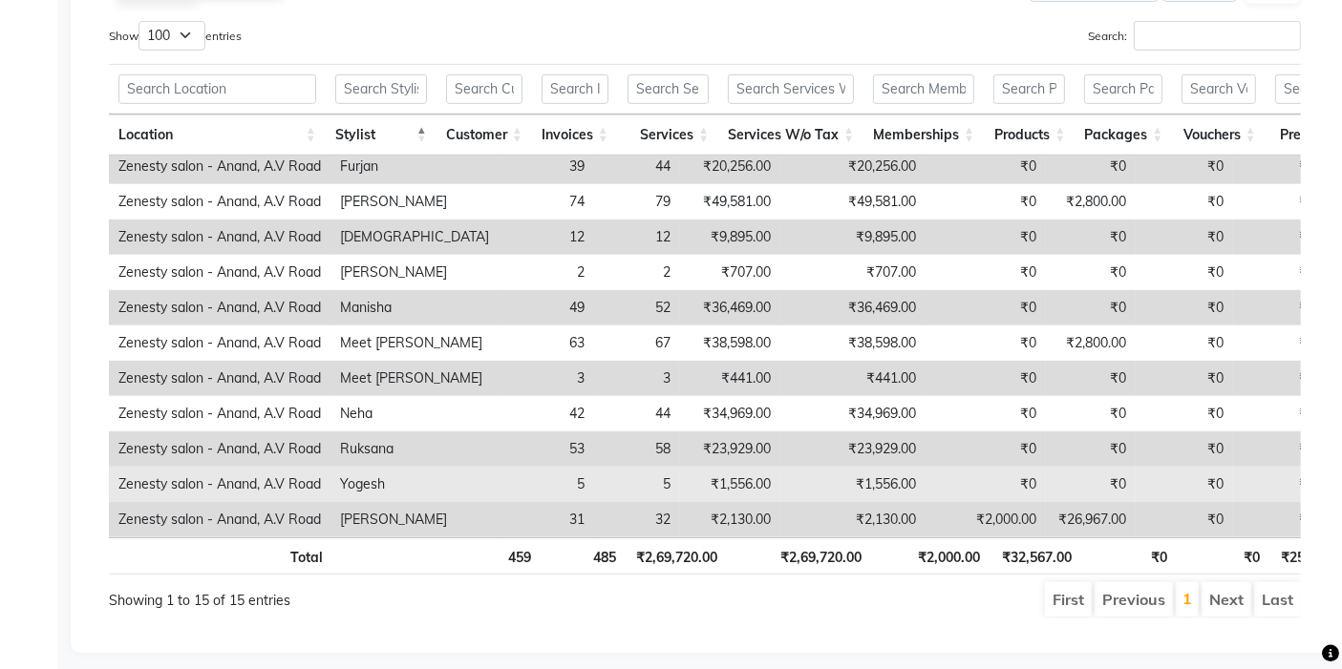
scroll to position [1009, 0]
